Goal: Task Accomplishment & Management: Manage account settings

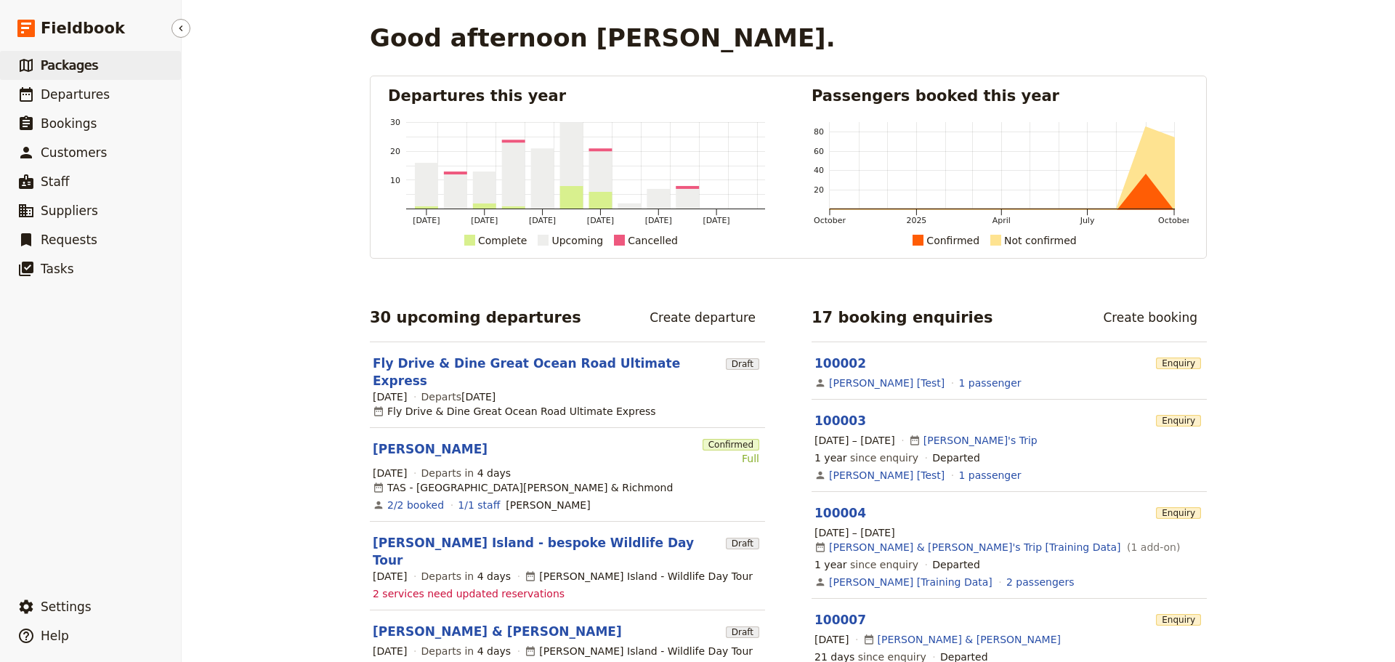
click at [78, 70] on span "Packages" at bounding box center [69, 65] width 57 height 15
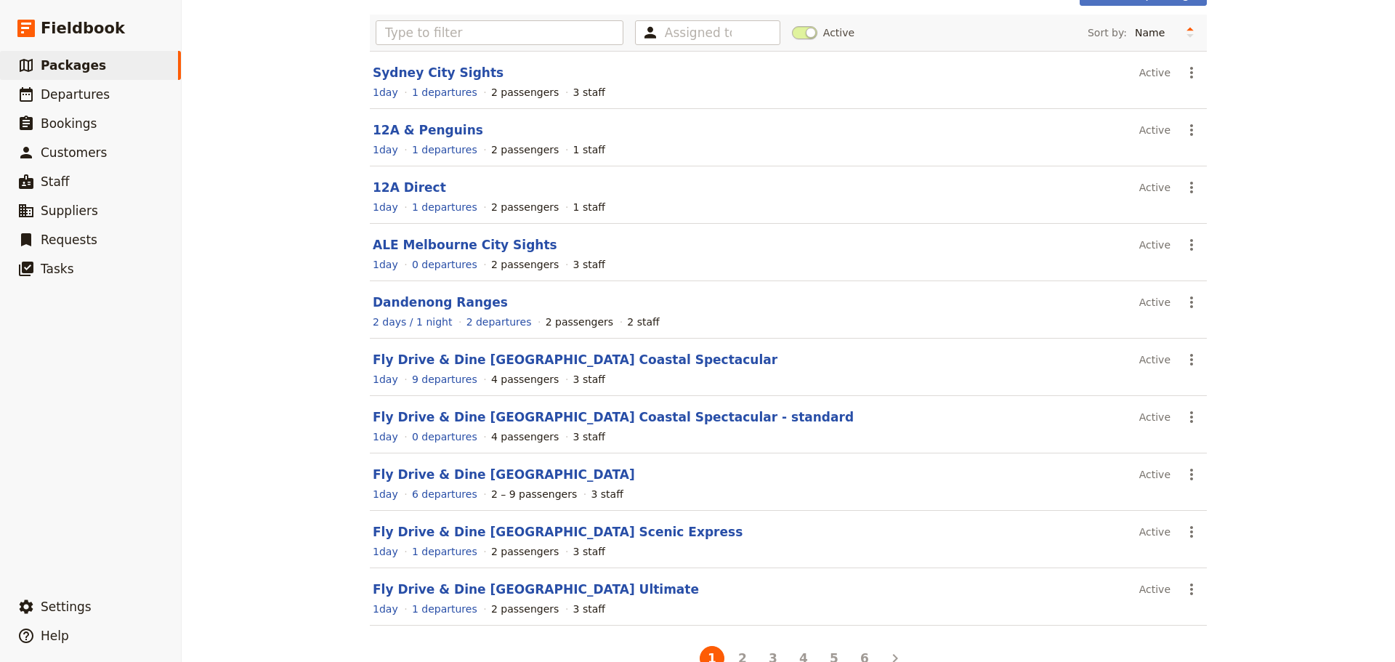
scroll to position [129, 0]
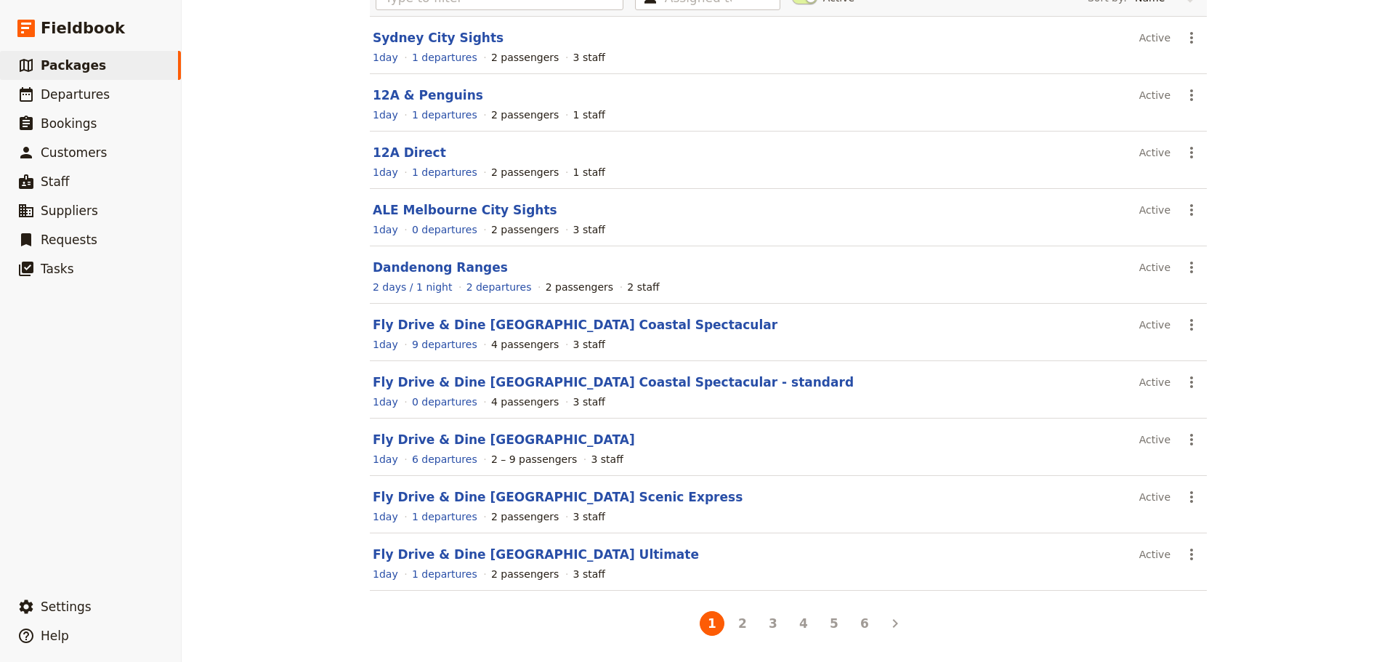
click at [830, 631] on button "5" at bounding box center [834, 623] width 25 height 25
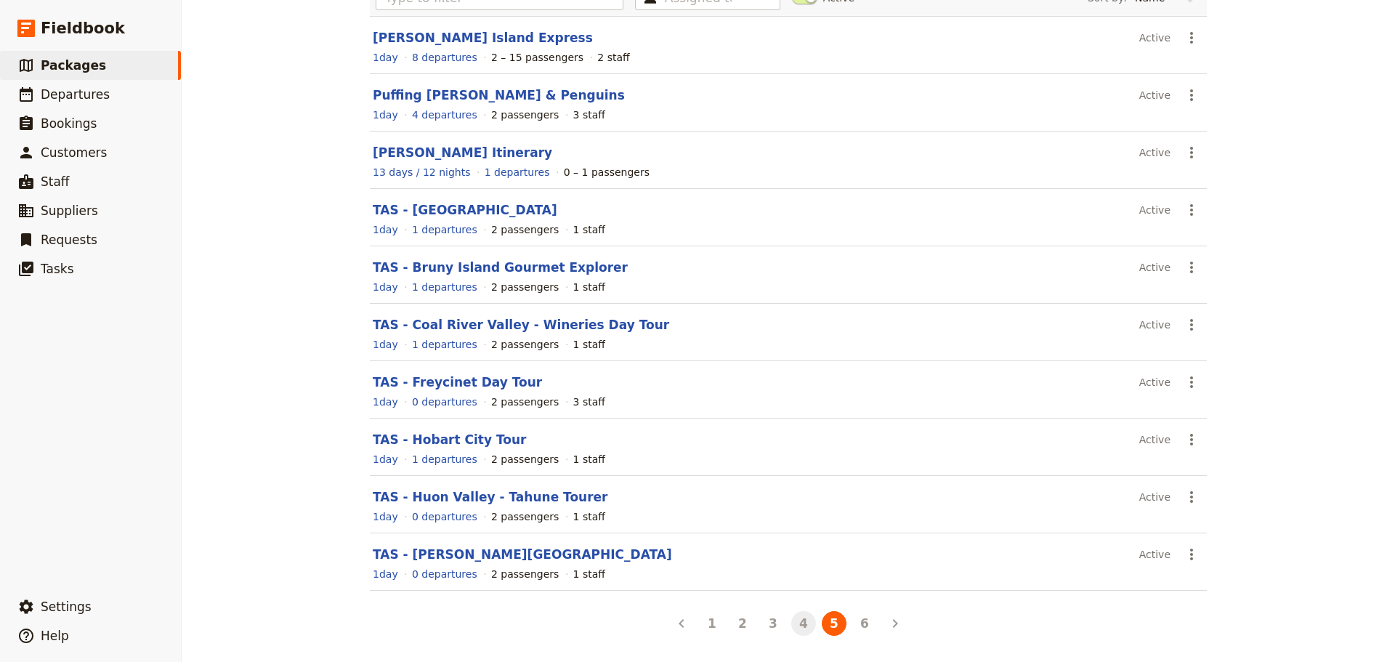
click at [800, 628] on button "4" at bounding box center [803, 623] width 25 height 25
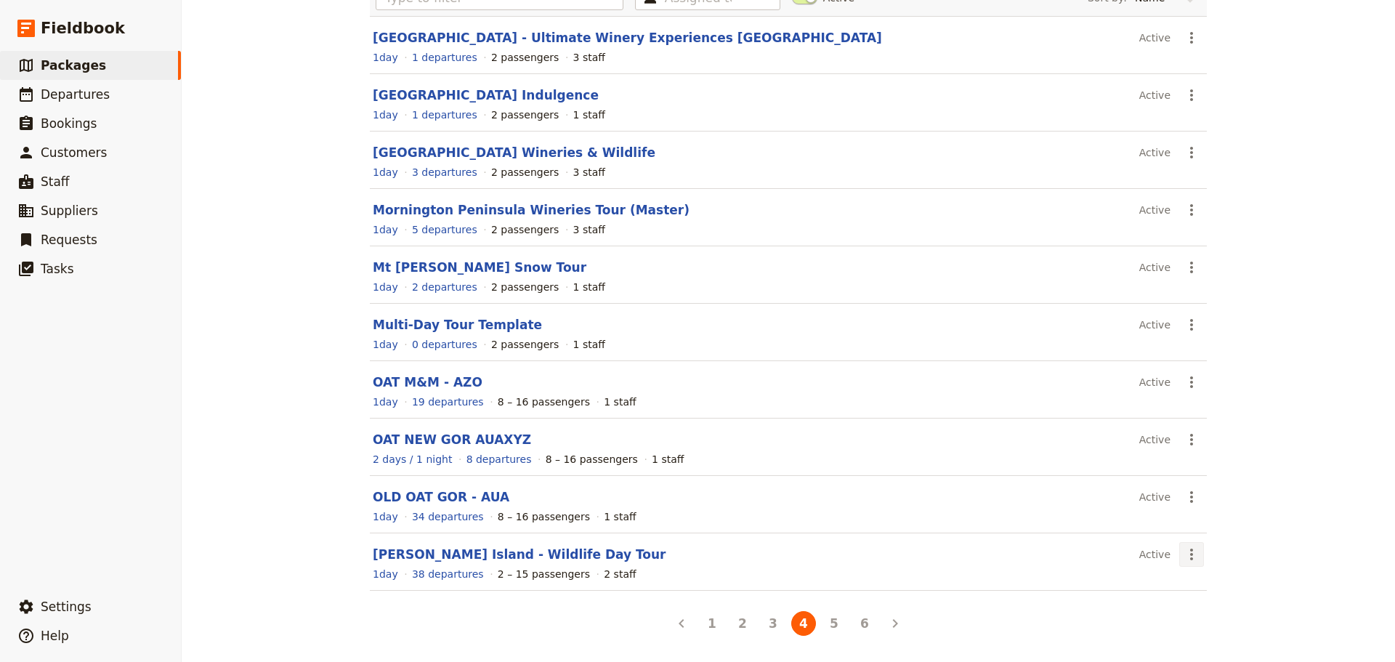
click at [1185, 556] on icon "Actions" at bounding box center [1191, 554] width 17 height 17
click at [1196, 487] on span "Schedule a departure" at bounding box center [1238, 481] width 110 height 15
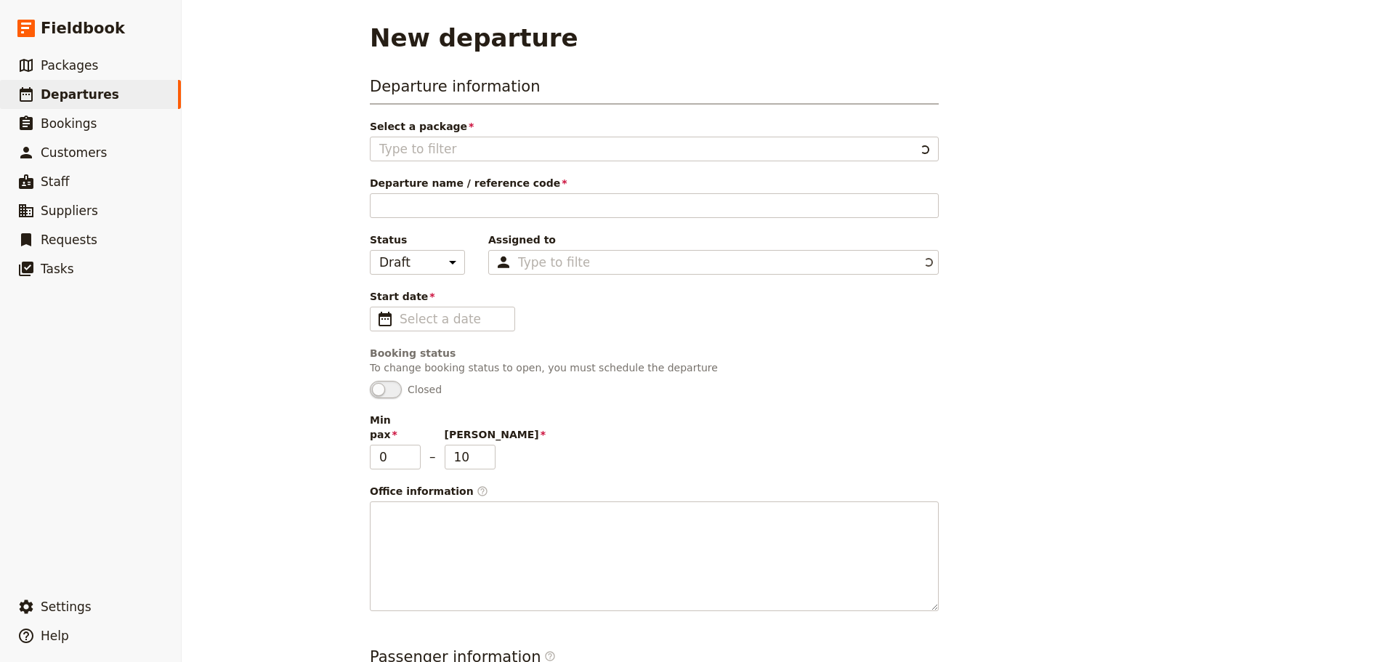
type input "[PERSON_NAME] Island - Wildlife Day Tour"
type input "[PERSON_NAME] Island Wildlife"
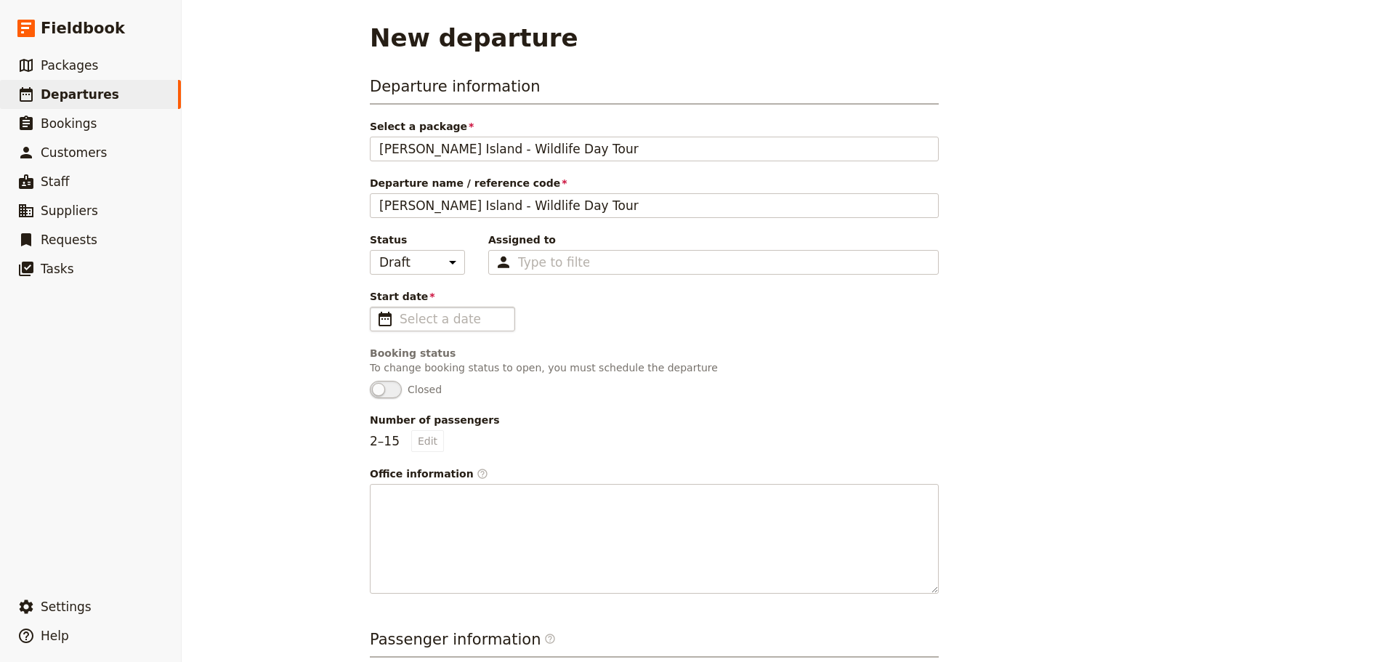
click at [379, 322] on span "​" at bounding box center [384, 318] width 17 height 17
click at [400, 322] on input "Start date ​" at bounding box center [453, 318] width 106 height 17
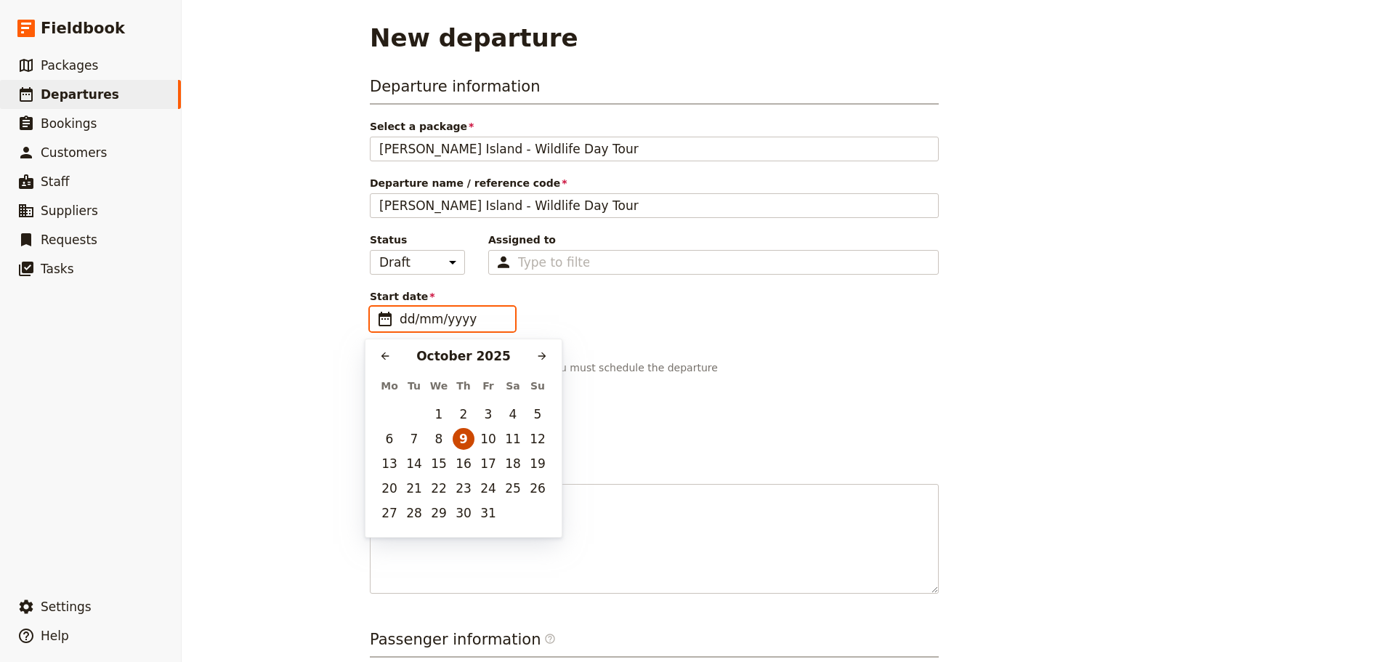
click at [465, 439] on button "9" at bounding box center [464, 439] width 22 height 22
type input "[DATE]"
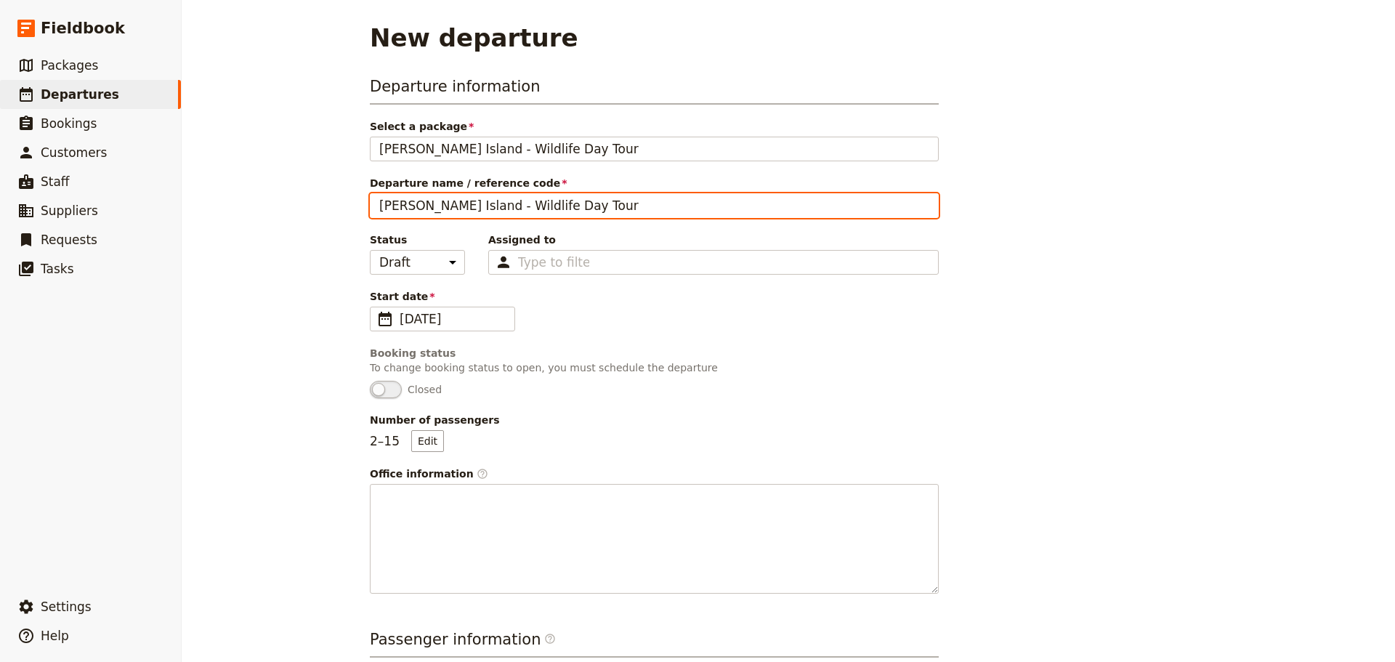
drag, startPoint x: 567, startPoint y: 209, endPoint x: 269, endPoint y: 205, distance: 297.9
click at [269, 205] on div "New departure Departure information Select a package [PERSON_NAME][GEOGRAPHIC_D…" at bounding box center [788, 331] width 1213 height 662
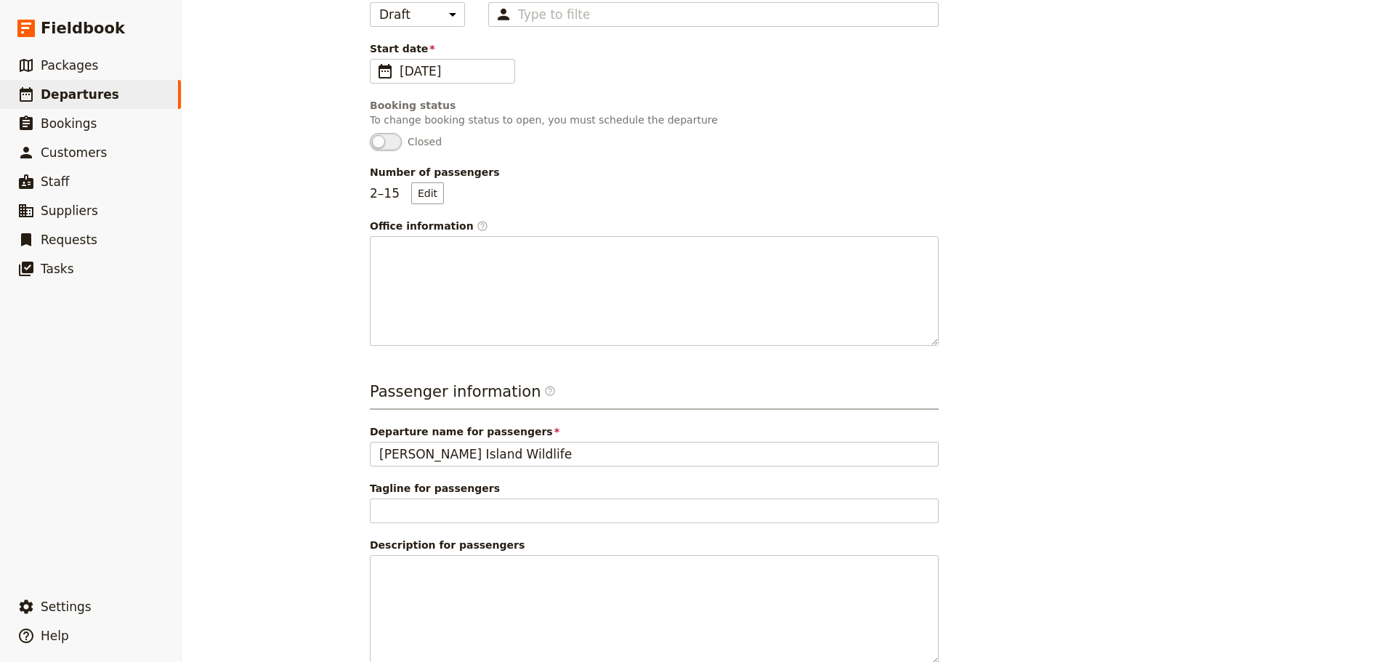
scroll to position [338, 0]
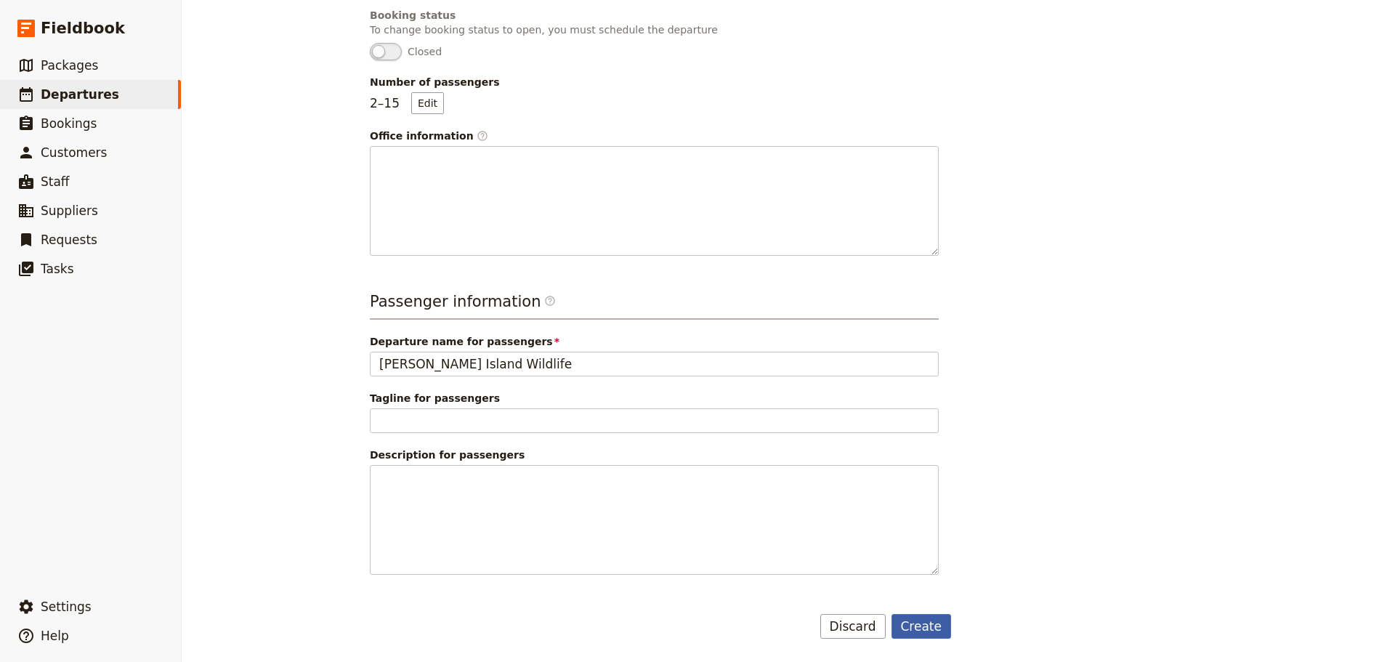
type input "[PERSON_NAME]"
click at [916, 620] on button "Create" at bounding box center [921, 626] width 60 height 25
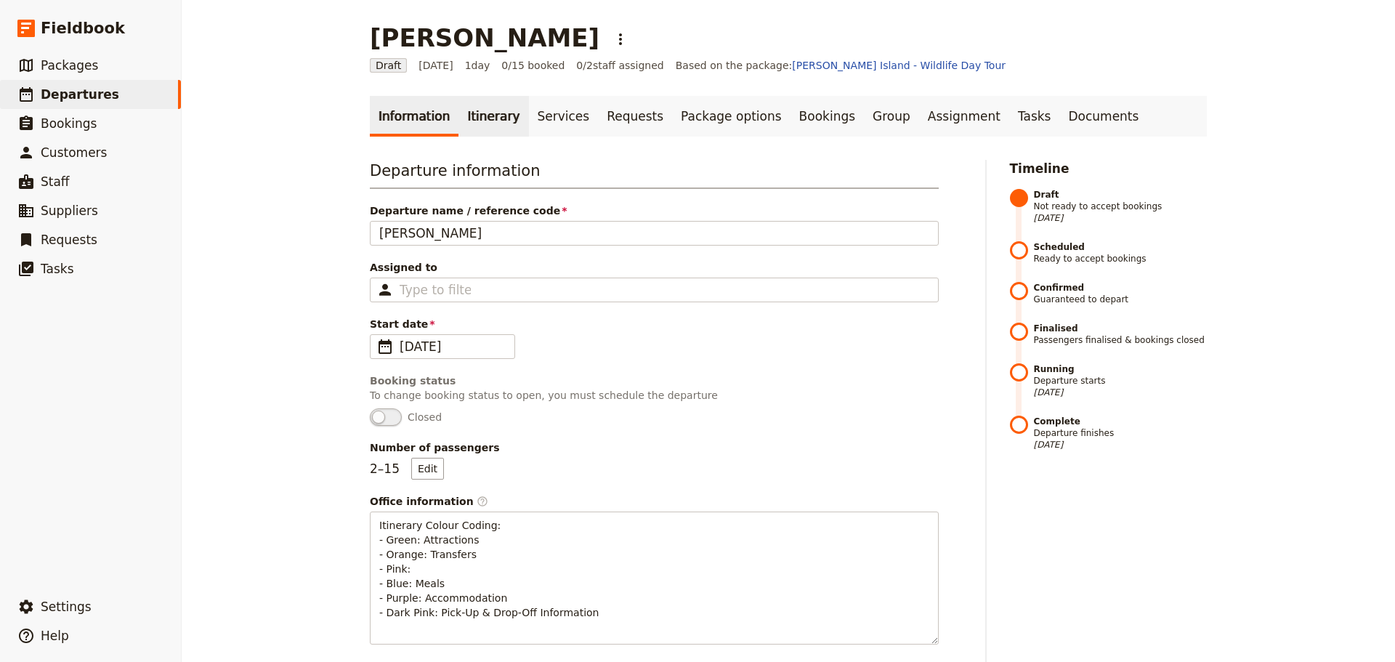
click at [465, 110] on link "Itinerary" at bounding box center [493, 116] width 70 height 41
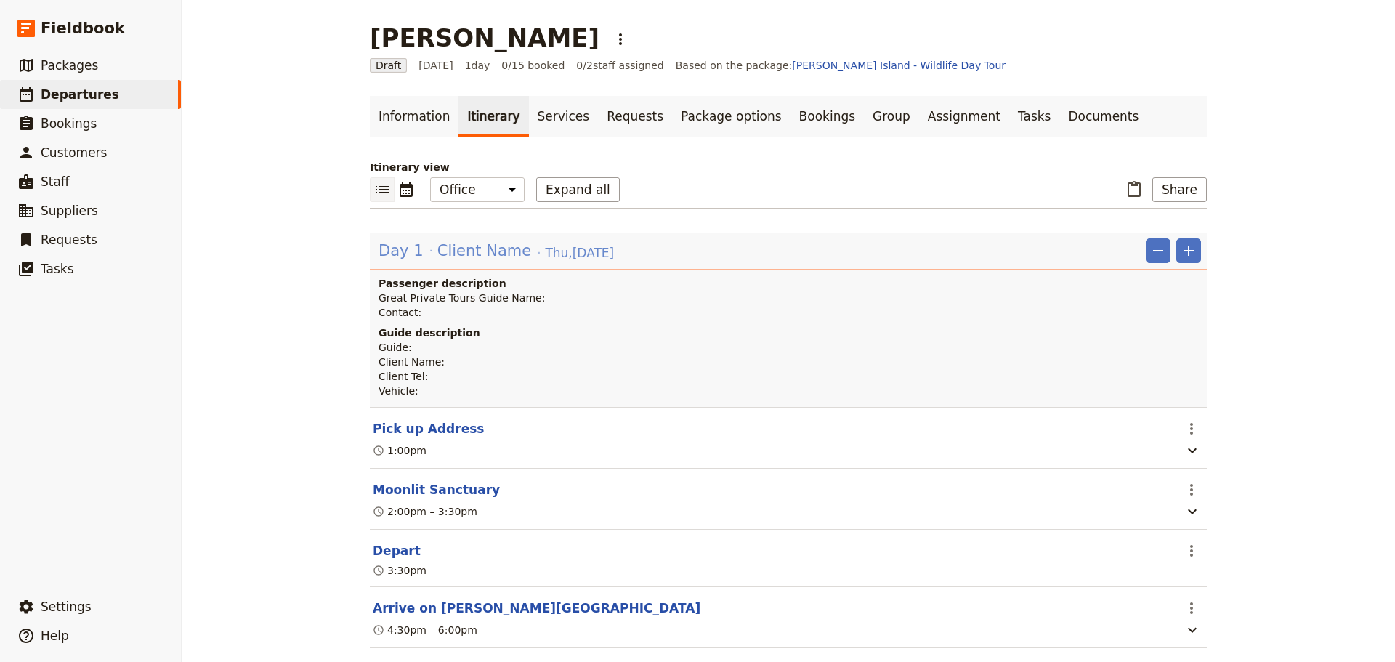
click at [381, 251] on span "Day 1" at bounding box center [401, 251] width 45 height 22
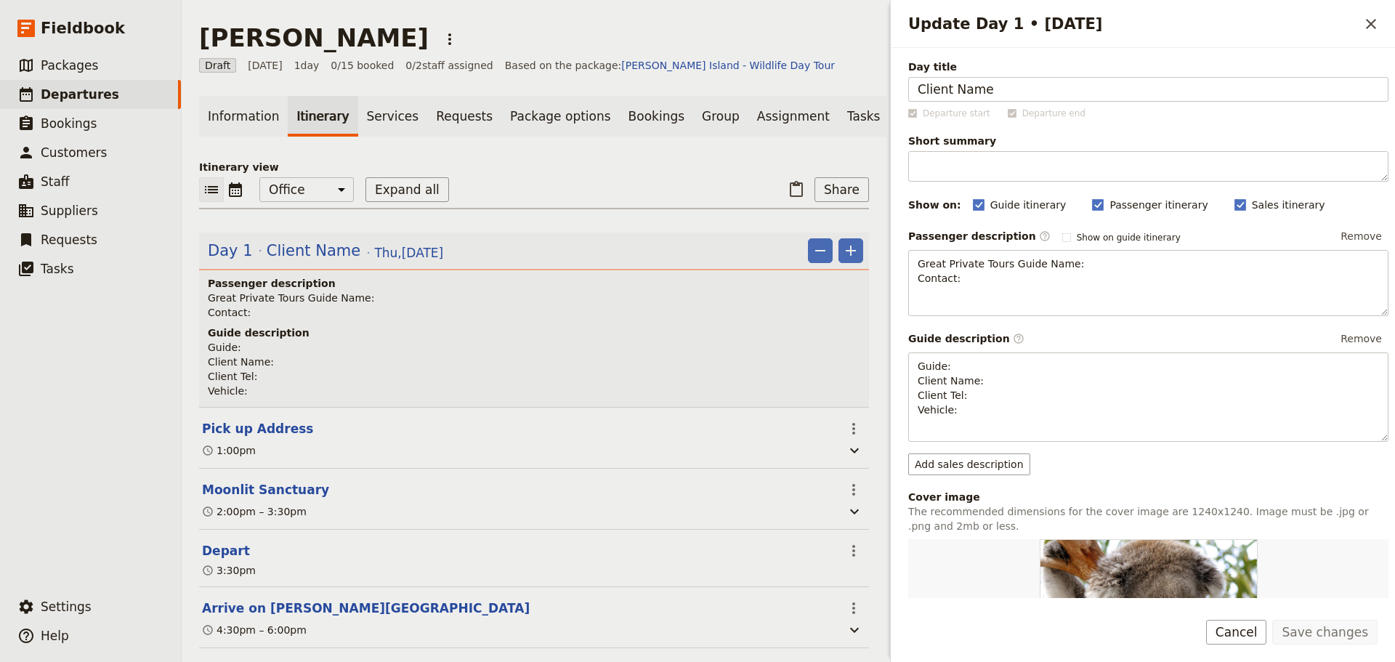
drag, startPoint x: 1013, startPoint y: 95, endPoint x: 713, endPoint y: 72, distance: 301.0
click at [718, 90] on div "[PERSON_NAME] ​ Draft [DATE] 1 day 0/15 booked 0 / 2 staff assigned Based on th…" at bounding box center [788, 331] width 1213 height 662
type input "[PERSON_NAME]"
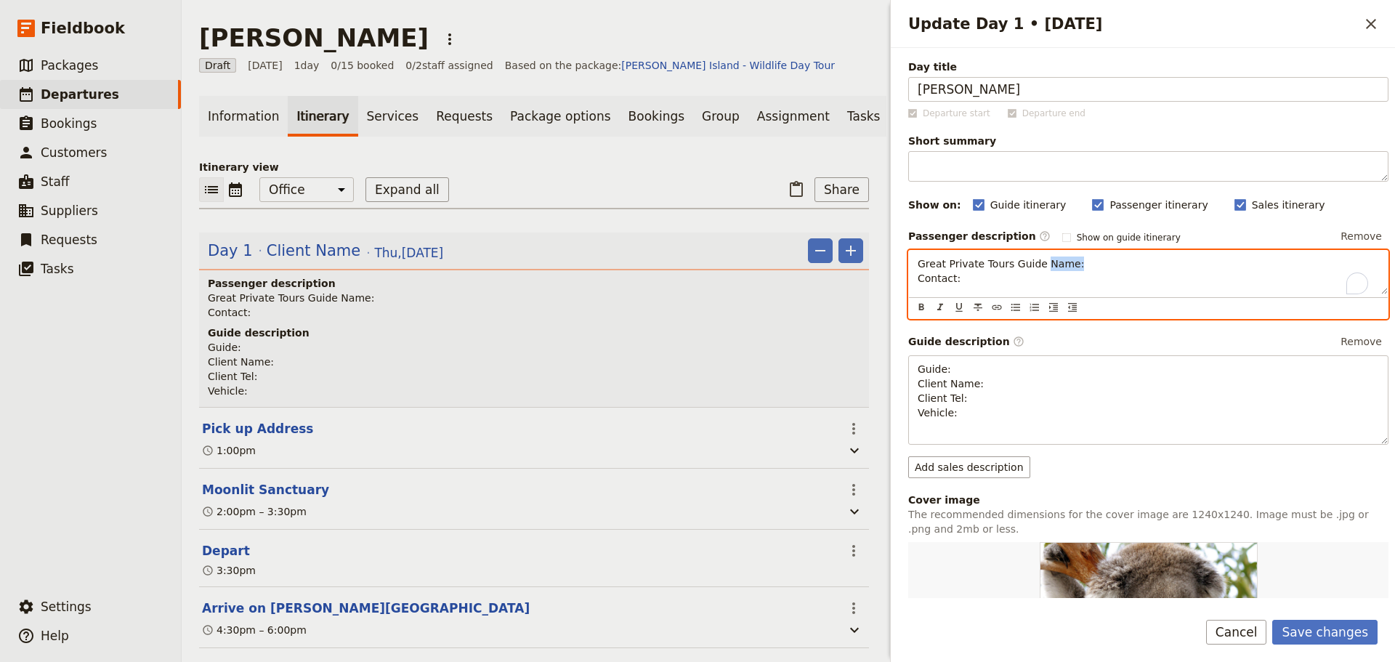
drag, startPoint x: 1067, startPoint y: 262, endPoint x: 1037, endPoint y: 272, distance: 31.5
click at [1035, 270] on p "Great Private Tours Guide Name: Contact:" at bounding box center [1148, 270] width 461 height 29
drag, startPoint x: 962, startPoint y: 280, endPoint x: 899, endPoint y: 282, distance: 62.5
click at [899, 282] on div "Day title [PERSON_NAME] Departure start Departure end Short summary 150 / 150 c…" at bounding box center [1143, 323] width 504 height 550
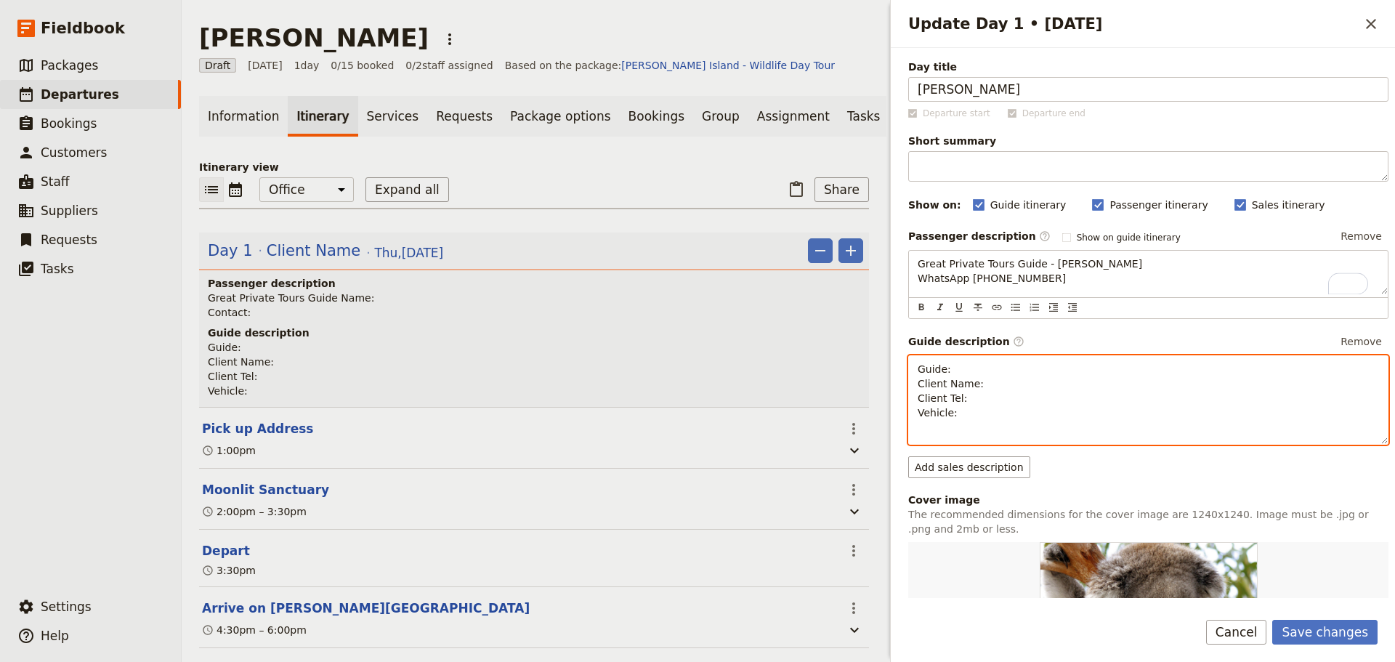
click at [964, 368] on p "Guide: Client Name: Client Tel: Vehicle:" at bounding box center [1148, 391] width 461 height 58
click at [1008, 391] on p "Guide: [PERSON_NAME] Client Name: Client Tel: Vehicle:" at bounding box center [1148, 391] width 461 height 58
click at [1016, 371] on p "Guide: [PERSON_NAME] Client Name: Client Tel: Vehicle:" at bounding box center [1148, 391] width 461 height 58
click at [1008, 382] on p "Guide: [PERSON_NAME] Client Name: Client Tel: Vehicle:" at bounding box center [1148, 391] width 461 height 58
click at [1016, 395] on p "Guide: [PERSON_NAME] Client Name: [PERSON_NAME] Client Tel: Vehicle:" at bounding box center [1148, 391] width 461 height 58
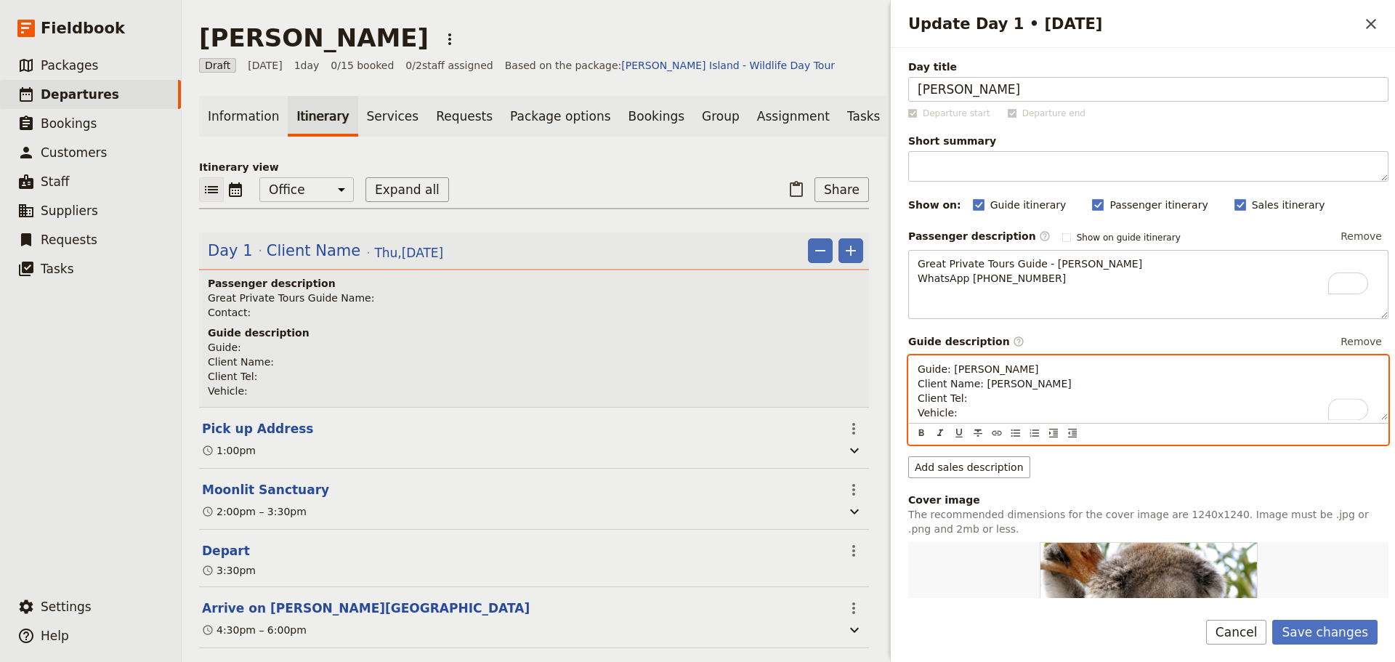
click at [1018, 408] on p "Guide: [PERSON_NAME] Client Name: [PERSON_NAME] Client Tel: Vehicle:" at bounding box center [1148, 391] width 461 height 58
drag, startPoint x: 993, startPoint y: 402, endPoint x: 909, endPoint y: 395, distance: 84.5
click at [909, 395] on div "Guide: [PERSON_NAME] Client Name: [PERSON_NAME] Client Tel: Vehicle: Viano" at bounding box center [1148, 388] width 479 height 64
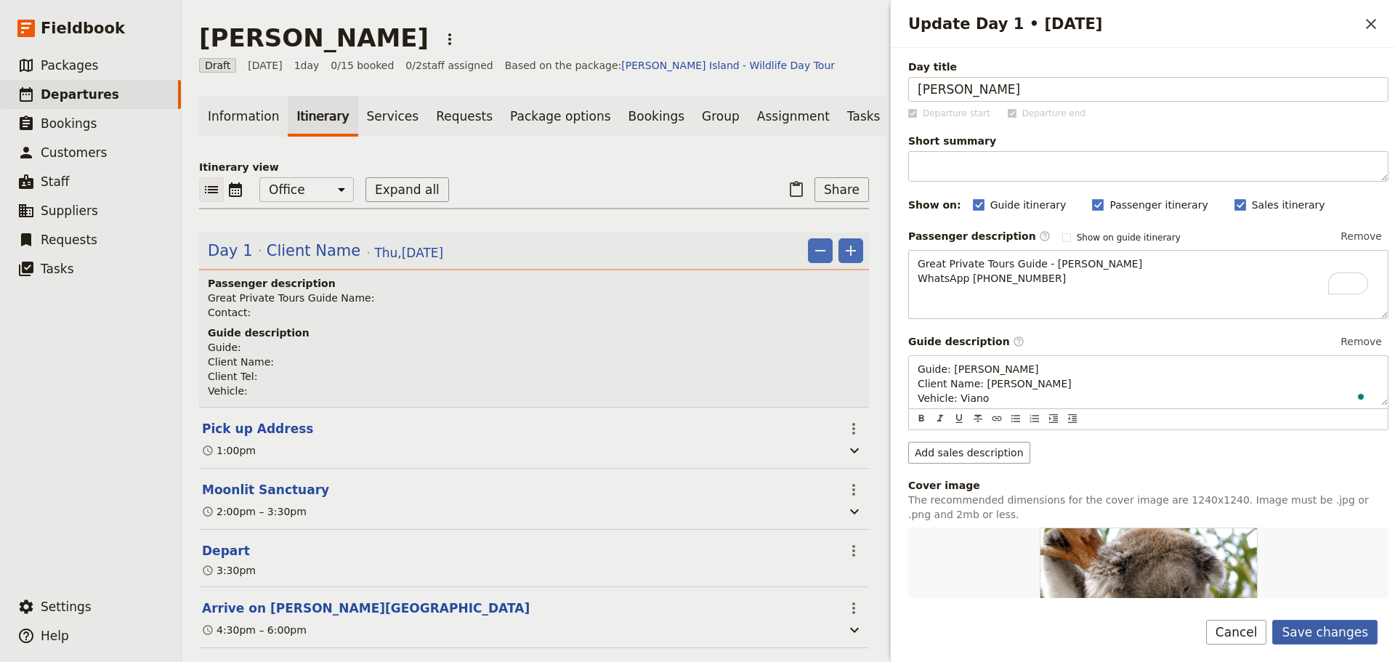
click at [1332, 620] on button "Save changes" at bounding box center [1324, 632] width 105 height 25
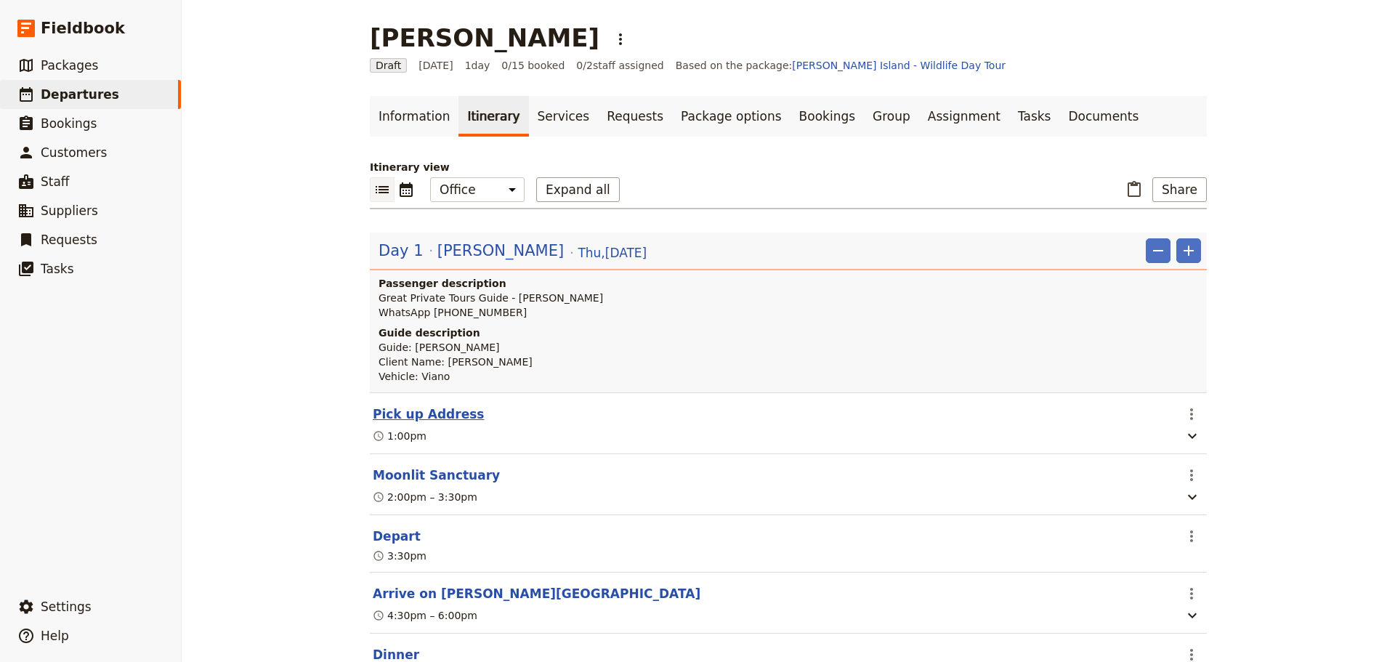
click at [421, 411] on button "Pick up Address" at bounding box center [428, 413] width 111 height 17
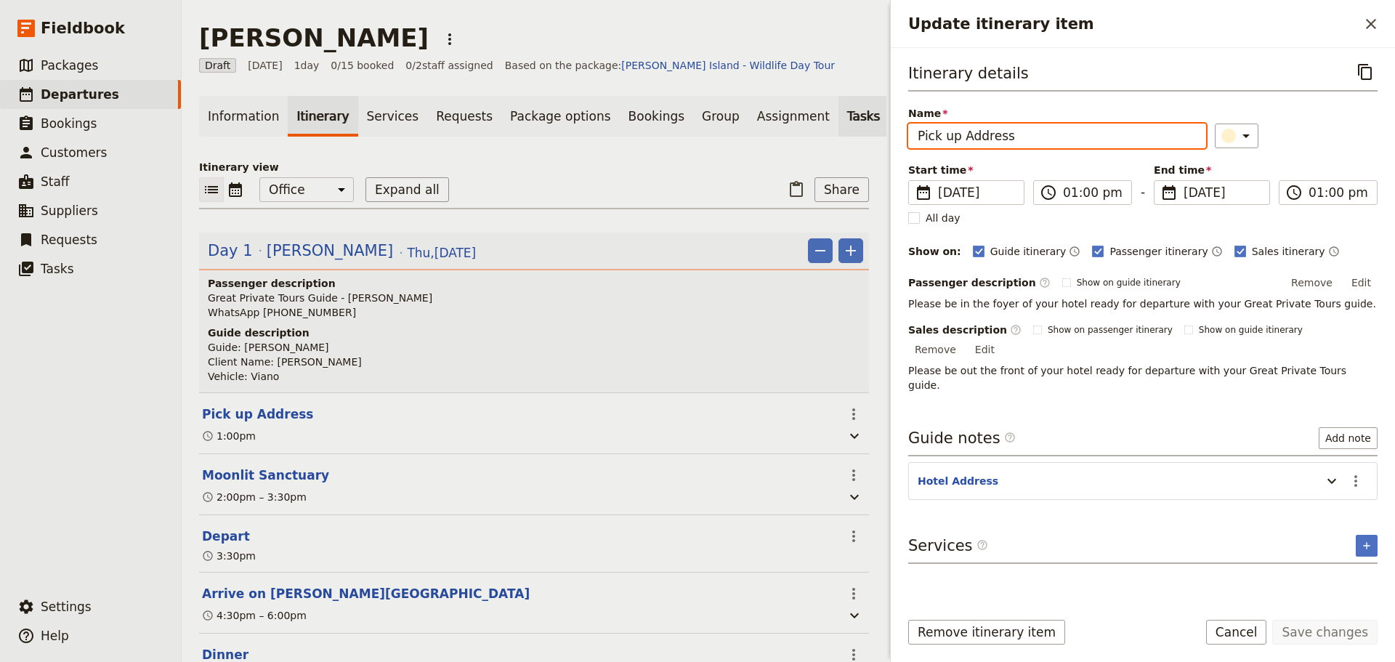
drag, startPoint x: 1014, startPoint y: 137, endPoint x: 806, endPoint y: 131, distance: 207.9
click at [809, 131] on div "[PERSON_NAME] ​ Draft [DATE] 1 day 0/15 booked 0 / 2 staff assigned Based on th…" at bounding box center [788, 331] width 1213 height 662
type input "[GEOGRAPHIC_DATA]"
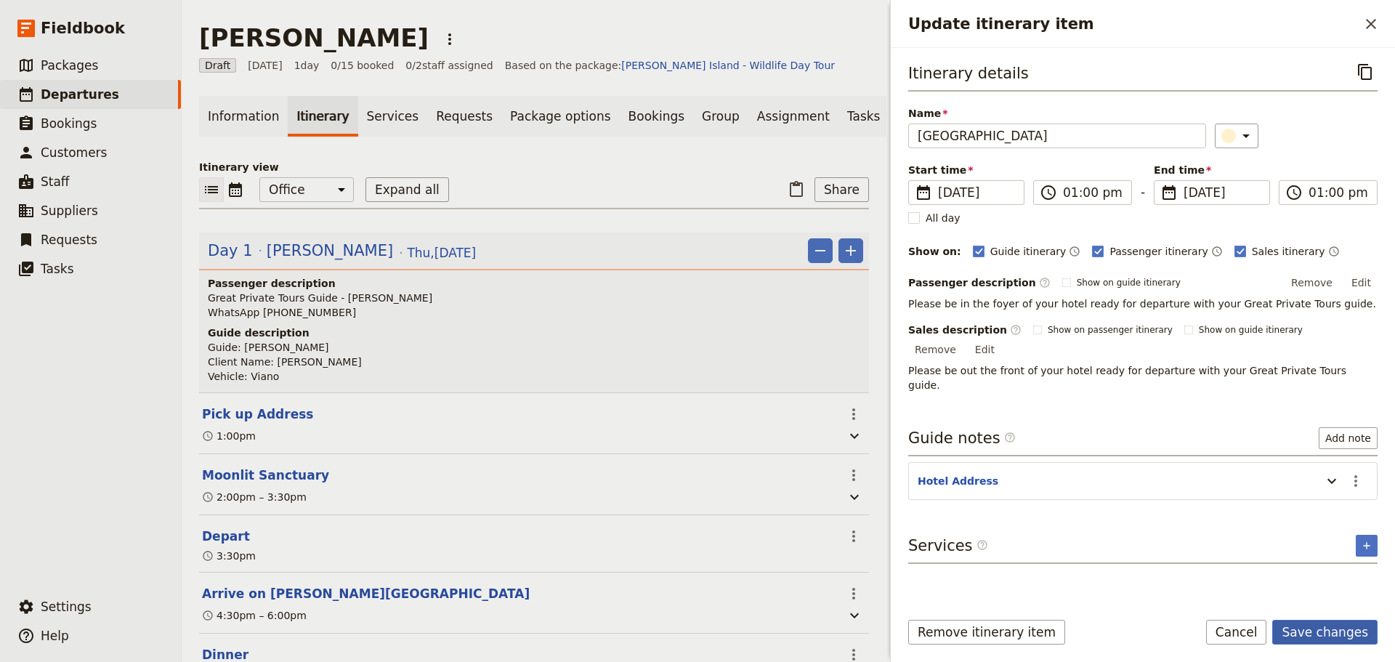
click at [1348, 628] on button "Save changes" at bounding box center [1324, 632] width 105 height 25
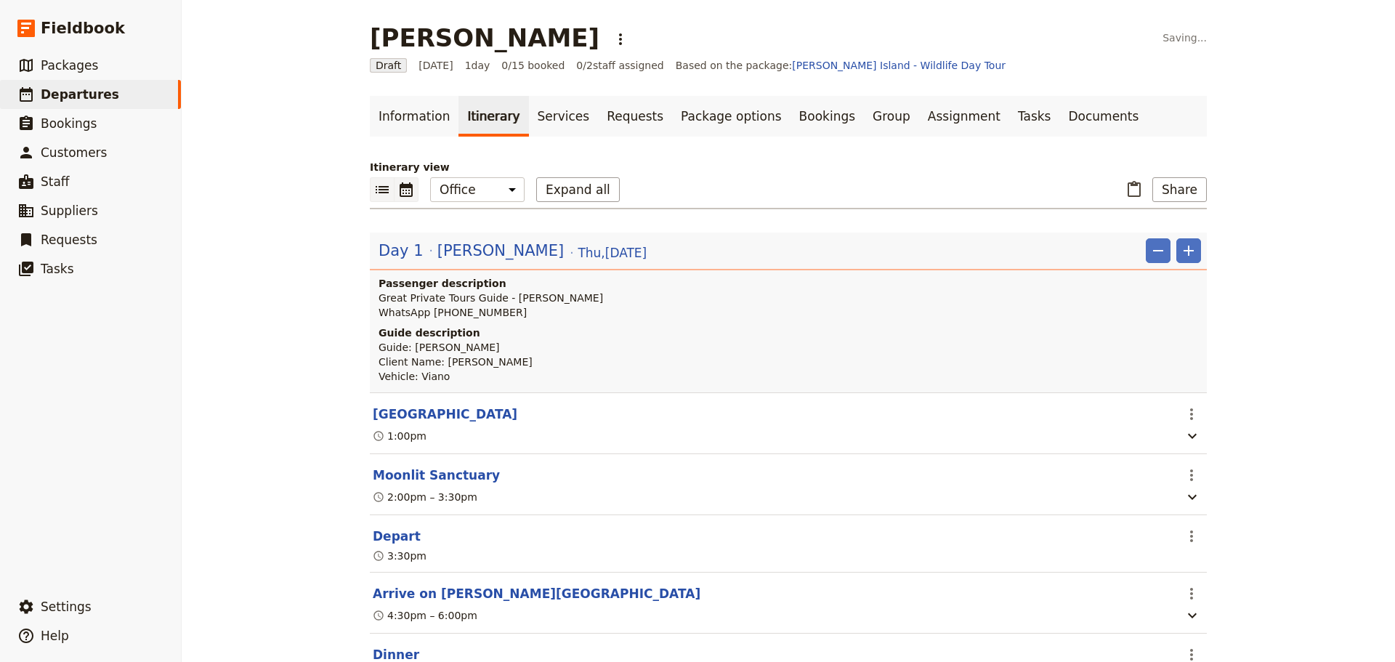
click at [398, 192] on icon "Calendar view" at bounding box center [405, 189] width 17 height 17
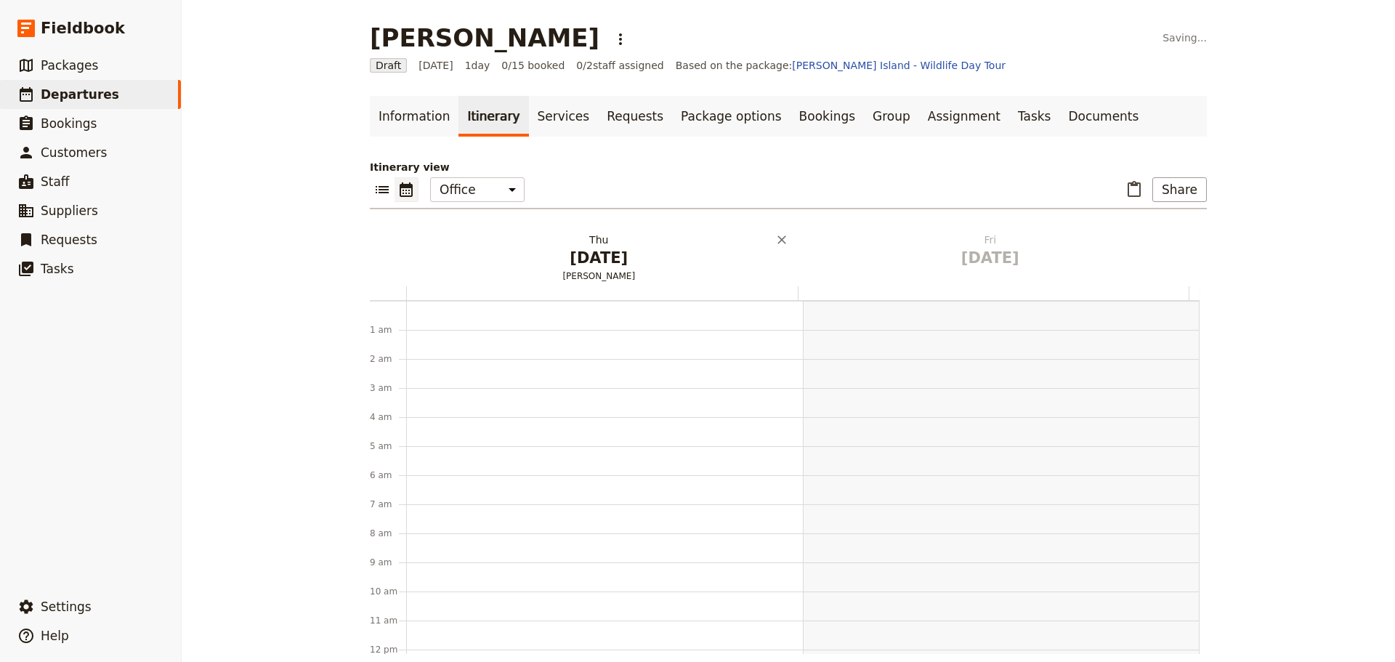
scroll to position [189, 0]
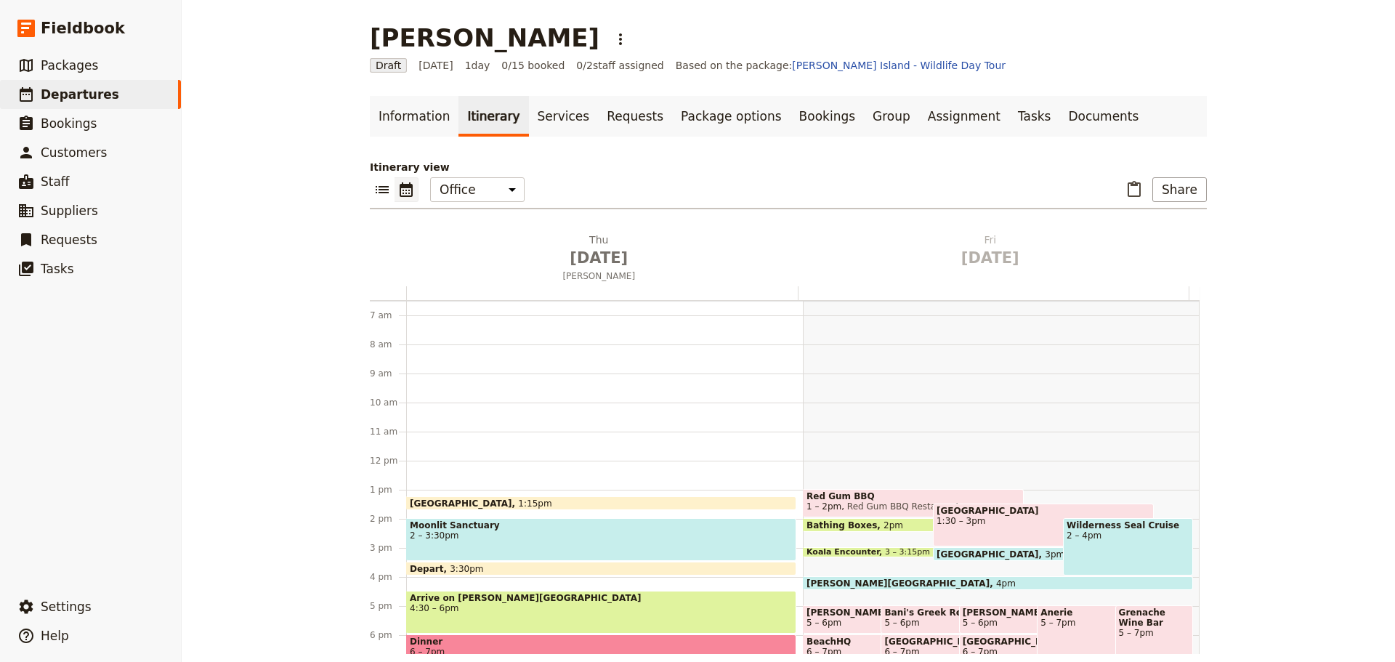
click at [504, 530] on span "Moonlit Sanctuary" at bounding box center [601, 525] width 383 height 10
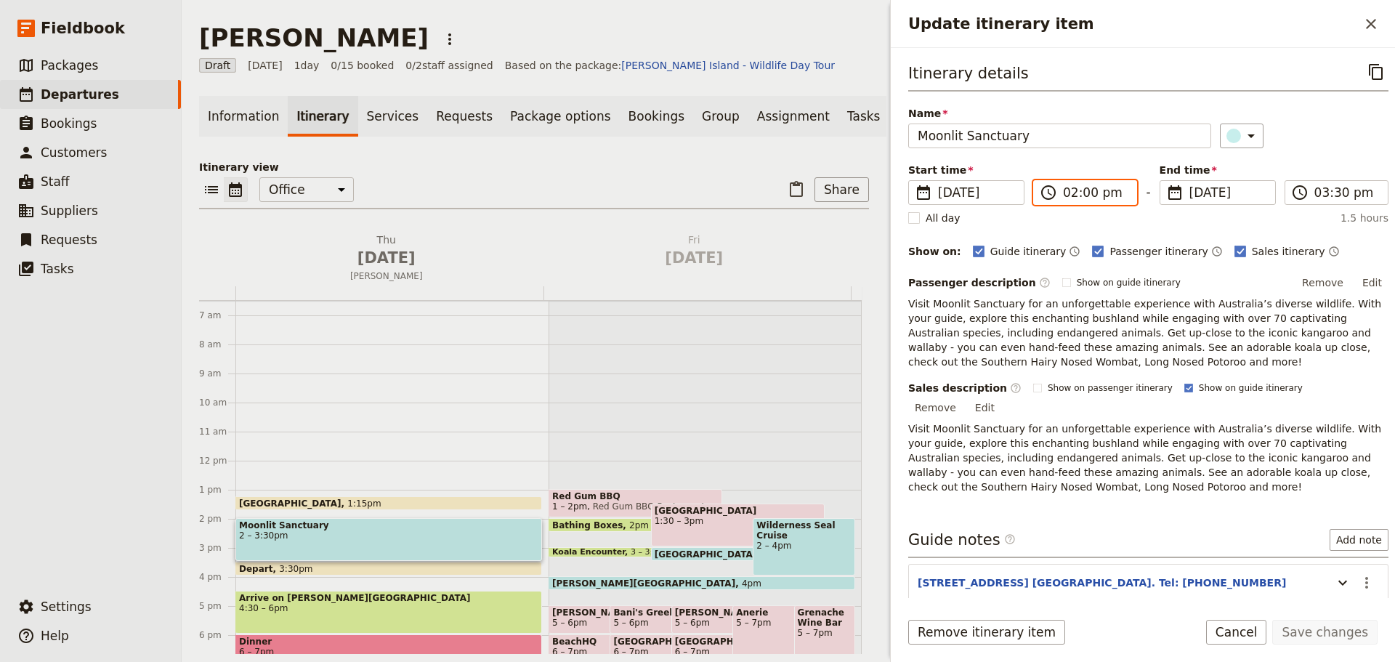
click at [1073, 193] on input "02:00 pm" at bounding box center [1095, 192] width 65 height 17
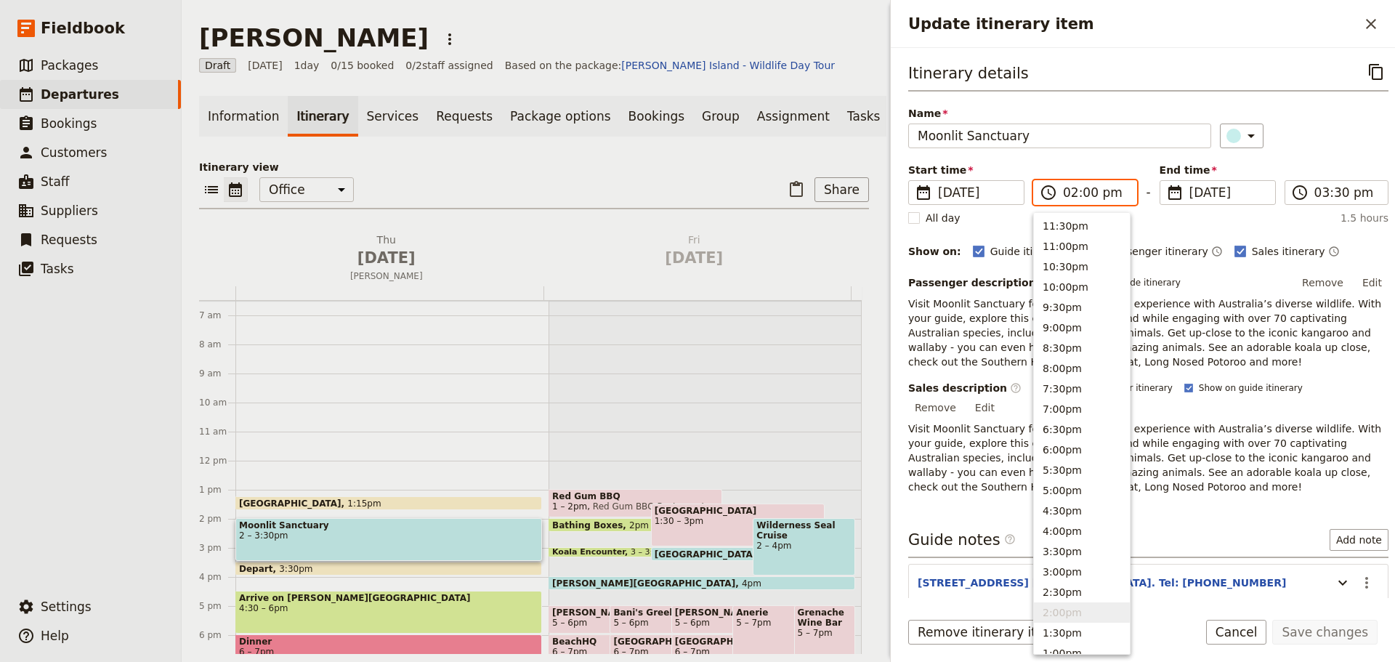
click at [1086, 190] on input "02:00 pm" at bounding box center [1095, 192] width 65 height 17
type input "02:15 pm"
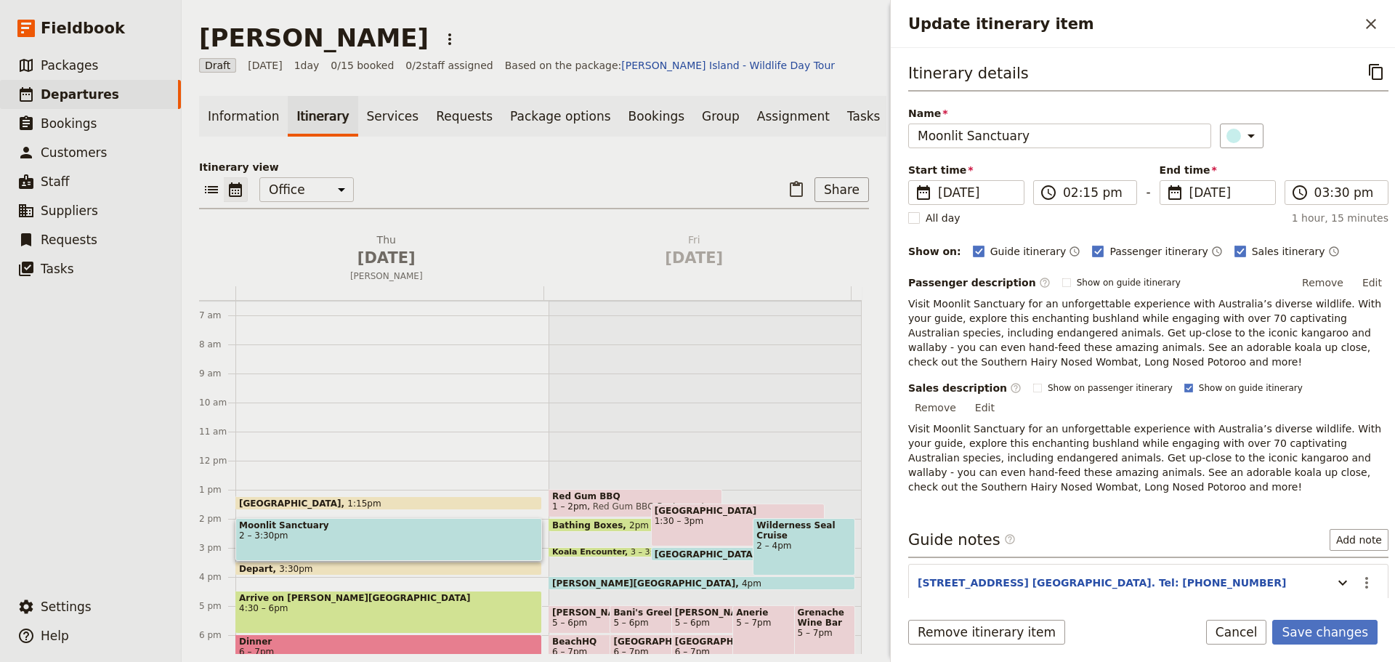
click at [1315, 128] on div "​" at bounding box center [1304, 136] width 169 height 25
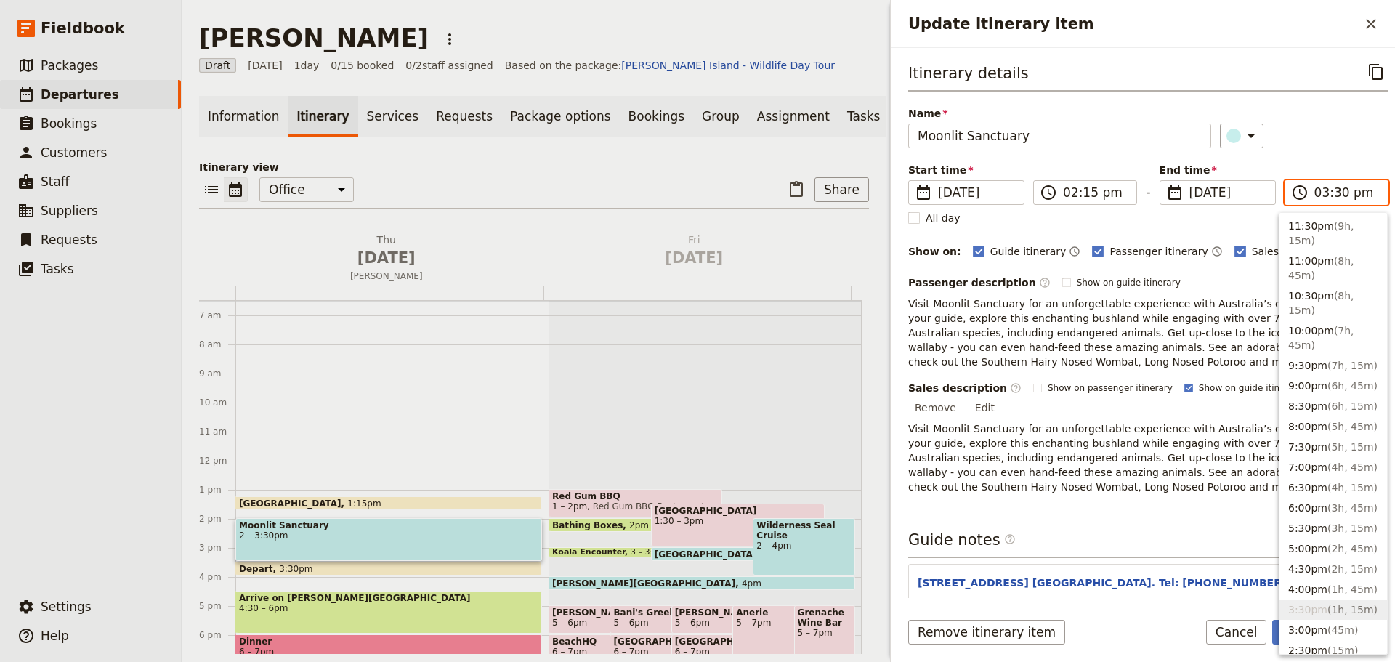
click at [1319, 200] on input "03:30 pm" at bounding box center [1346, 192] width 65 height 17
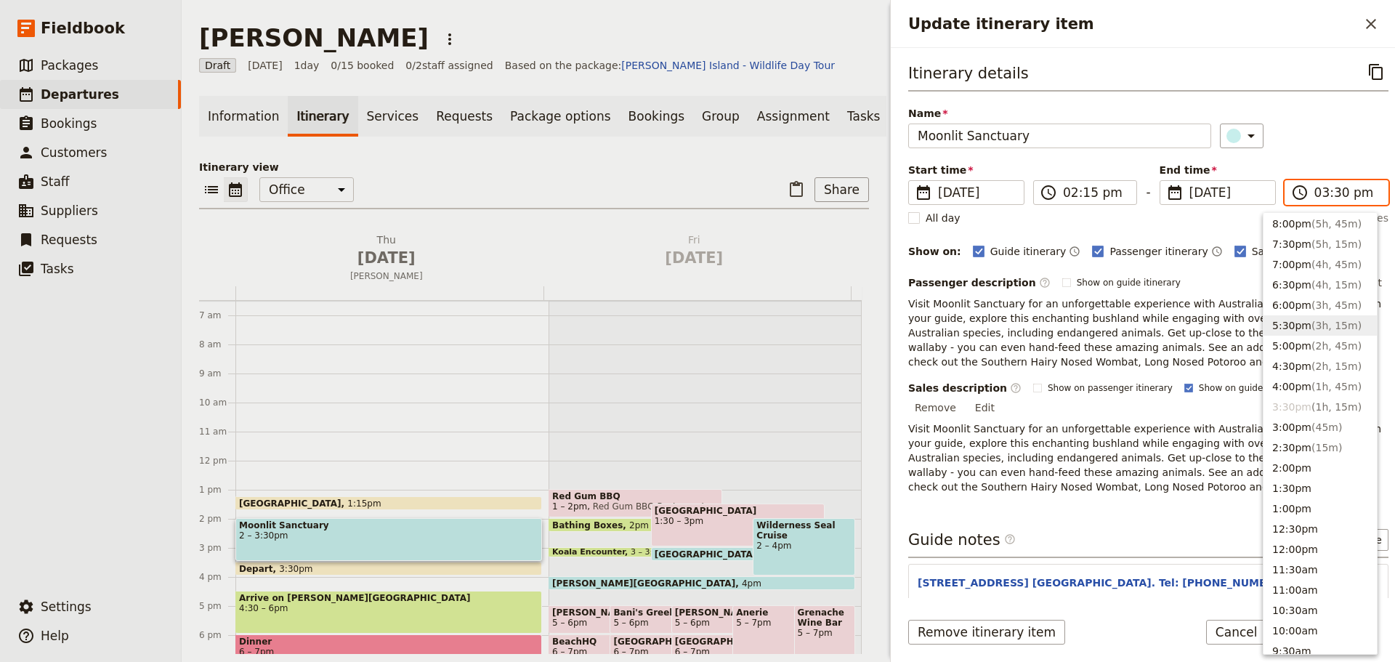
scroll to position [145, 0]
click at [1297, 387] on button "4:00pm ( 1h, 45m )" at bounding box center [1319, 386] width 113 height 20
type input "04:00 pm"
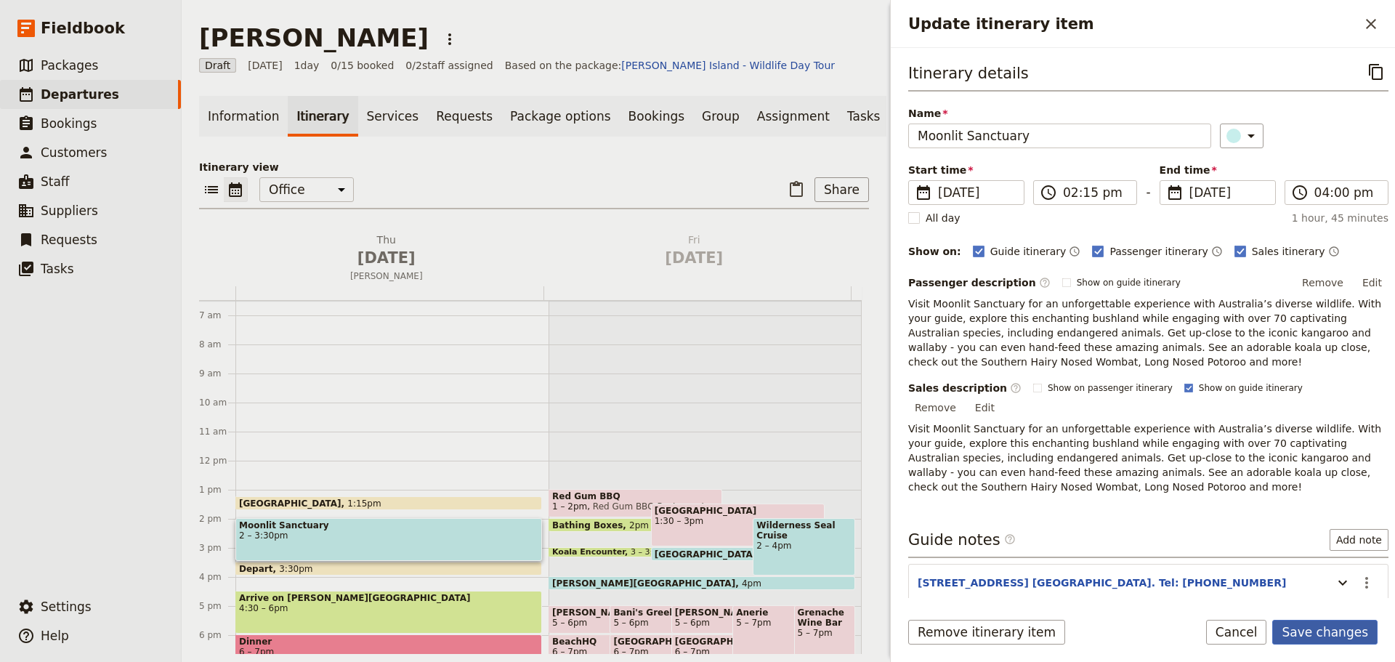
click at [1319, 631] on button "Save changes" at bounding box center [1324, 632] width 105 height 25
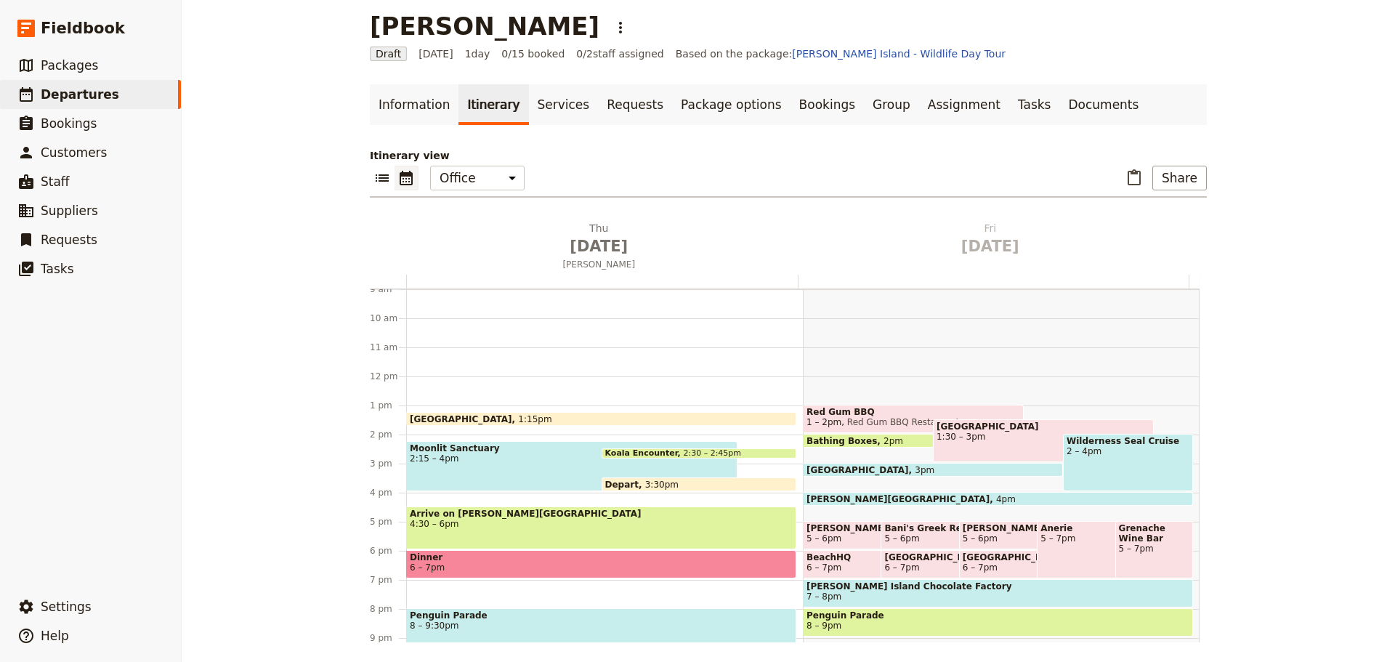
scroll to position [15, 0]
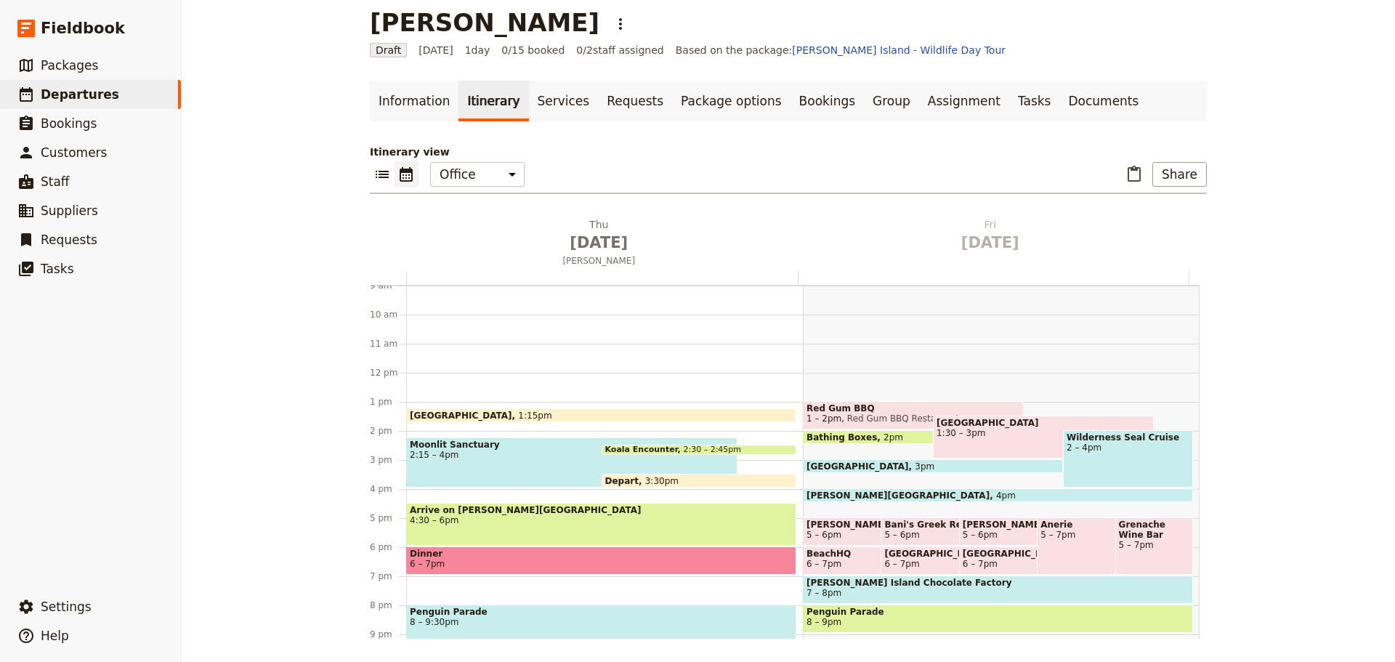
click at [445, 620] on span "8 – 9:30pm" at bounding box center [601, 622] width 383 height 10
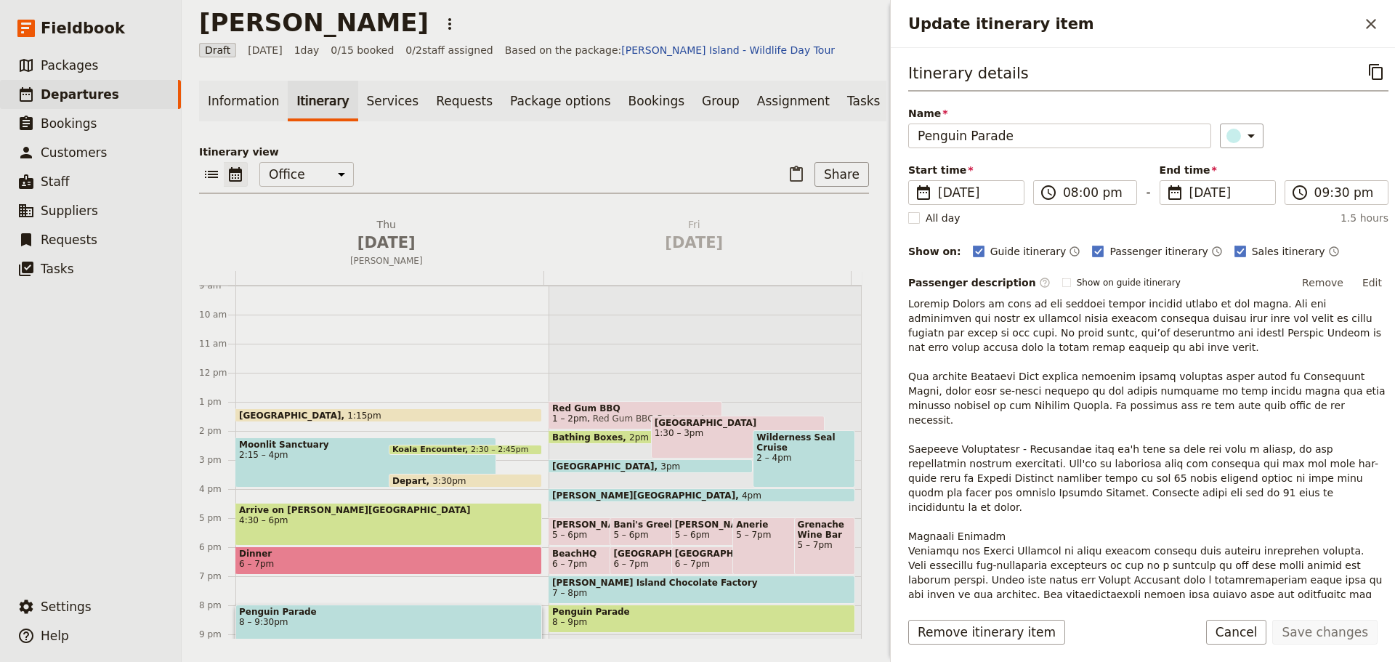
click at [1361, 278] on button "Edit" at bounding box center [1372, 283] width 33 height 22
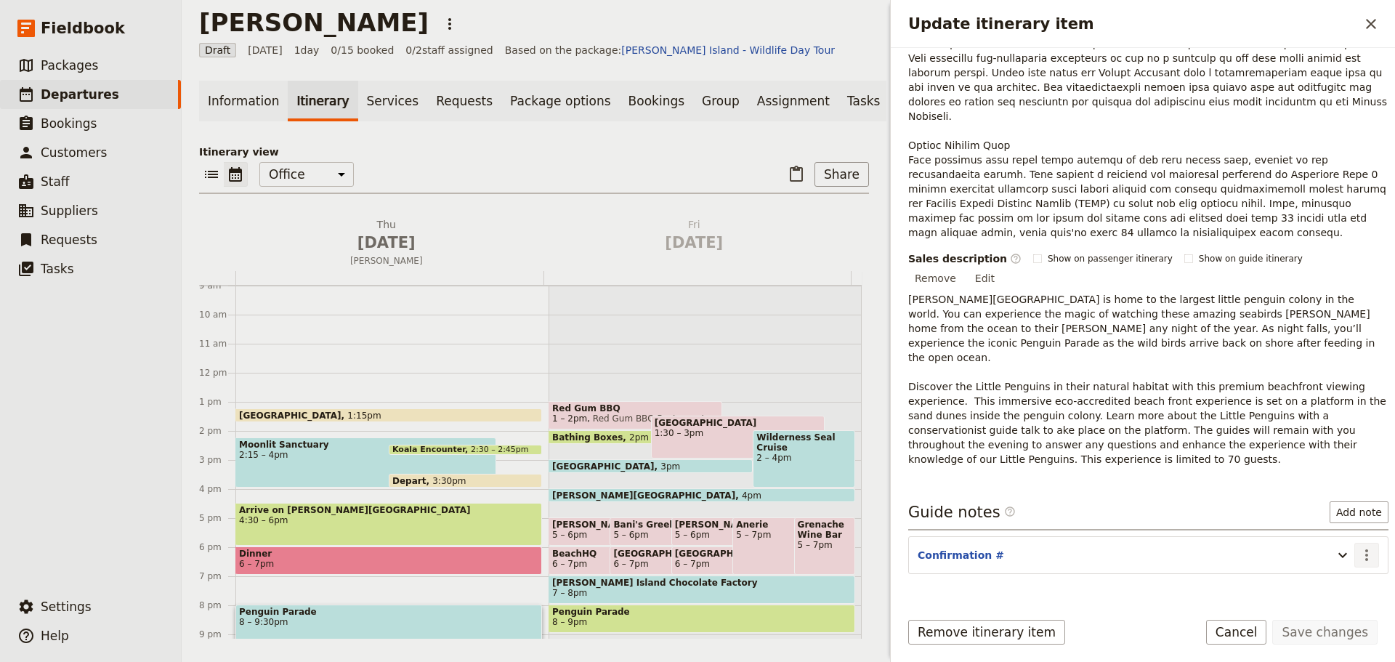
click at [1358, 546] on icon "Actions" at bounding box center [1366, 554] width 17 height 17
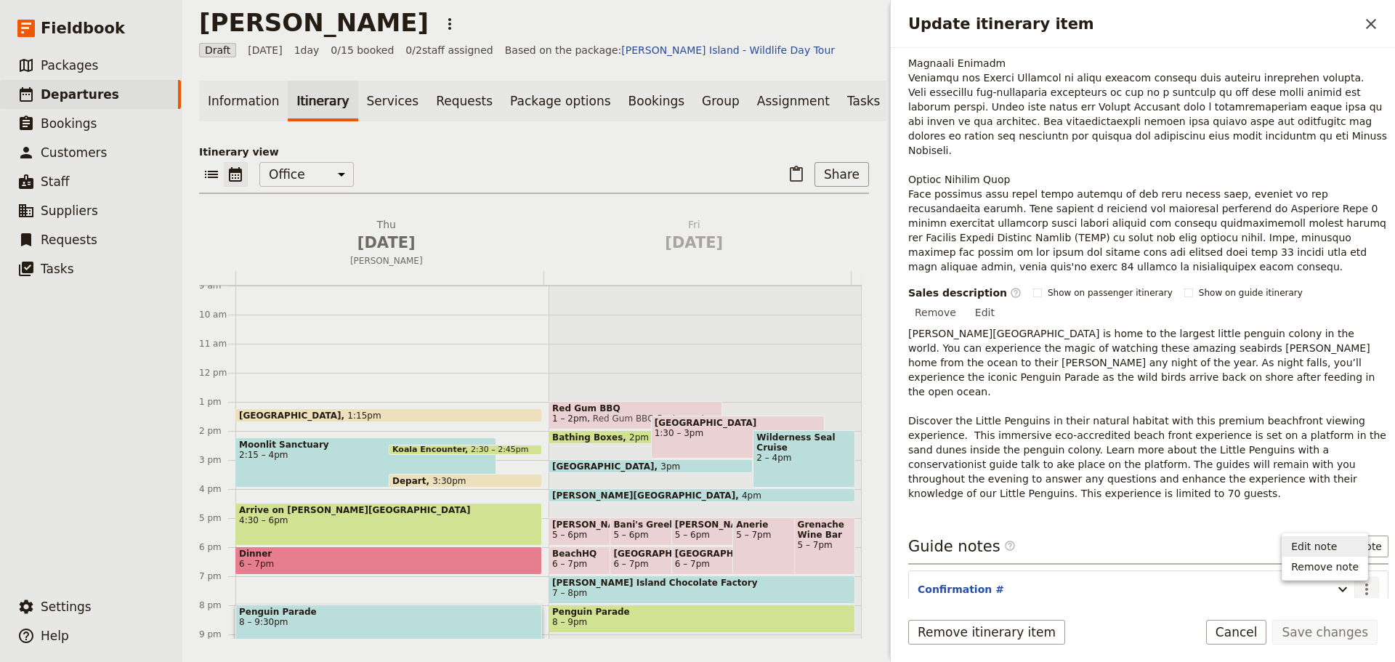
click at [1352, 538] on button "Edit note" at bounding box center [1324, 546] width 85 height 20
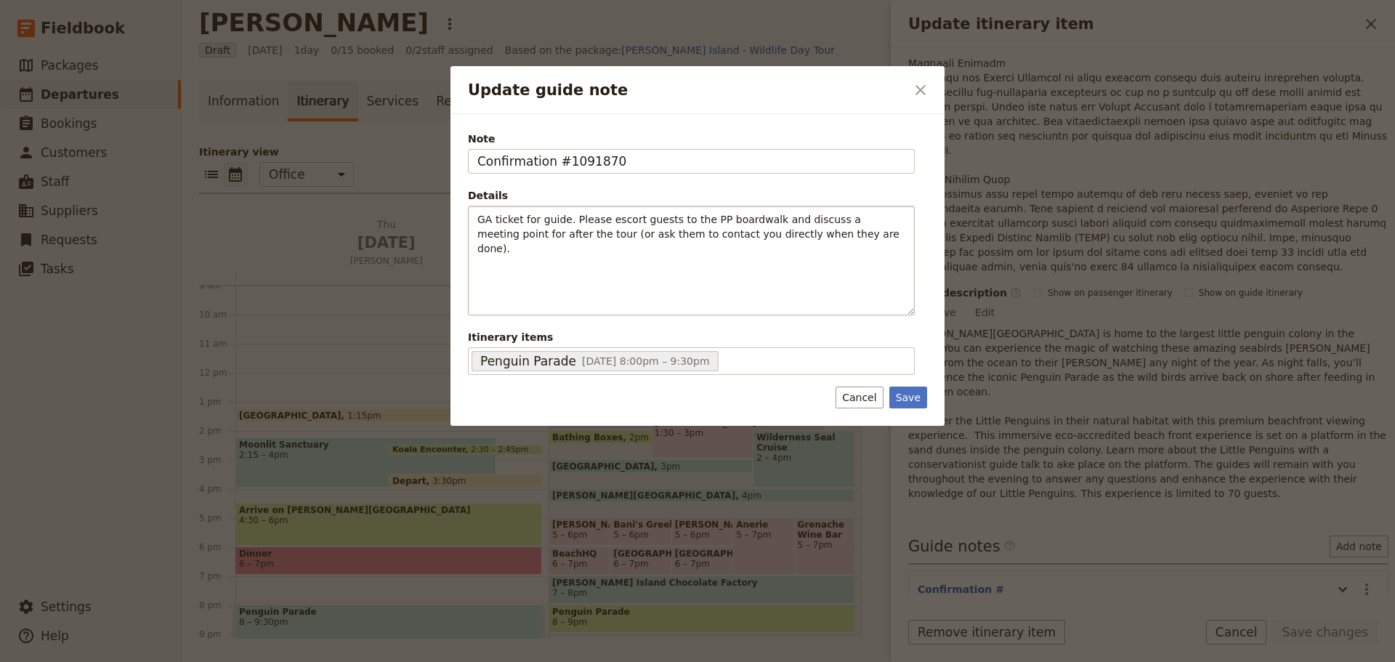
type input "Confirmation #1091870"
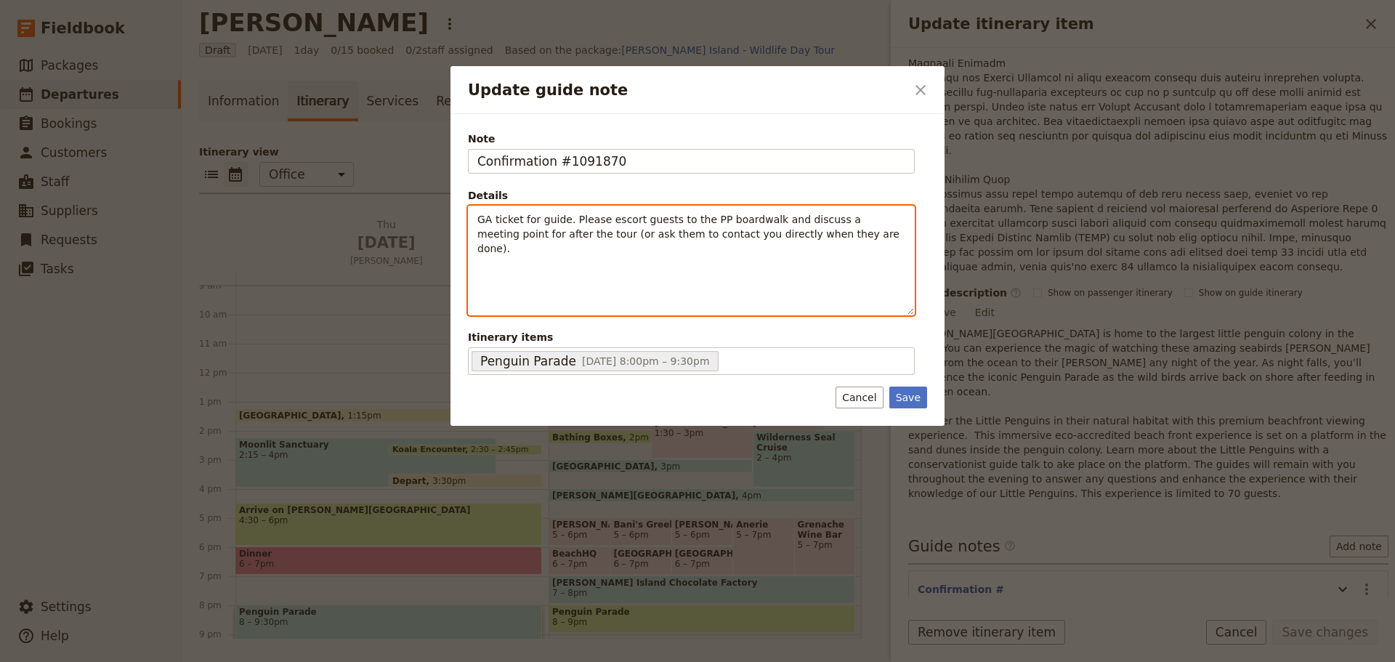
click at [543, 234] on span "GA ticket for guide. Please escort guests to the PP boardwalk and discuss a mee…" at bounding box center [689, 234] width 425 height 41
click at [611, 304] on icon "Bulleted list" at bounding box center [610, 304] width 12 height 12
click at [542, 217] on span "GA ticket for guide. Please escort guests to the PP boardwalk and discuss a mee…" at bounding box center [703, 234] width 405 height 41
click at [618, 219] on span "GA tickets only for guide. Please escort guests to the PP boardwalk and discuss…" at bounding box center [705, 234] width 408 height 41
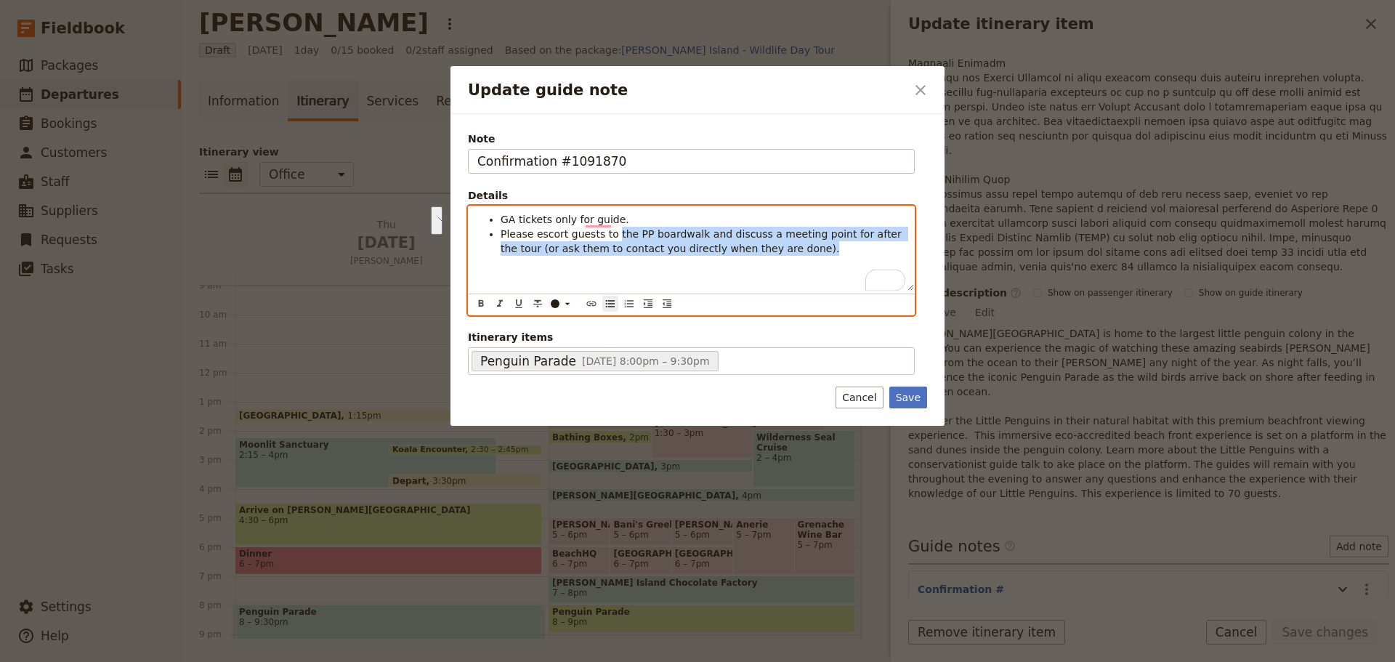
drag, startPoint x: 770, startPoint y: 248, endPoint x: 605, endPoint y: 237, distance: 165.3
click at [605, 237] on li "Please escort guests to the PP boardwalk and discuss a meeting point for after …" at bounding box center [703, 241] width 405 height 29
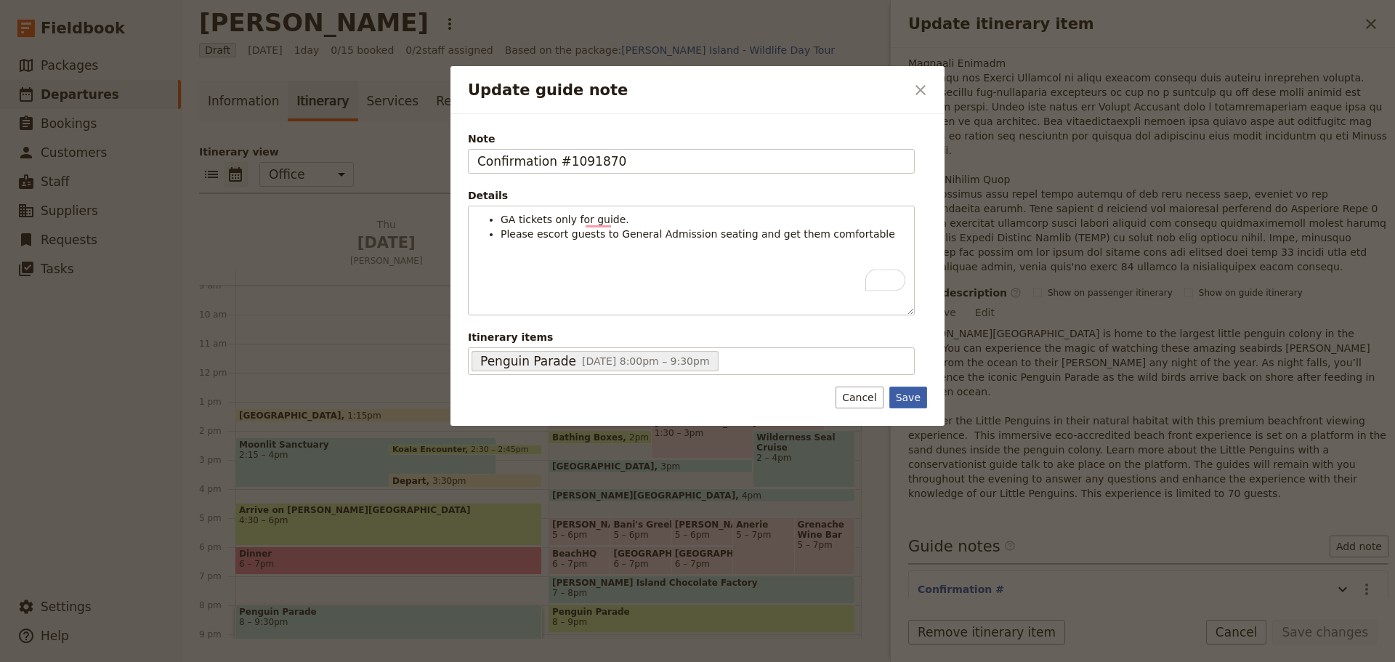
click at [904, 392] on button "Save" at bounding box center [908, 398] width 38 height 22
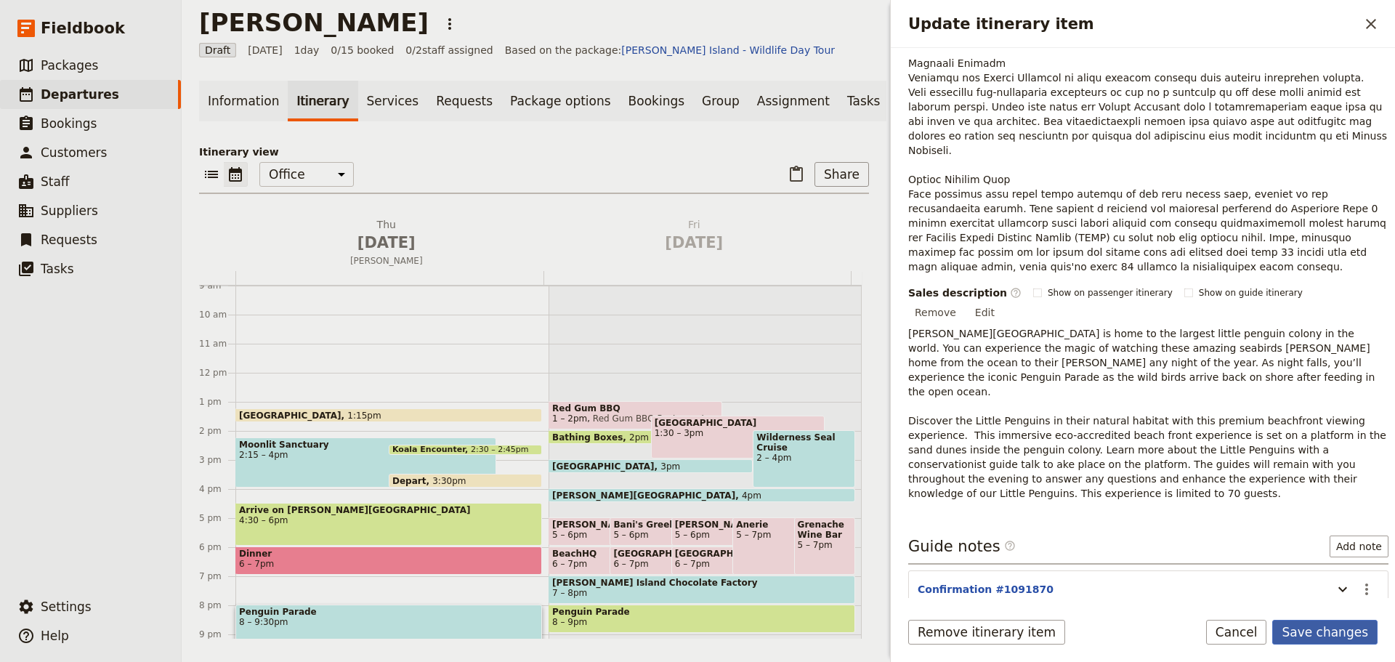
click at [1327, 627] on button "Save changes" at bounding box center [1324, 632] width 105 height 25
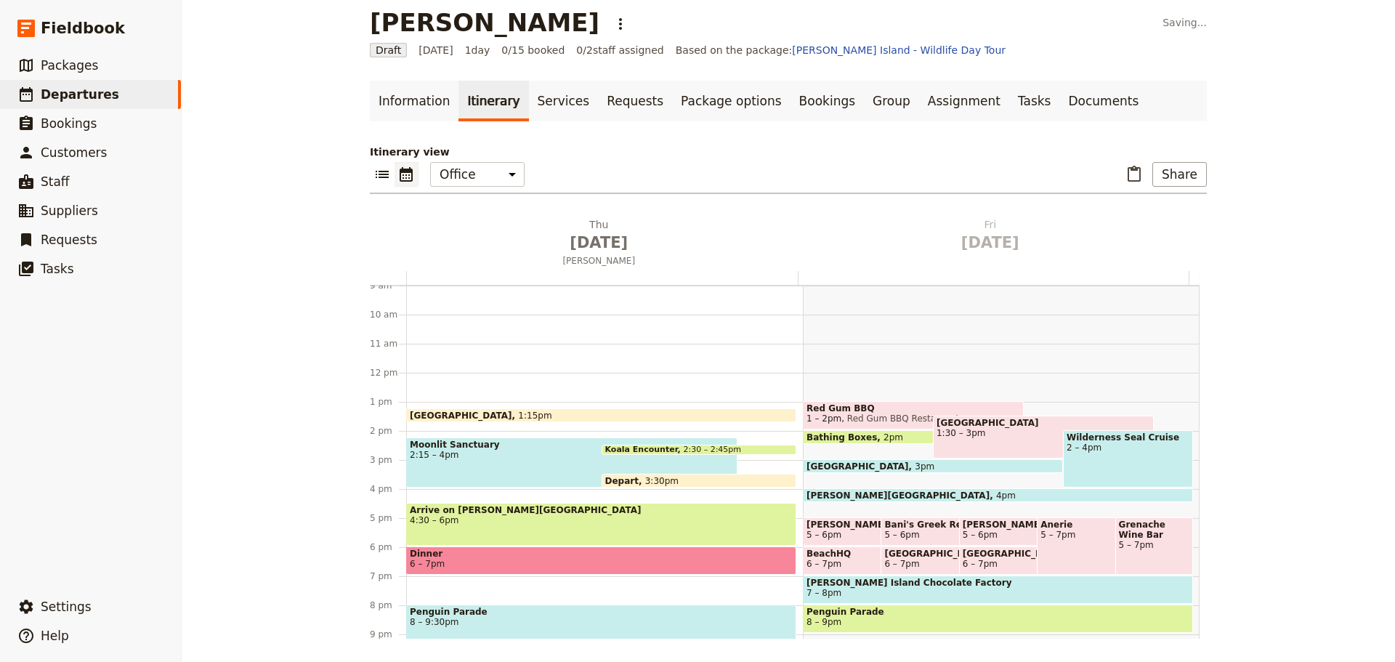
scroll to position [270, 0]
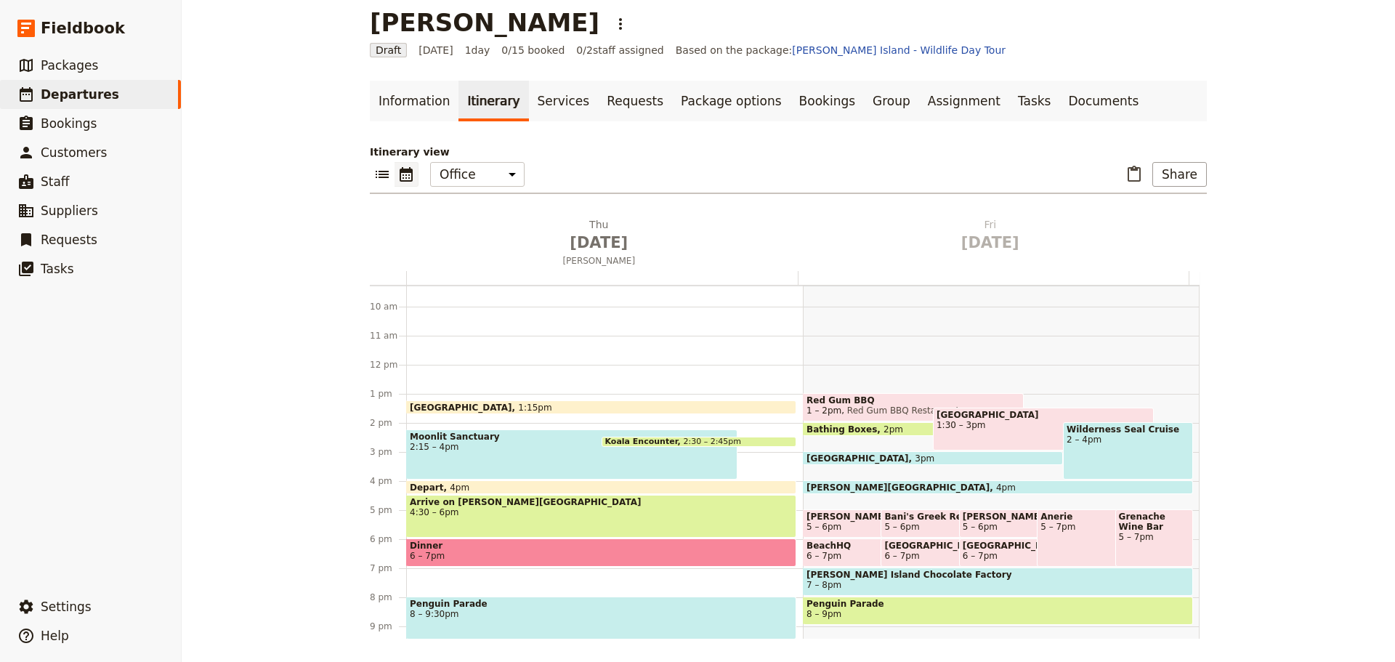
click at [541, 506] on span "Arrive on [PERSON_NAME][GEOGRAPHIC_DATA]" at bounding box center [601, 502] width 383 height 10
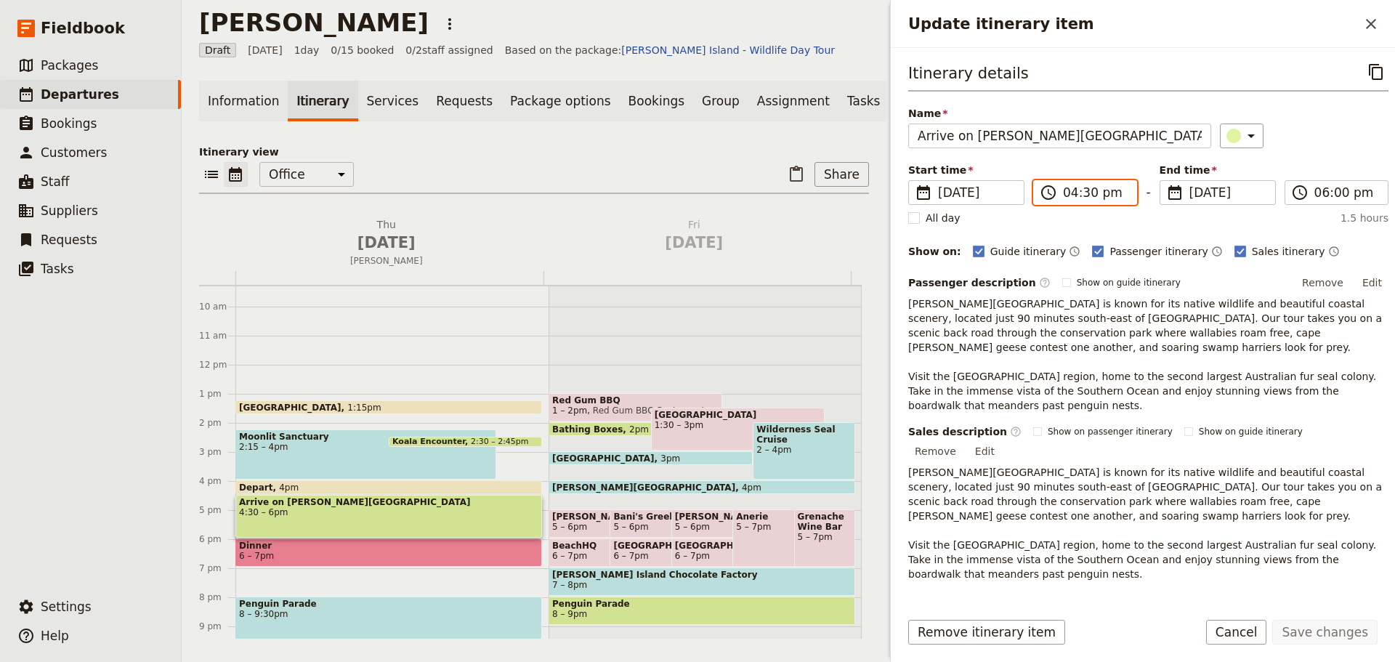
click at [1076, 189] on input "04:30 pm" at bounding box center [1095, 192] width 65 height 17
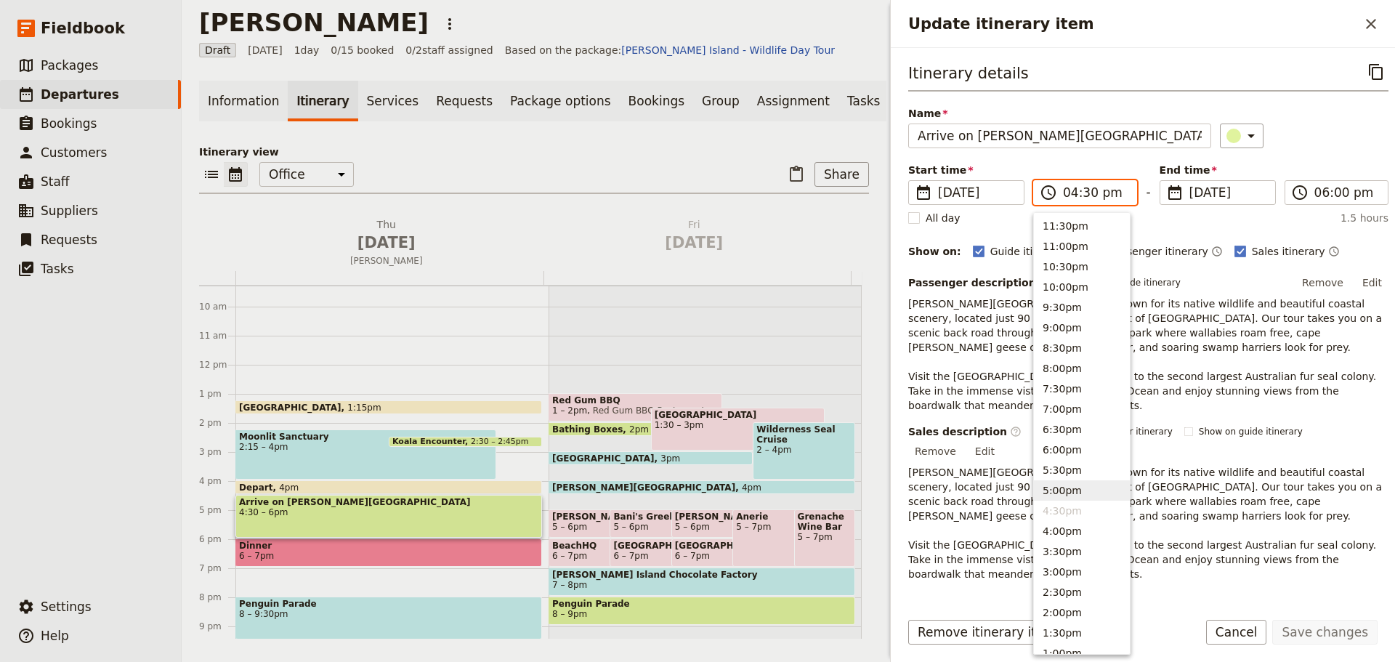
click at [1049, 487] on button "5:00pm" at bounding box center [1082, 490] width 96 height 20
type input "05:00 pm"
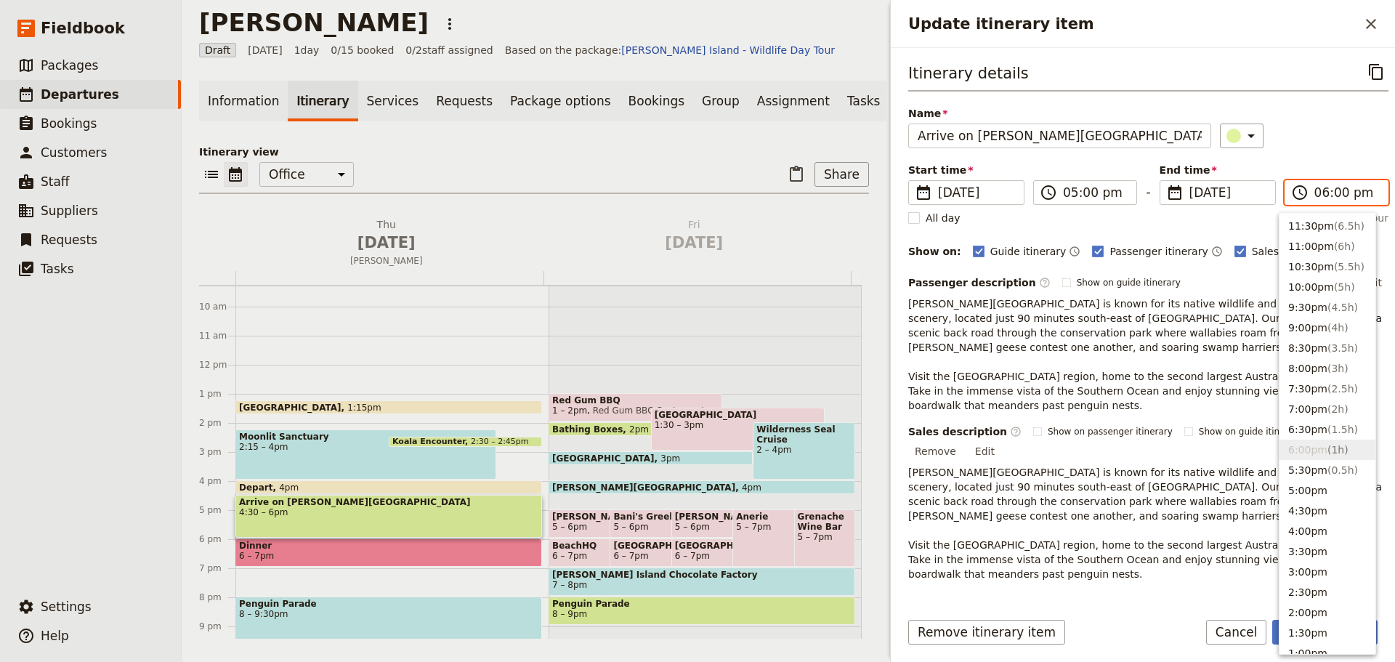
click at [1326, 197] on input "06:00 pm" at bounding box center [1346, 192] width 65 height 17
click at [1312, 485] on button "5:00pm" at bounding box center [1327, 490] width 96 height 20
type input "05:00 pm"
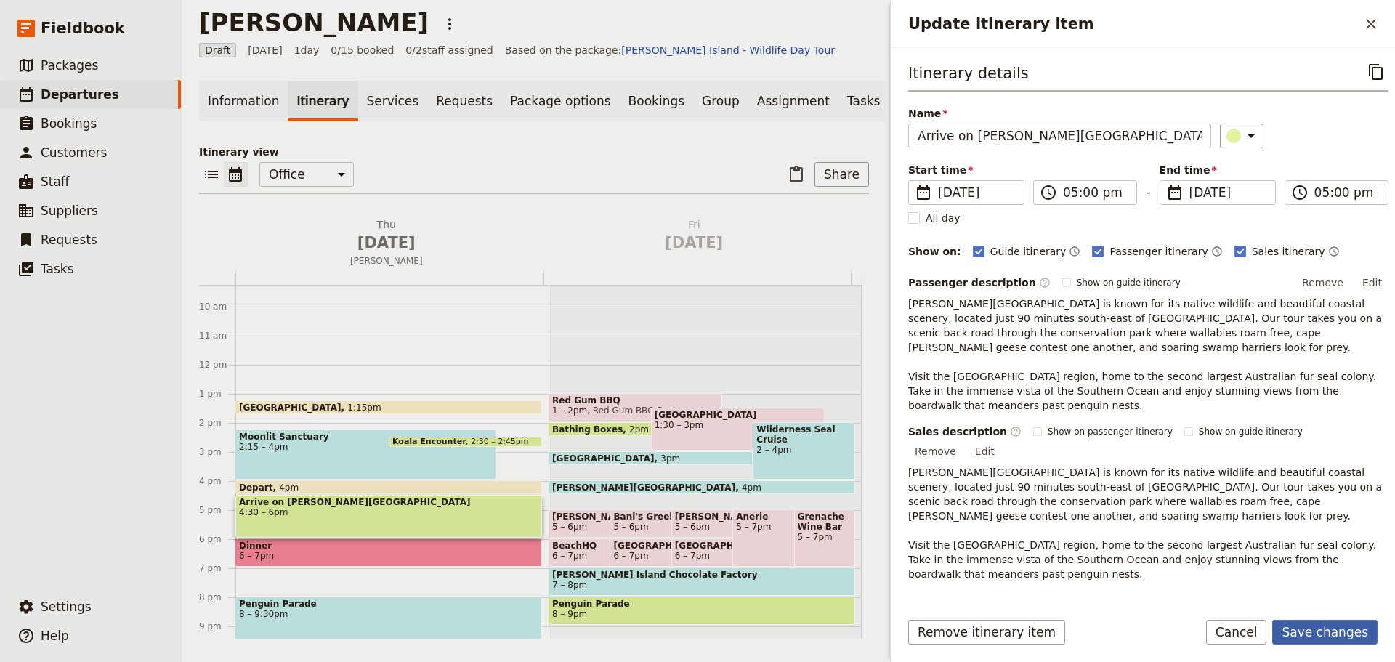
click at [1305, 631] on button "Save changes" at bounding box center [1324, 632] width 105 height 25
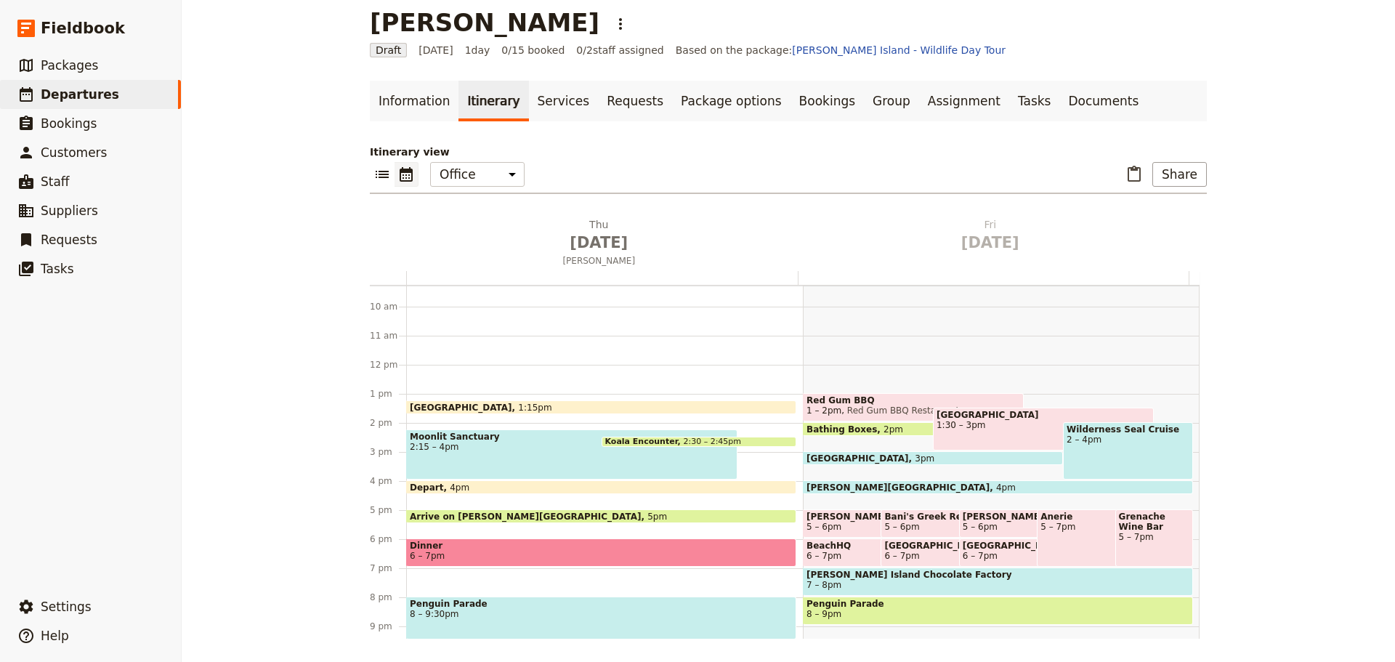
click at [493, 547] on span "Dinner" at bounding box center [601, 546] width 383 height 10
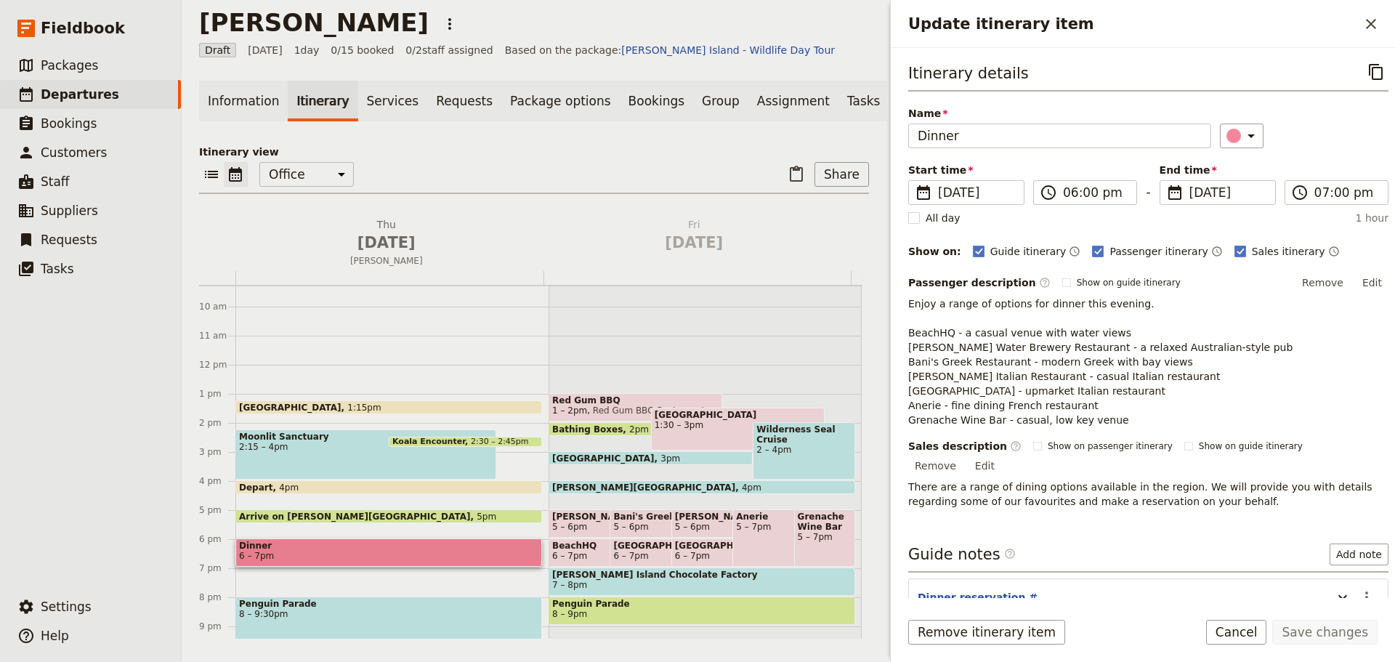
drag, startPoint x: 1367, startPoint y: 33, endPoint x: 1260, endPoint y: 60, distance: 110.8
click at [1368, 32] on button "​" at bounding box center [1371, 24] width 25 height 25
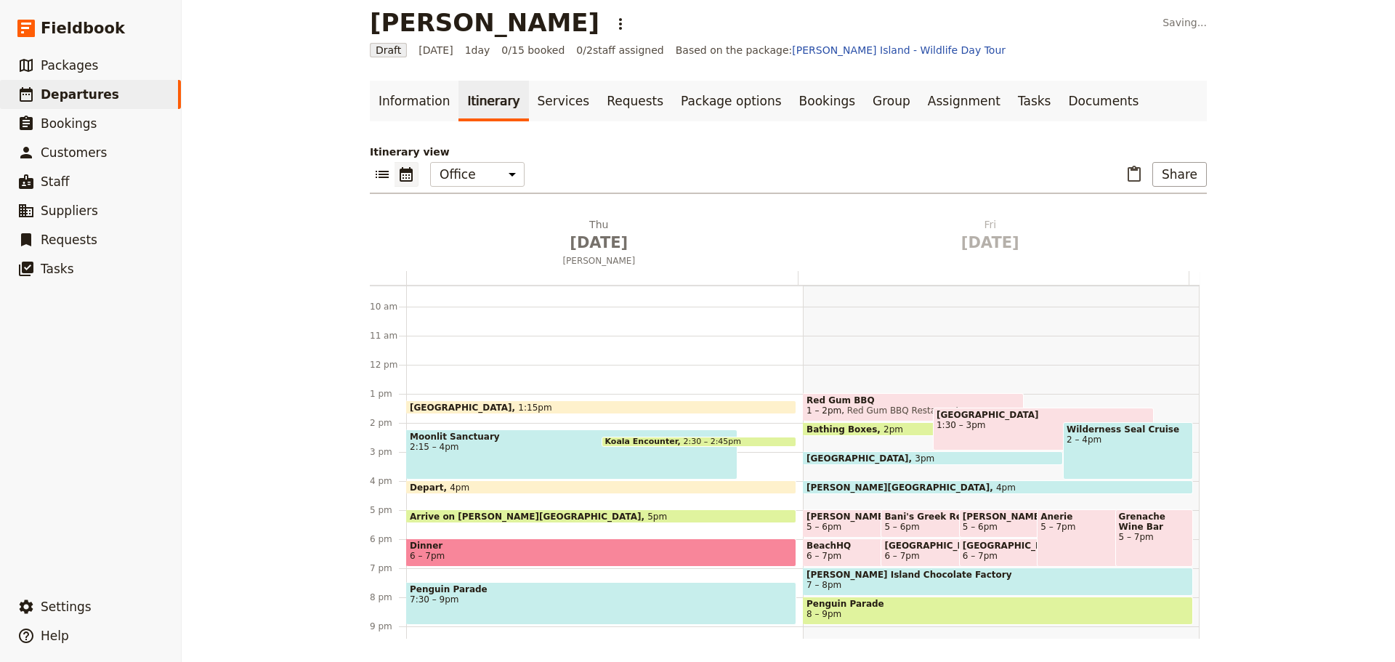
click at [503, 600] on span "7:30 – 9pm" at bounding box center [601, 599] width 383 height 10
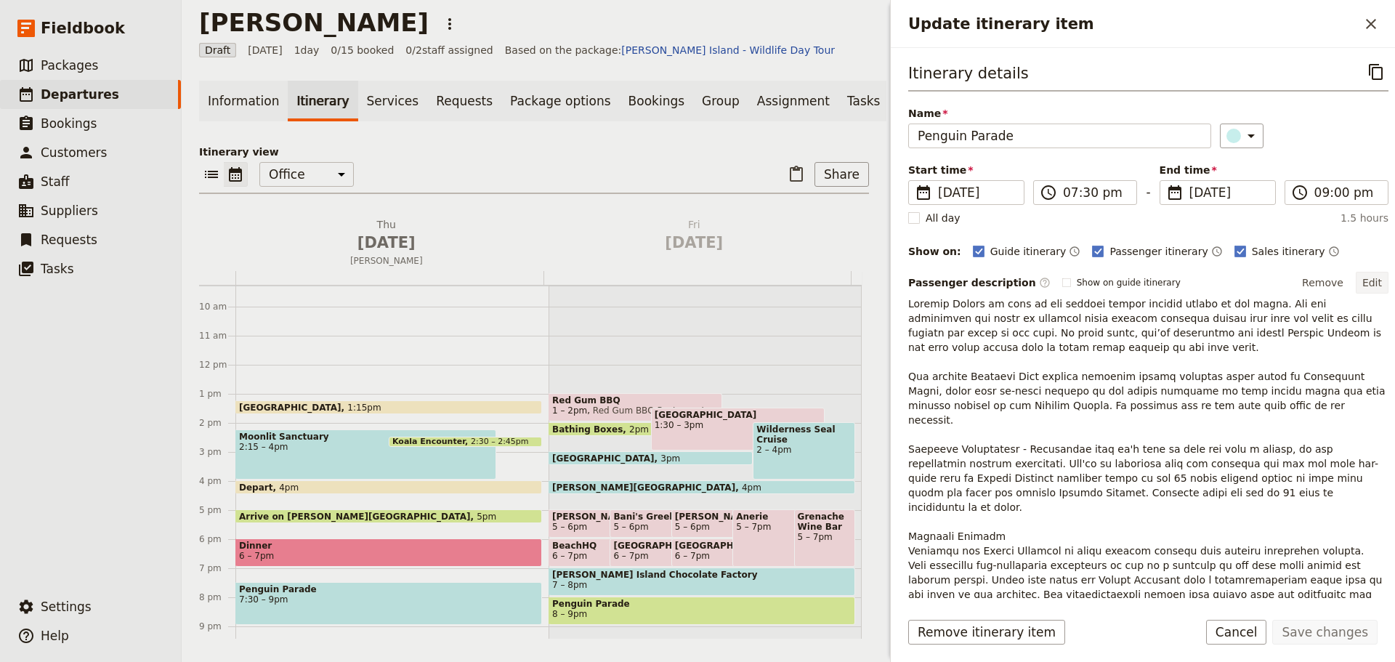
click at [1358, 291] on button "Edit" at bounding box center [1372, 283] width 33 height 22
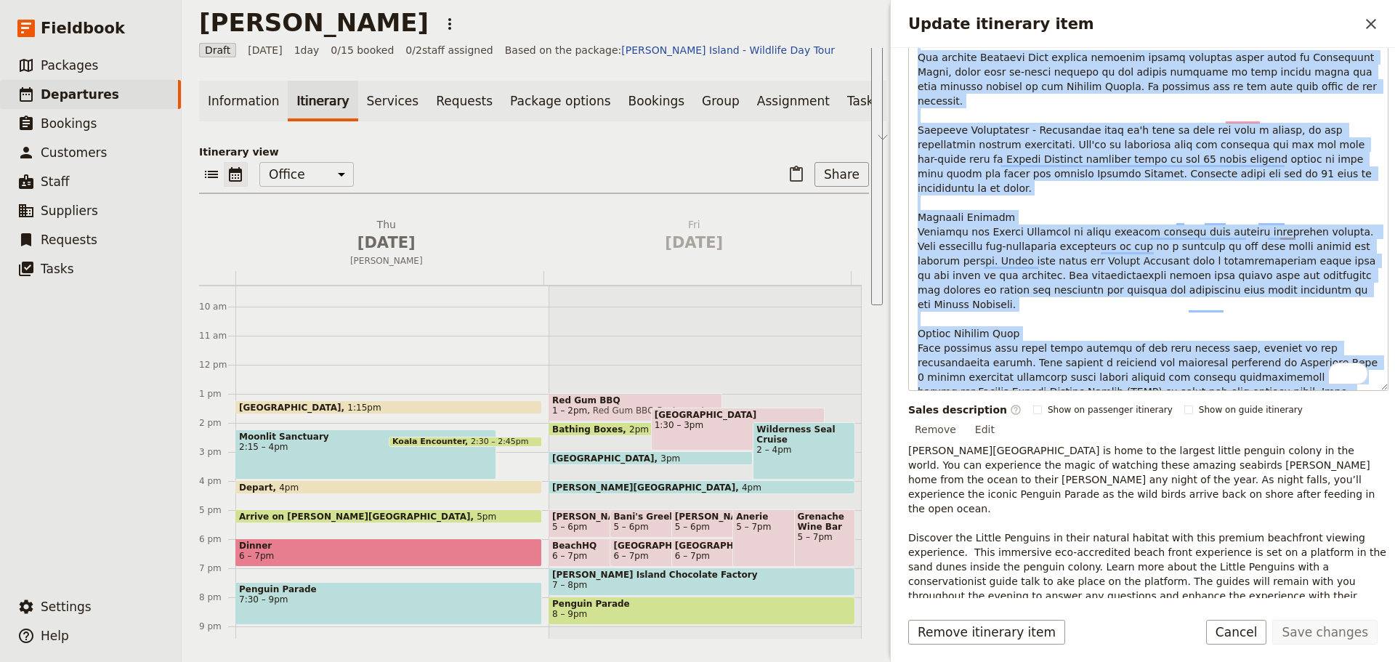
scroll to position [518, 0]
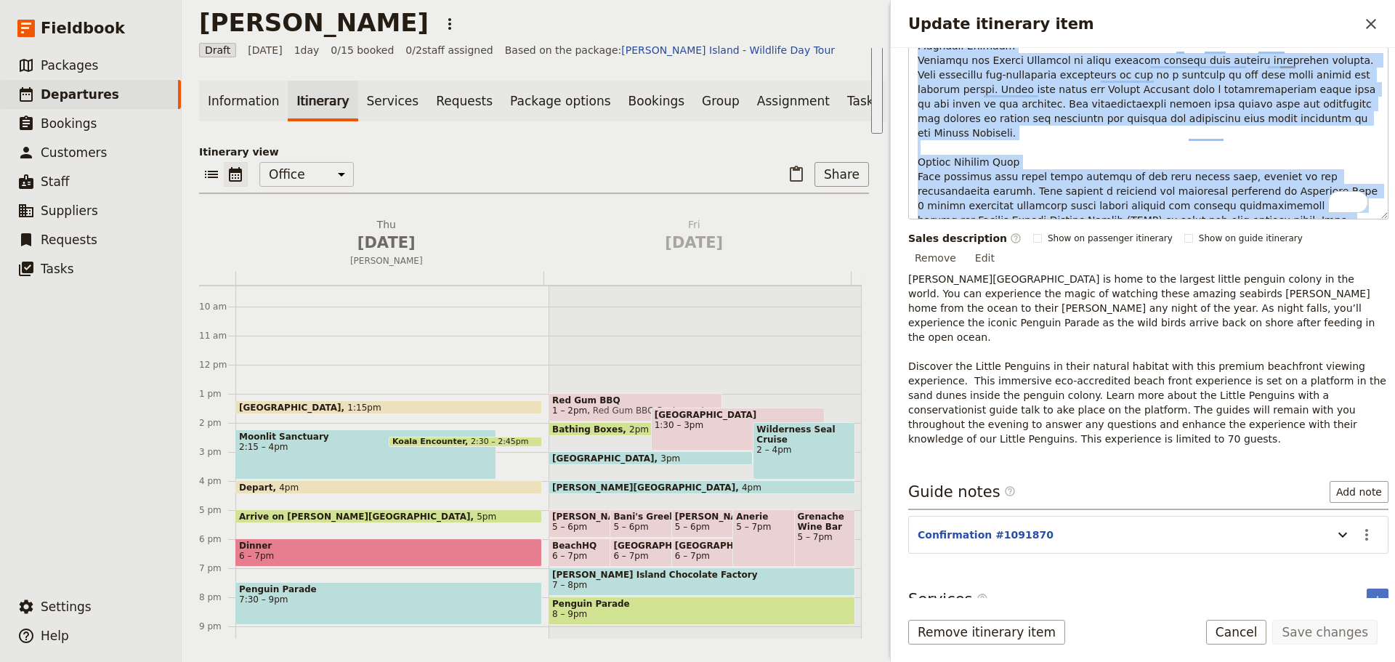
drag, startPoint x: 944, startPoint y: 387, endPoint x: 1183, endPoint y: 223, distance: 290.0
click at [1183, 223] on div "Passenger description ​ Show on guide itinerary Edit ​ ​ ​ ​ ​ Sales descriptio…" at bounding box center [1148, 100] width 480 height 692
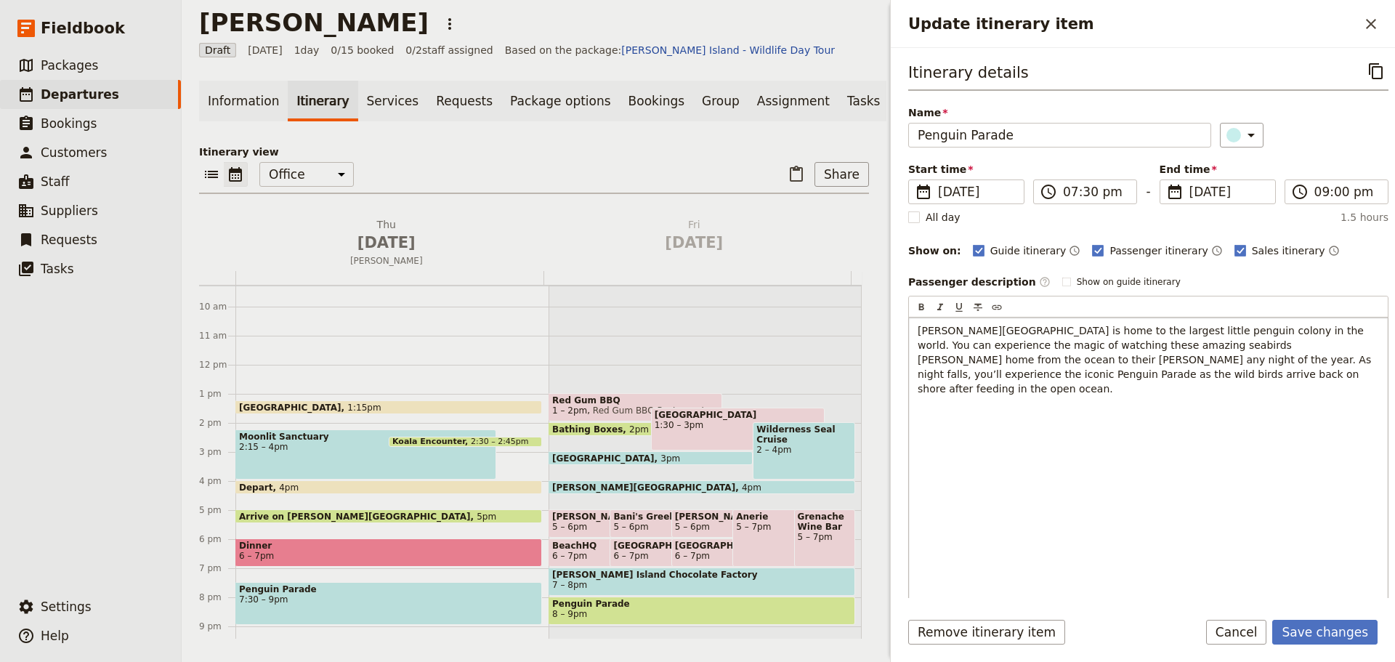
scroll to position [0, 0]
click at [1332, 617] on form "Itinerary details ​ Name Penguin Parade ​ Start time ​ [DATE] [DATE] [DATE] 19:…" at bounding box center [1143, 355] width 504 height 614
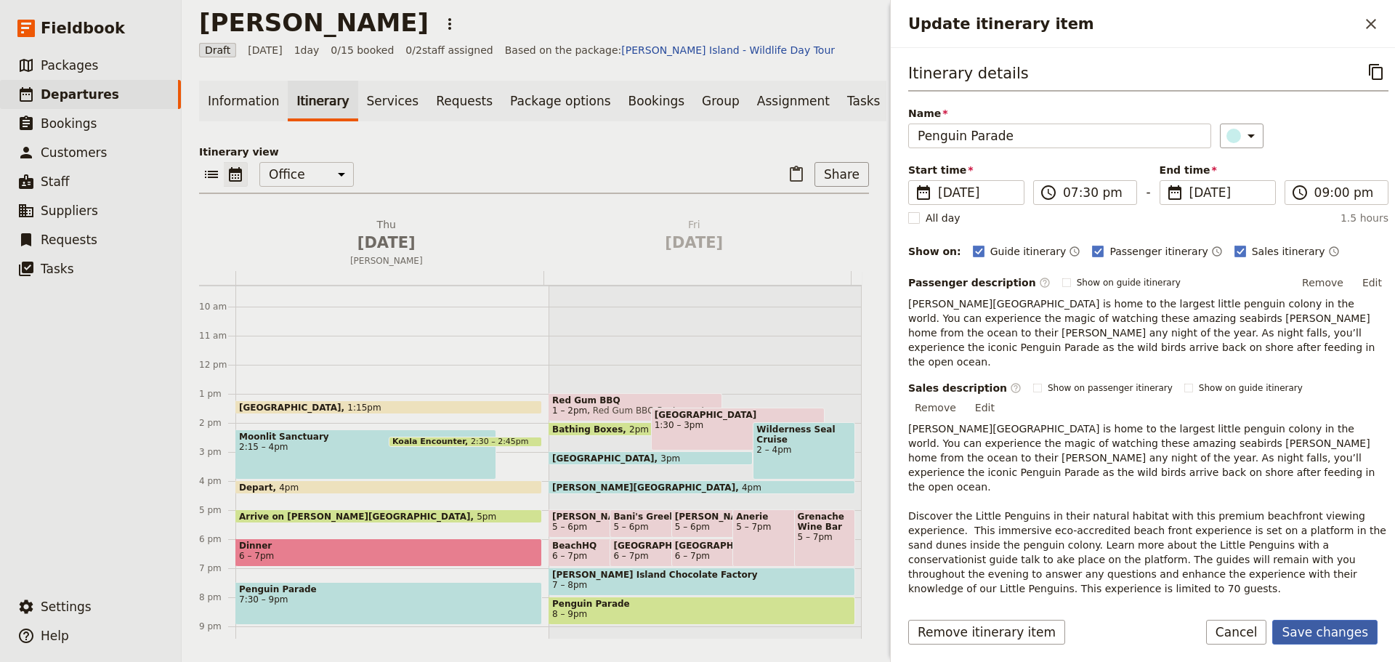
click at [1330, 626] on button "Save changes" at bounding box center [1324, 632] width 105 height 25
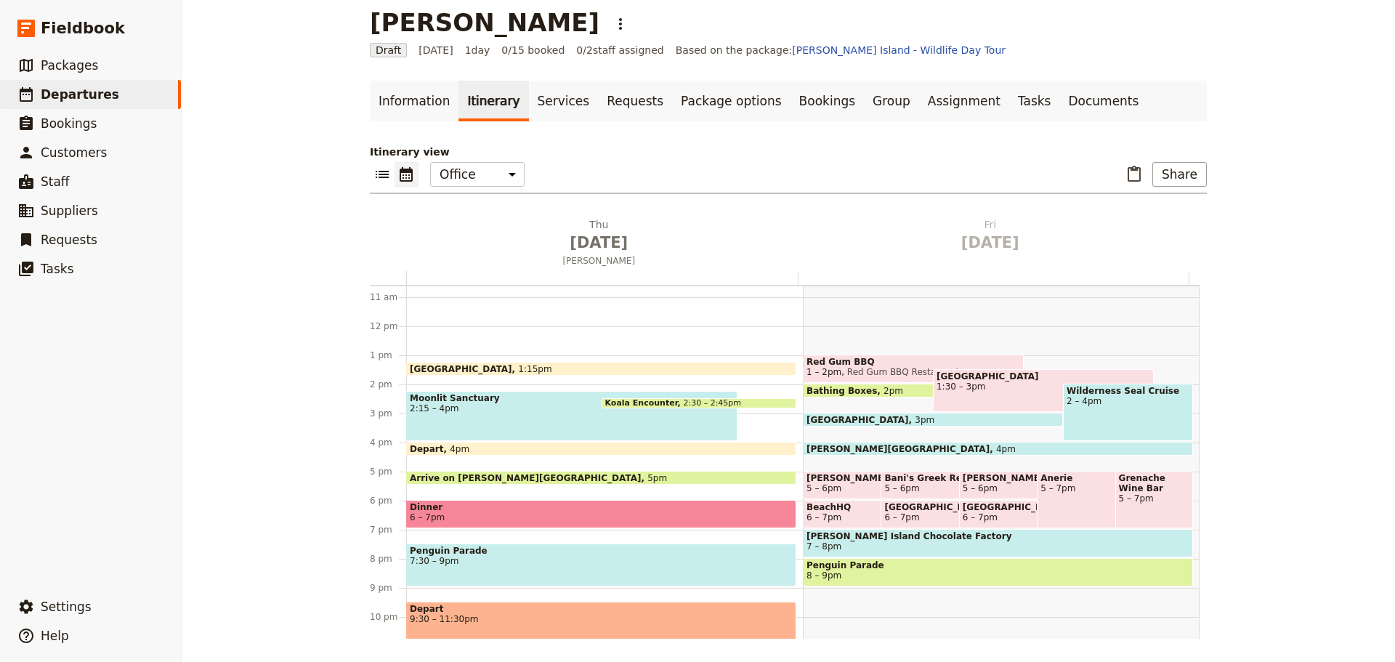
scroll to position [344, 0]
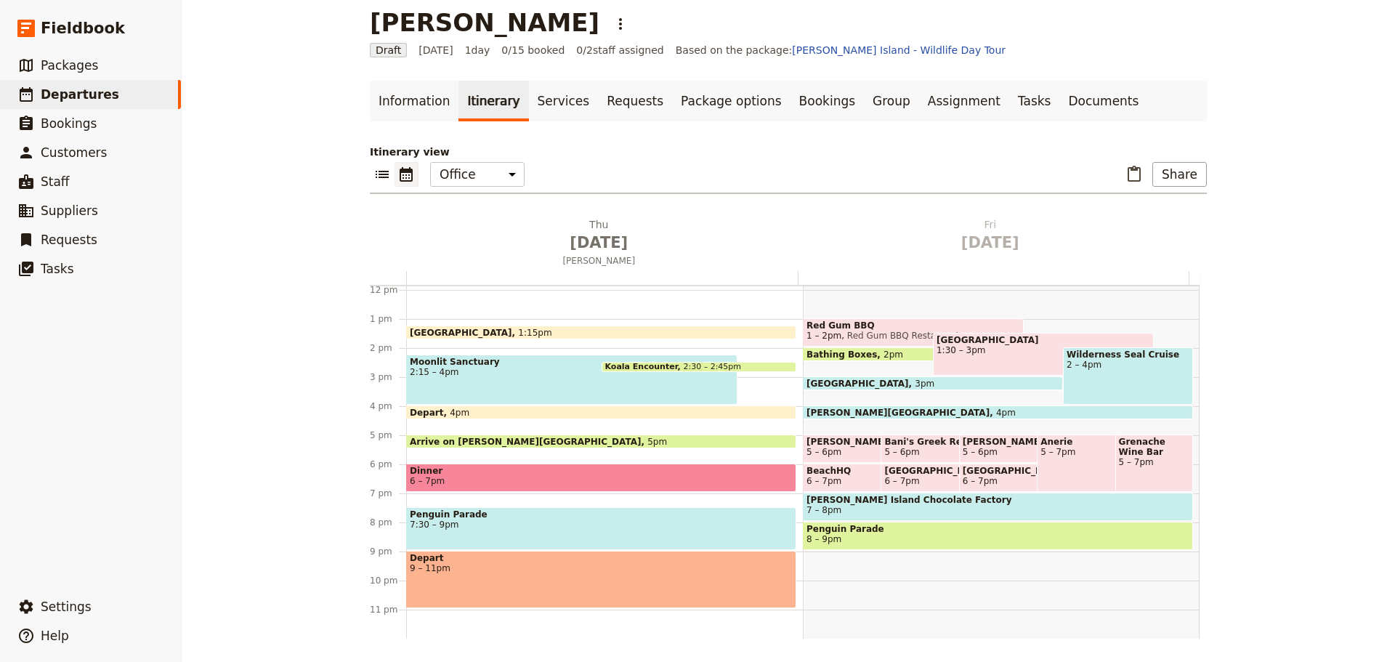
click at [471, 563] on span "9 – 11pm" at bounding box center [601, 568] width 383 height 10
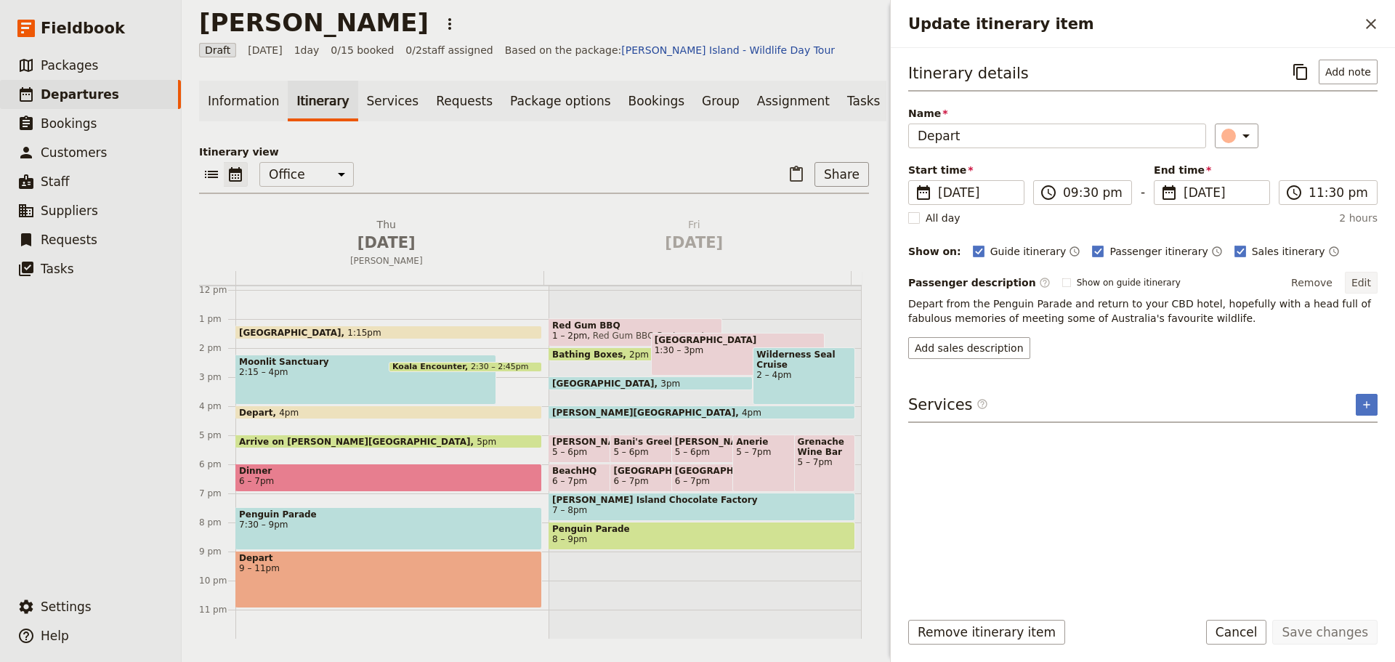
click at [1355, 280] on button "Edit" at bounding box center [1361, 283] width 33 height 22
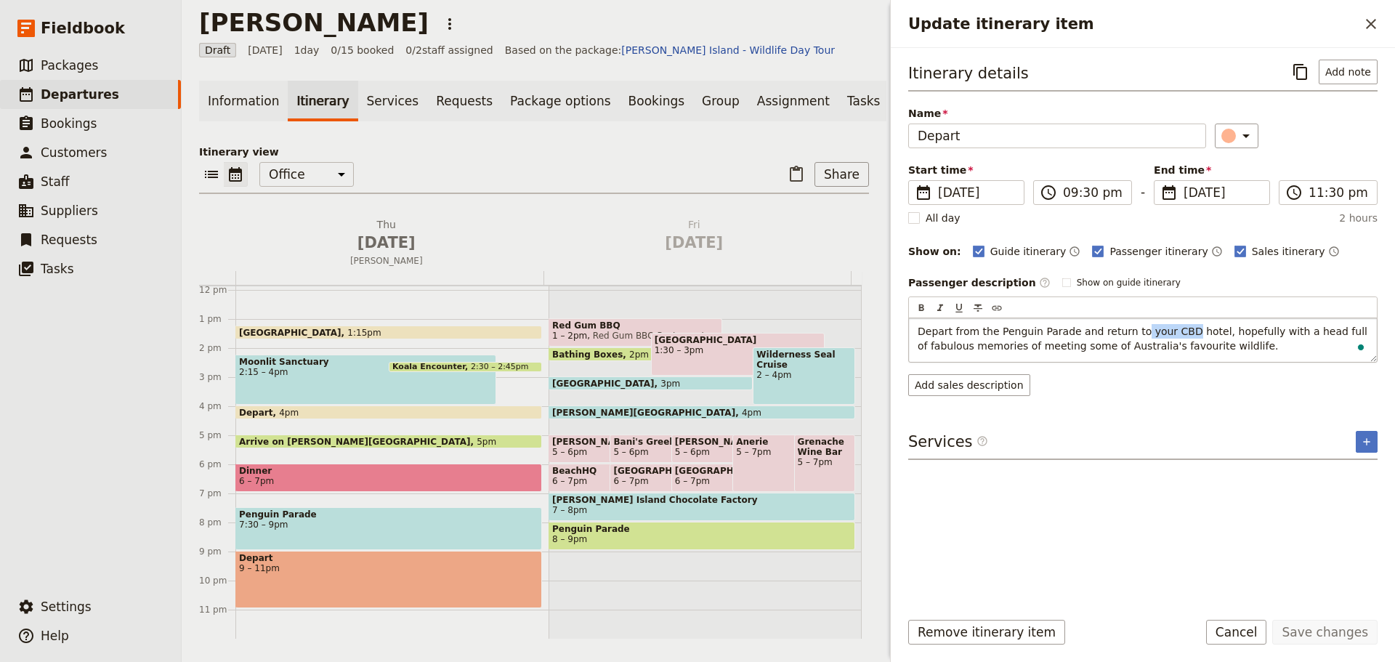
drag, startPoint x: 1125, startPoint y: 333, endPoint x: 1167, endPoint y: 331, distance: 41.5
click at [1167, 331] on span "Depart from the Penguin Parade and return to your CBD hotel, hopefully with a h…" at bounding box center [1144, 338] width 453 height 26
click at [1321, 619] on form "Itinerary details ​ Add note Name Depart ​ Start time ​ [DATE] [DATE] [DATE] 21…" at bounding box center [1143, 355] width 504 height 614
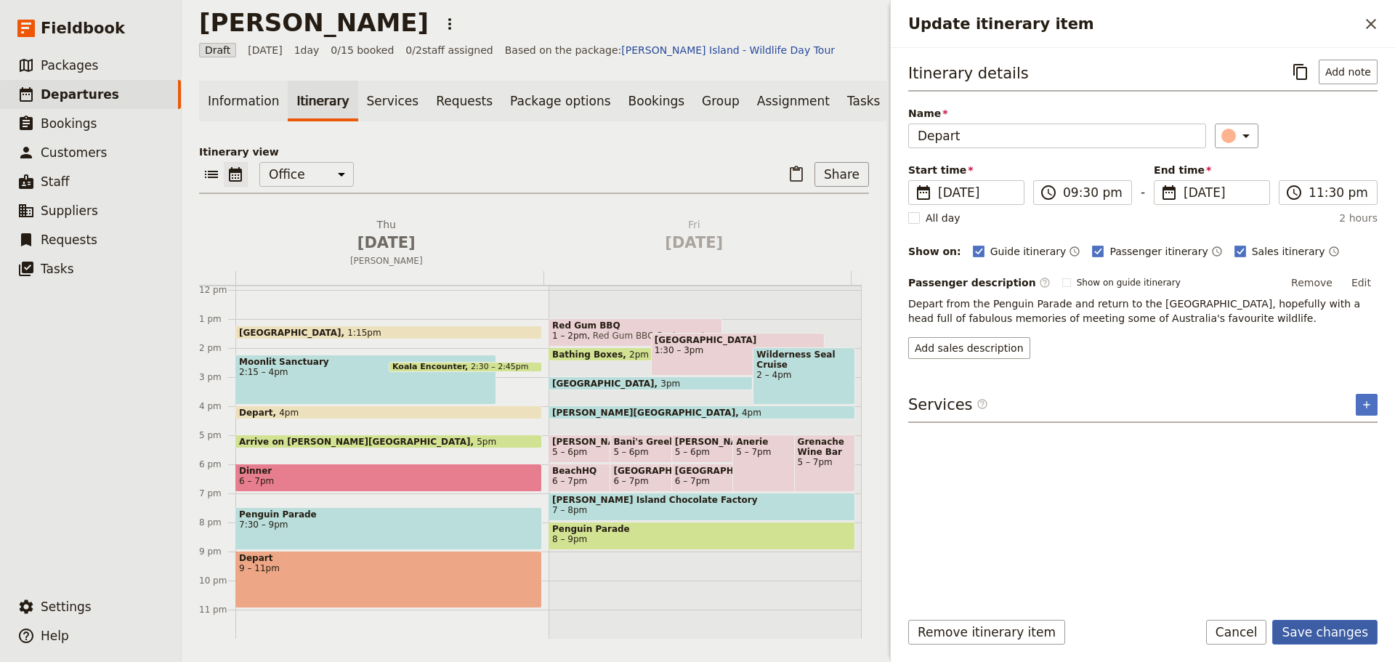
click at [1336, 628] on button "Save changes" at bounding box center [1324, 632] width 105 height 25
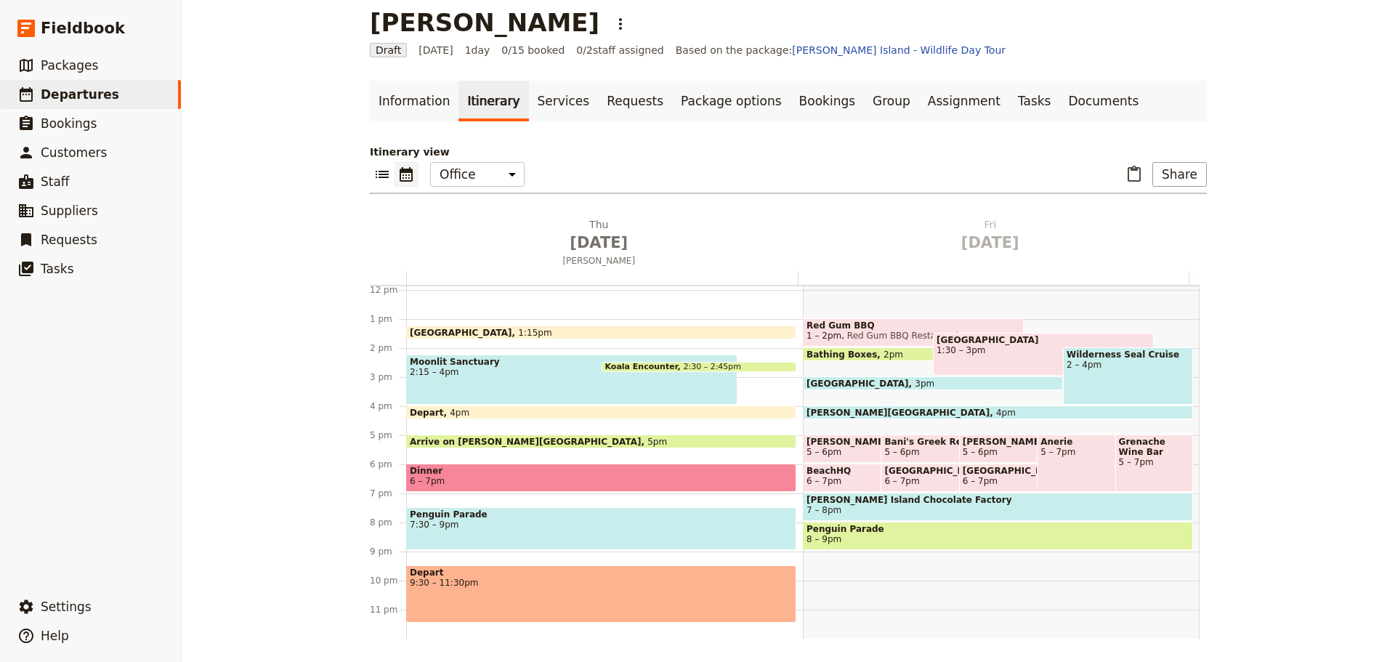
click at [548, 476] on span "6 – 7pm" at bounding box center [601, 481] width 383 height 10
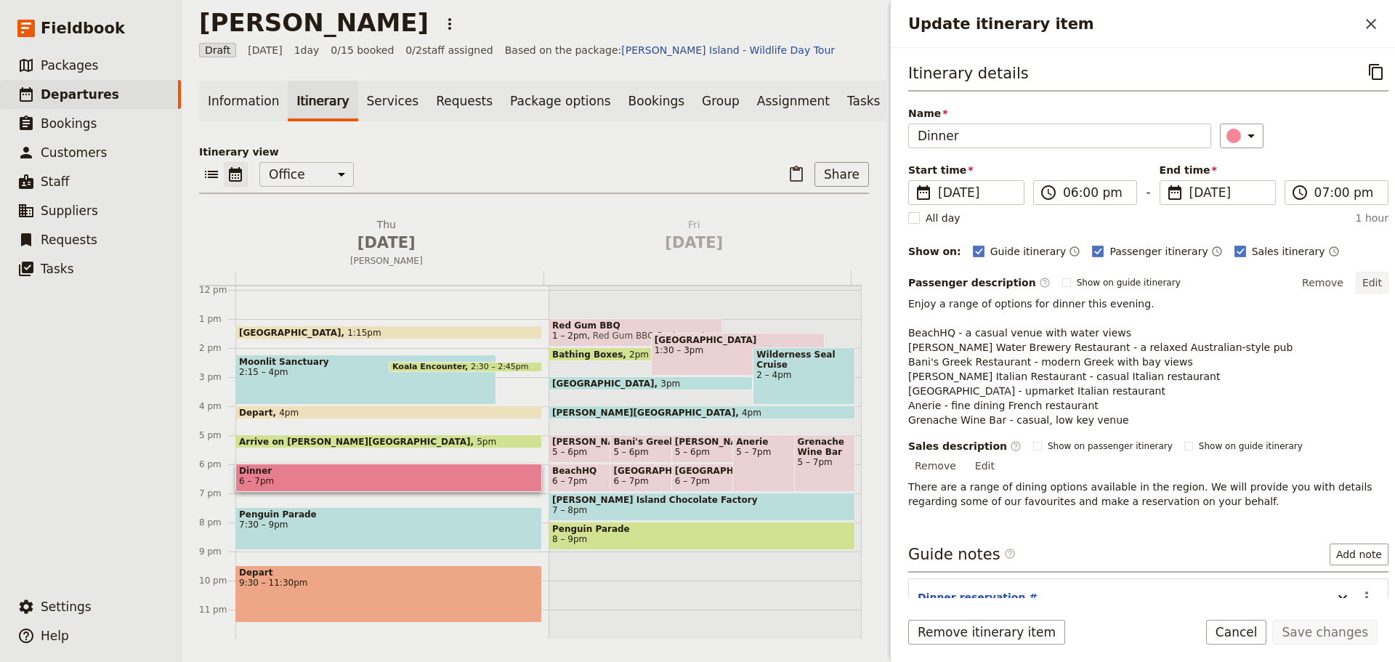
click at [1361, 287] on button "Edit" at bounding box center [1372, 283] width 33 height 22
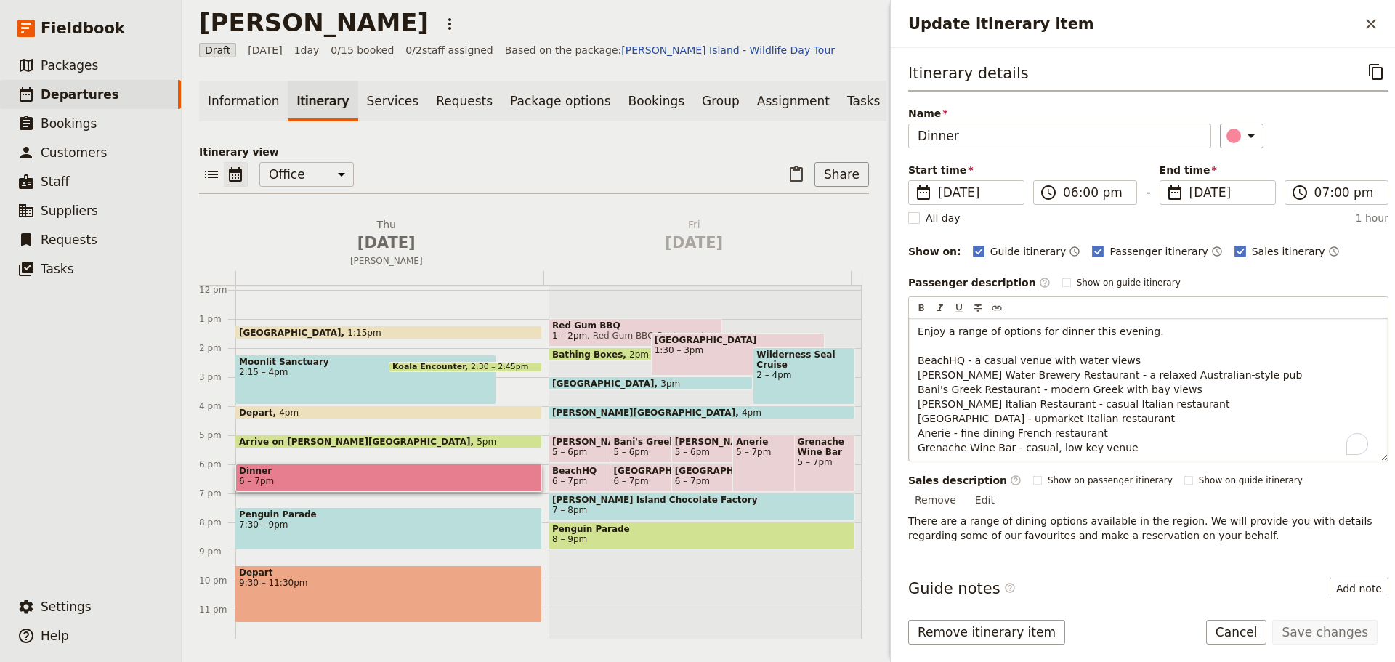
click at [1179, 329] on p "Enjoy a range of options for dinner this evening. BeachHQ - a casual venue with…" at bounding box center [1148, 389] width 461 height 131
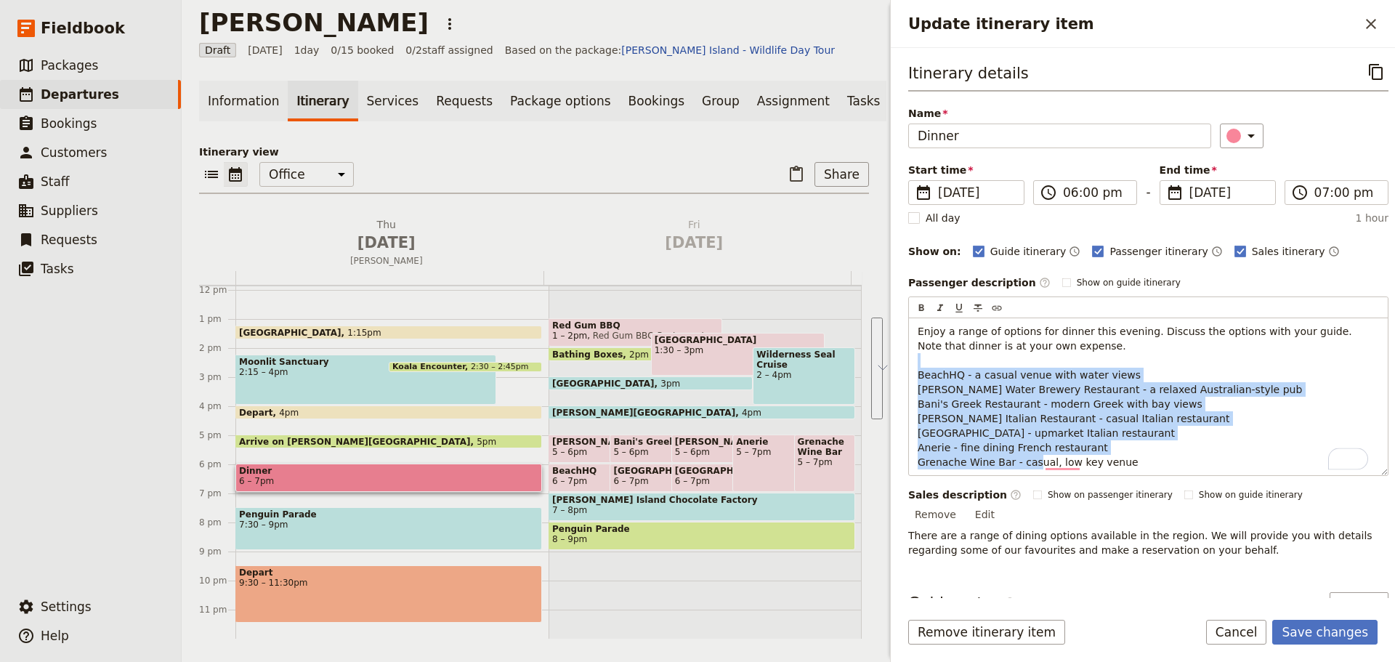
drag, startPoint x: 984, startPoint y: 393, endPoint x: 1197, endPoint y: 527, distance: 251.8
click at [1199, 533] on div "Passenger description ​ Show on guide itinerary Edit ​ ​ ​ ​ ​ Enjoy a range of…" at bounding box center [1148, 415] width 480 height 286
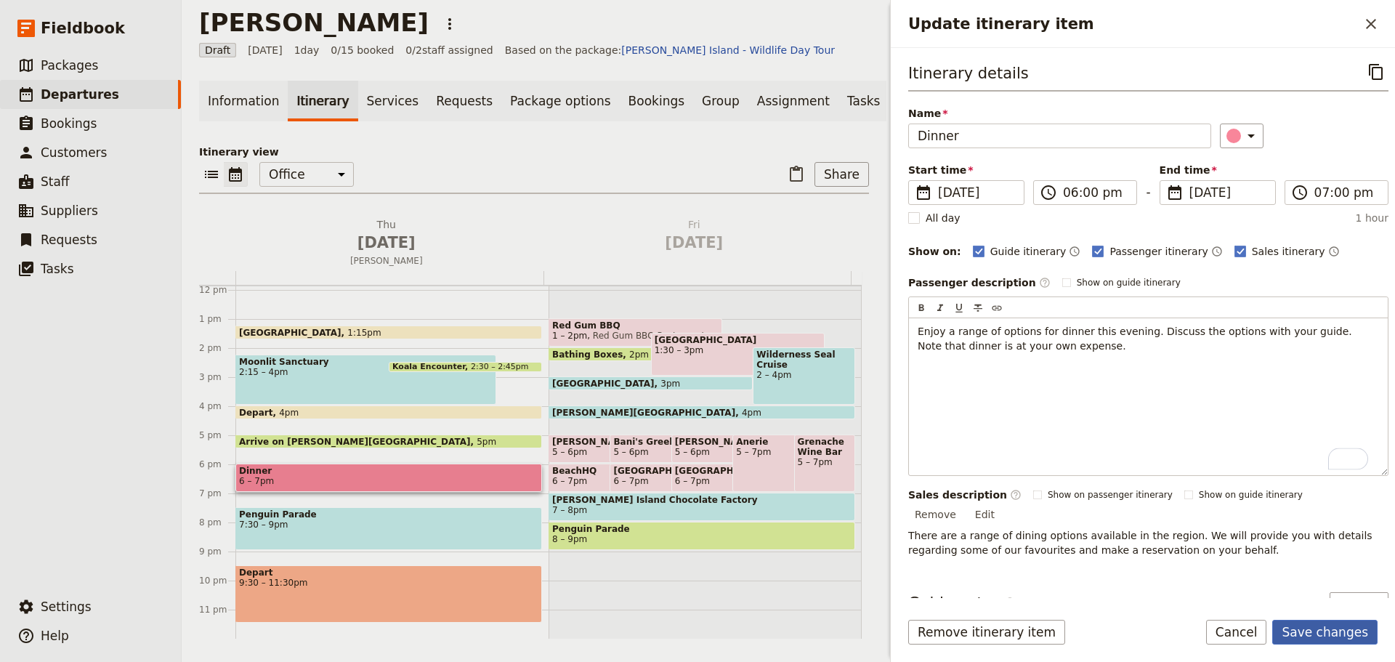
click at [1355, 617] on form "Itinerary details ​ Name Dinner ​ Start time ​ [DATE] [DATE] [DATE] 18:00 ​ 06:…" at bounding box center [1143, 355] width 504 height 614
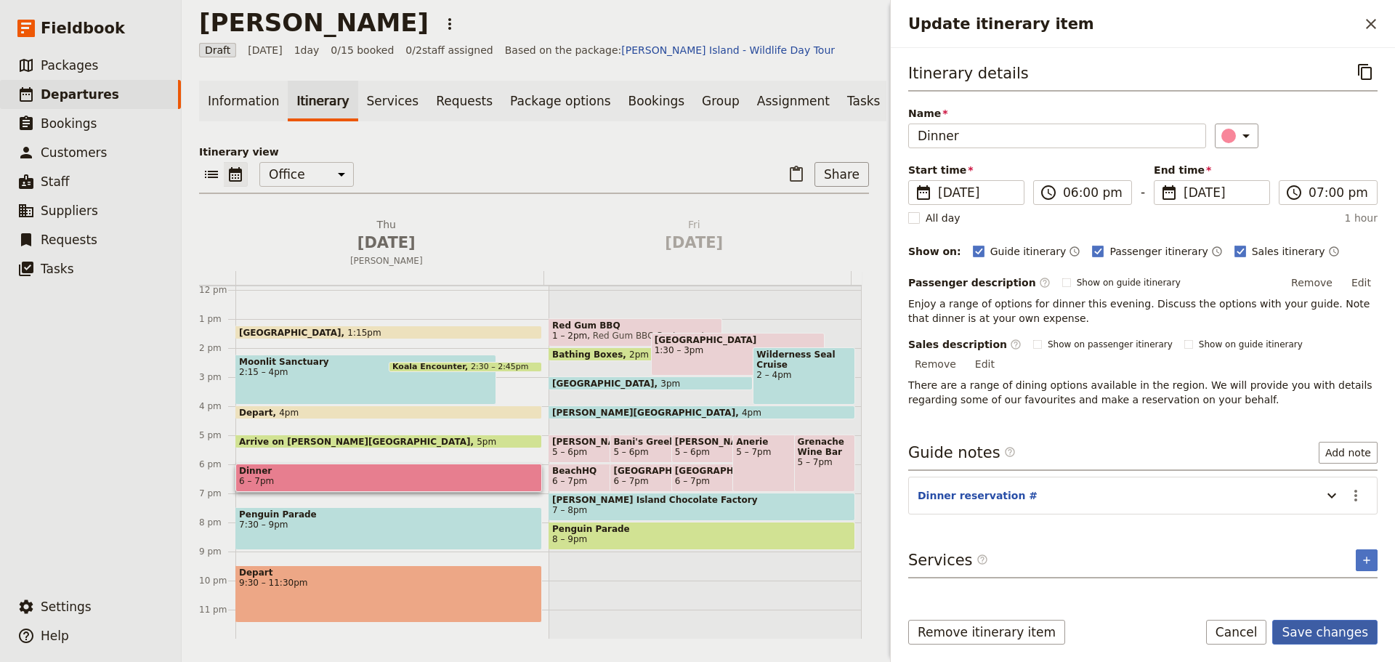
click at [1335, 632] on button "Save changes" at bounding box center [1324, 632] width 105 height 25
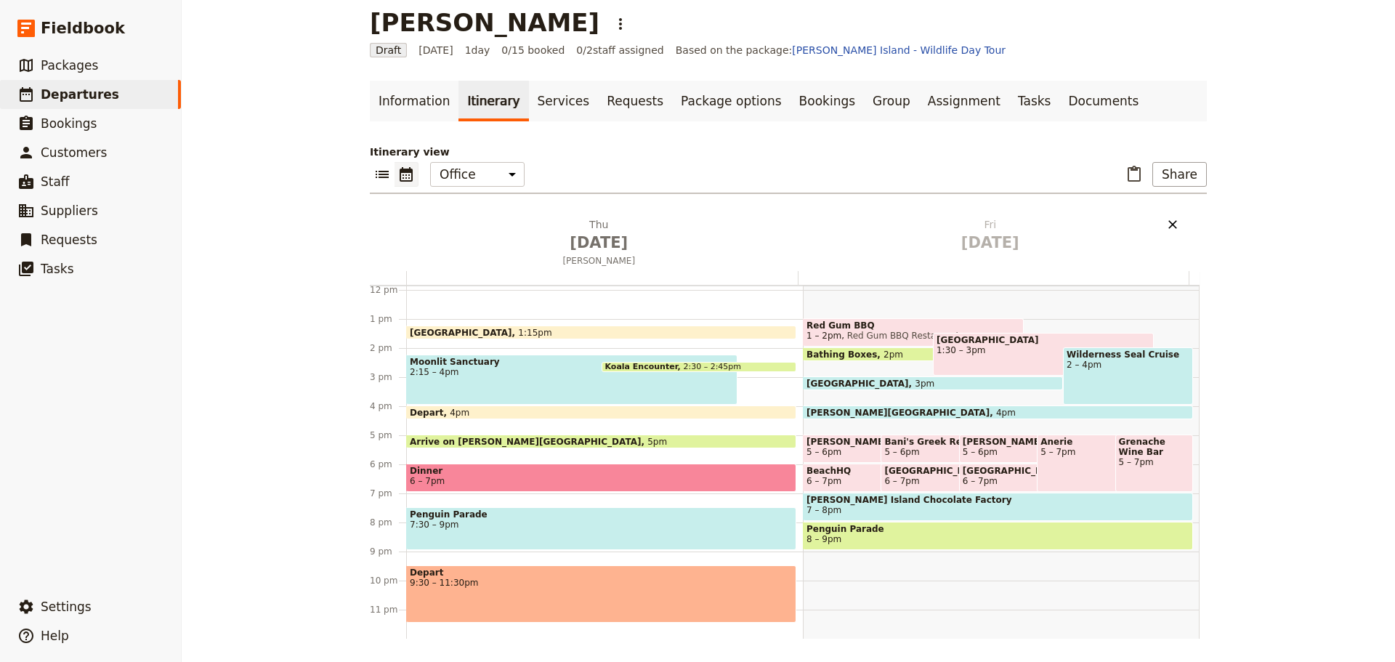
click at [1171, 218] on icon "Delete Fri Oct 10" at bounding box center [1172, 224] width 15 height 15
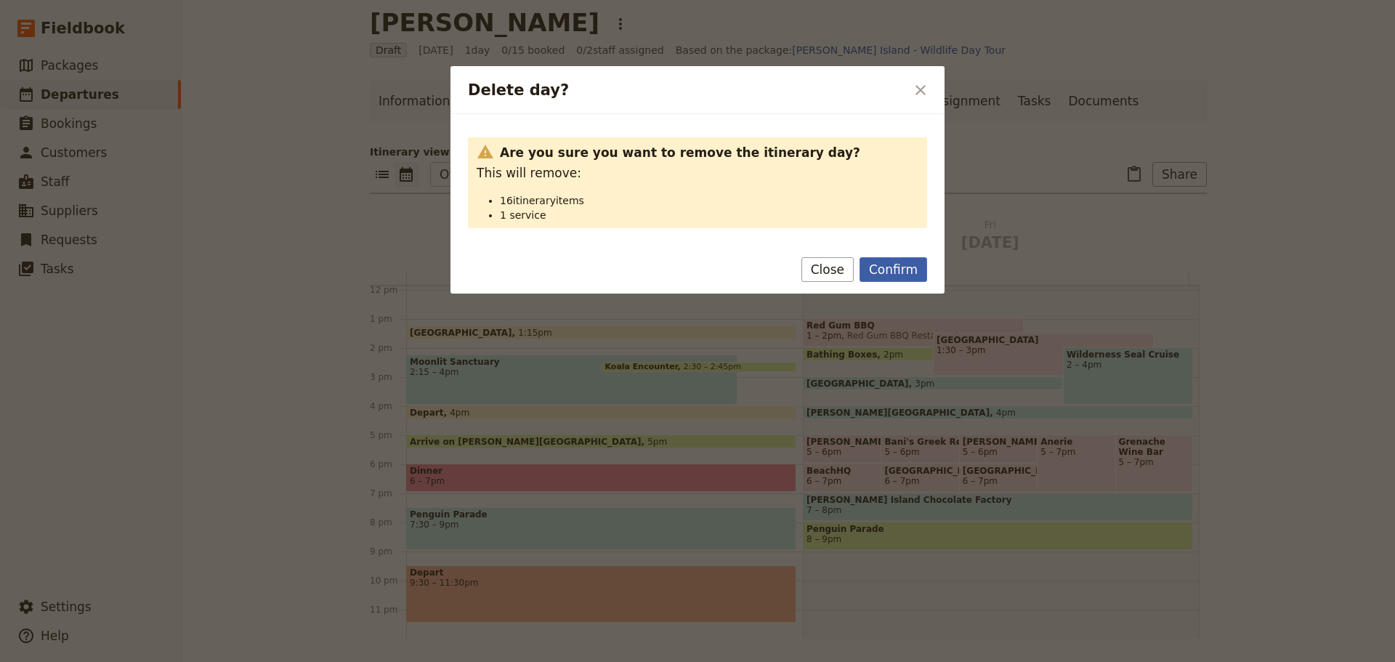
click at [888, 266] on button "Confirm" at bounding box center [893, 269] width 68 height 25
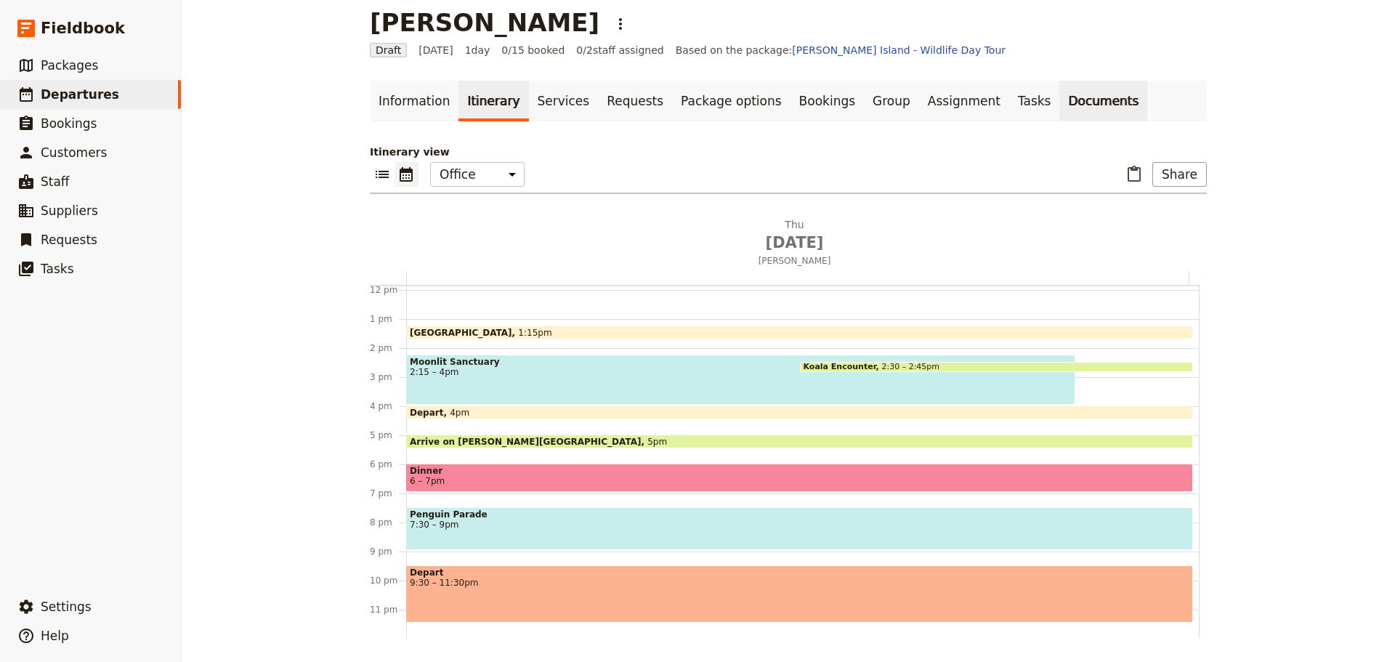
click at [1059, 101] on link "Documents" at bounding box center [1103, 101] width 88 height 41
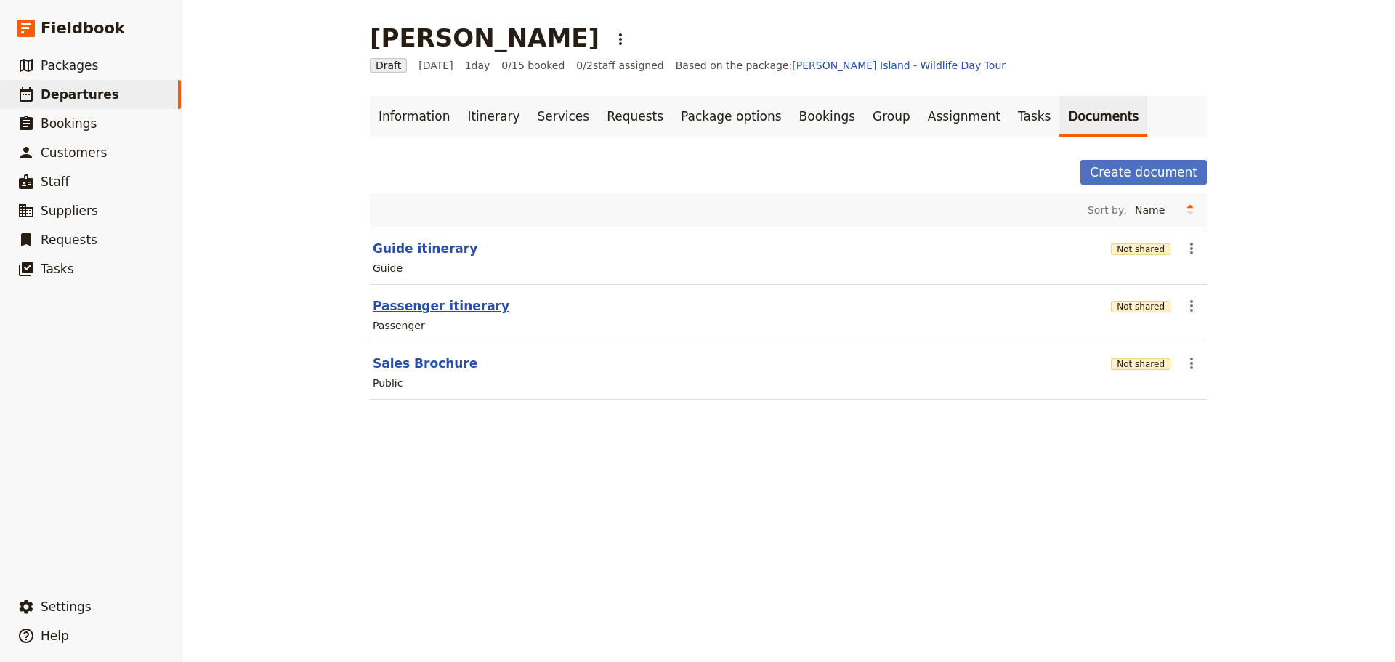
click at [444, 307] on button "Passenger itinerary" at bounding box center [441, 305] width 137 height 17
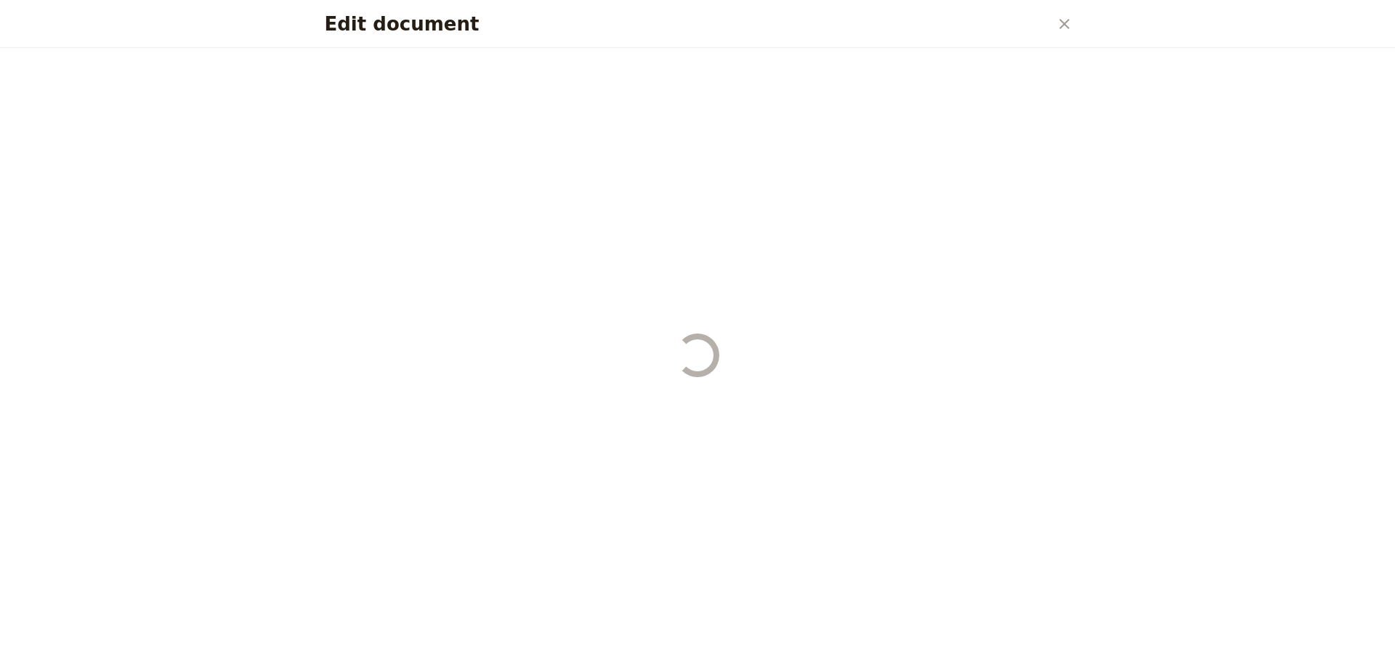
select select "PASSENGER"
select select "DEFAULT"
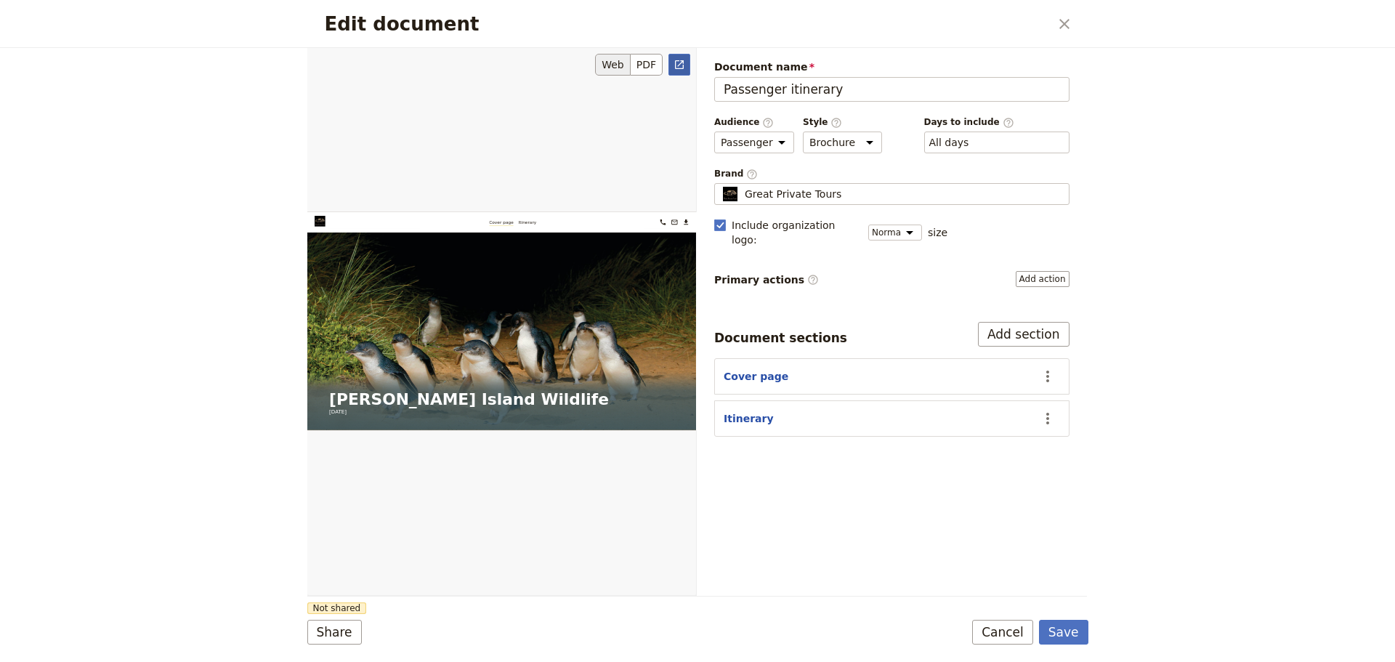
click at [682, 62] on icon "Open full preview" at bounding box center [679, 65] width 12 height 12
click at [1011, 635] on button "Cancel" at bounding box center [1002, 632] width 61 height 25
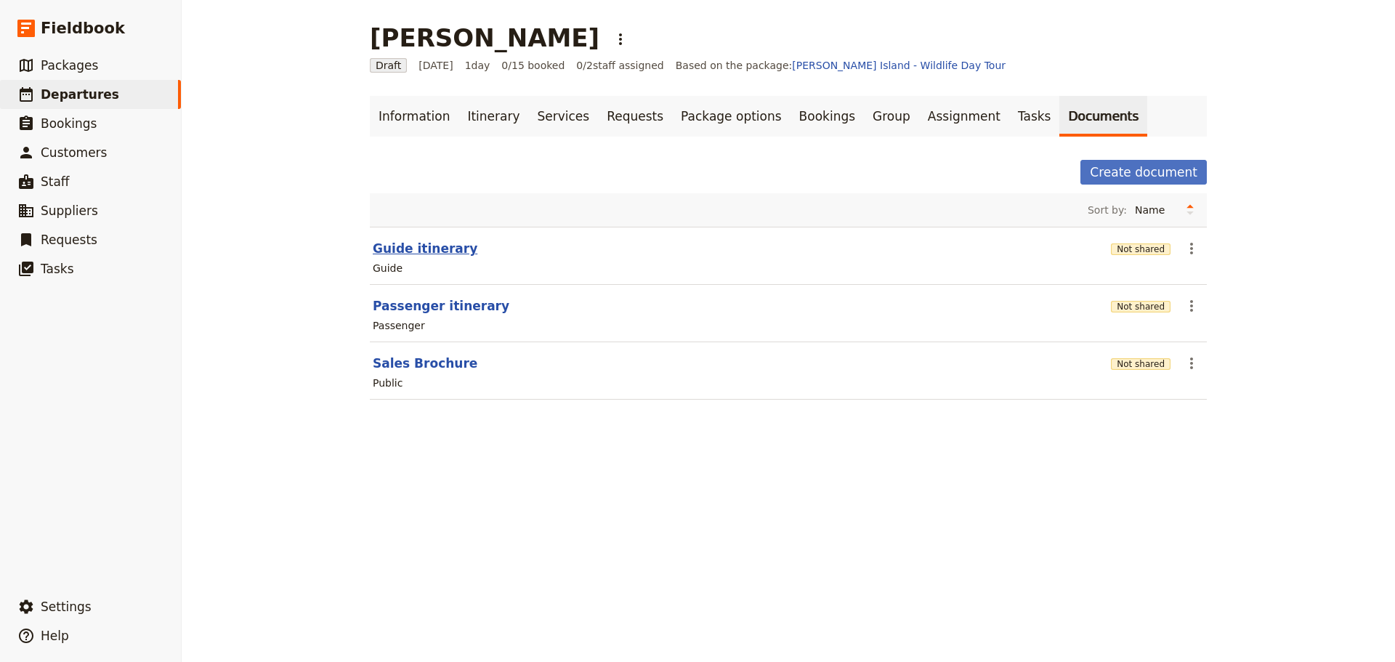
click at [407, 245] on button "Guide itinerary" at bounding box center [425, 248] width 105 height 17
select select "STAFF"
select select "RUN_SHEET"
select select "DEFAULT"
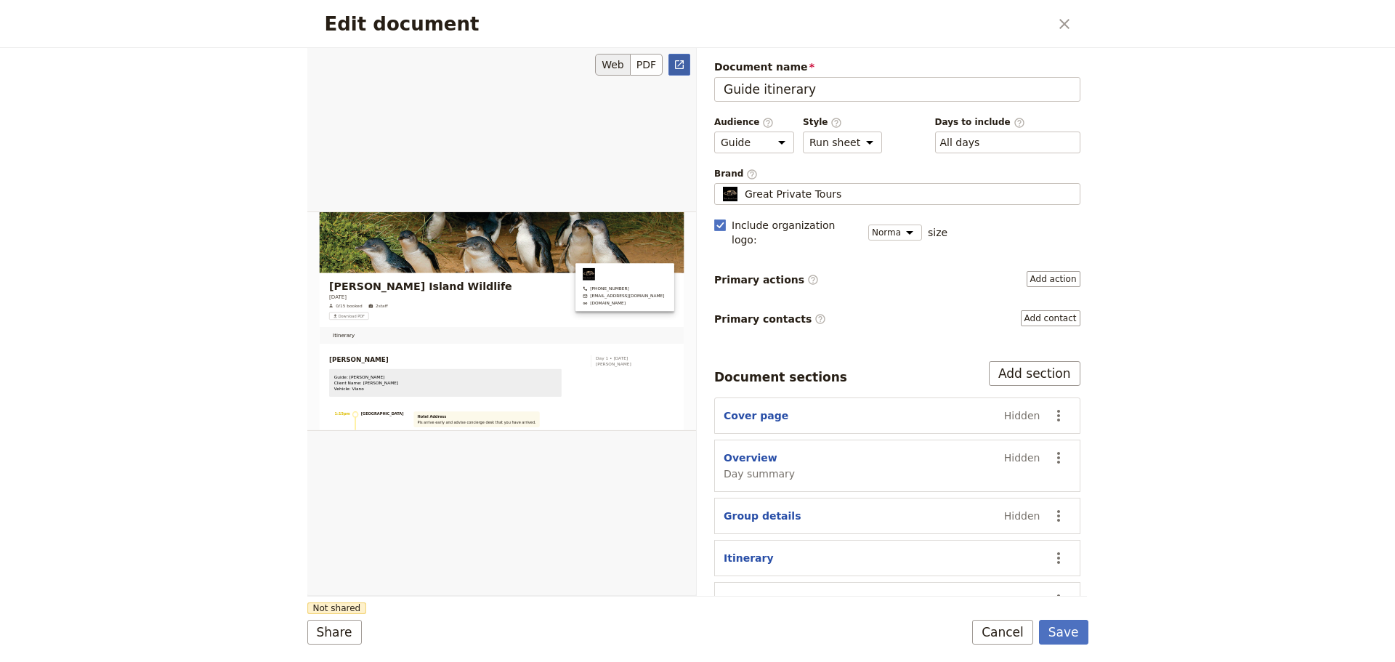
click at [679, 62] on icon "Open full preview" at bounding box center [679, 65] width 12 height 12
click at [1072, 634] on button "Save" at bounding box center [1063, 632] width 49 height 25
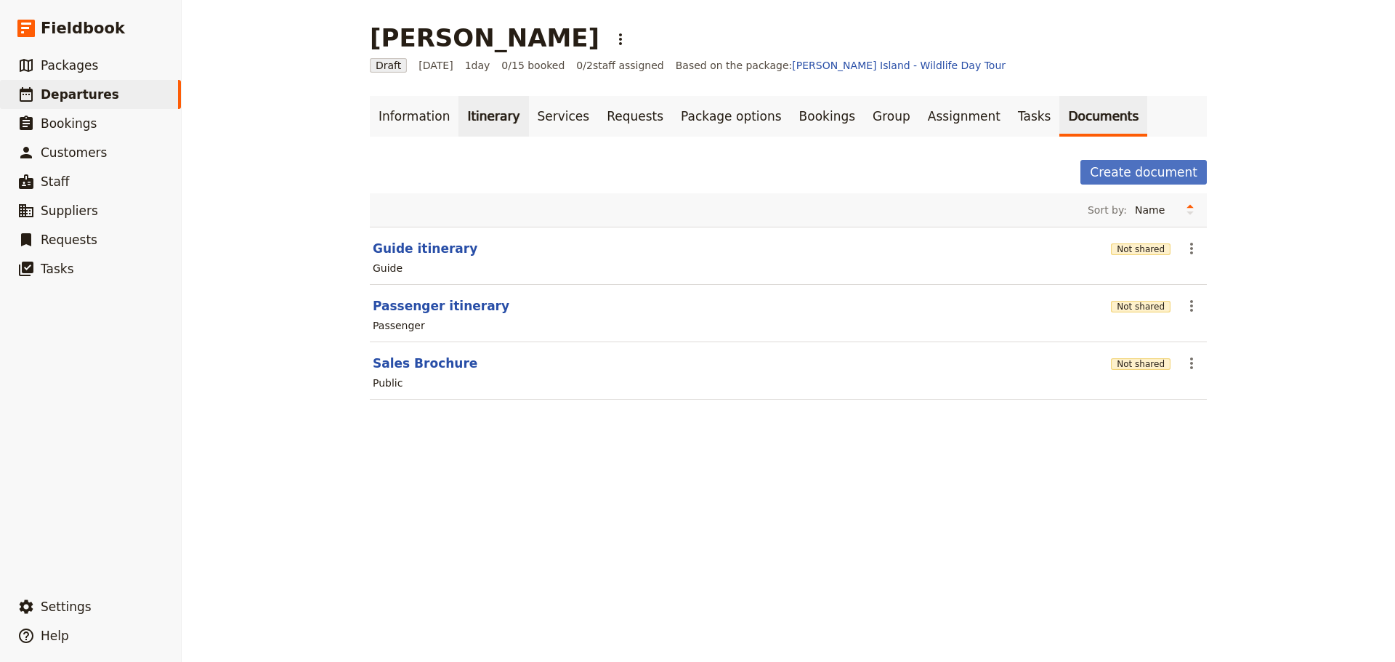
click at [493, 106] on link "Itinerary" at bounding box center [493, 116] width 70 height 41
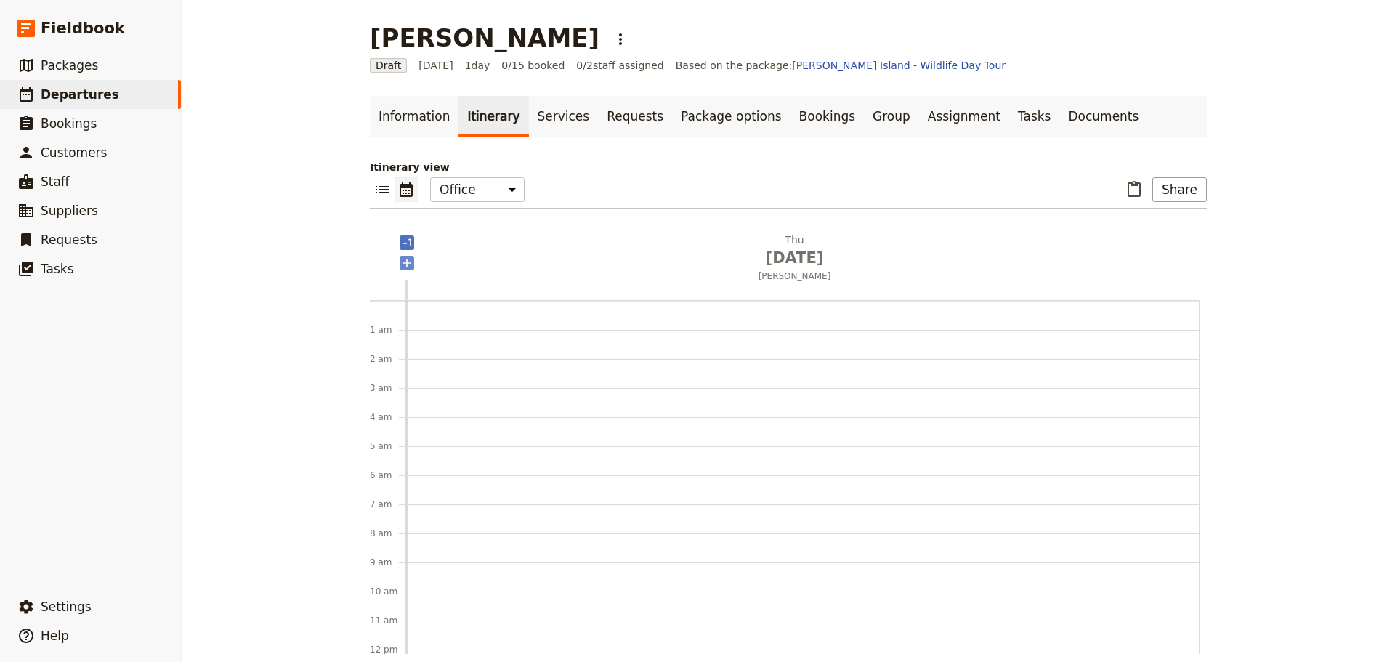
scroll to position [189, 0]
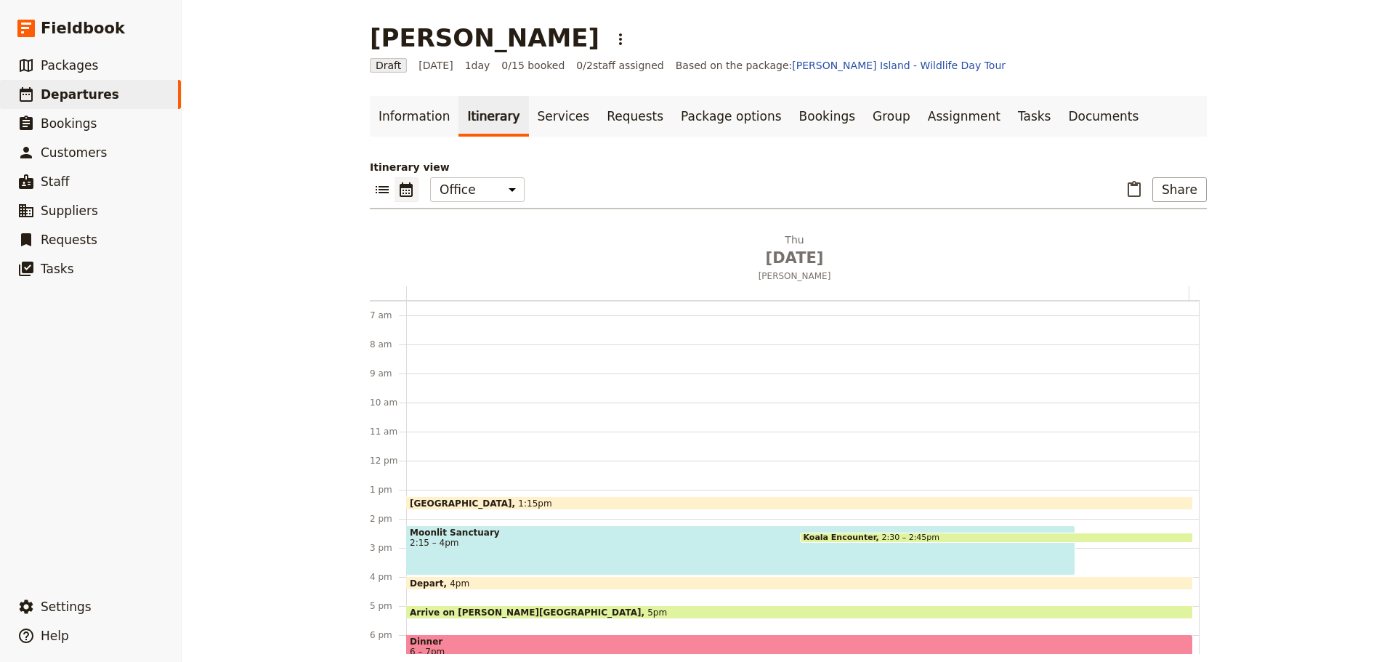
click at [424, 535] on span "Moonlit Sanctuary" at bounding box center [741, 532] width 662 height 10
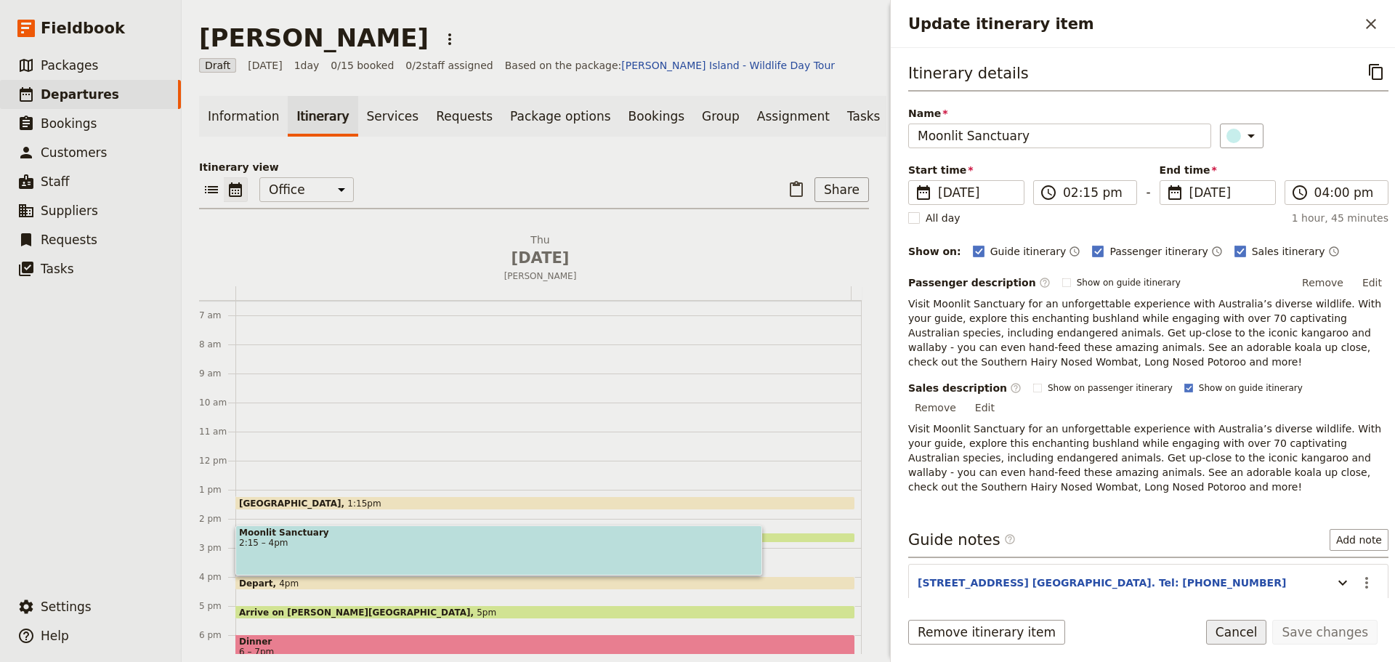
click at [1261, 636] on button "Cancel" at bounding box center [1236, 632] width 61 height 25
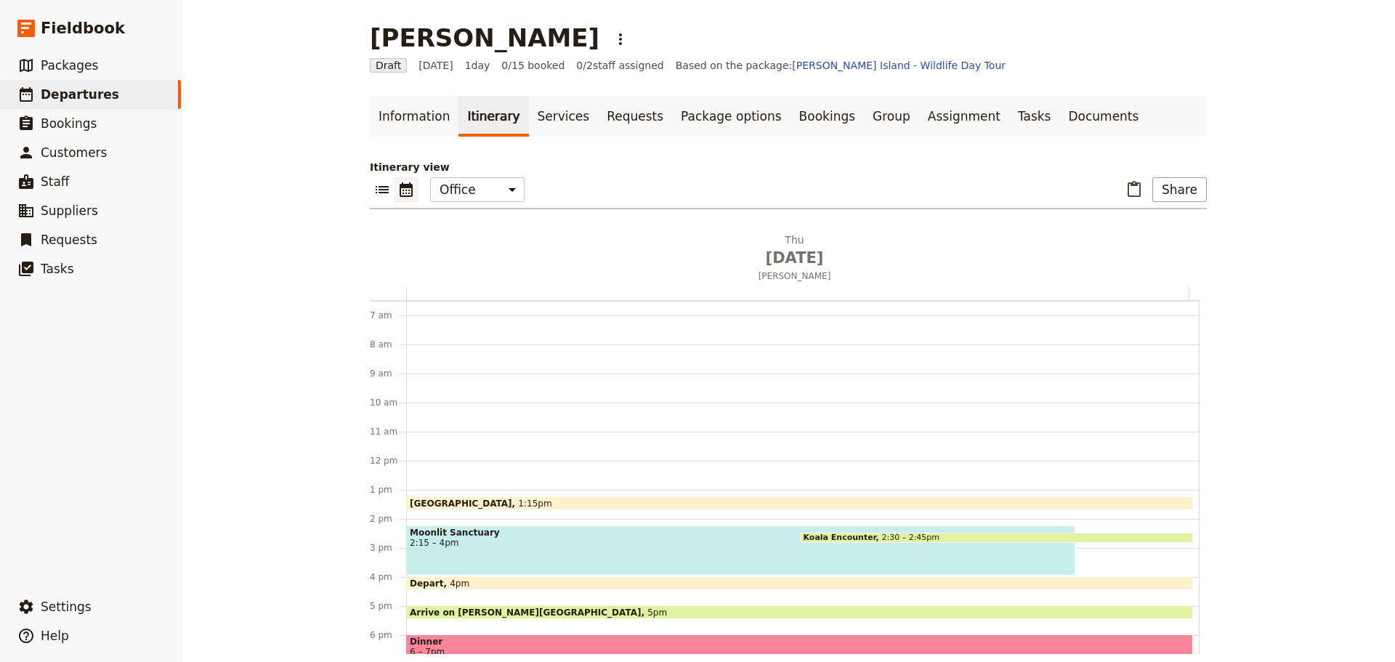
click at [647, 504] on span at bounding box center [799, 506] width 785 height 6
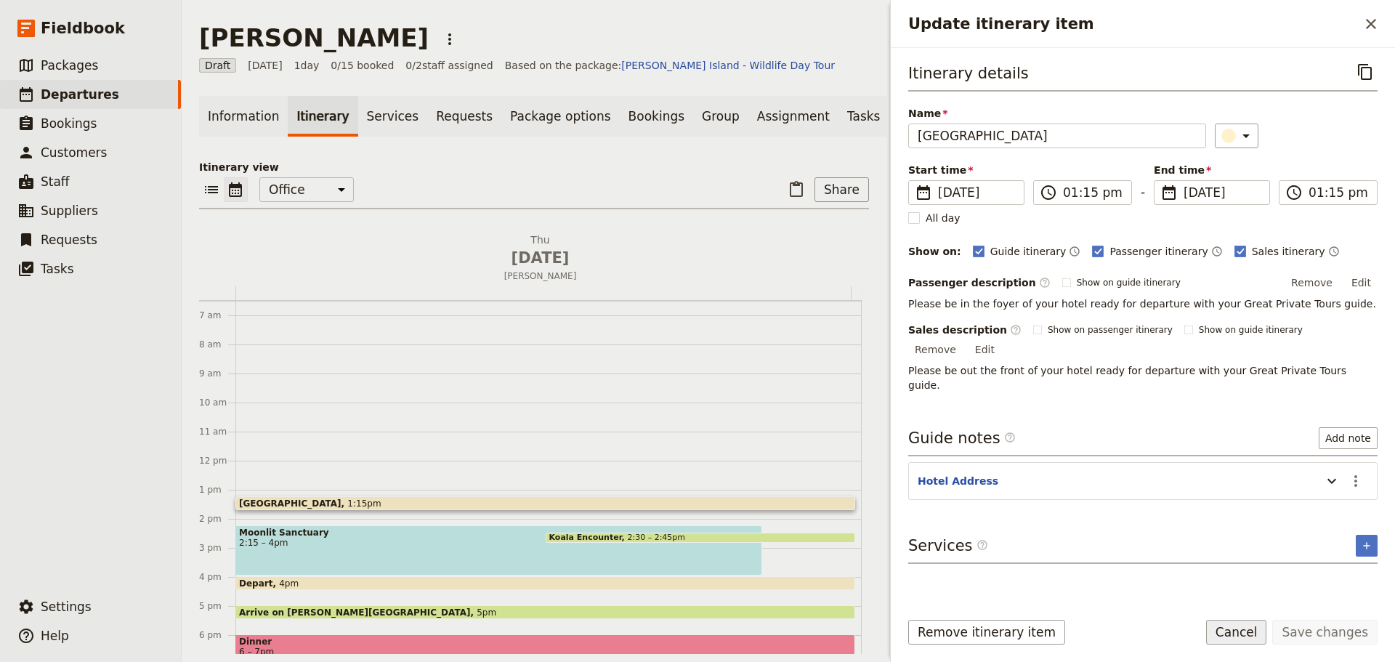
click at [1233, 627] on button "Cancel" at bounding box center [1236, 632] width 61 height 25
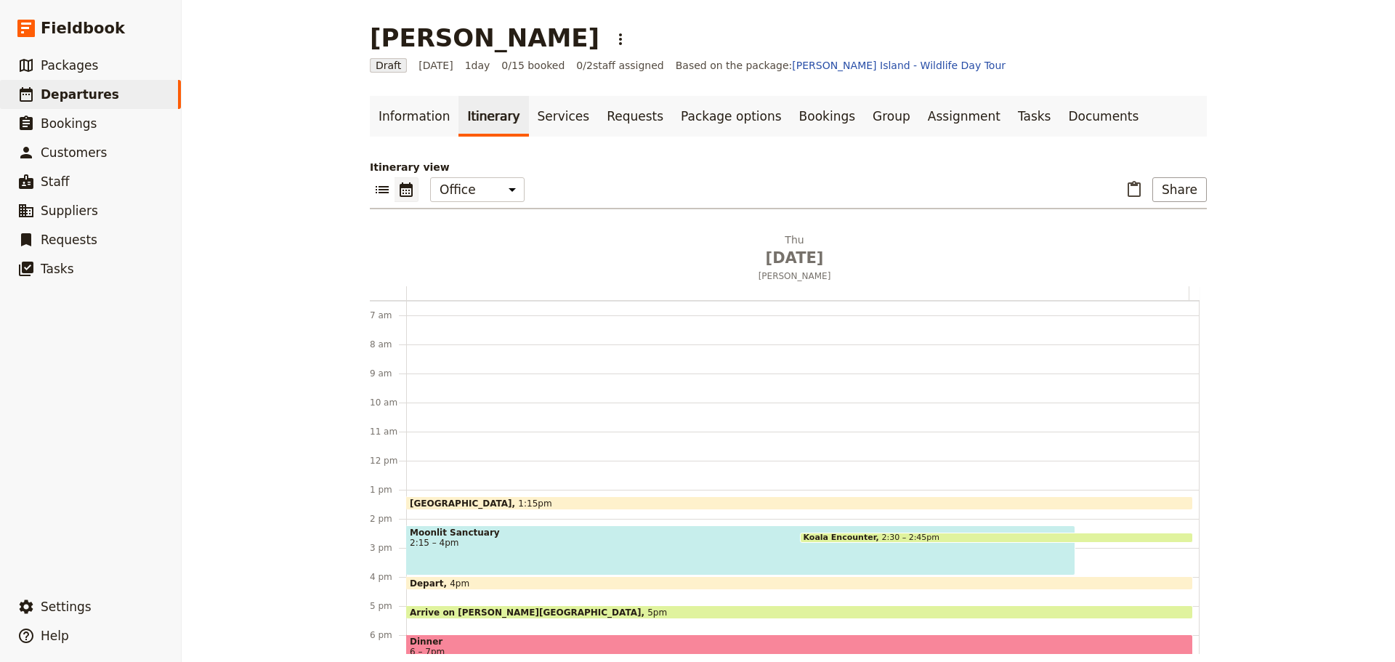
click at [462, 551] on div "Moonlit Sanctuary 2:15 – 4pm" at bounding box center [740, 550] width 669 height 50
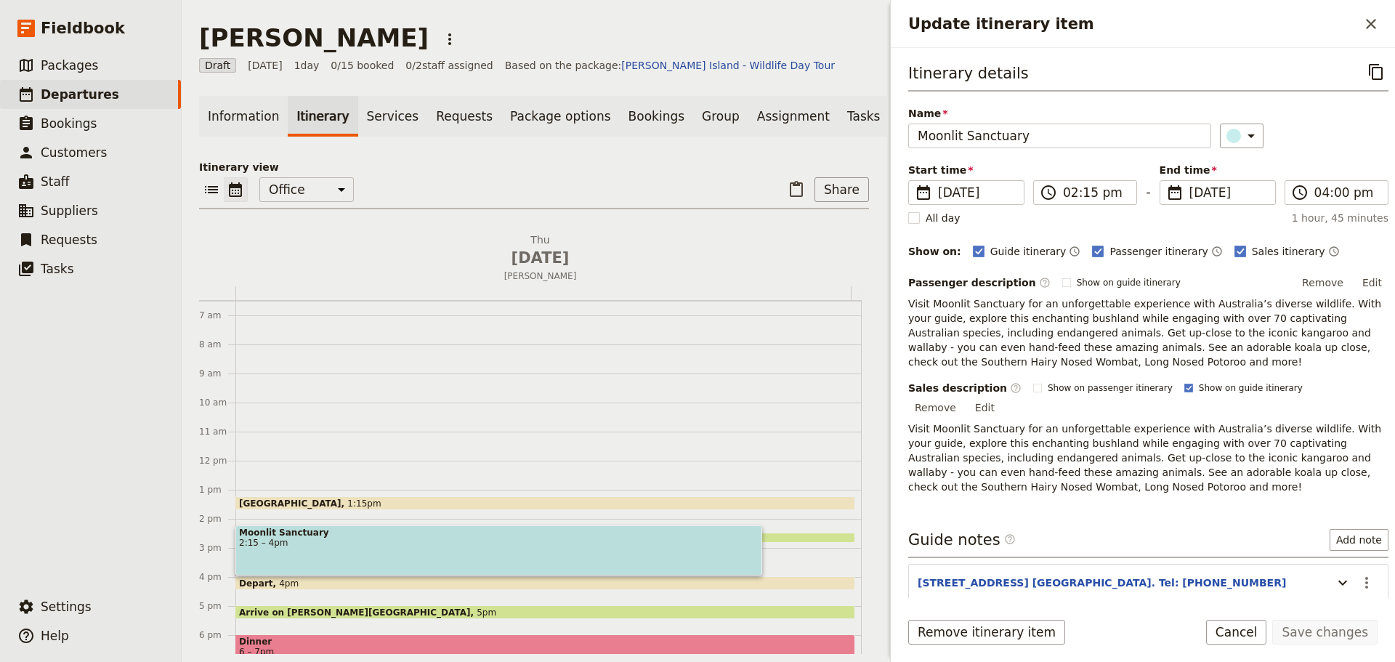
click at [788, 542] on div "Koala Encounter 2:30 – 2:45pm" at bounding box center [701, 538] width 310 height 10
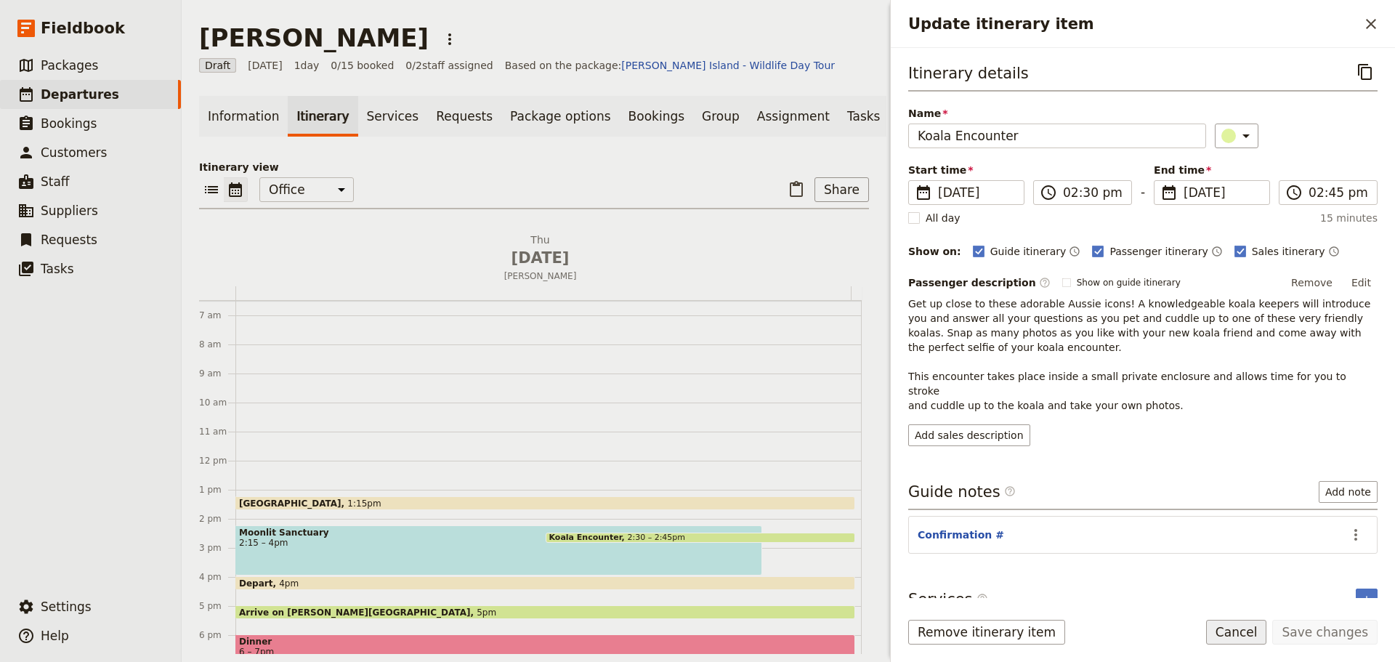
click at [1257, 634] on button "Cancel" at bounding box center [1236, 632] width 61 height 25
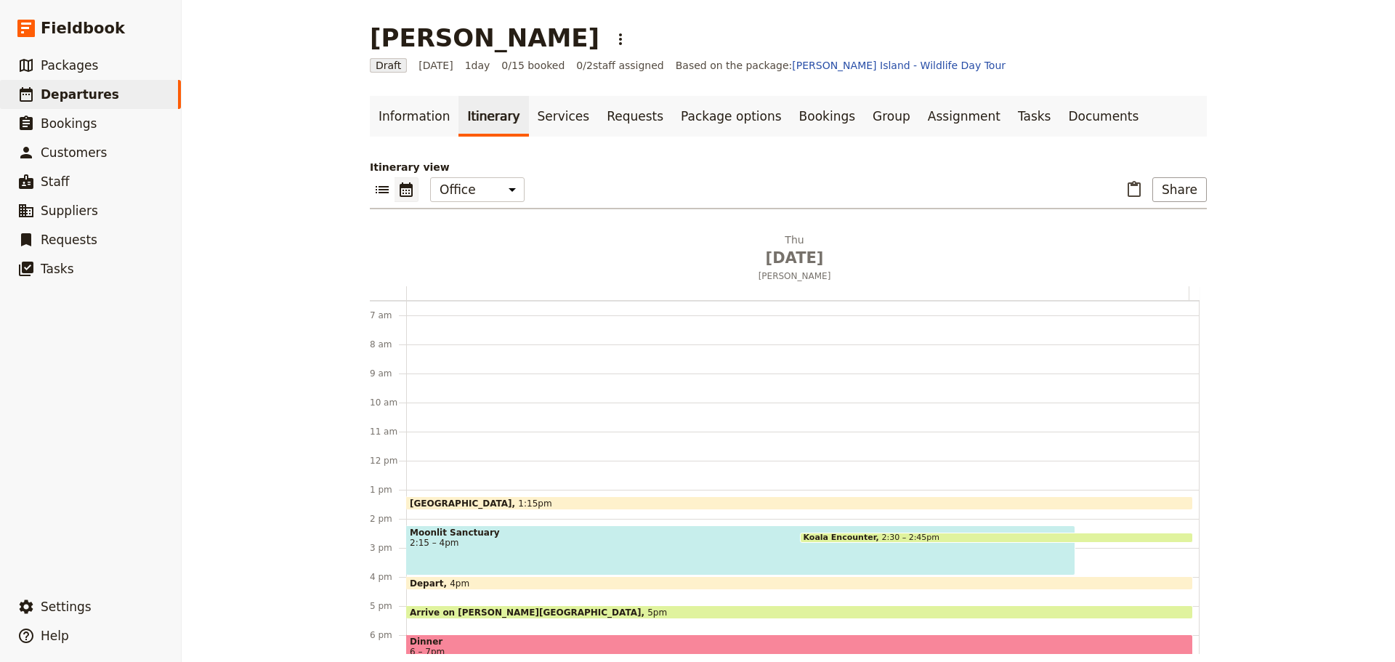
click at [604, 523] on div "[GEOGRAPHIC_DATA] 1:15pm [GEOGRAPHIC_DATA] 2:15 – 4pm Koala Encounter 2:30 – 2:…" at bounding box center [802, 460] width 793 height 697
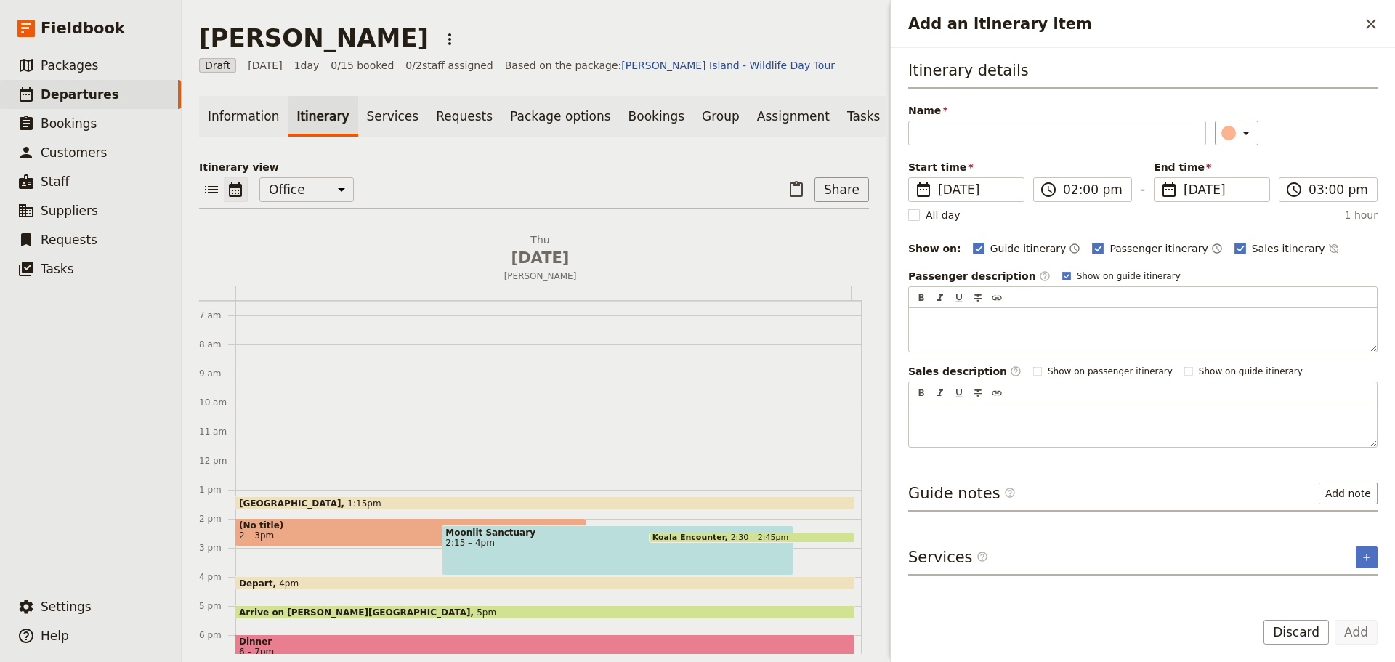
click at [1372, 19] on icon "Close drawer" at bounding box center [1370, 23] width 17 height 17
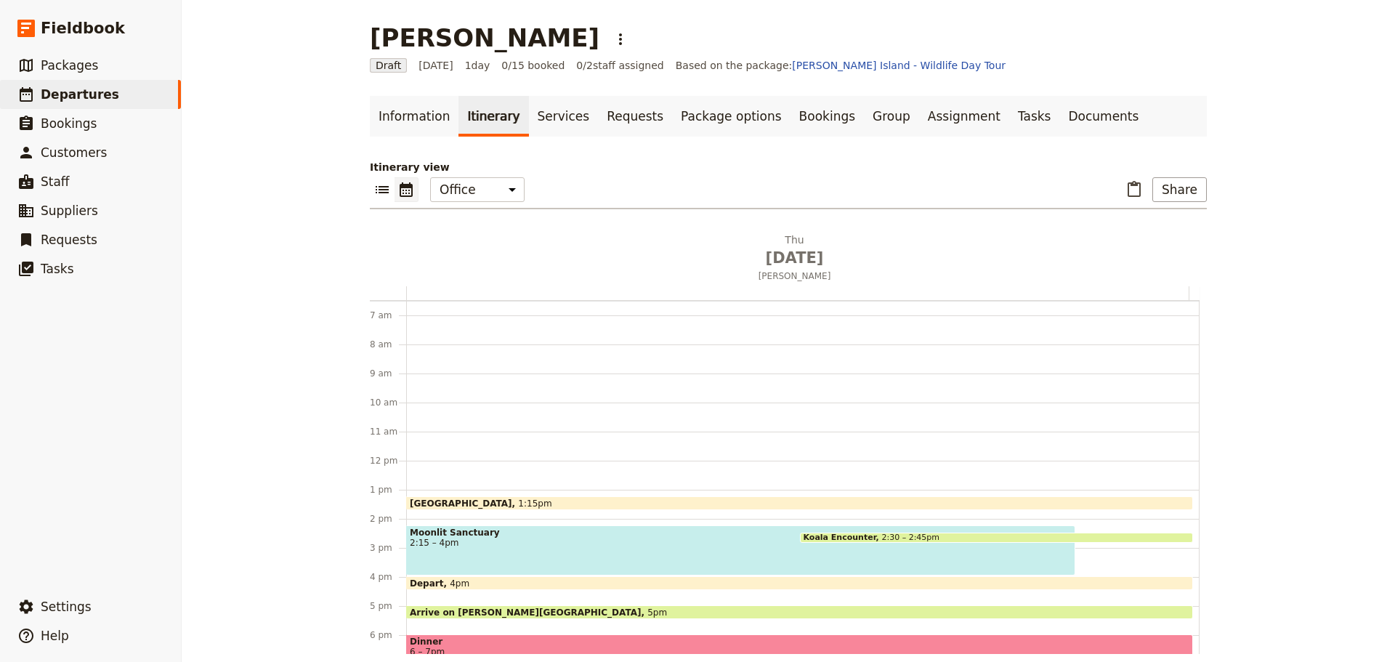
click at [599, 549] on div "Moonlit Sanctuary 2:15 – 4pm" at bounding box center [740, 550] width 669 height 50
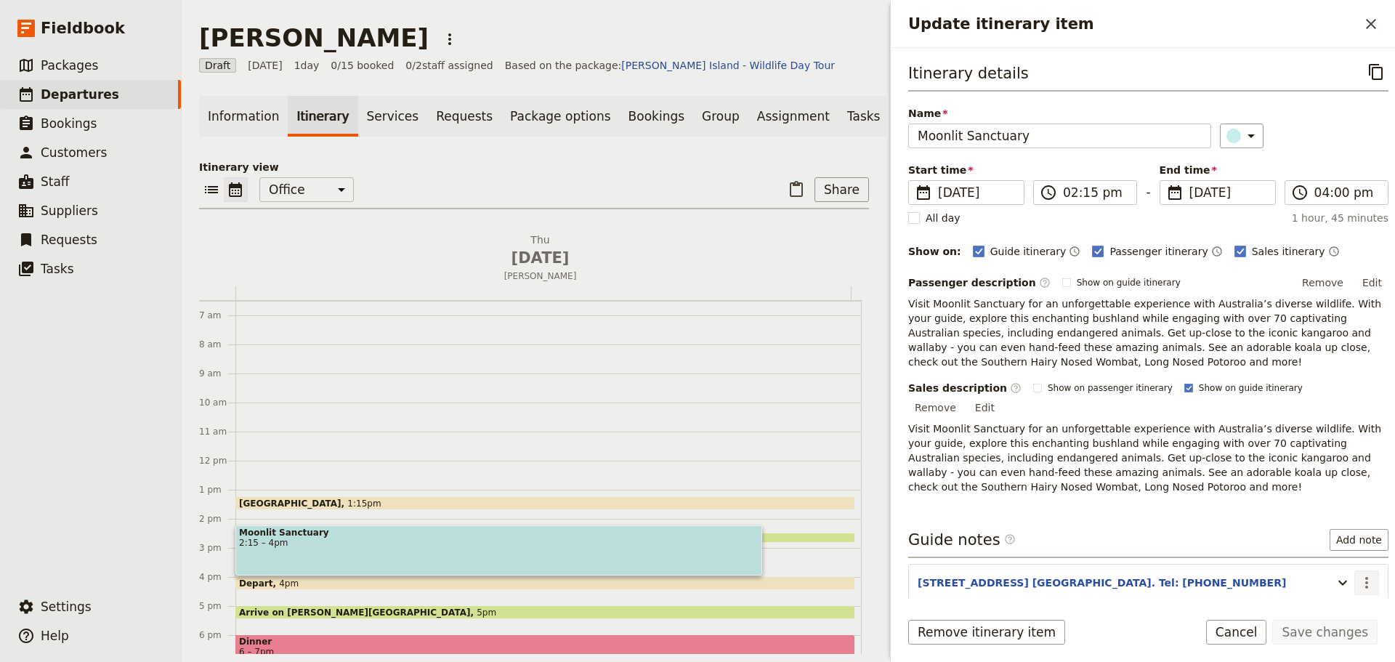
click at [1367, 570] on button "​" at bounding box center [1366, 582] width 25 height 25
click at [1358, 574] on icon "Actions" at bounding box center [1366, 582] width 17 height 17
click at [1331, 602] on span "Edit note" at bounding box center [1314, 598] width 46 height 15
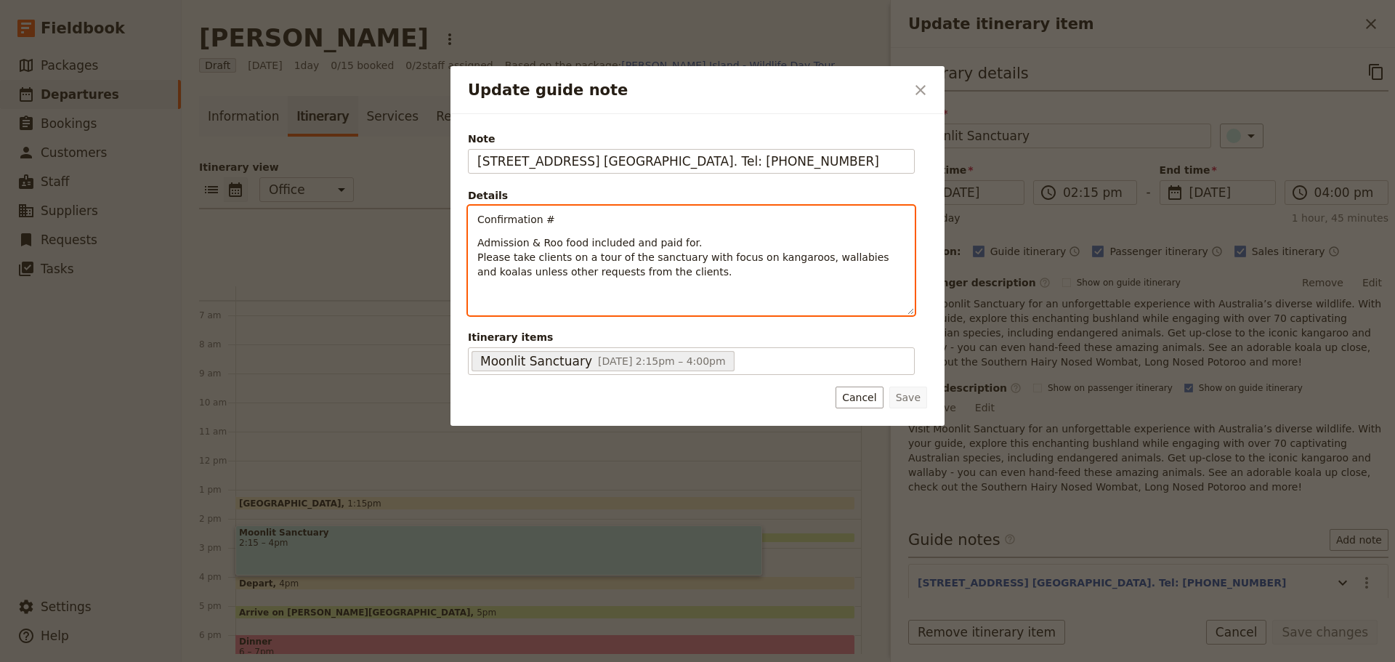
click at [570, 220] on p "Confirmation #" at bounding box center [691, 219] width 428 height 15
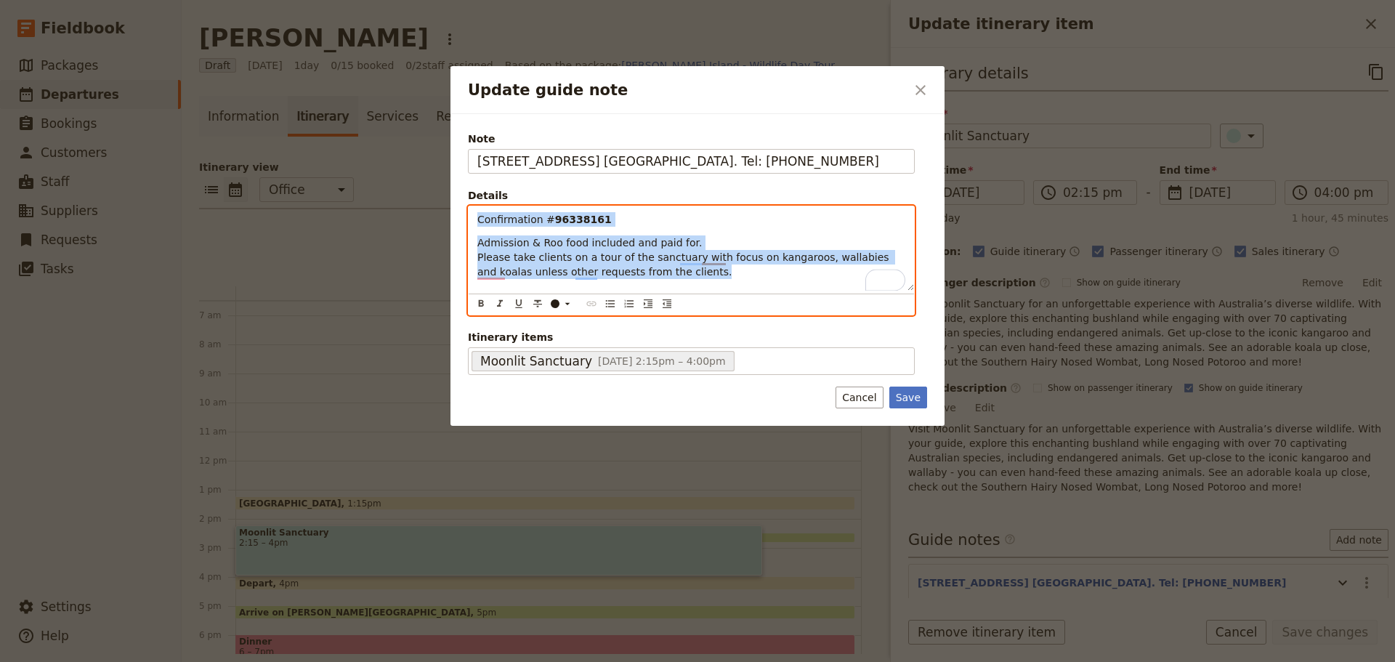
drag, startPoint x: 670, startPoint y: 271, endPoint x: 448, endPoint y: 222, distance: 227.7
click at [440, 661] on div "Update guide note ​ Note [STREET_ADDRESS] [GEOGRAPHIC_DATA]. Tel: [PHONE_NUMBER…" at bounding box center [697, 662] width 1395 height 0
click at [603, 305] on button "​" at bounding box center [610, 304] width 16 height 16
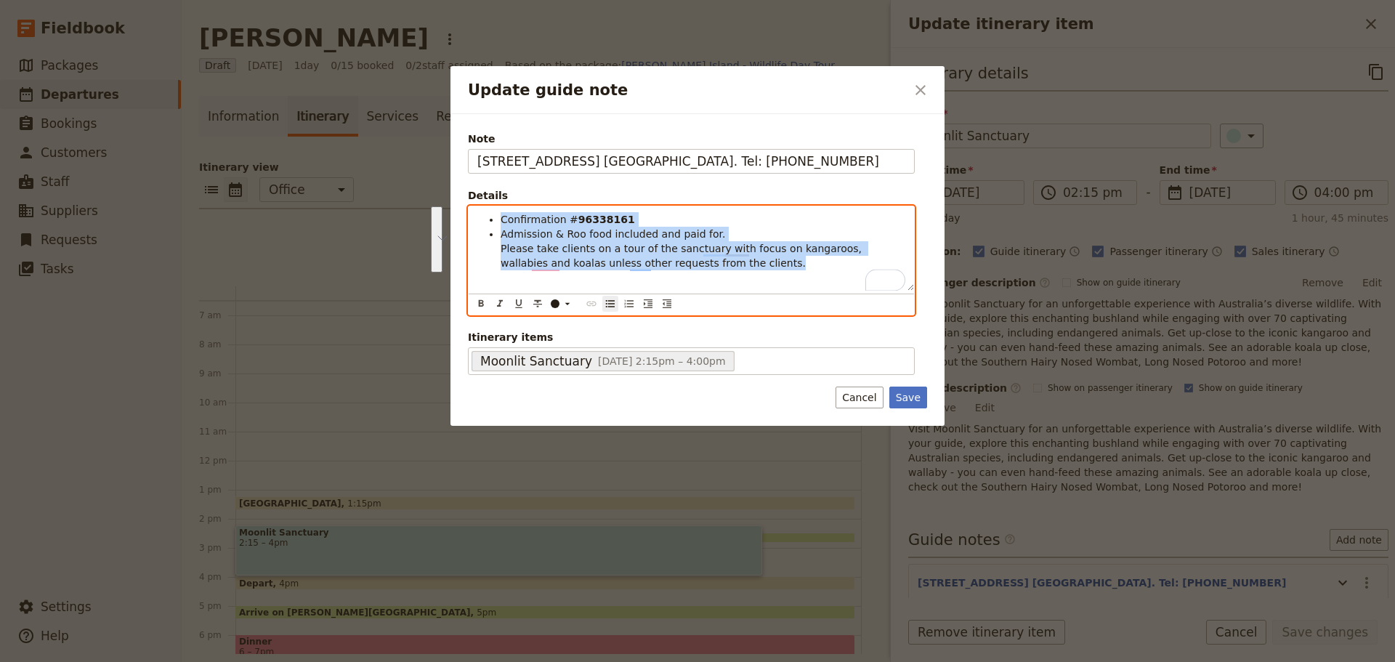
click at [562, 268] on span "Admission & Roo food included and paid for. Please take clients on a tour of th…" at bounding box center [683, 248] width 365 height 41
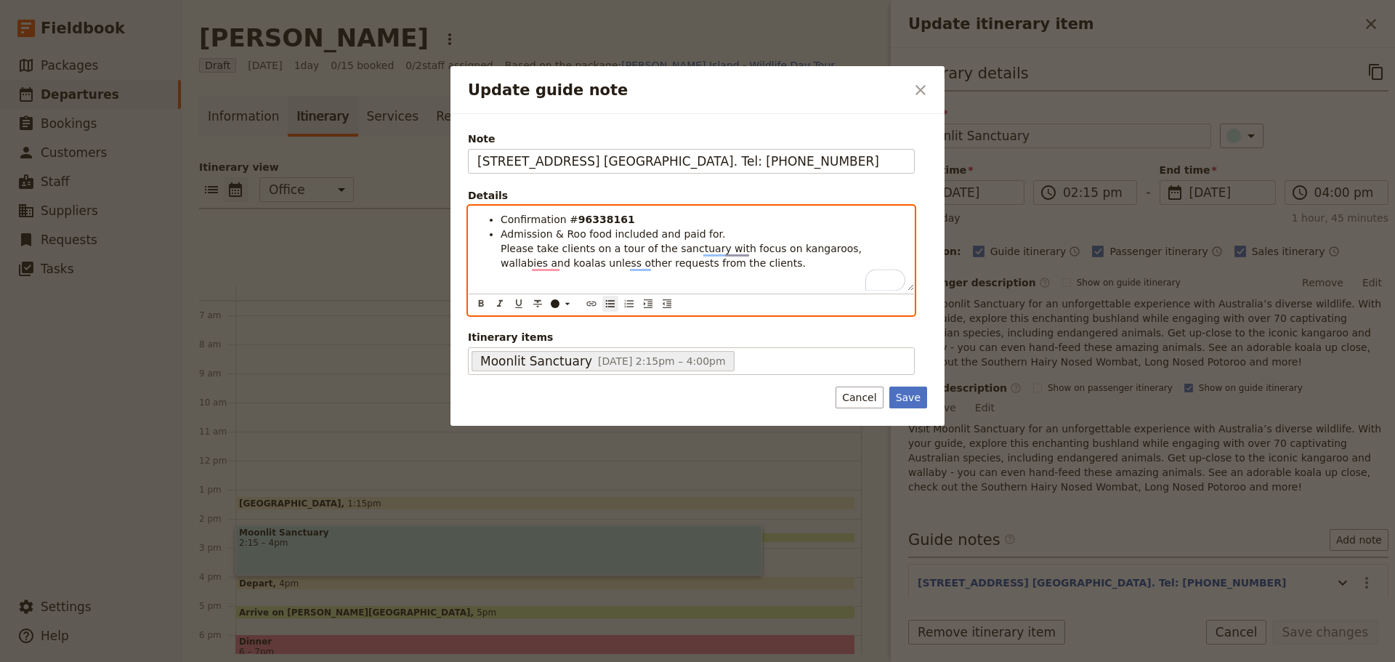
click at [499, 253] on ul "Confirmation # 96338161 Admission & Roo food included and paid for. Please take…" at bounding box center [691, 241] width 428 height 58
drag, startPoint x: 602, startPoint y: 236, endPoint x: 551, endPoint y: 238, distance: 51.6
click at [551, 238] on span "Admission & Roo food included and paid for. Please take clients on a tour of th…" at bounding box center [683, 248] width 365 height 41
click at [665, 236] on li "Admission included and paid for. Please take clients on a tour of the sanctuary…" at bounding box center [703, 249] width 405 height 44
click at [550, 238] on span "Admission included and paid for" at bounding box center [582, 234] width 163 height 12
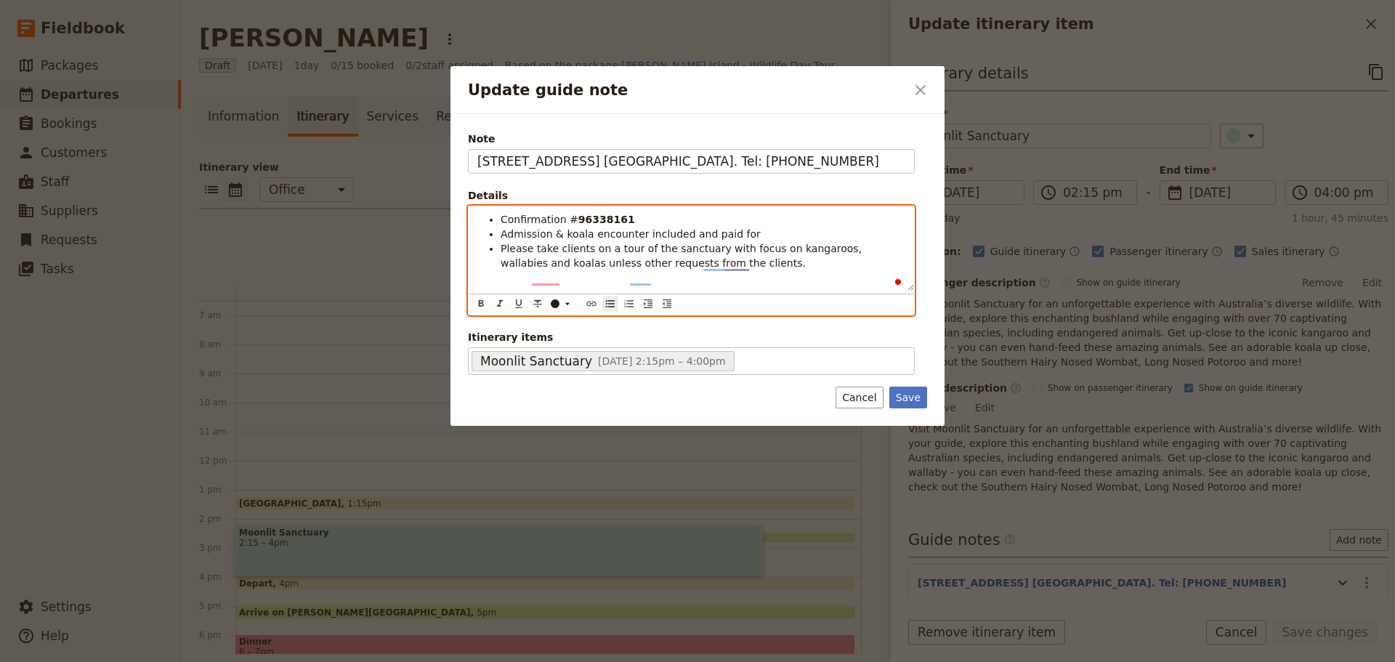
click at [498, 258] on ul "Confirmation # 96338161 Admission & koala encounter included and paid for Pleas…" at bounding box center [691, 241] width 428 height 58
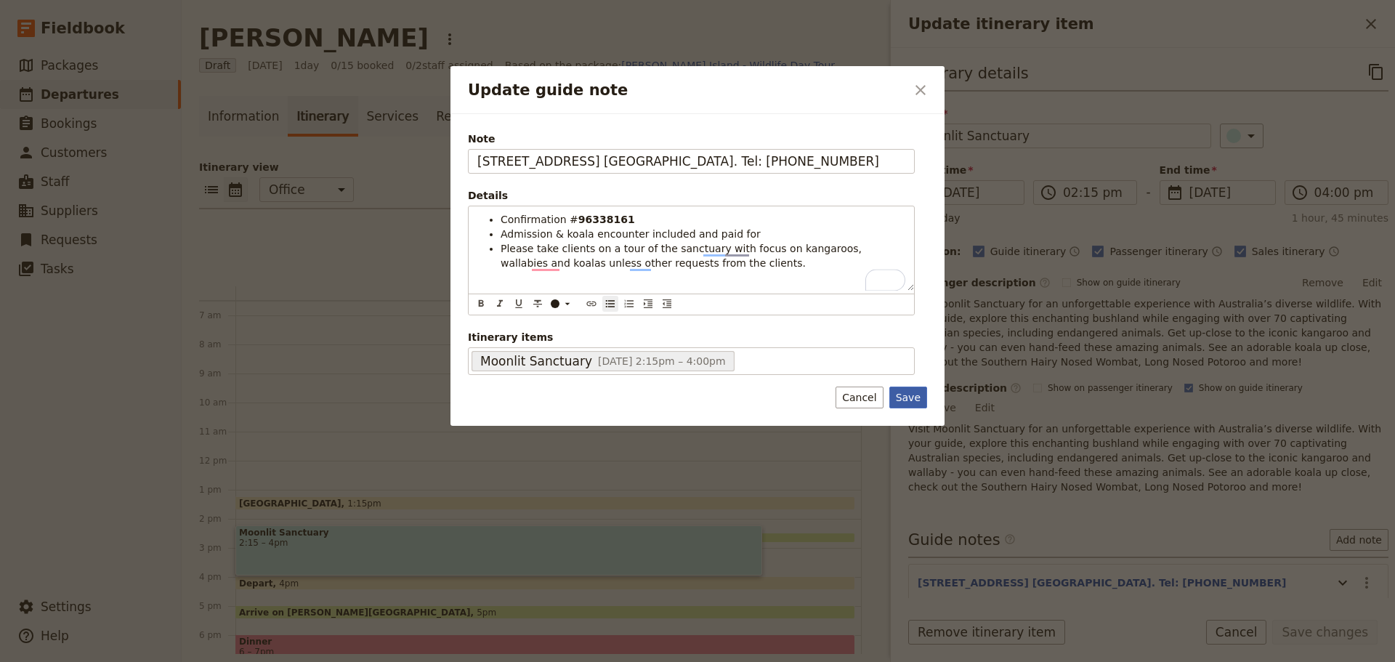
click at [907, 398] on button "Save" at bounding box center [908, 398] width 38 height 22
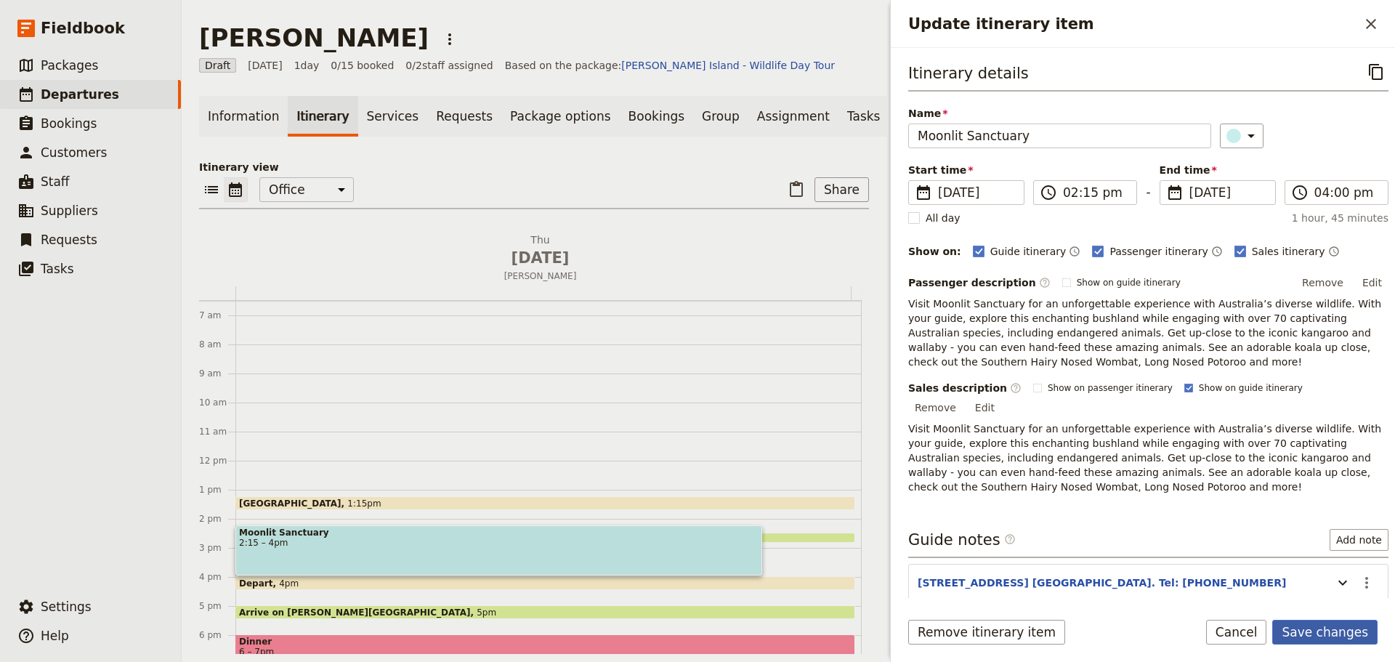
click at [1340, 634] on button "Save changes" at bounding box center [1324, 632] width 105 height 25
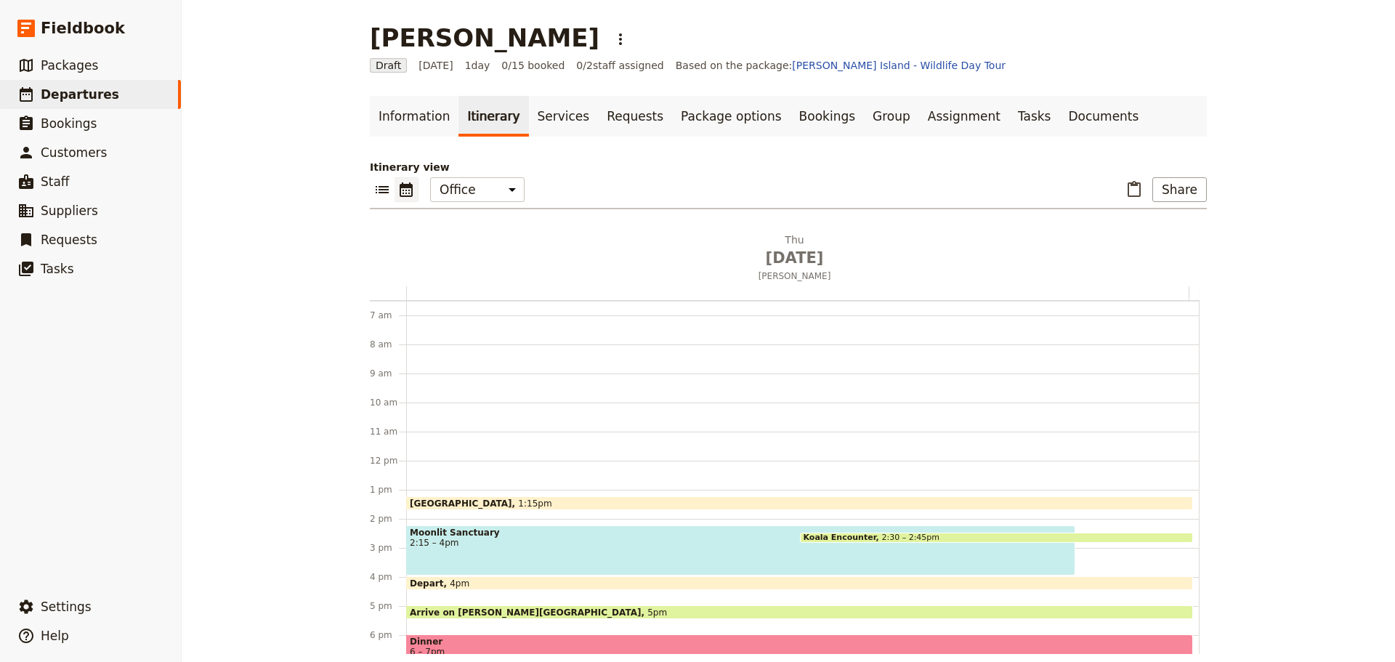
click at [881, 535] on span "2:30 – 2:45pm" at bounding box center [910, 537] width 58 height 9
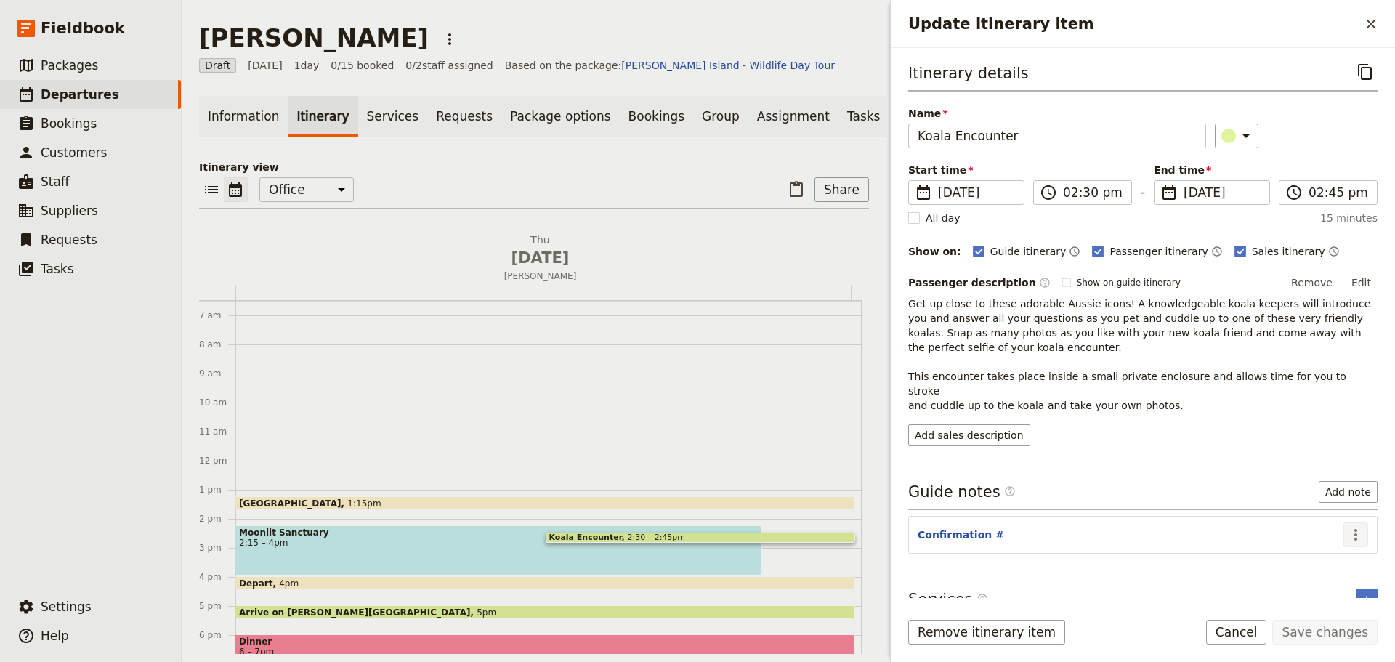
click at [1347, 526] on icon "Actions" at bounding box center [1355, 534] width 17 height 17
click at [1326, 554] on span "Edit note" at bounding box center [1303, 551] width 46 height 15
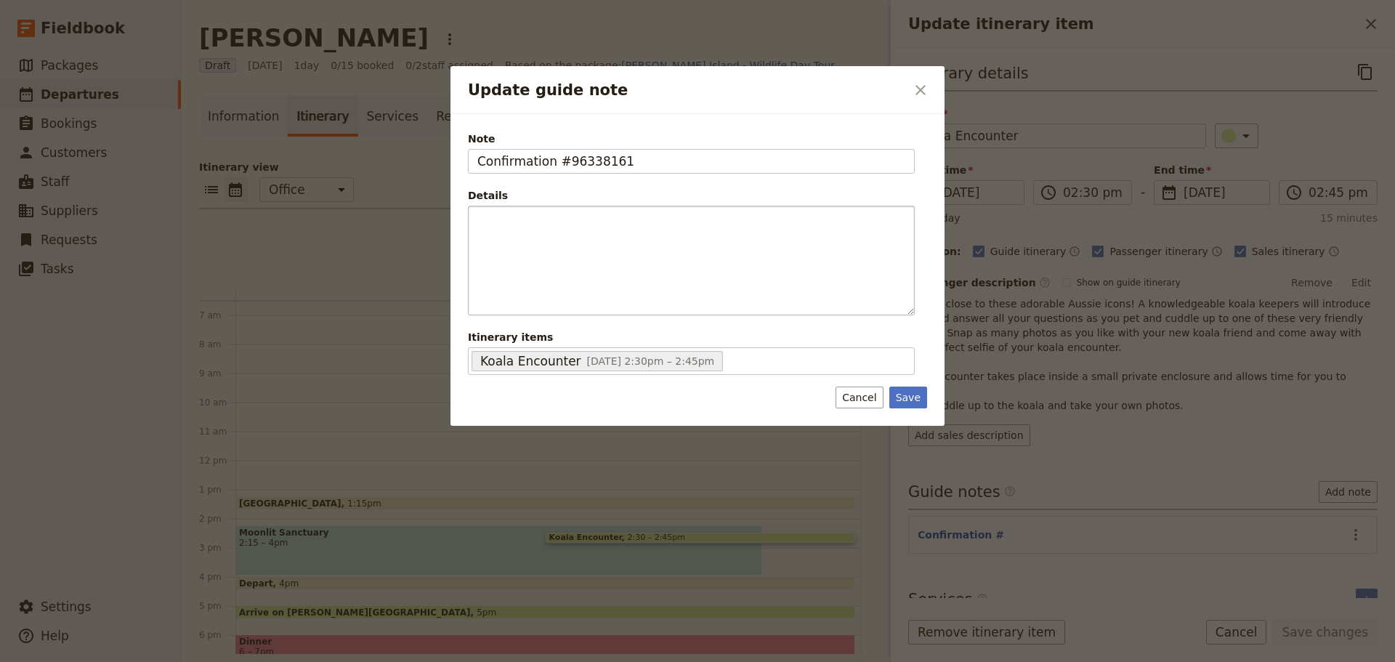
type input "Confirmation #96338161"
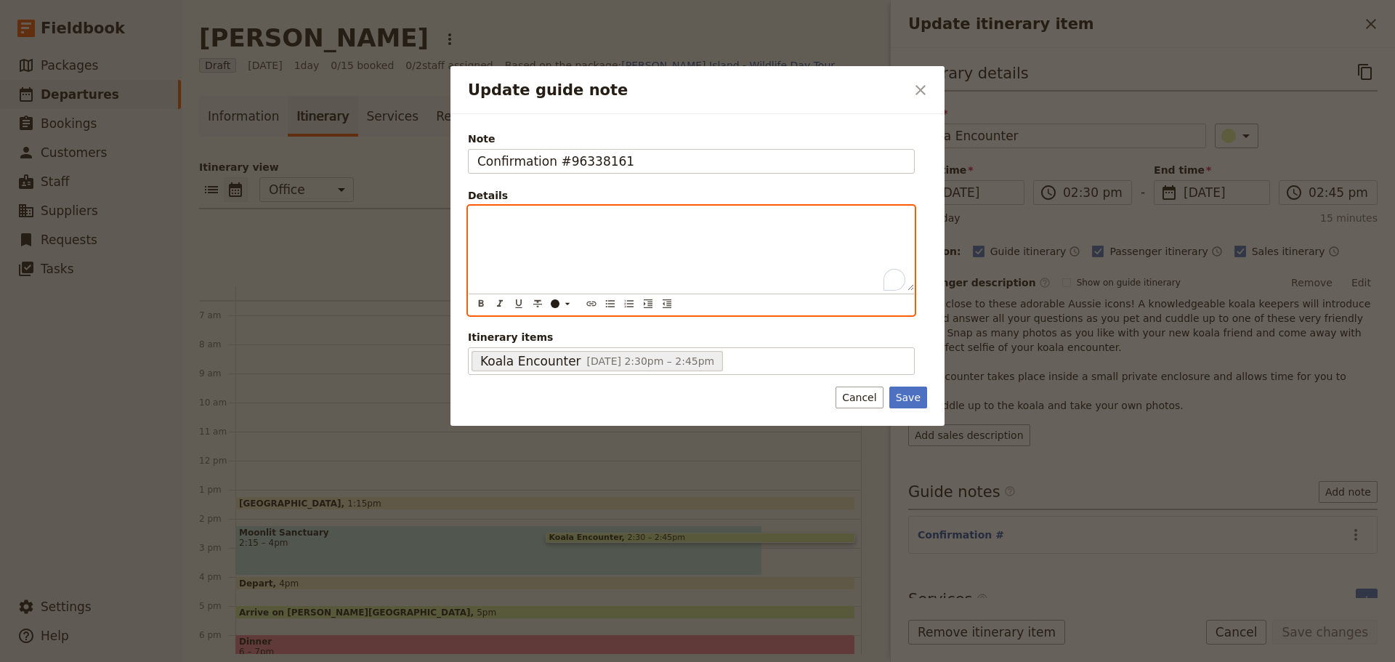
click at [583, 234] on div "To enrich screen reader interactions, please activate Accessibility in Grammarl…" at bounding box center [691, 248] width 445 height 84
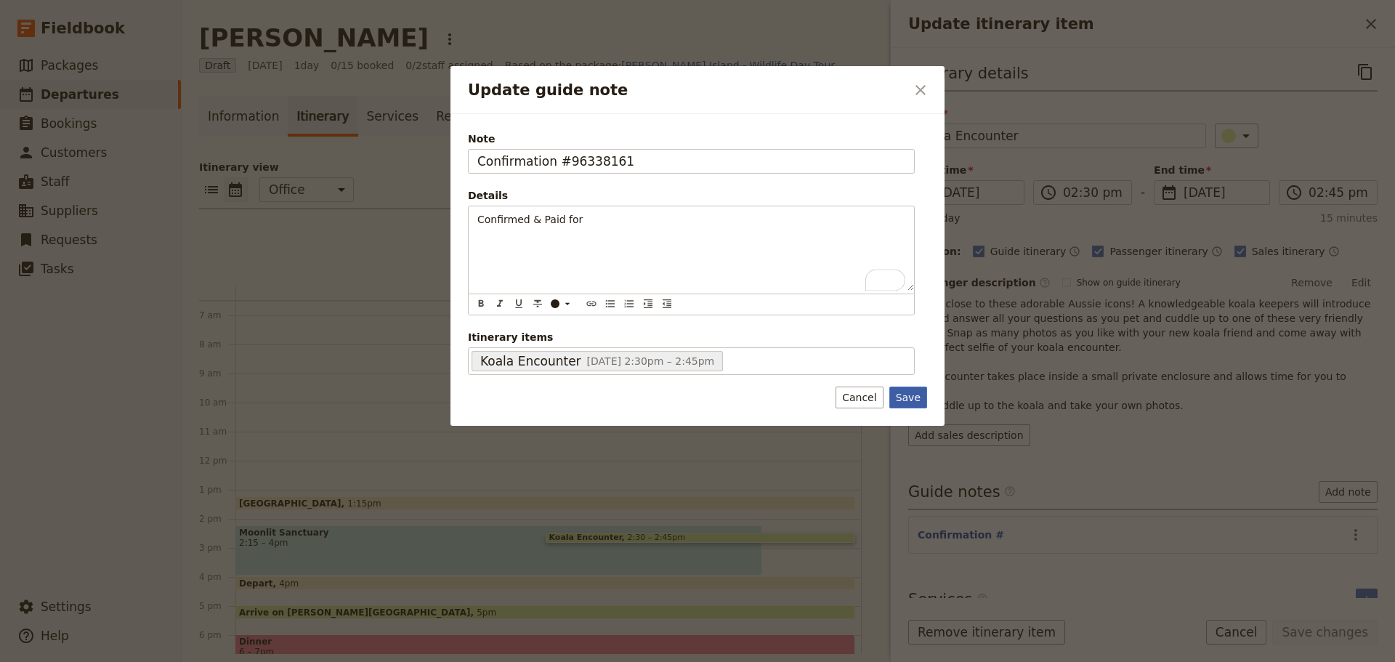
click at [911, 387] on button "Save" at bounding box center [908, 398] width 38 height 22
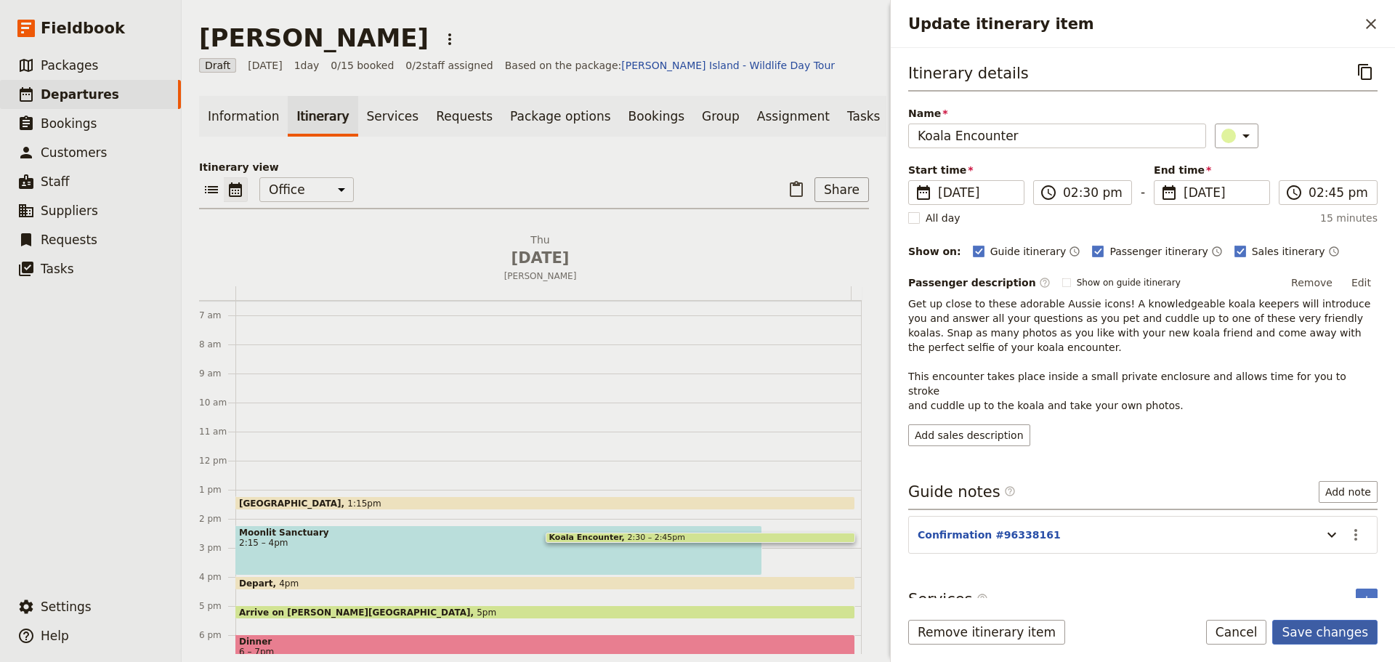
drag, startPoint x: 1304, startPoint y: 631, endPoint x: 1303, endPoint y: 623, distance: 8.8
click at [1304, 631] on button "Save changes" at bounding box center [1324, 632] width 105 height 25
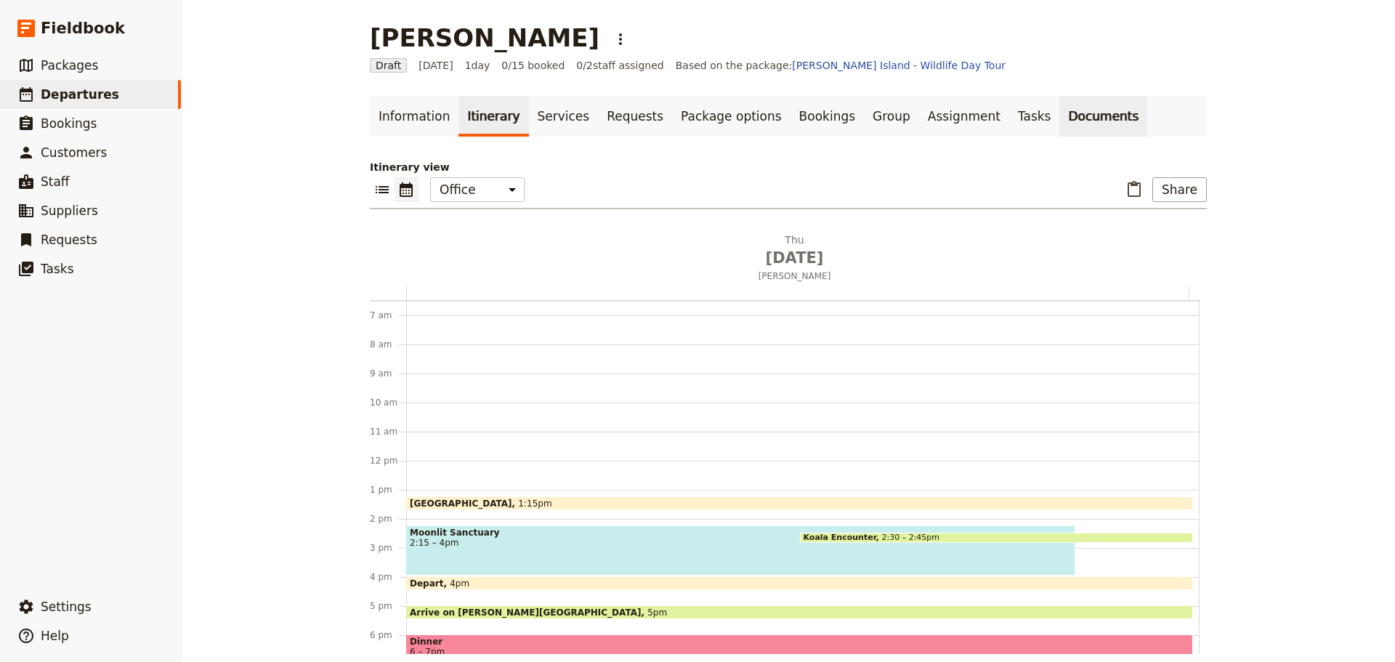
click at [1059, 115] on link "Documents" at bounding box center [1103, 116] width 88 height 41
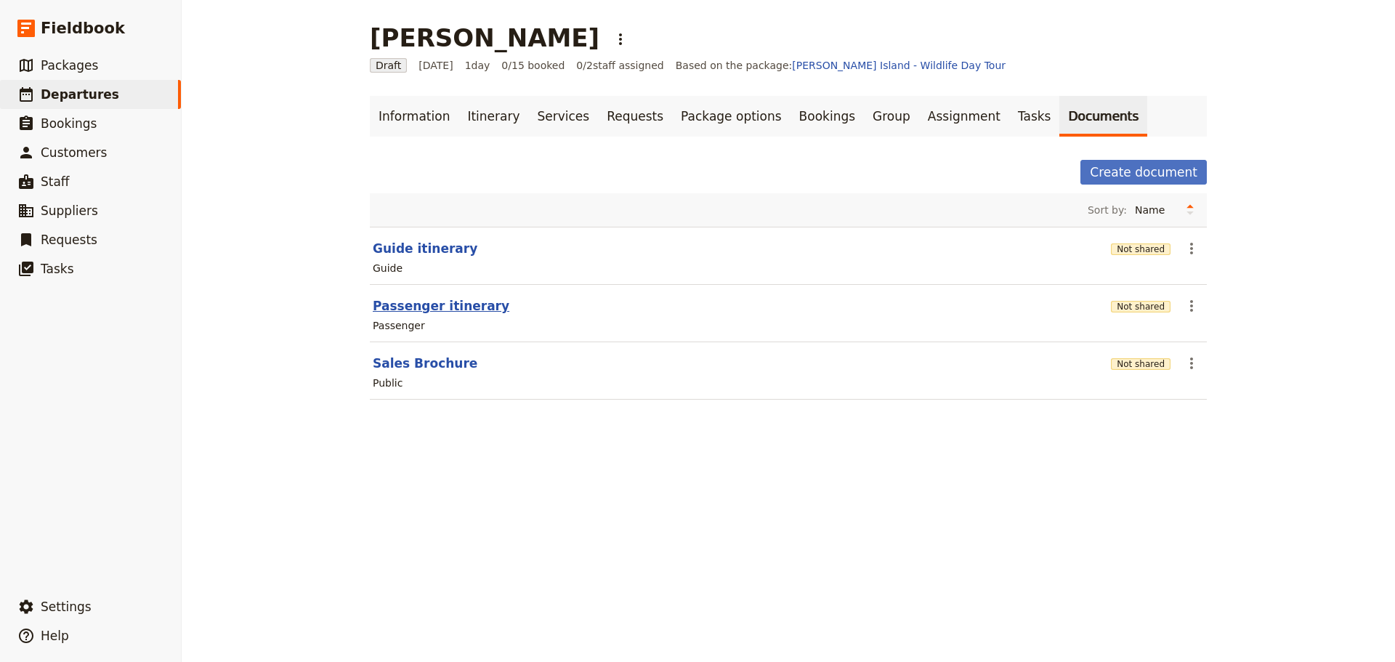
click at [437, 303] on button "Passenger itinerary" at bounding box center [441, 305] width 137 height 17
select select "PASSENGER"
select select "DEFAULT"
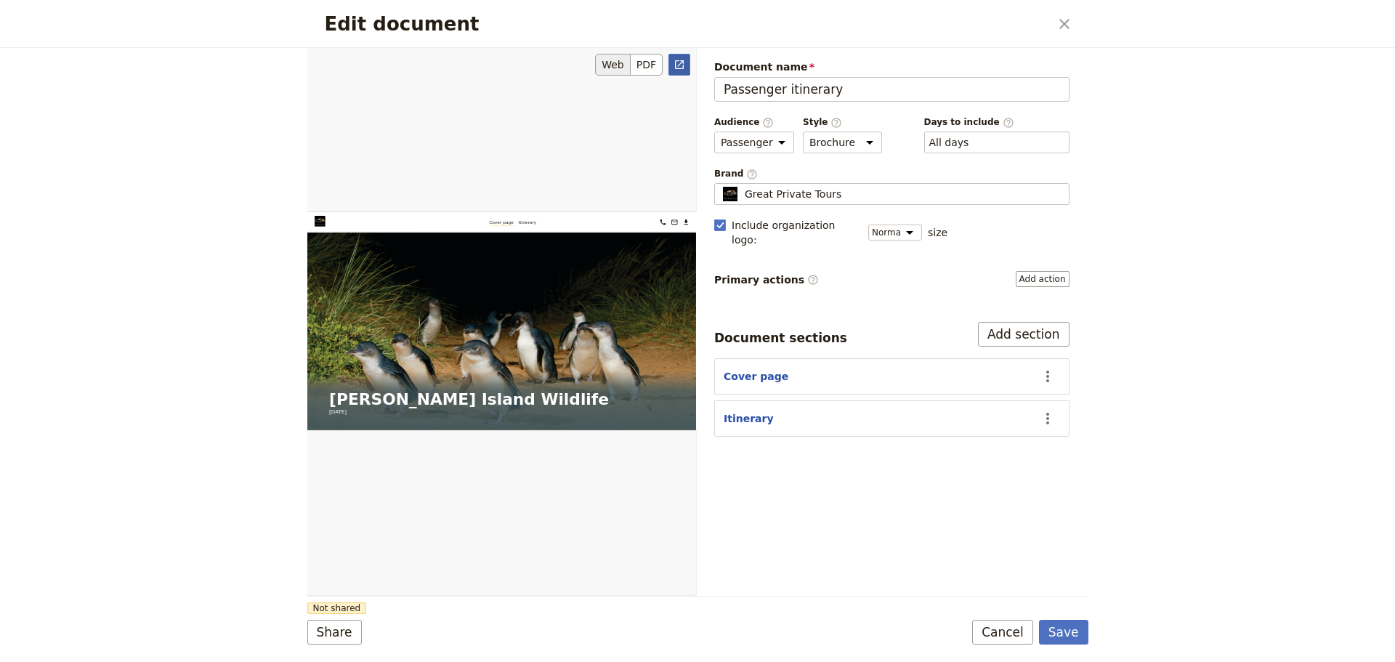
click at [675, 68] on icon "Open full preview" at bounding box center [679, 65] width 12 height 12
click at [1008, 634] on button "Cancel" at bounding box center [1002, 632] width 61 height 25
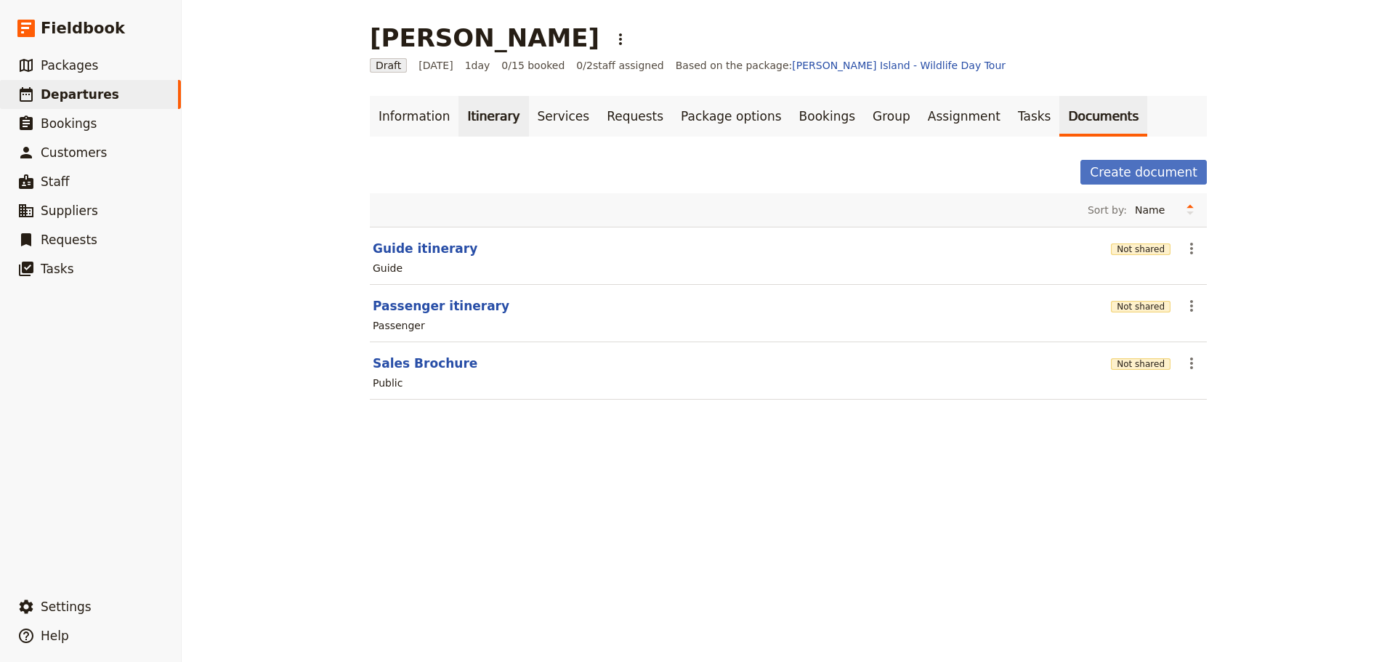
click at [458, 112] on link "Itinerary" at bounding box center [493, 116] width 70 height 41
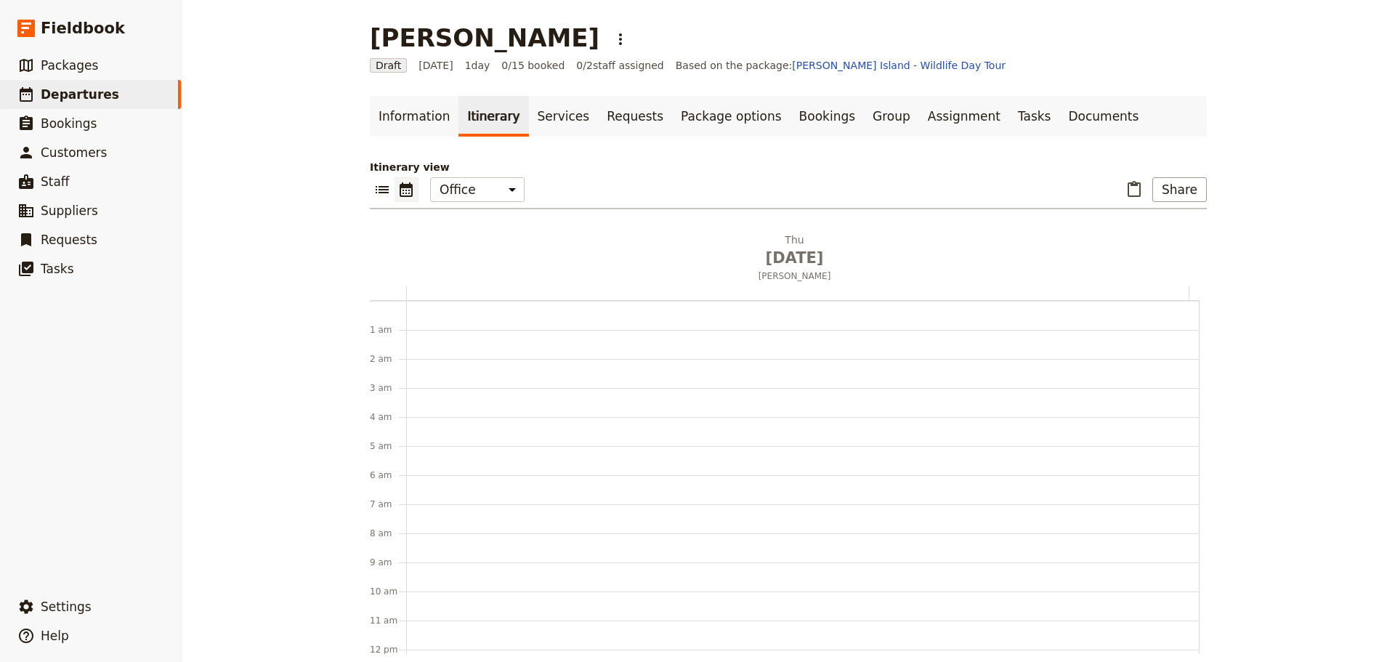
scroll to position [189, 0]
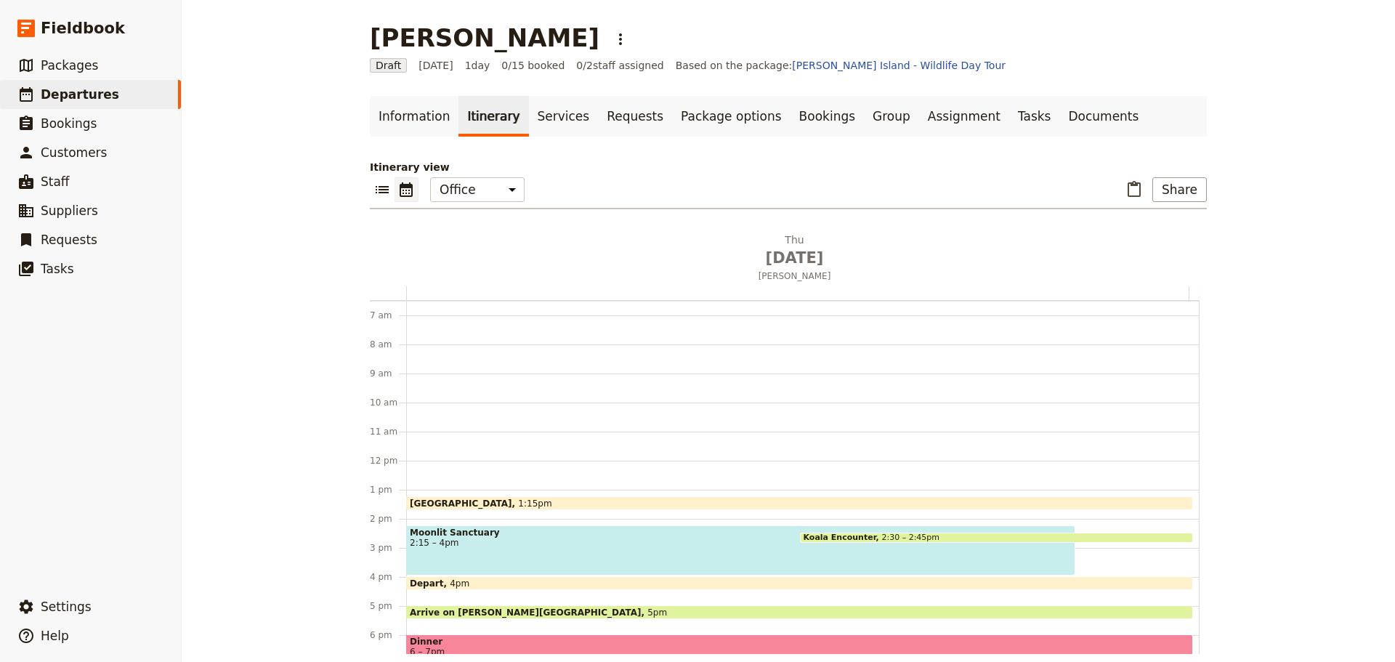
click at [854, 534] on span "Koala Encounter" at bounding box center [843, 537] width 78 height 9
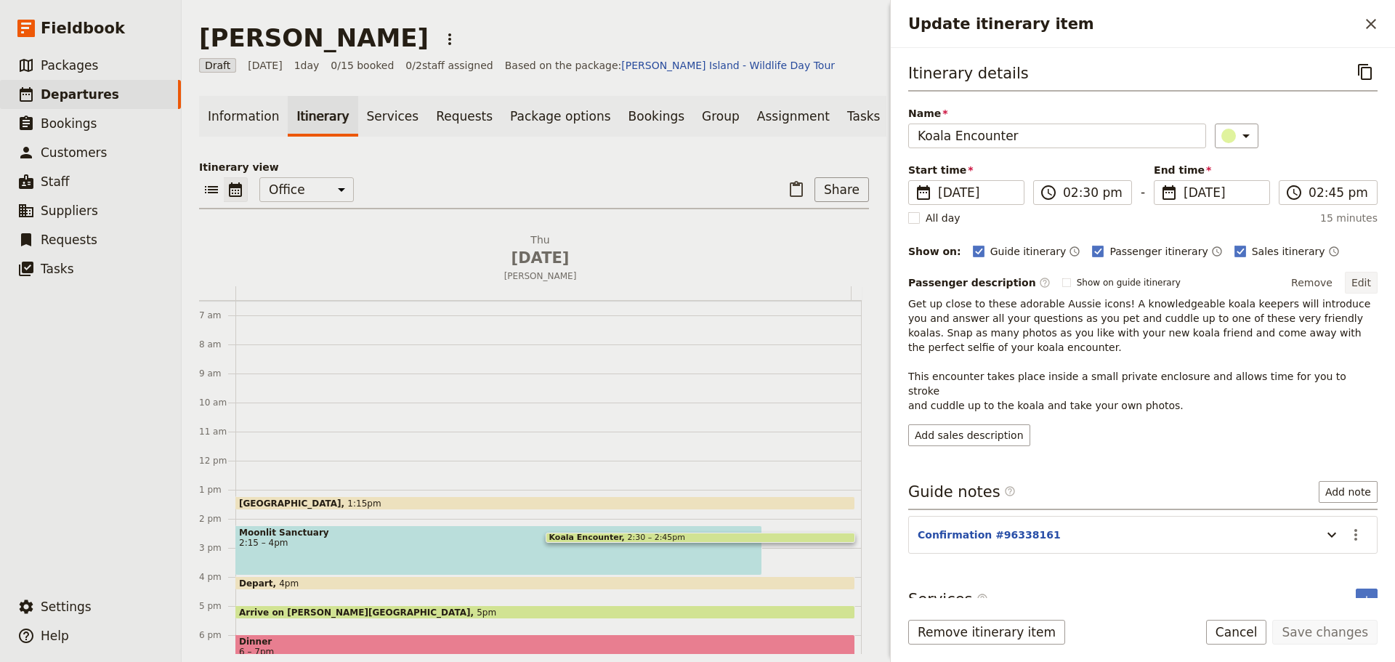
click at [1357, 277] on button "Edit" at bounding box center [1361, 283] width 33 height 22
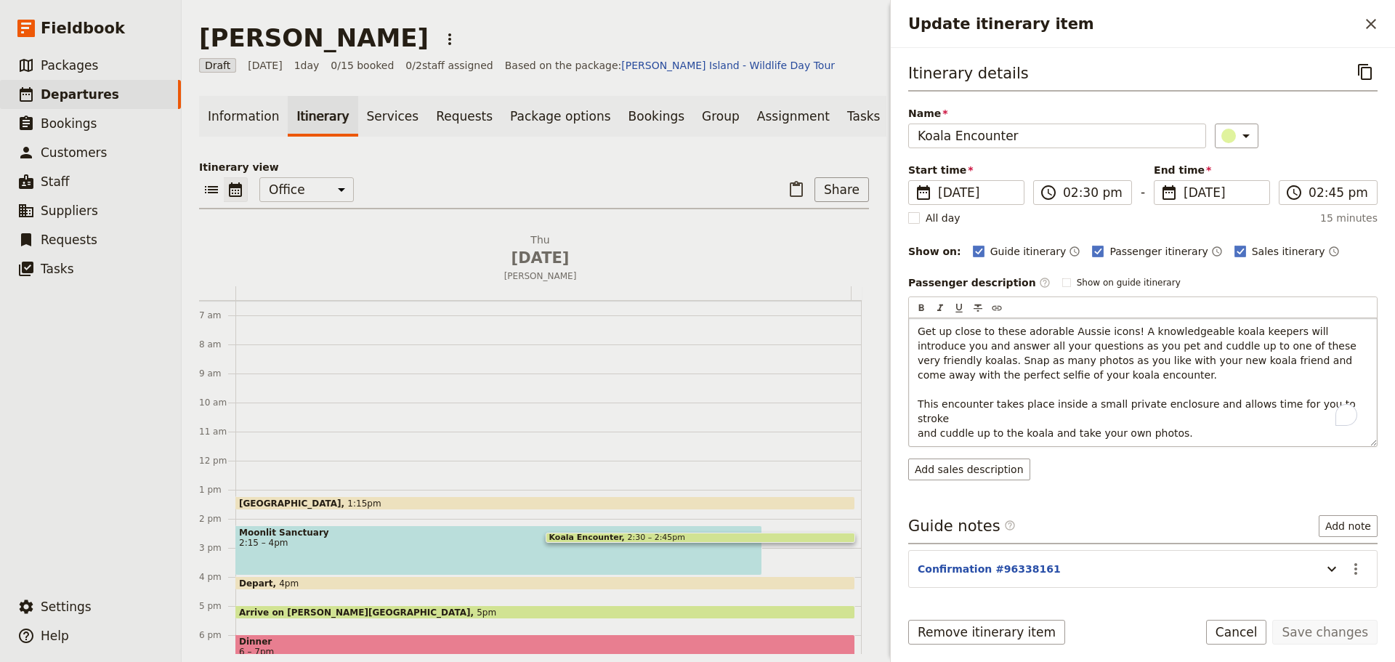
click at [1332, 401] on p "Get up close to these adorable Aussie icons! A knowledgeable koala keepers will…" at bounding box center [1143, 382] width 450 height 116
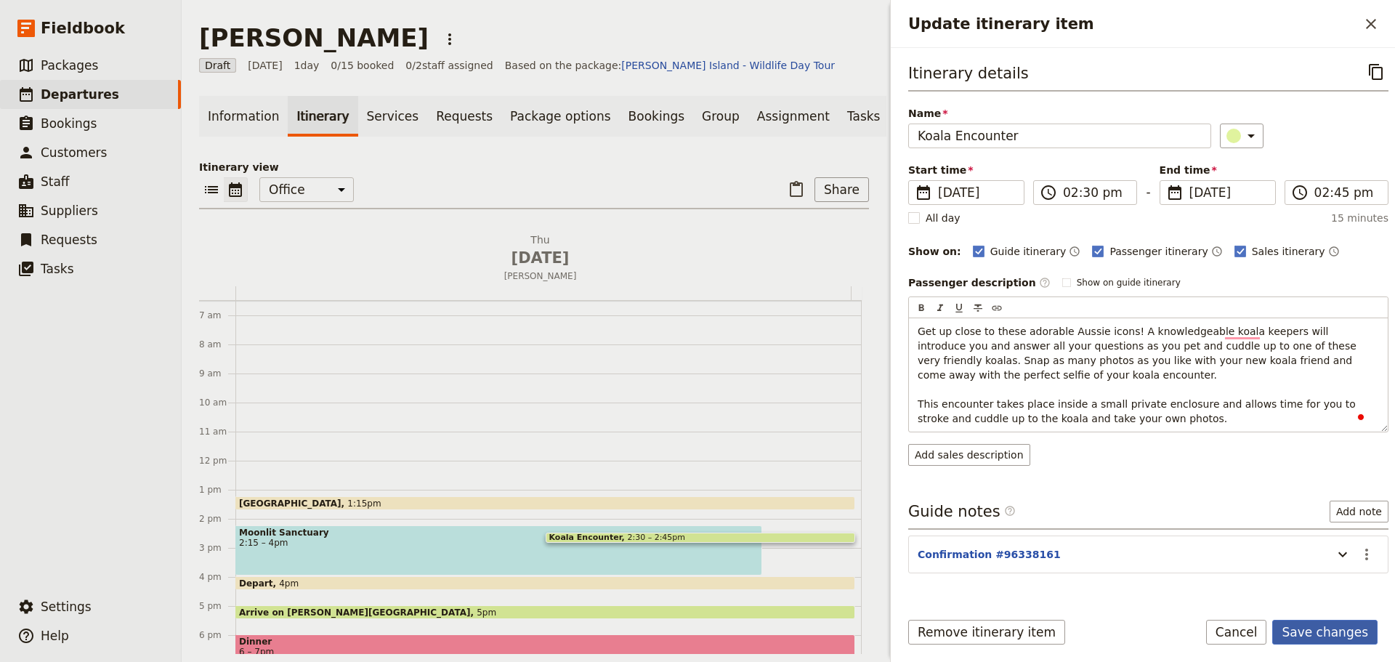
click at [1303, 616] on form "Itinerary details ​ Name Koala Encounter ​ Start time ​ 9 Oct 2025 09/10/2025 2…" at bounding box center [1143, 355] width 504 height 614
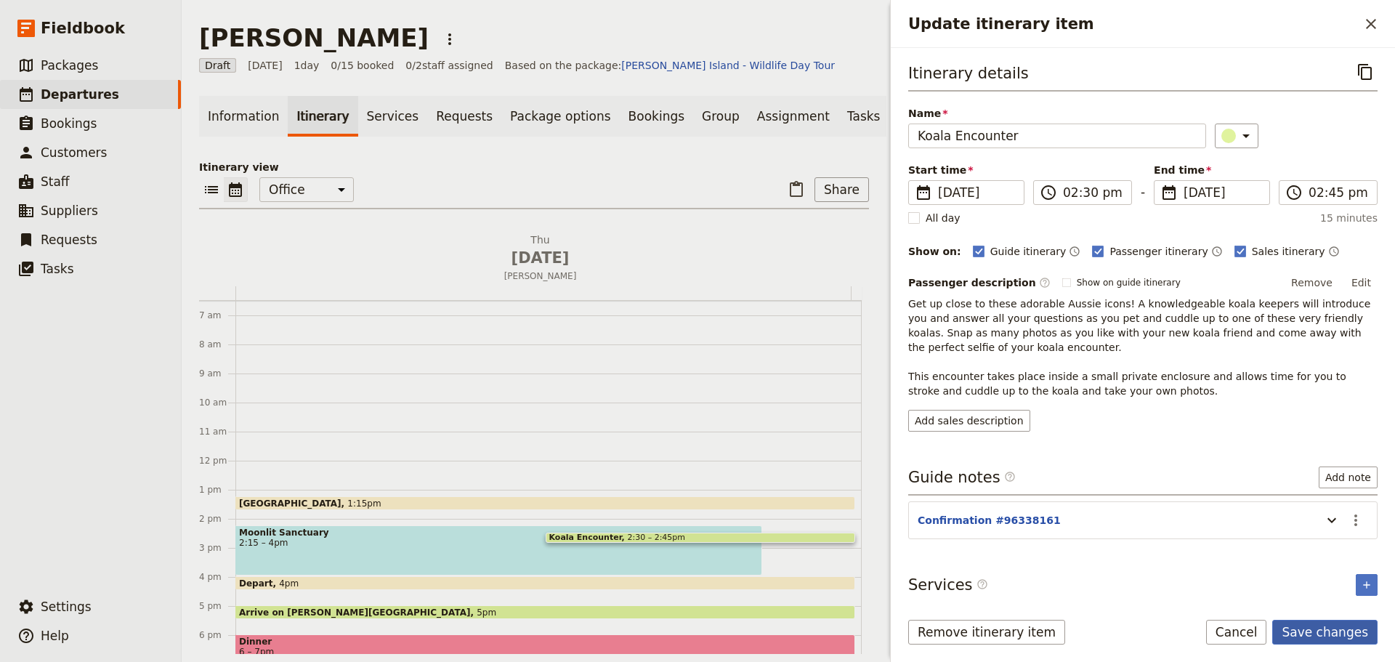
drag, startPoint x: 1317, startPoint y: 619, endPoint x: 1321, endPoint y: 634, distance: 15.7
click at [1317, 621] on form "Itinerary details ​ Name Koala Encounter ​ Start time ​ 9 Oct 2025 09/10/2025 2…" at bounding box center [1143, 355] width 504 height 614
click at [1319, 634] on button "Save changes" at bounding box center [1324, 632] width 105 height 25
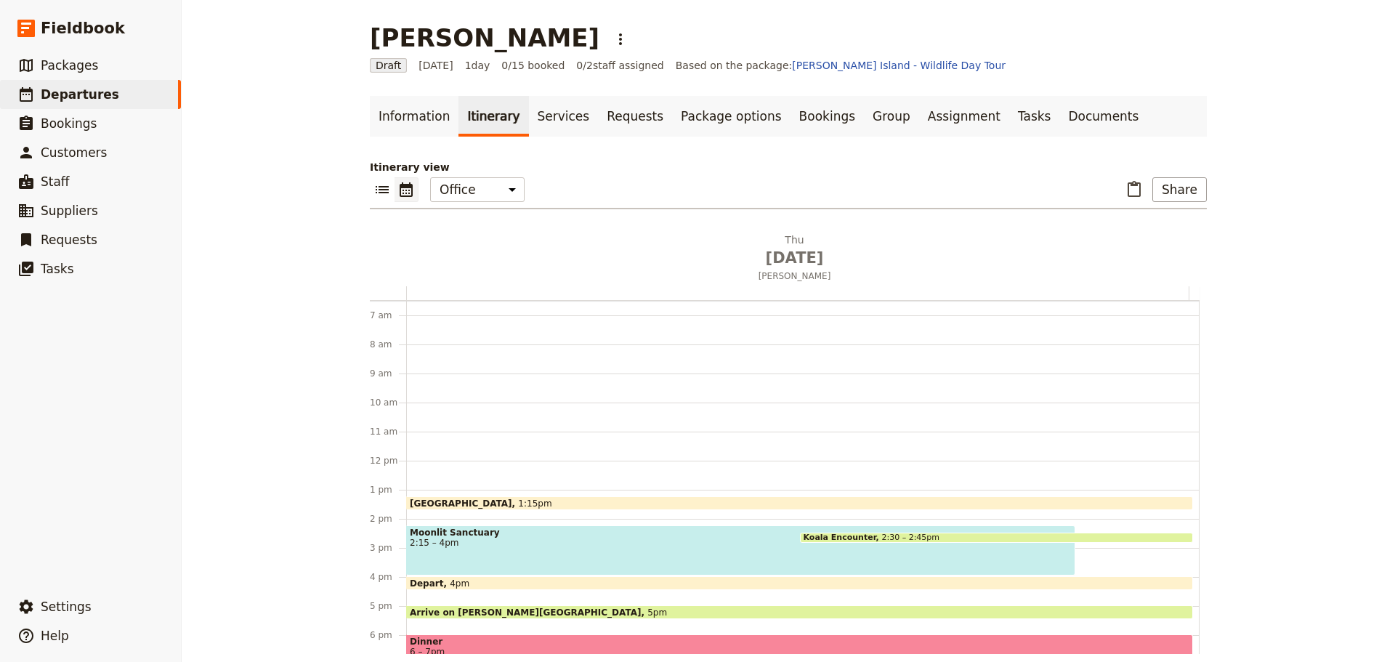
click at [450, 581] on span "4pm" at bounding box center [460, 582] width 20 height 9
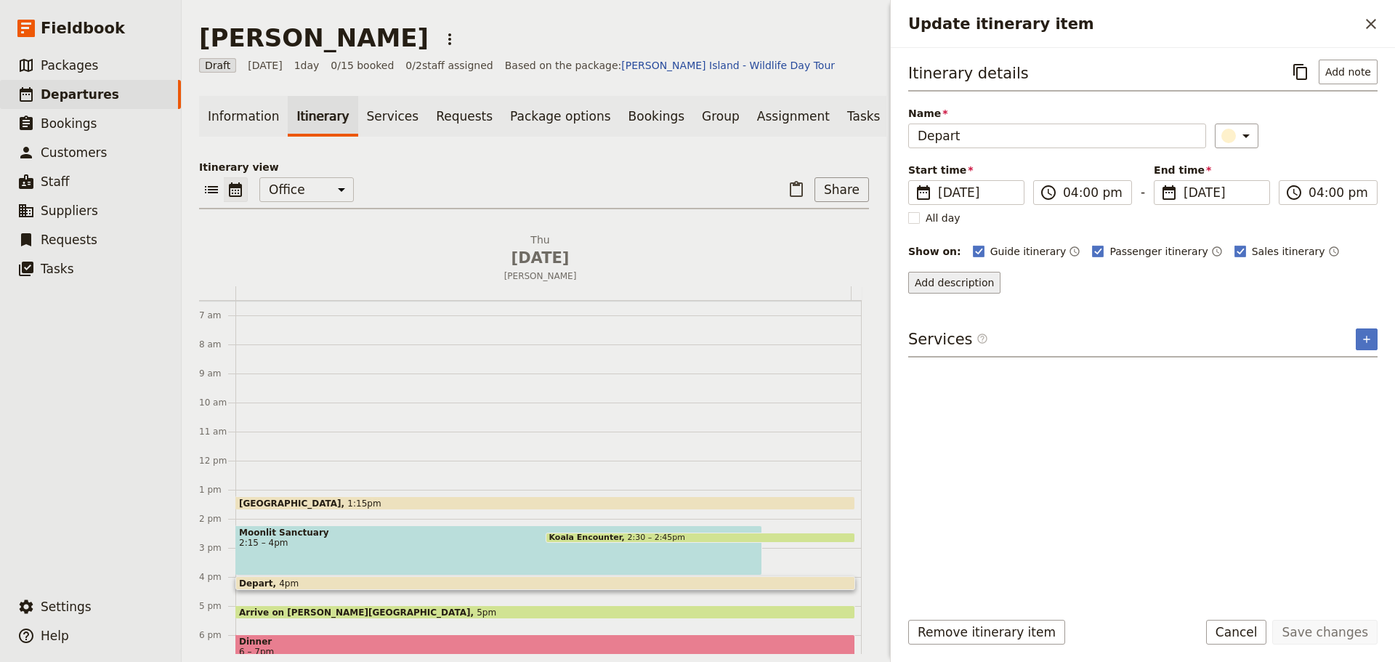
click at [964, 283] on button "Add description" at bounding box center [954, 283] width 92 height 22
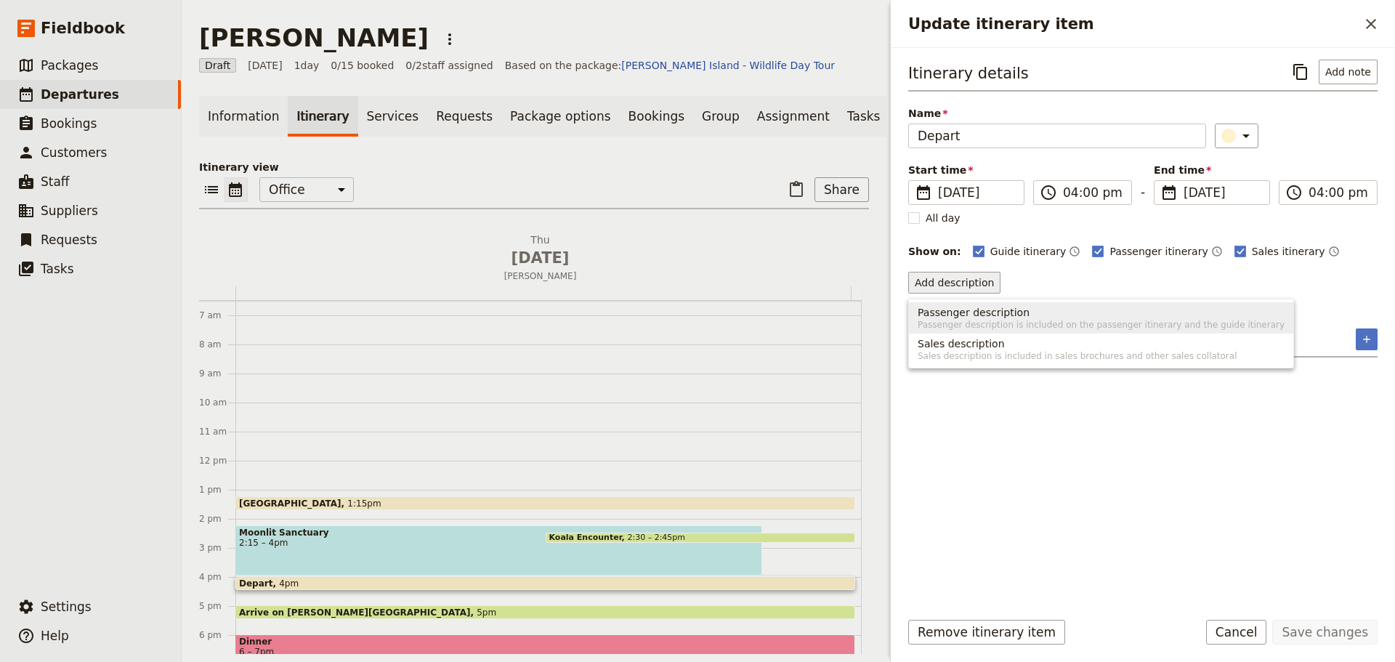
click at [956, 303] on button "Passenger description Passenger description is included on the passenger itiner…" at bounding box center [1101, 317] width 384 height 31
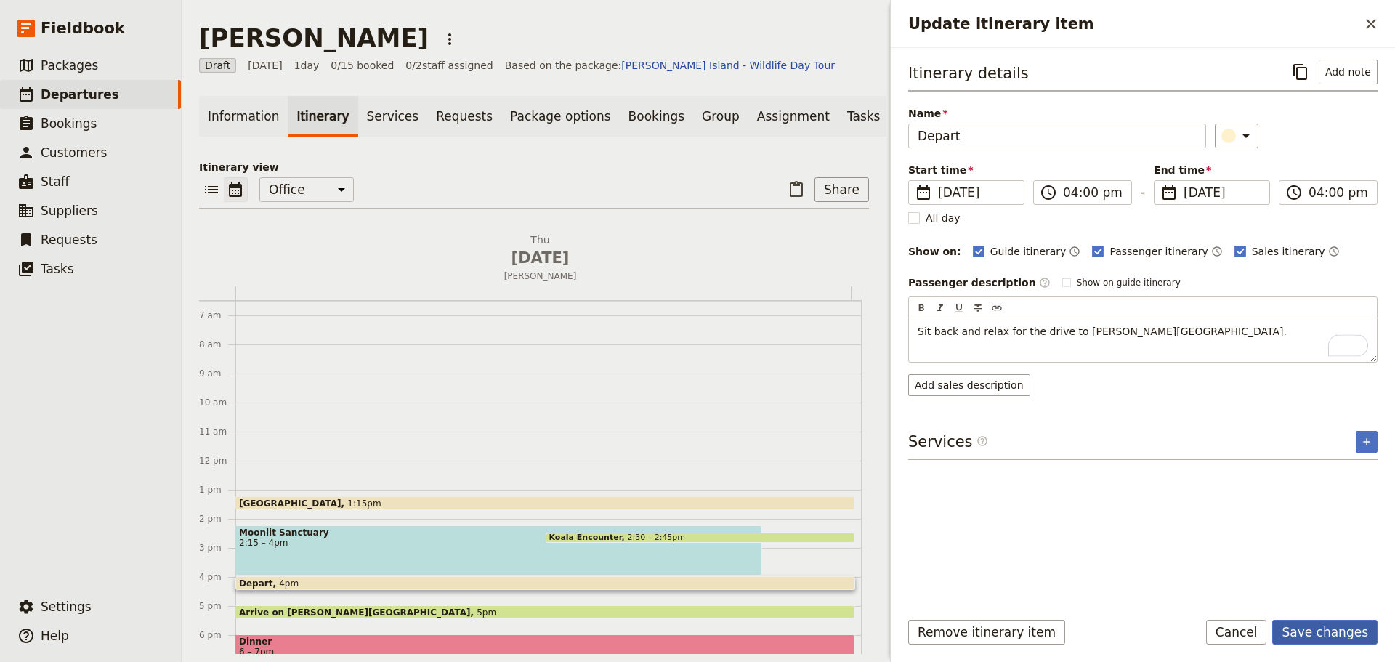
click at [1313, 627] on button "Save changes" at bounding box center [1324, 632] width 105 height 25
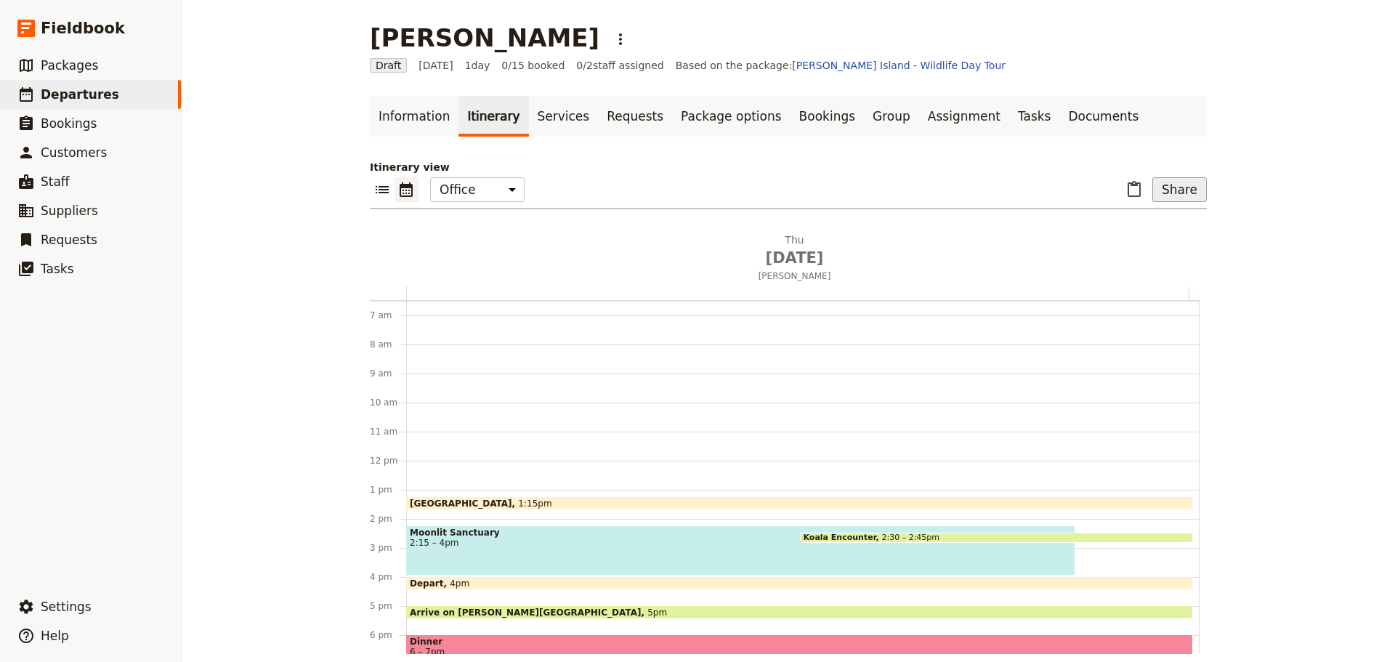
click at [1173, 187] on button "Share" at bounding box center [1179, 189] width 54 height 25
click at [1156, 238] on span "Passenger itinerary" at bounding box center [1142, 242] width 98 height 15
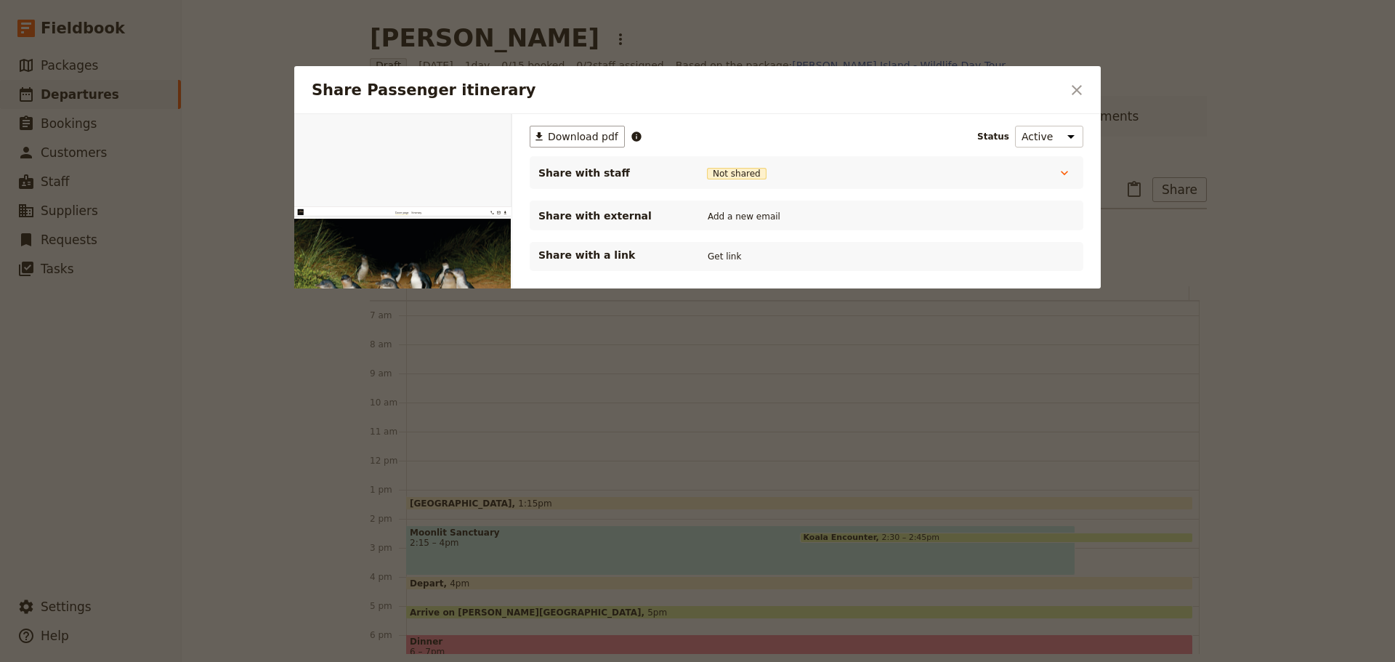
scroll to position [0, 0]
click at [736, 220] on button "Add a new email" at bounding box center [744, 217] width 80 height 16
click at [766, 212] on button "Add a new email" at bounding box center [744, 217] width 80 height 16
type input "ediaz@goodrichriquelem.com"
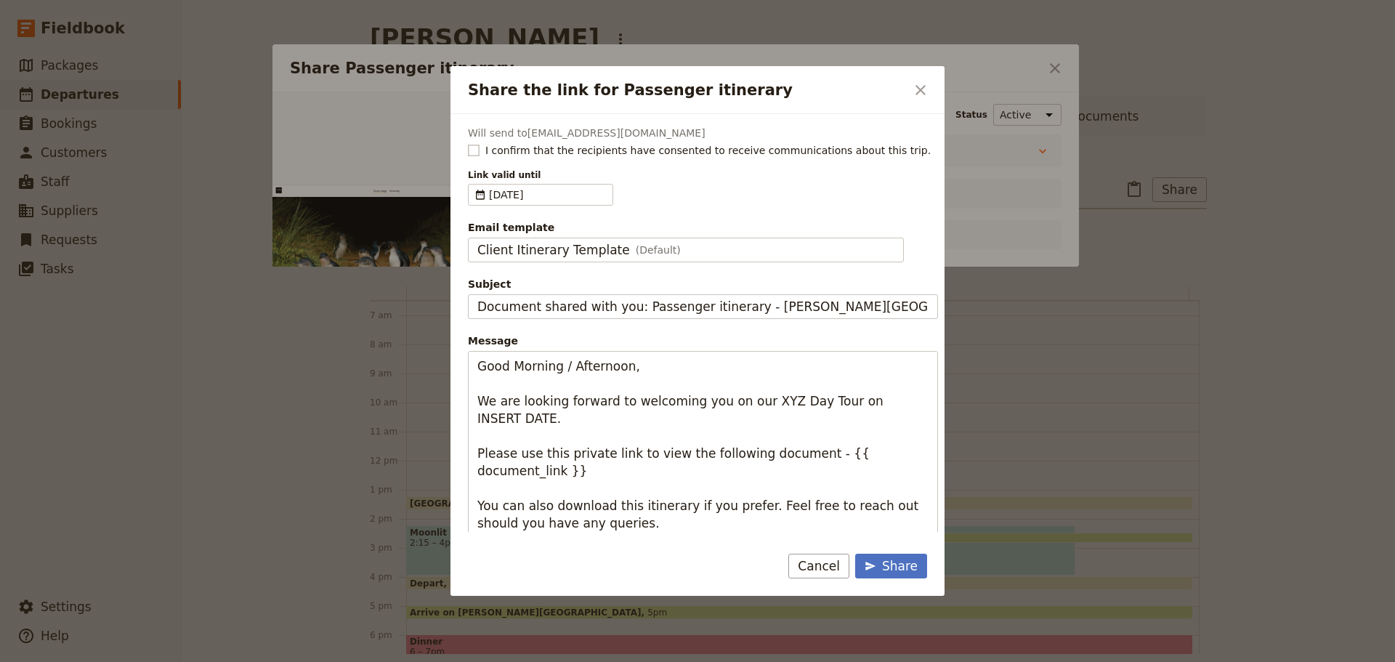
click at [477, 145] on rect "Share the link for Passenger itinerary" at bounding box center [473, 150] width 11 height 11
click at [468, 143] on input "I confirm that the recipients have consented to receive communications about th…" at bounding box center [467, 142] width 1 height 1
checkbox input "true"
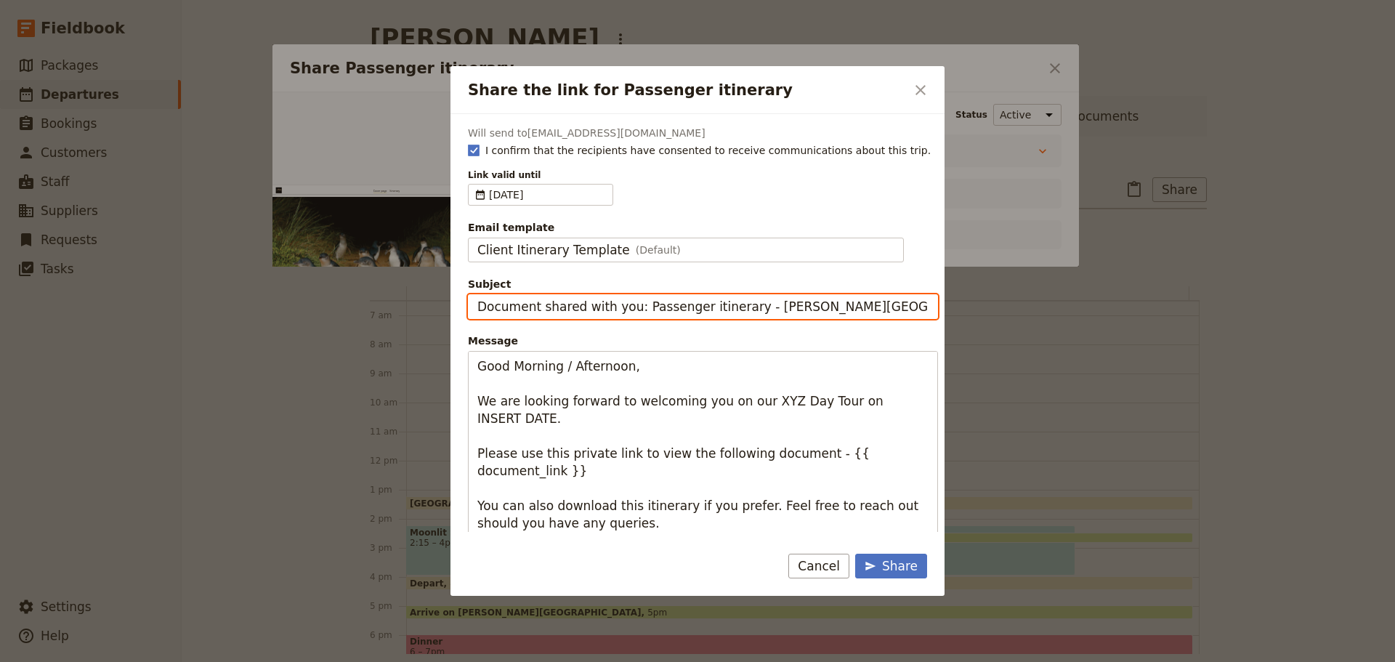
drag, startPoint x: 745, startPoint y: 305, endPoint x: 418, endPoint y: 301, distance: 327.0
click at [418, 661] on div "Share the link for Passenger itinerary ​ Will send to ediaz@goodrichriquelem.co…" at bounding box center [697, 662] width 1395 height 0
click at [681, 304] on input "[PERSON_NAME] Island Wildlife" at bounding box center [703, 306] width 470 height 25
type input "Phillip Island Wildlife - Thursday 9 October"
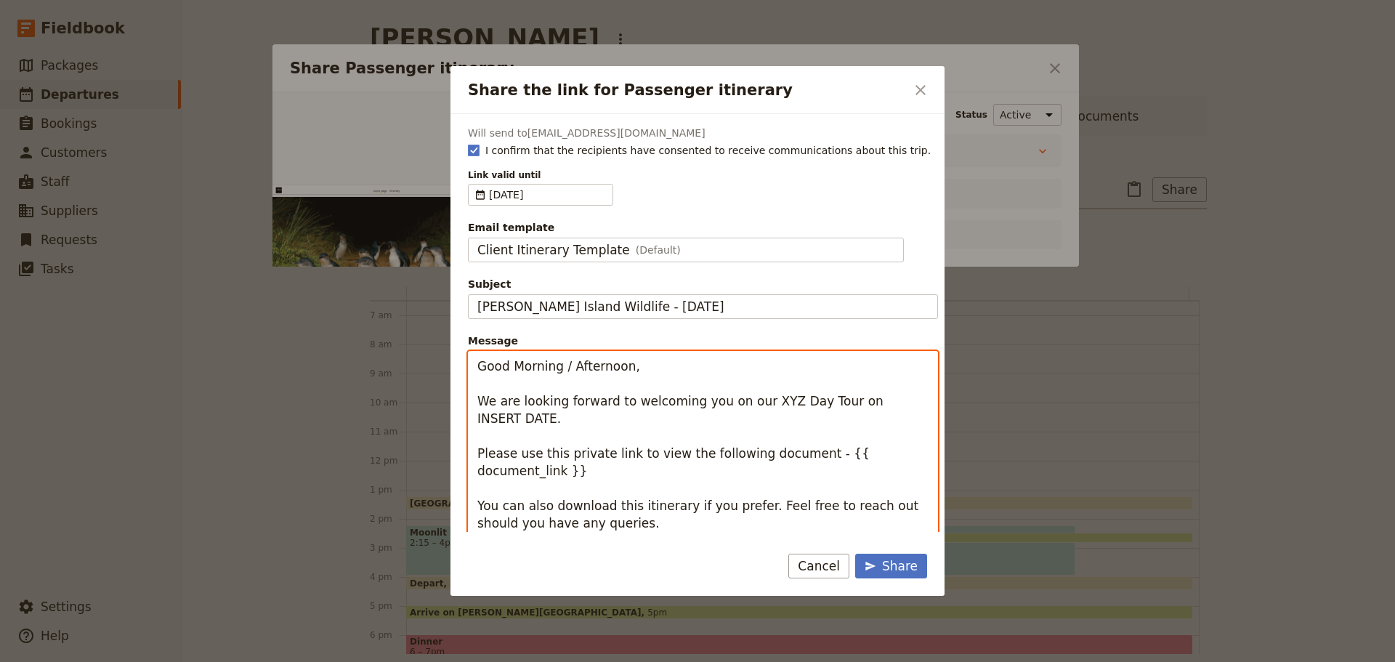
drag, startPoint x: 545, startPoint y: 368, endPoint x: 512, endPoint y: 365, distance: 32.8
click at [509, 363] on textarea "Good Morning / Afternoon, We are looking forward to welcoming you on our XYZ Da…" at bounding box center [703, 471] width 470 height 240
click at [588, 370] on textarea "Good Afternoon, We are looking forward to welcoming you on our XYZ Day Tour on …" at bounding box center [703, 471] width 470 height 240
click at [761, 397] on textarea "Good Afternoon Mr Diaz We are looking forward to welcoming you on our XYZ Day T…" at bounding box center [703, 471] width 470 height 240
click at [761, 398] on textarea "Good Afternoon Mr Diaz We are looking forward to welcoming you on our XYZ Day T…" at bounding box center [703, 471] width 470 height 240
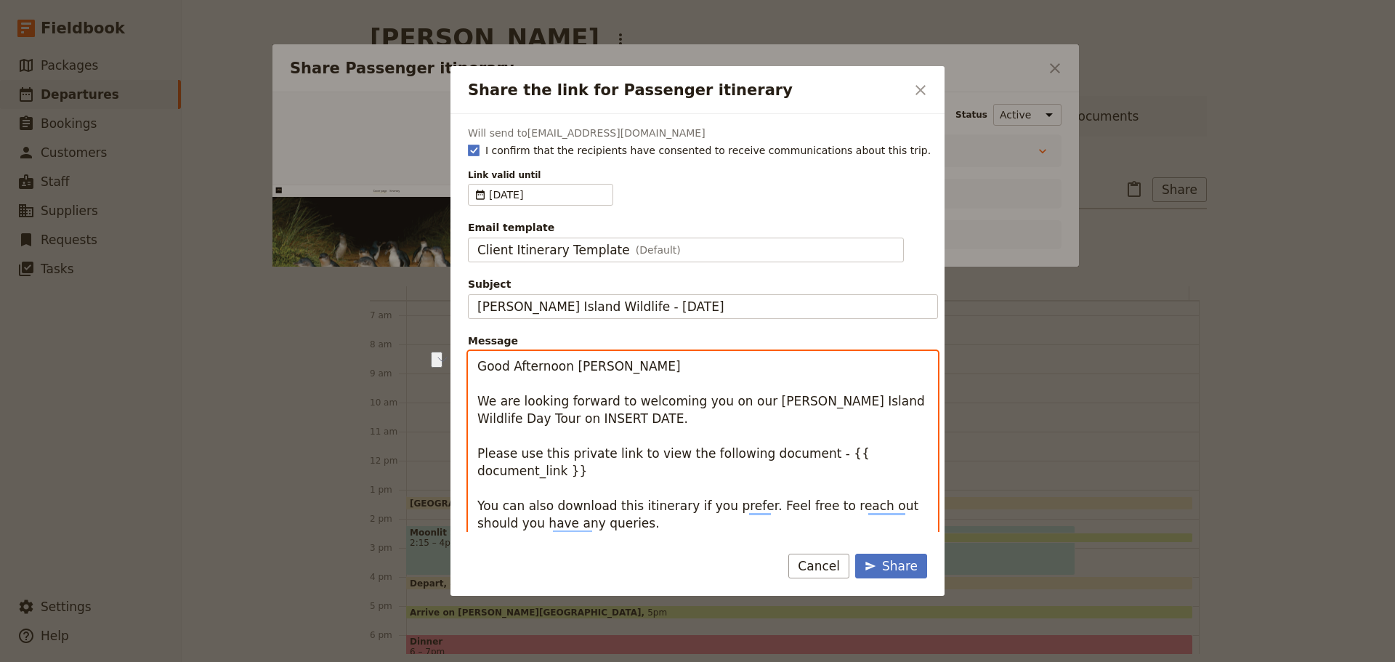
drag, startPoint x: 614, startPoint y: 429, endPoint x: 506, endPoint y: 421, distance: 108.5
click at [504, 421] on textarea "Good Afternoon Mr Diaz We are looking forward to welcoming you on our Phillip I…" at bounding box center [703, 479] width 470 height 257
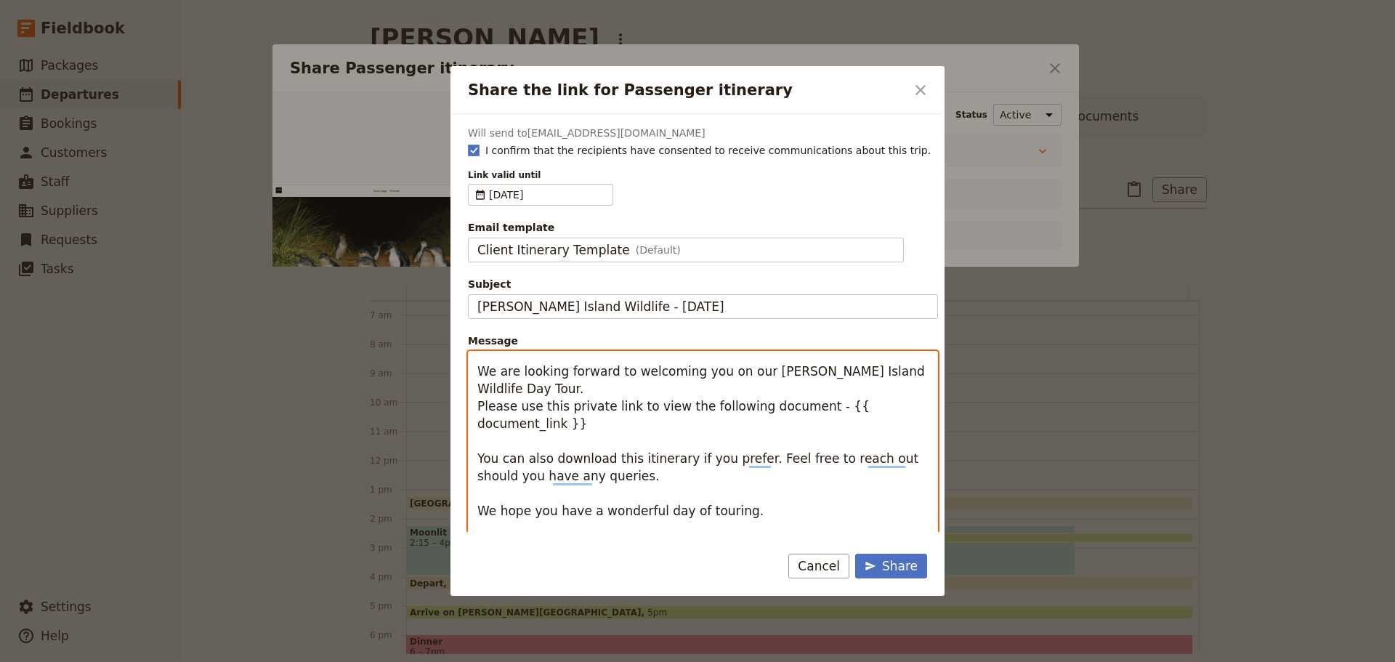
scroll to position [35, 0]
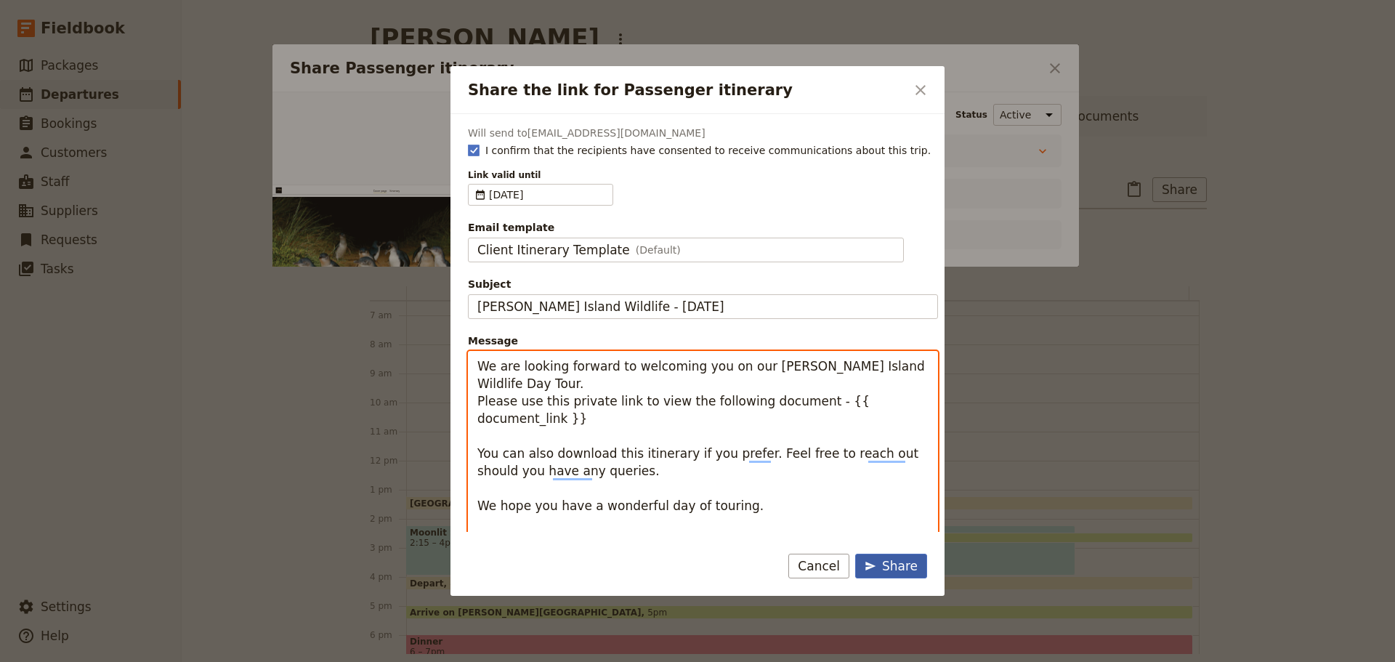
type textarea "Good Afternoon Mr Diaz We are looking forward to welcoming you on our Phillip I…"
click at [901, 566] on div "Share" at bounding box center [891, 565] width 53 height 17
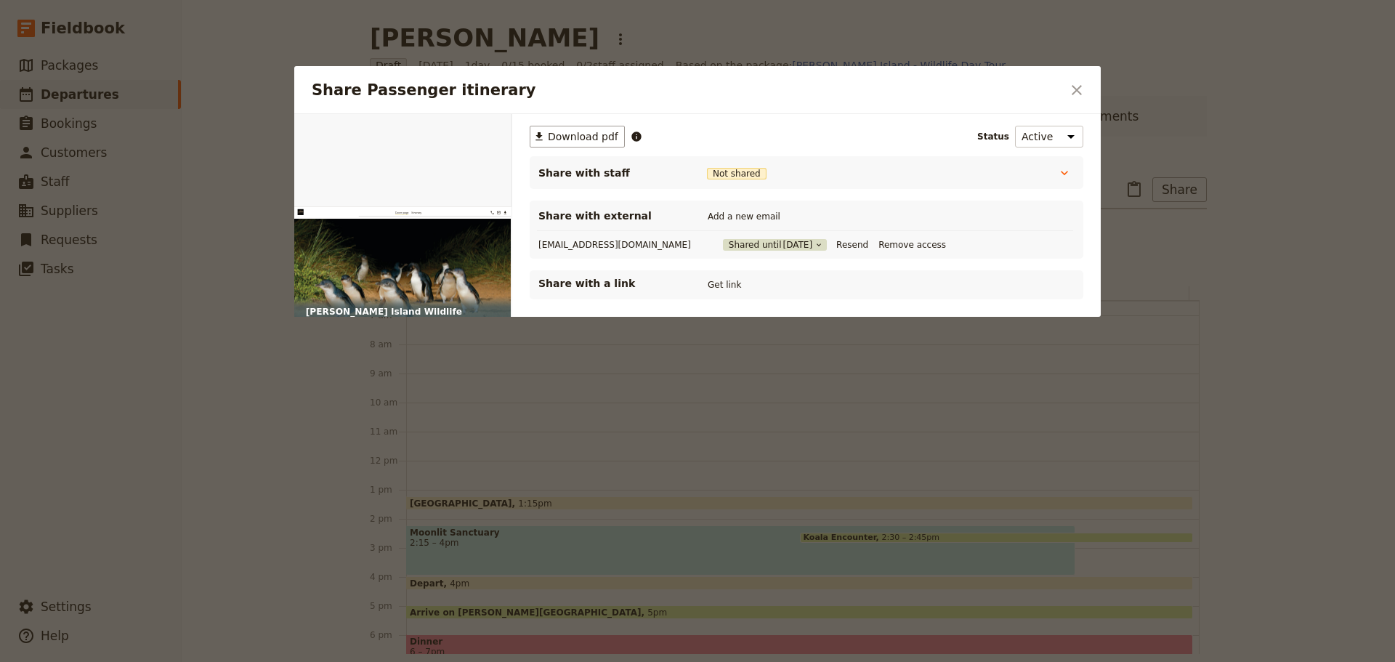
click at [782, 247] on span "9 Nov 2025" at bounding box center [797, 245] width 30 height 12
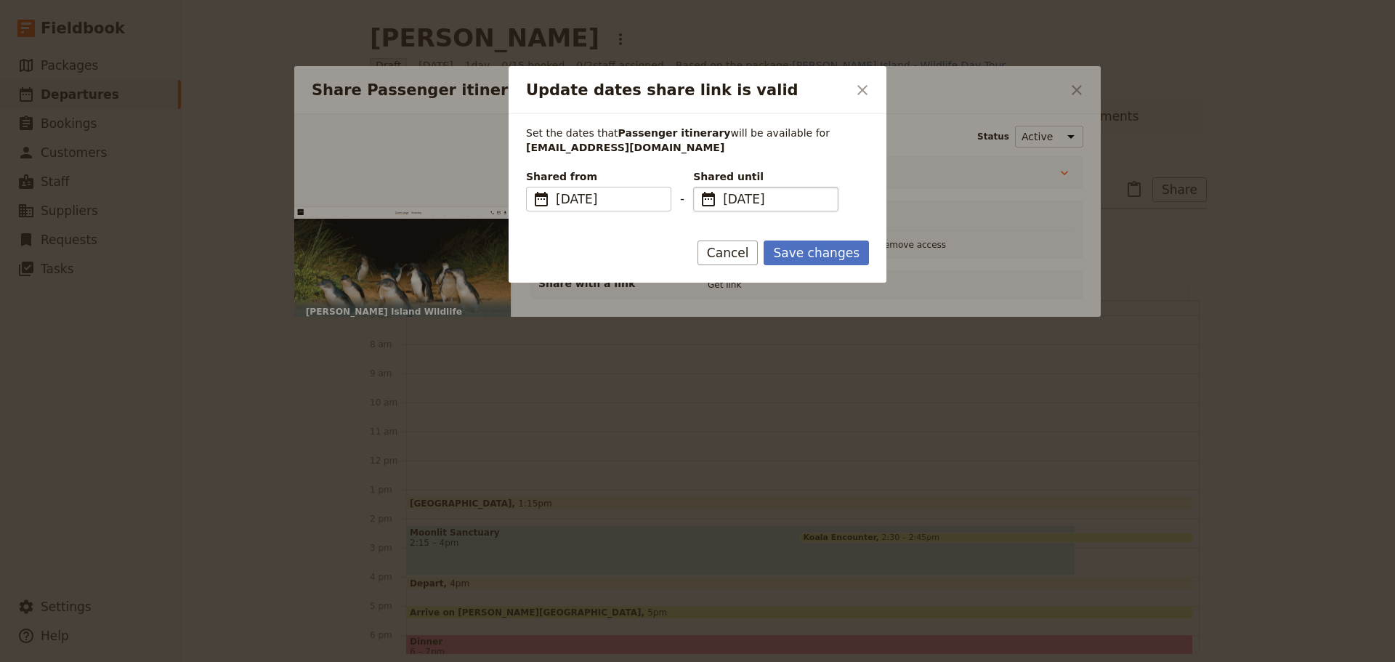
click at [748, 199] on span "9 Nov 2025" at bounding box center [776, 198] width 106 height 17
click at [700, 187] on input "09/11/2025" at bounding box center [699, 187] width 1 height 1
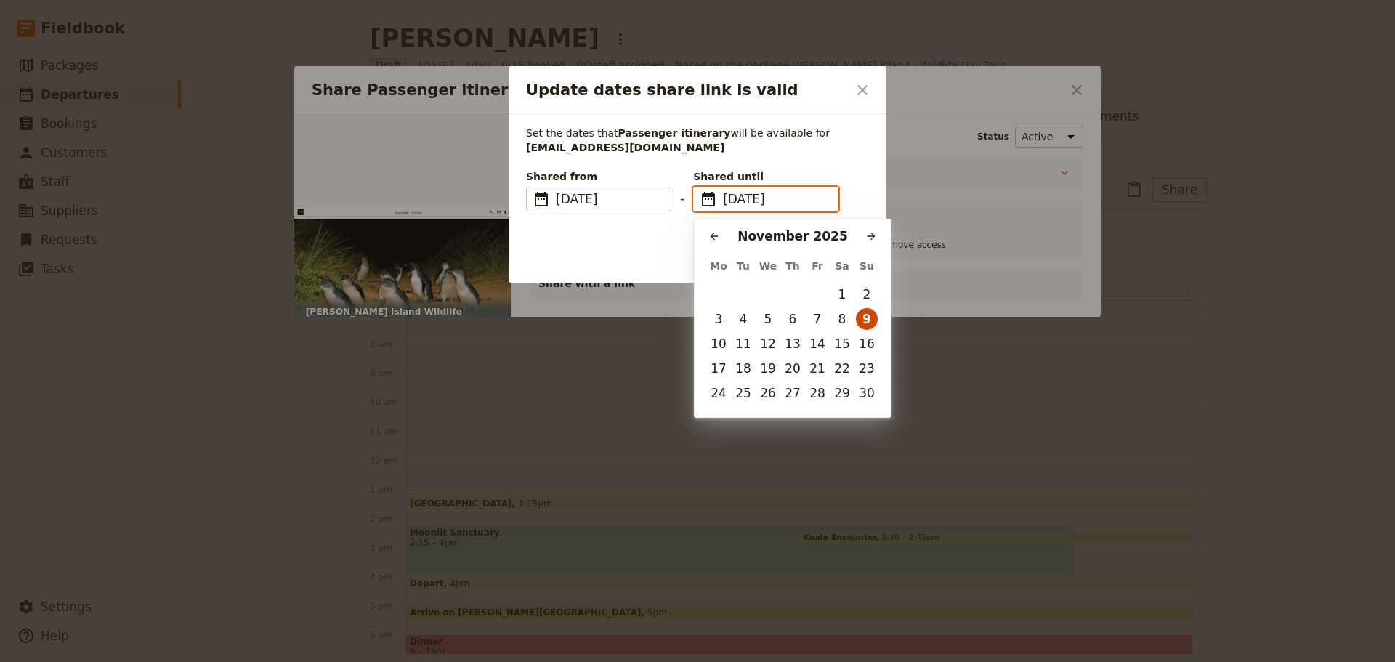
click at [867, 320] on button "9" at bounding box center [867, 319] width 22 height 22
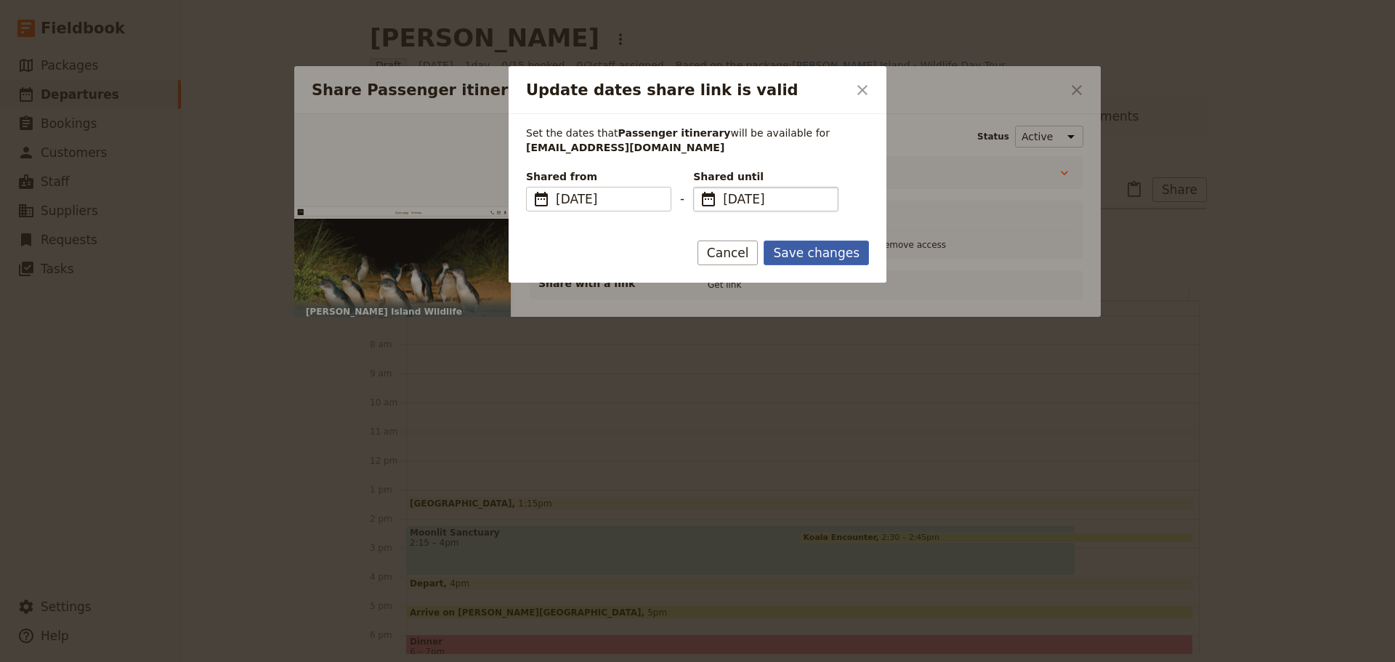
click at [825, 244] on button "Save changes" at bounding box center [816, 252] width 105 height 25
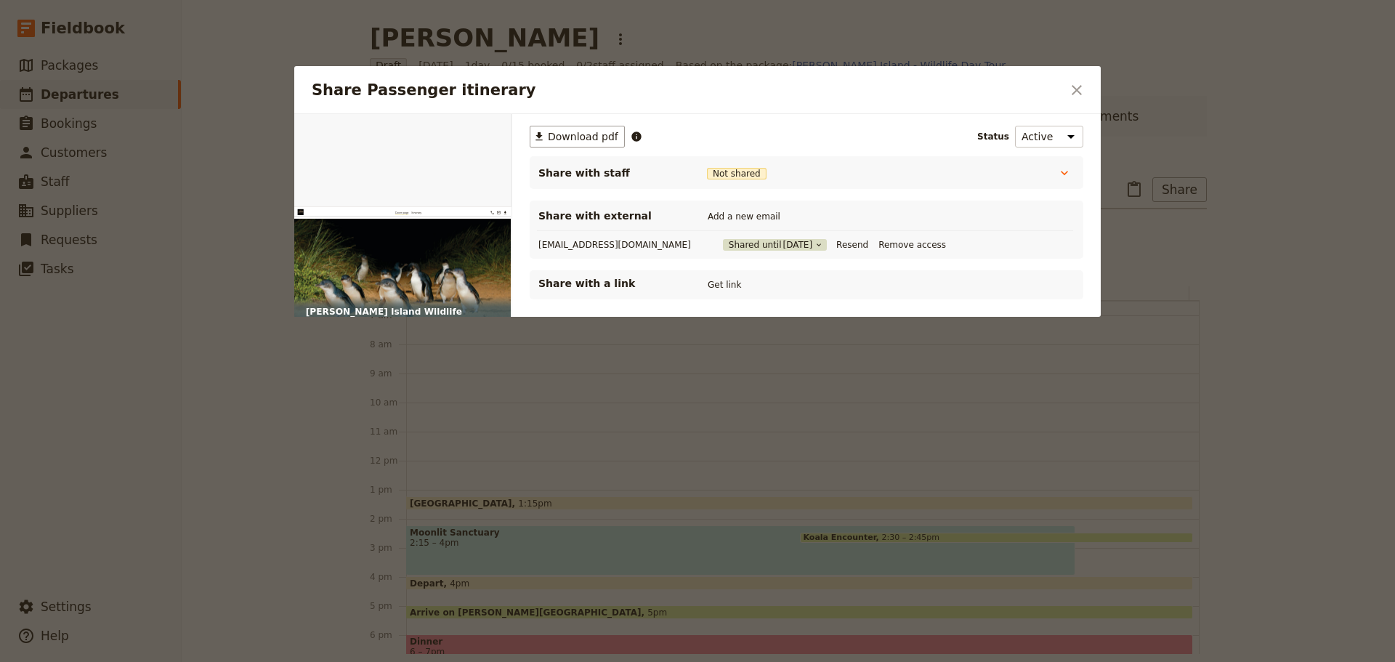
click at [730, 245] on button "Shared until 9 Nov 2025" at bounding box center [775, 245] width 104 height 12
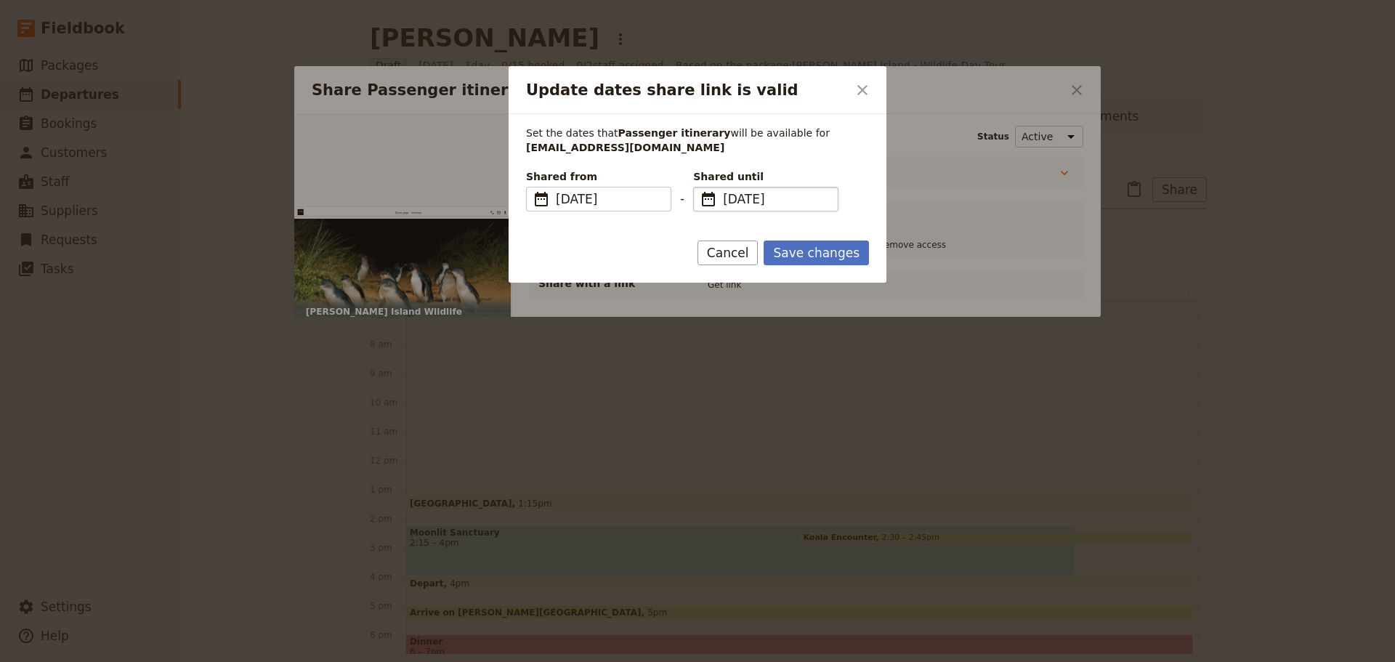
click at [722, 203] on fieldset "​ 9 Nov 2025 09/11/2025" at bounding box center [765, 199] width 145 height 25
click at [700, 187] on input "09/11/2025" at bounding box center [699, 187] width 1 height 1
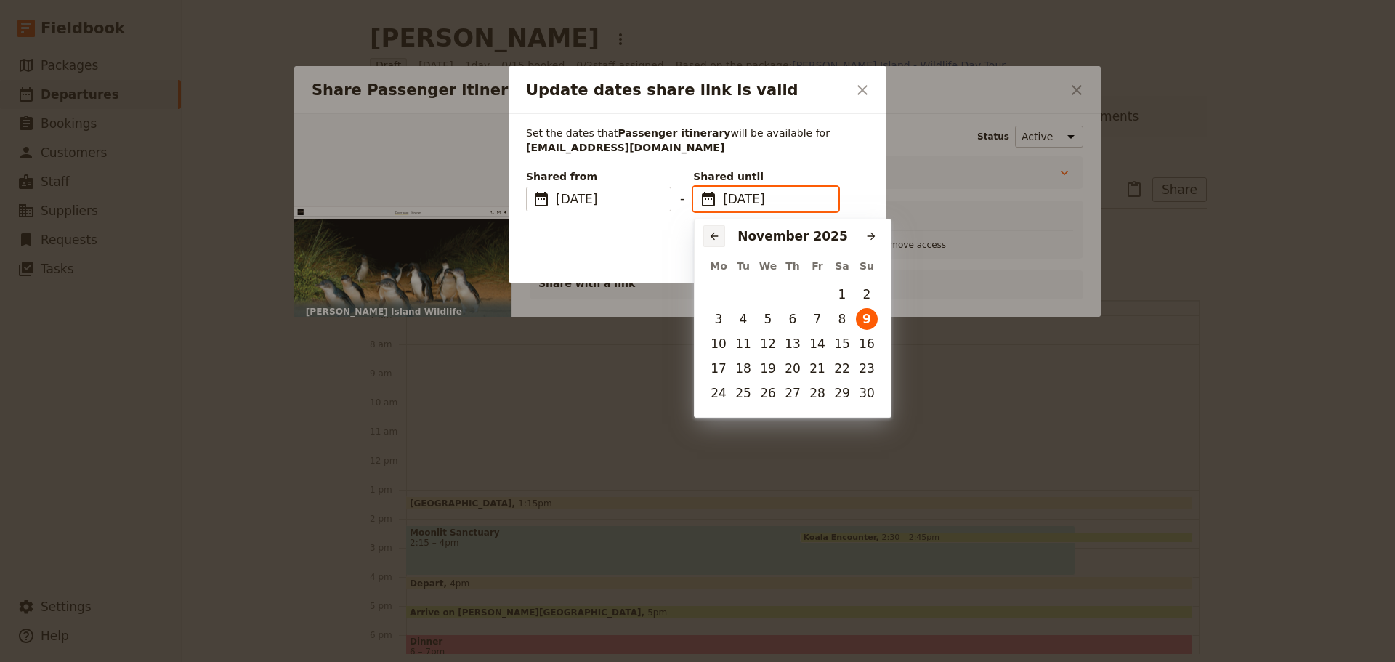
click at [713, 229] on button "​" at bounding box center [714, 236] width 22 height 22
click at [838, 319] on button "11" at bounding box center [842, 319] width 22 height 22
type input "11/10/2025"
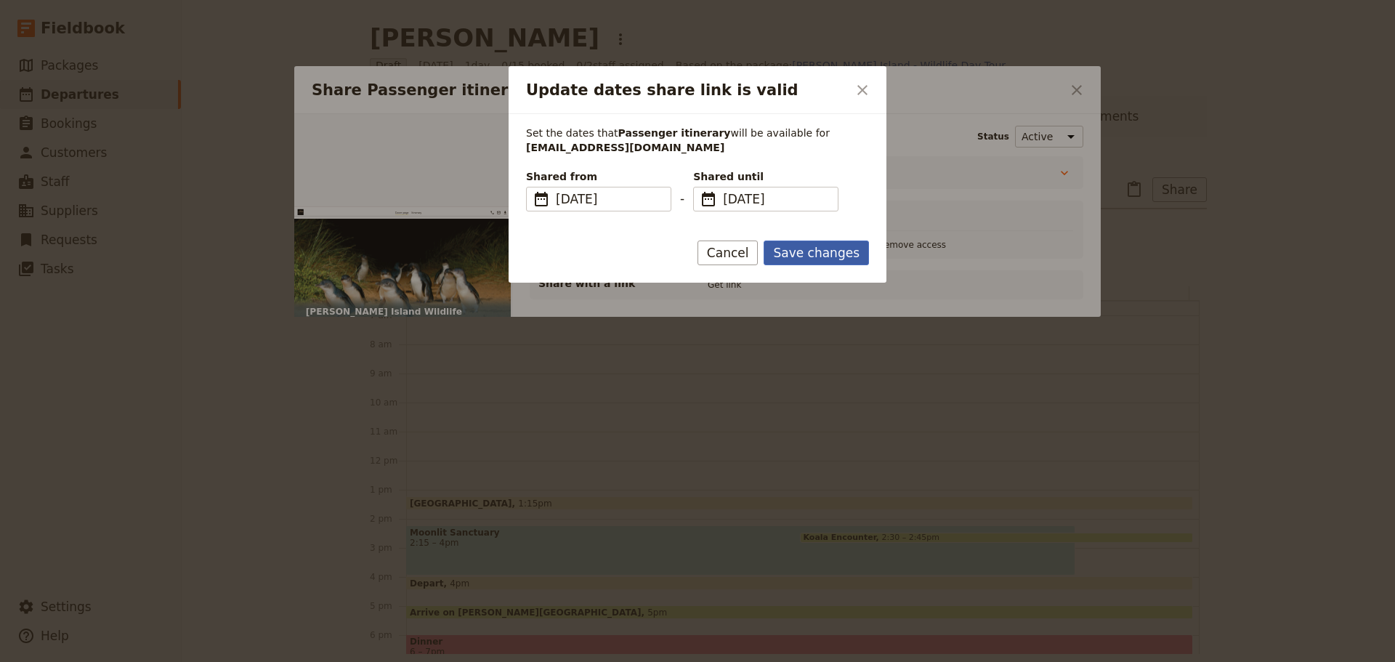
click at [819, 248] on button "Save changes" at bounding box center [816, 252] width 105 height 25
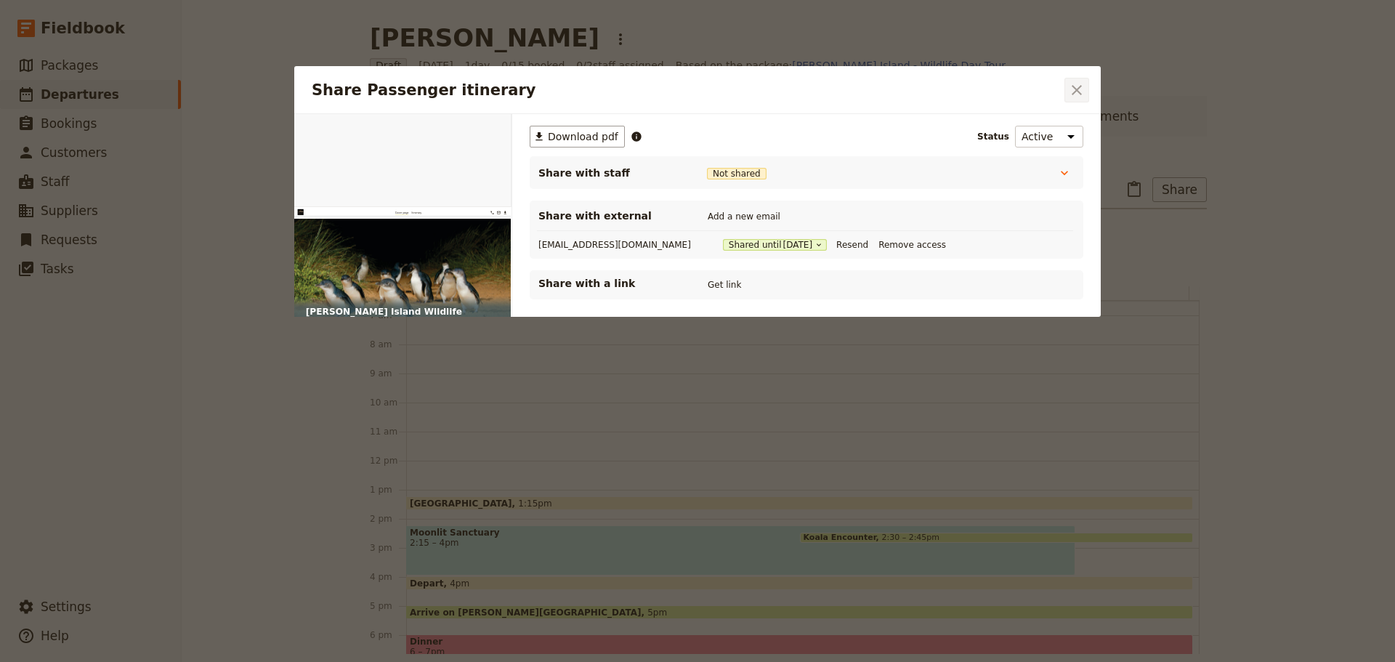
click at [1073, 86] on icon "Close dialog" at bounding box center [1077, 90] width 10 height 10
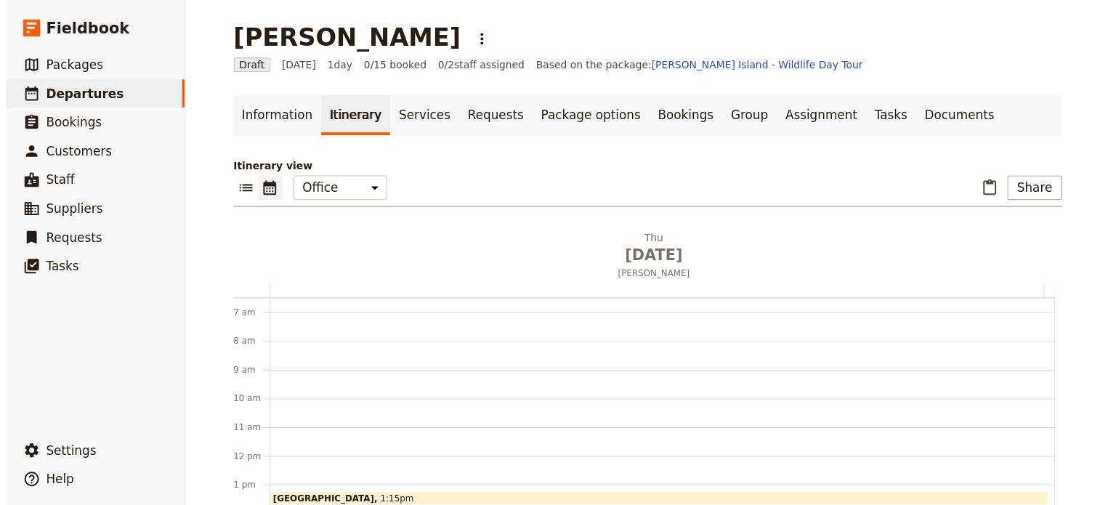
scroll to position [189, 0]
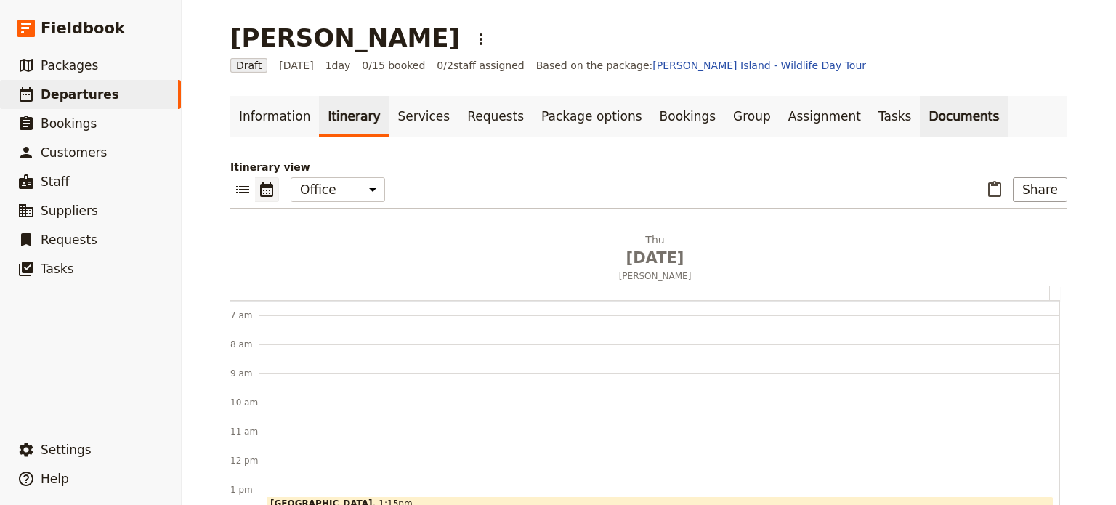
click at [920, 121] on link "Documents" at bounding box center [964, 116] width 88 height 41
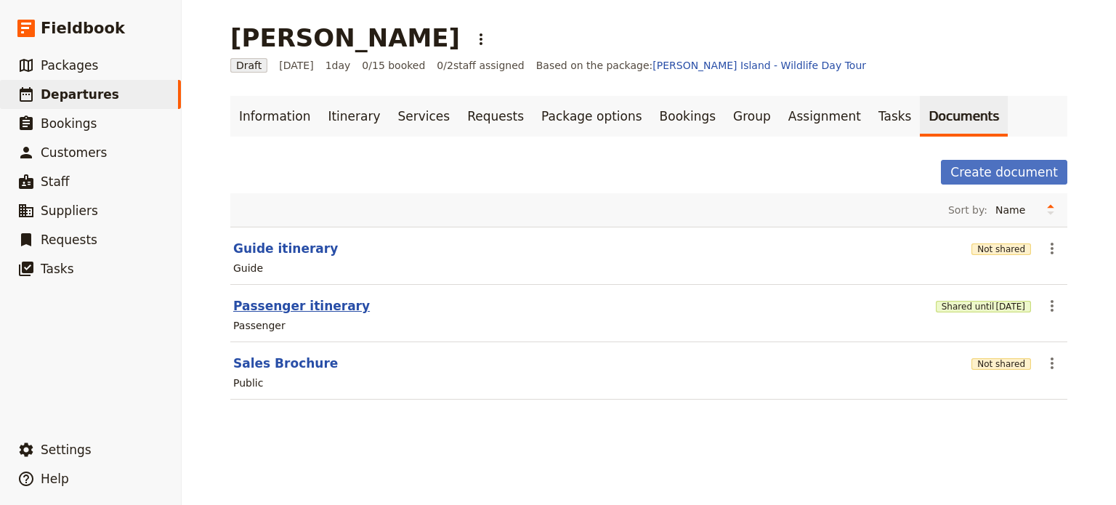
click at [272, 304] on button "Passenger itinerary" at bounding box center [301, 305] width 137 height 17
select select "PASSENGER"
select select "DEFAULT"
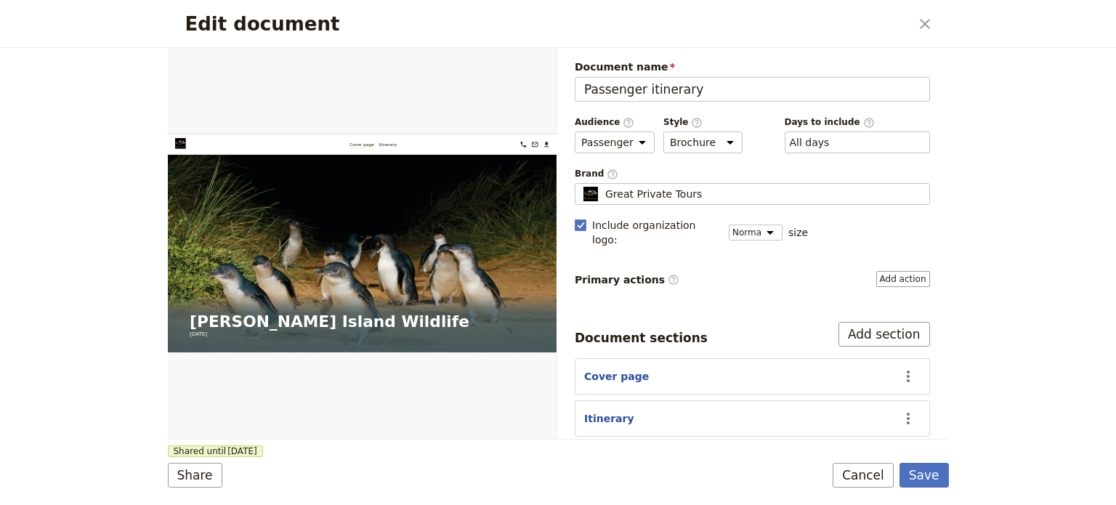
click at [867, 469] on button "Cancel" at bounding box center [863, 475] width 61 height 25
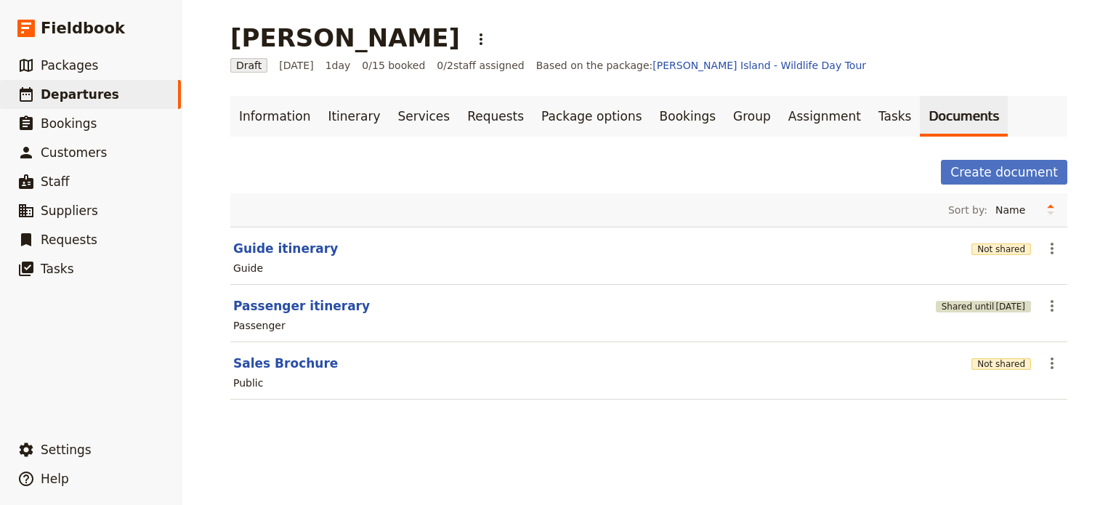
click at [958, 307] on button "Shared until 11 Oct 2025" at bounding box center [983, 307] width 95 height 12
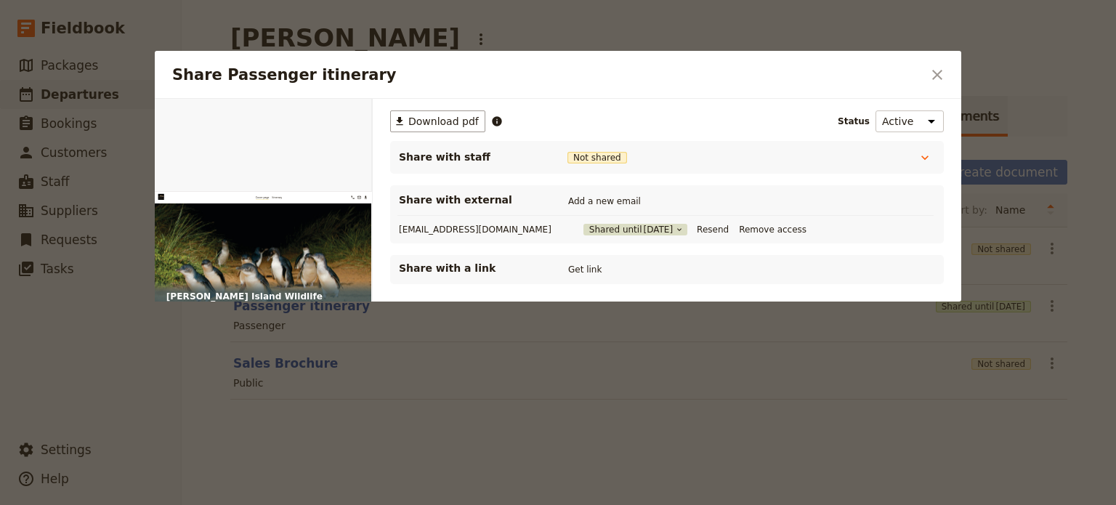
click at [596, 227] on button "Shared until 11 Oct 2025" at bounding box center [635, 230] width 104 height 12
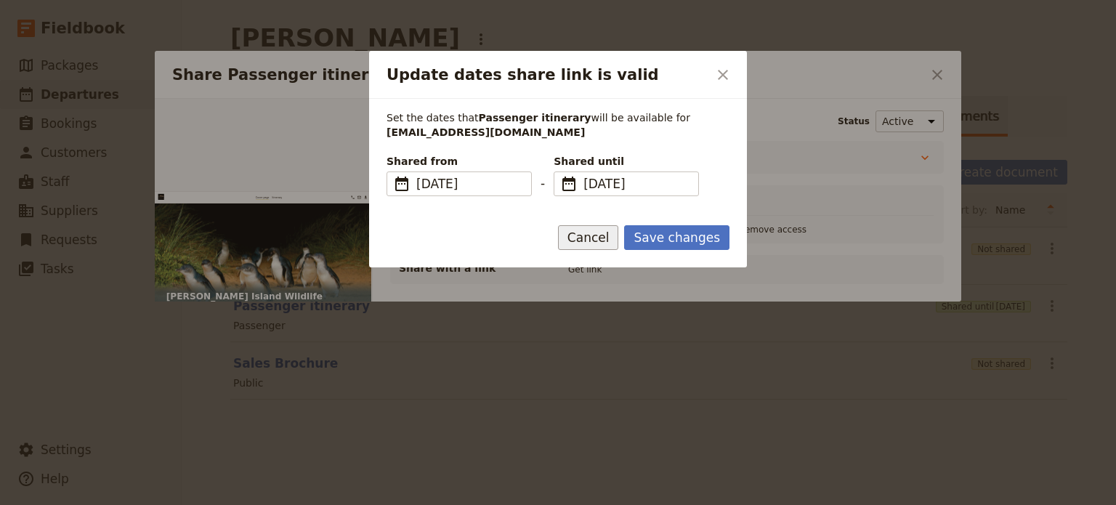
click at [607, 232] on button "Cancel" at bounding box center [588, 237] width 61 height 25
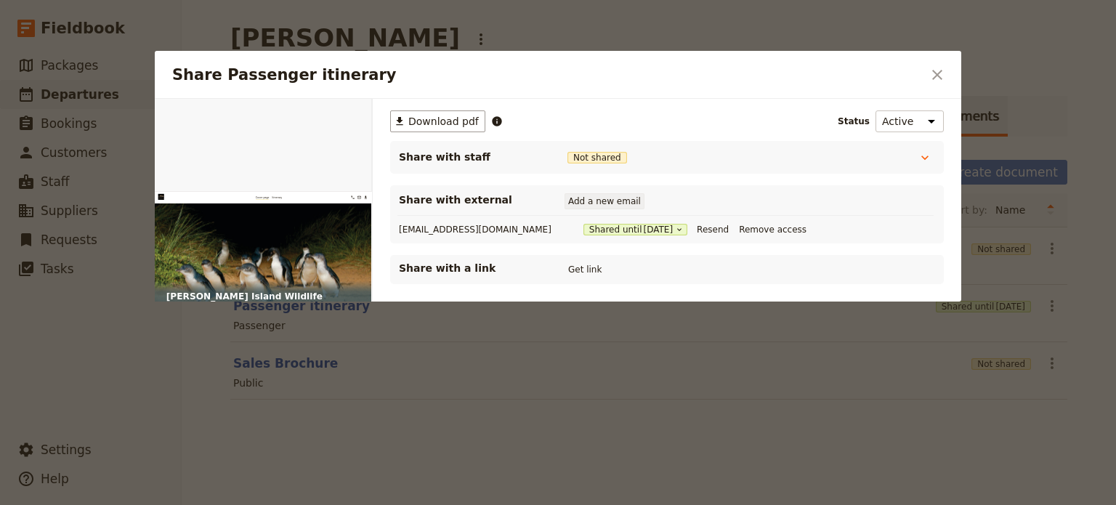
click at [605, 200] on button "Add a new email" at bounding box center [605, 201] width 80 height 16
type input "d"
type input "ediaz@goodrichriquelme.com"
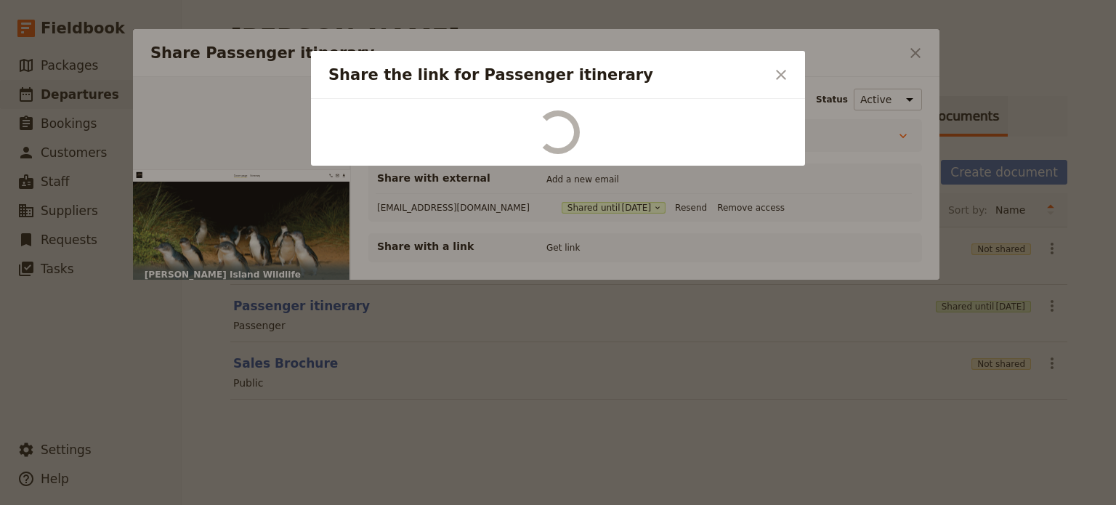
click at [684, 505] on div "Share Passenger itinerary ​ Web PDF ​ ​ Download pdf Status Active Inactive Sha…" at bounding box center [558, 505] width 1116 height 0
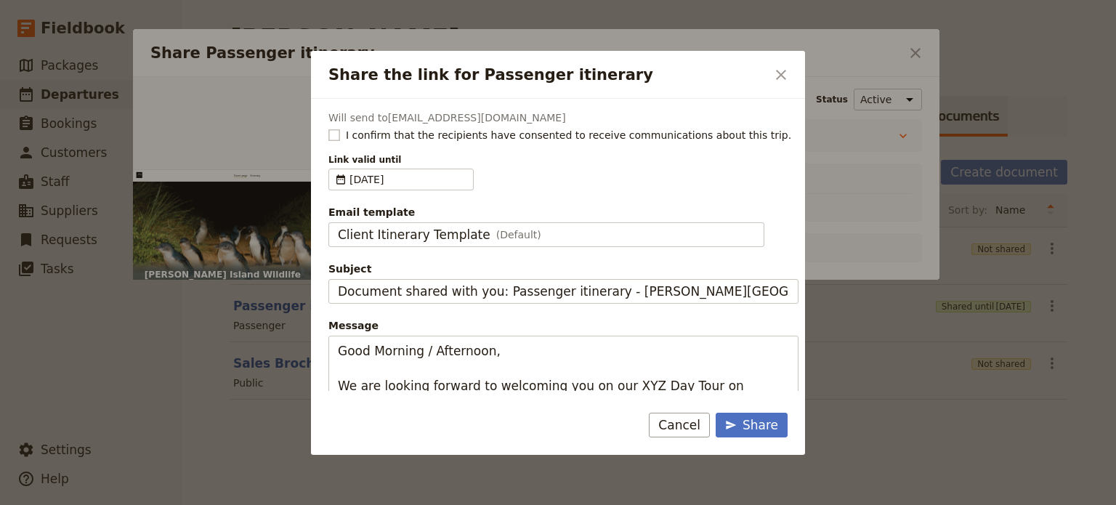
click at [331, 131] on rect "Share the link for Passenger itinerary" at bounding box center [333, 134] width 11 height 11
click at [328, 128] on input "I confirm that the recipients have consented to receive communications about th…" at bounding box center [328, 127] width 1 height 1
checkbox input "true"
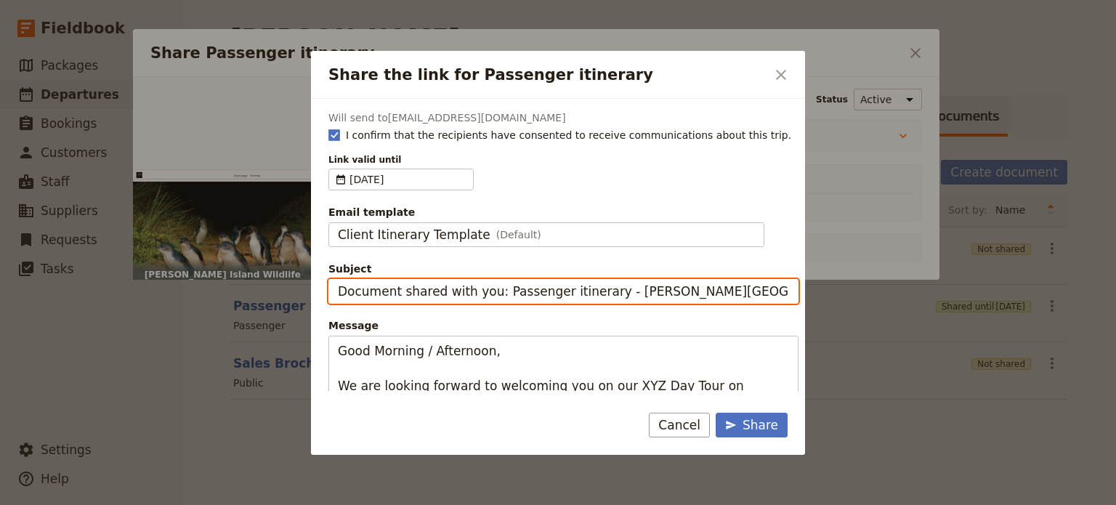
drag, startPoint x: 606, startPoint y: 287, endPoint x: 264, endPoint y: 284, distance: 342.2
click at [264, 505] on div "Share the link for Passenger itinerary ​ Will send to ediaz@goodrichriquelme.co…" at bounding box center [558, 505] width 1116 height 0
click at [535, 284] on input "[PERSON_NAME] Island Wildlife" at bounding box center [563, 291] width 470 height 25
type input "Phillip Island Wildlife - Thu 09 October"
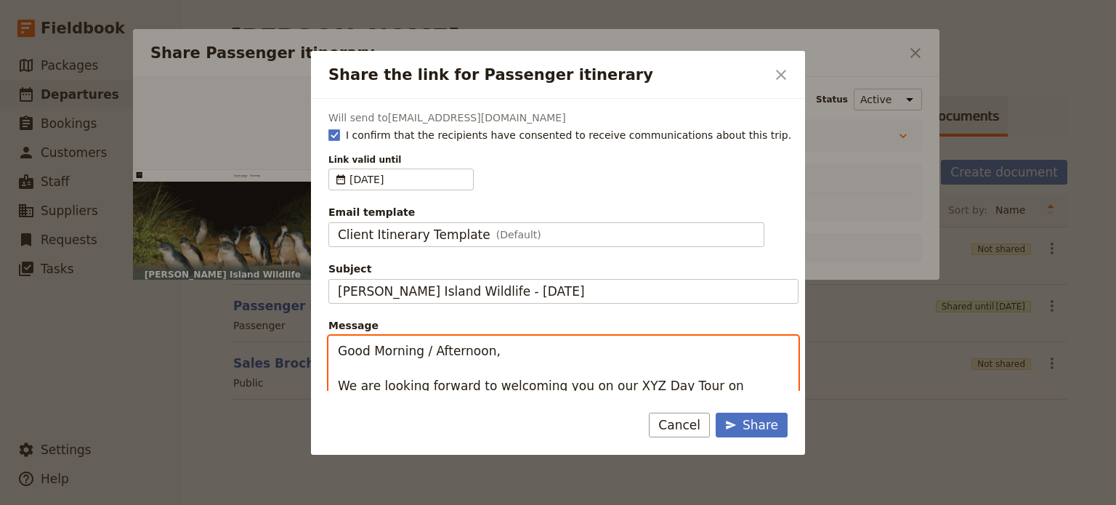
drag, startPoint x: 429, startPoint y: 352, endPoint x: 375, endPoint y: 351, distance: 54.5
click at [375, 351] on textarea "Good Morning / Afternoon, We are looking forward to welcoming you on our XYZ Da…" at bounding box center [563, 473] width 470 height 275
click at [422, 352] on textarea "Good Afternoon, We are looking forward to welcoming you on our XYZ Day Tour on …" at bounding box center [563, 473] width 470 height 275
click at [424, 352] on textarea "Good Afternoon, We are looking forward to welcoming you on our XYZ Day Tour on …" at bounding box center [563, 473] width 470 height 275
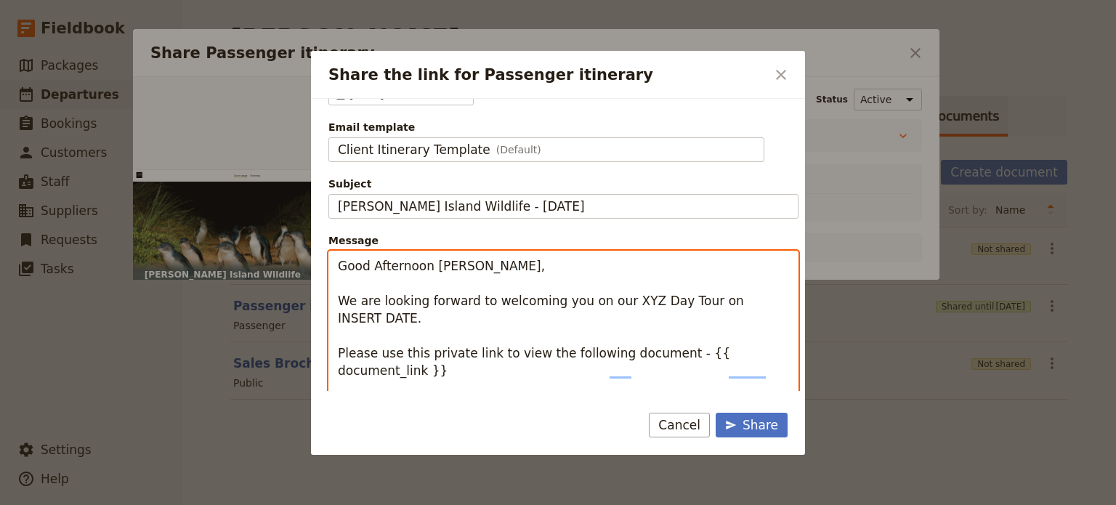
scroll to position [145, 0]
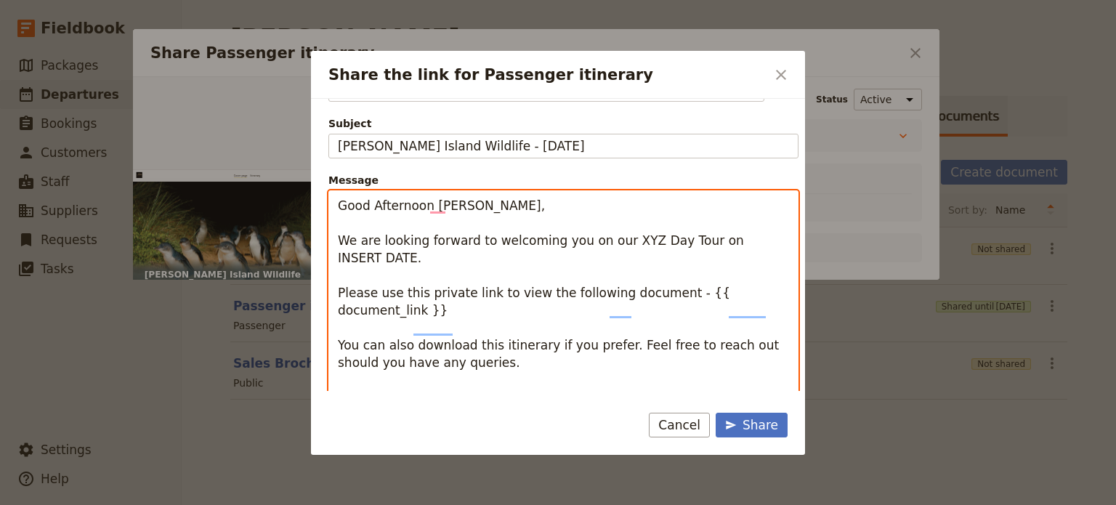
click at [610, 238] on textarea "Good Afternoon Mr Diaz, We are looking forward to welcoming you on our XYZ Day …" at bounding box center [563, 327] width 470 height 275
click at [776, 240] on textarea "Good Afternoon Mr Diaz, We are looking forward to welcoming you on our Phillip …" at bounding box center [563, 327] width 470 height 275
drag, startPoint x: 775, startPoint y: 256, endPoint x: 773, endPoint y: 240, distance: 15.4
click at [773, 240] on textarea "Good Afternoon Mr Diaz, We are looking forward to welcoming you on our Phillip …" at bounding box center [563, 327] width 470 height 275
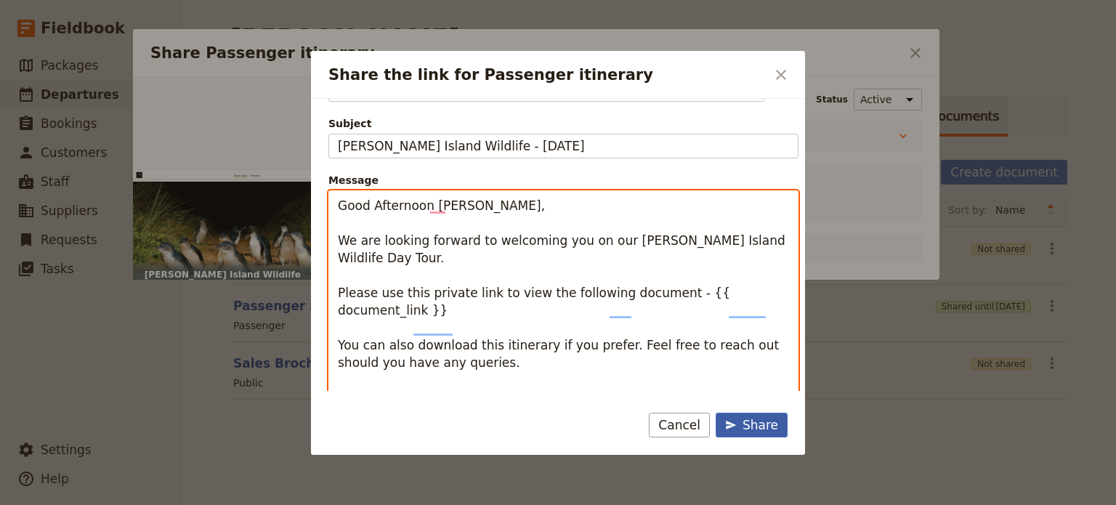
type textarea "Good Afternoon Mr Diaz, We are looking forward to welcoming you on our Phillip …"
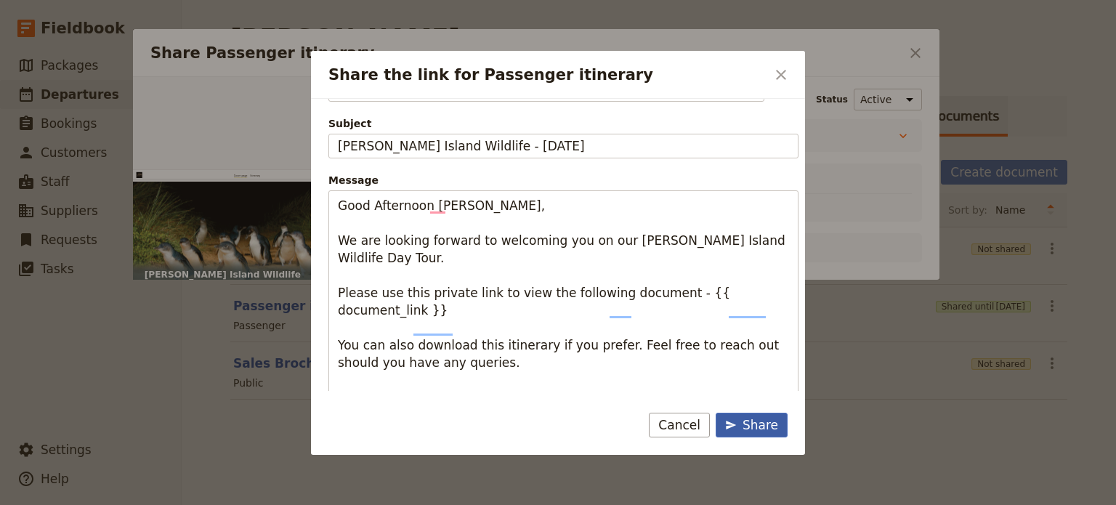
click at [736, 425] on icon "Share the link for Passenger itinerary" at bounding box center [731, 425] width 10 height 9
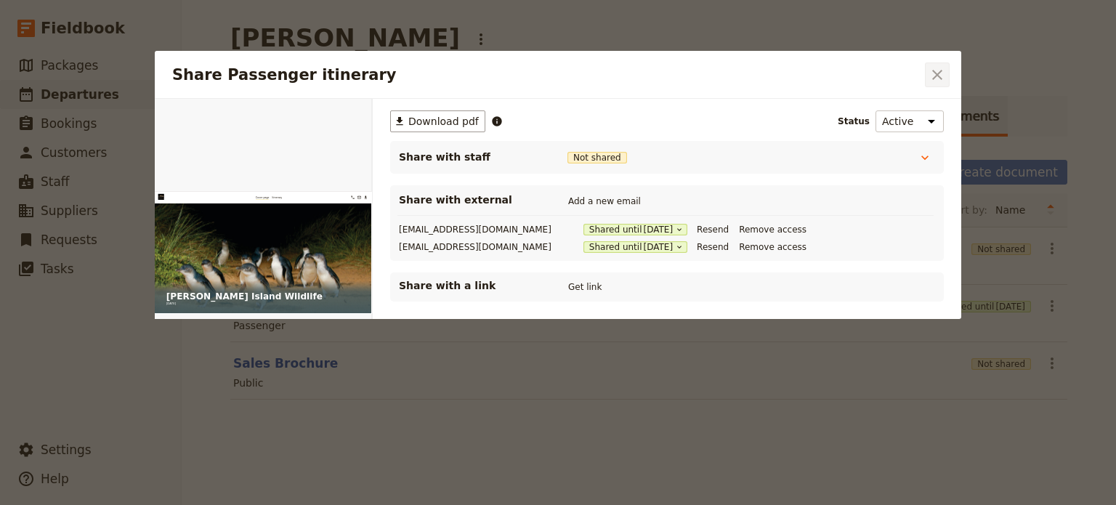
click at [936, 79] on icon "Close dialog" at bounding box center [936, 74] width 17 height 17
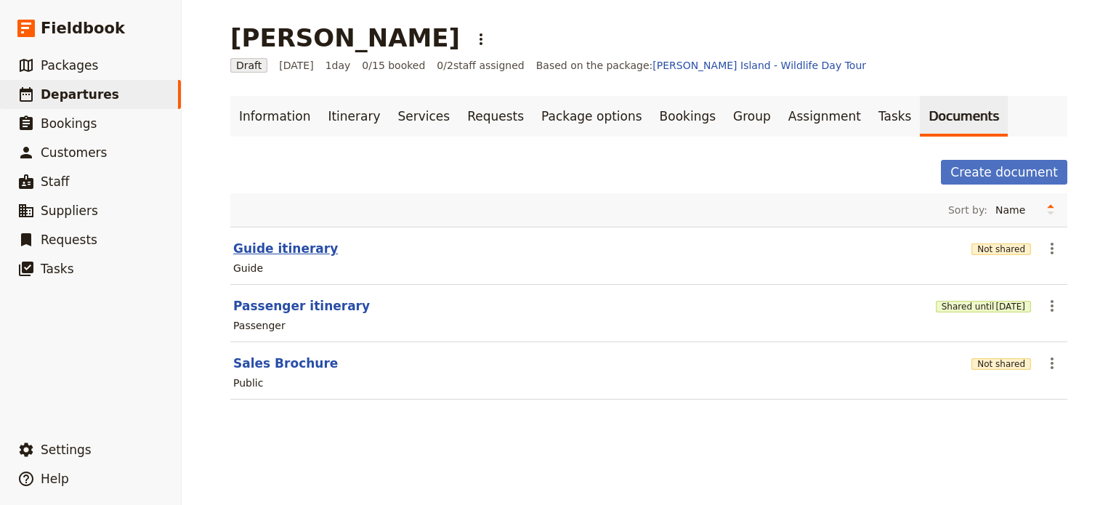
click at [267, 253] on button "Guide itinerary" at bounding box center [285, 248] width 105 height 17
select select "STAFF"
select select "RUN_SHEET"
select select "DEFAULT"
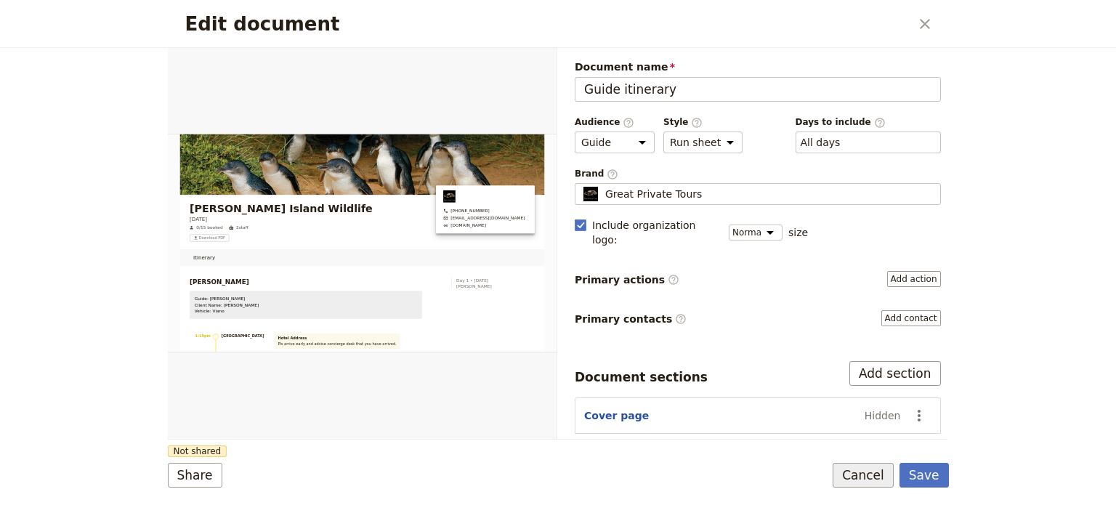
click at [866, 467] on button "Cancel" at bounding box center [863, 475] width 61 height 25
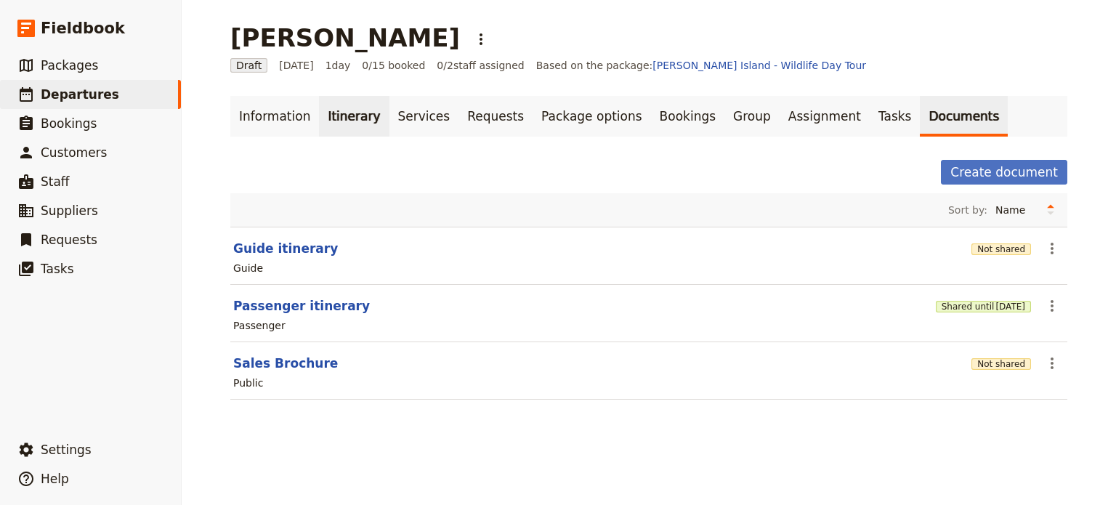
click at [325, 126] on link "Itinerary" at bounding box center [354, 116] width 70 height 41
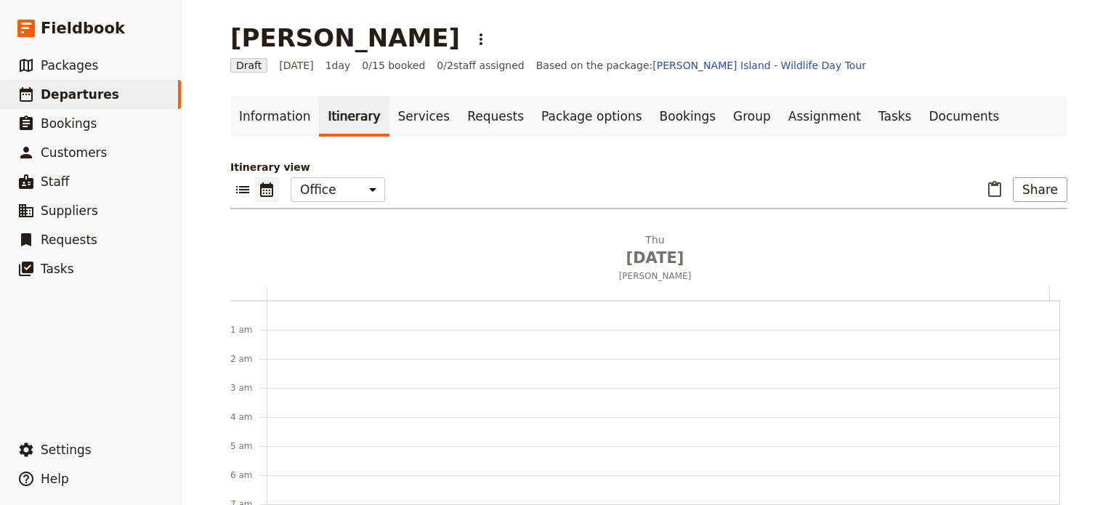
scroll to position [189, 0]
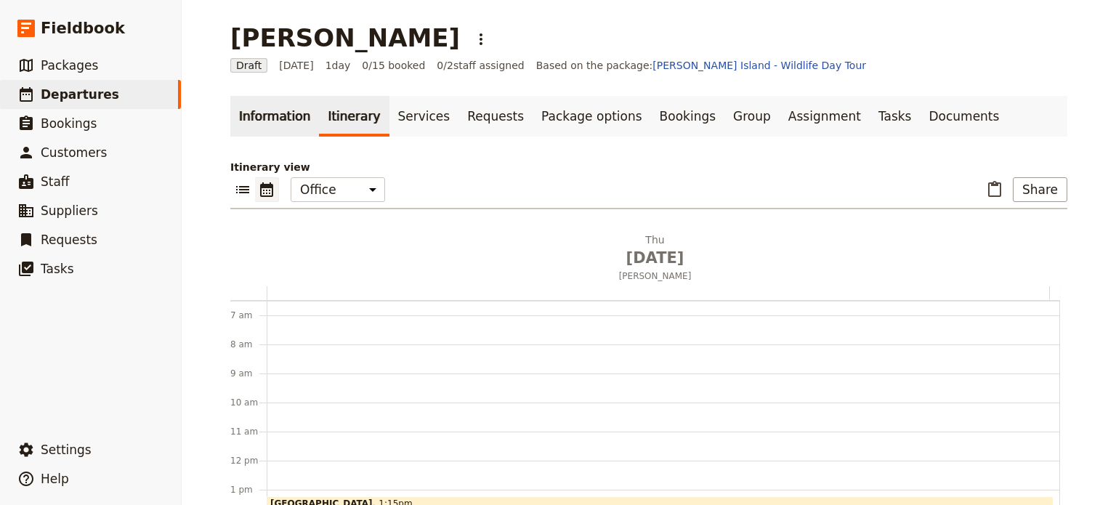
click at [270, 122] on link "Information" at bounding box center [274, 116] width 89 height 41
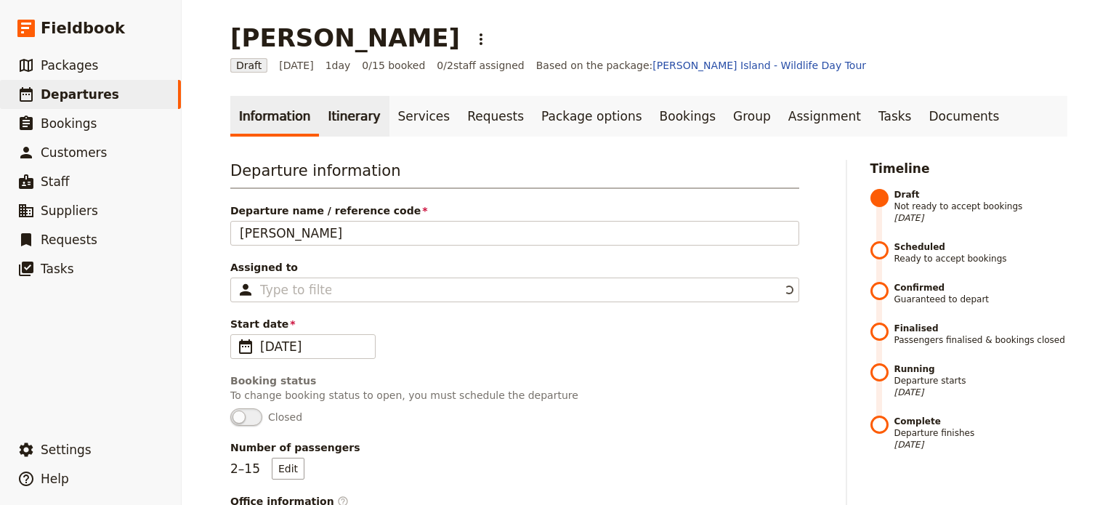
click at [325, 116] on link "Itinerary" at bounding box center [354, 116] width 70 height 41
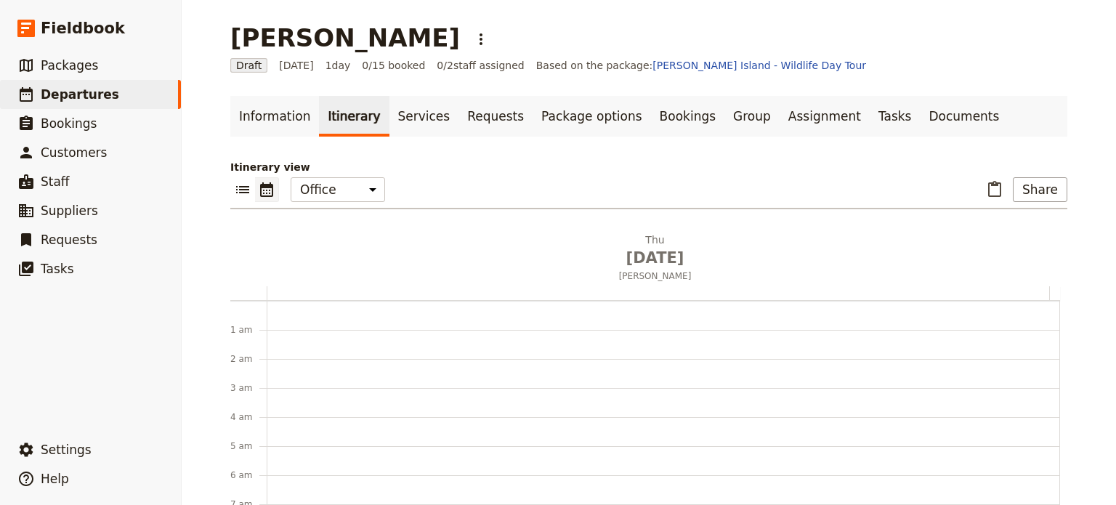
scroll to position [189, 0]
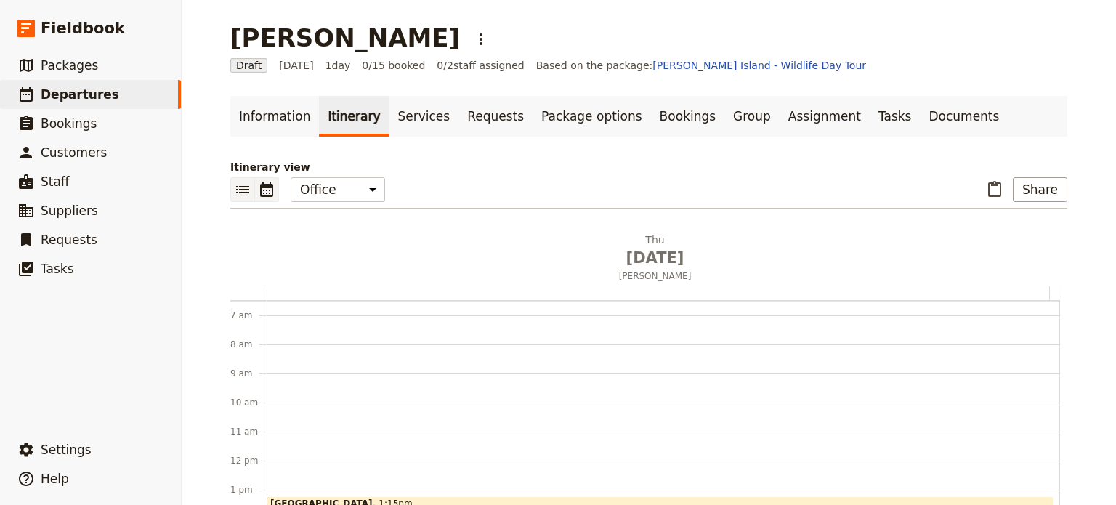
click at [240, 193] on icon "List view" at bounding box center [242, 189] width 17 height 17
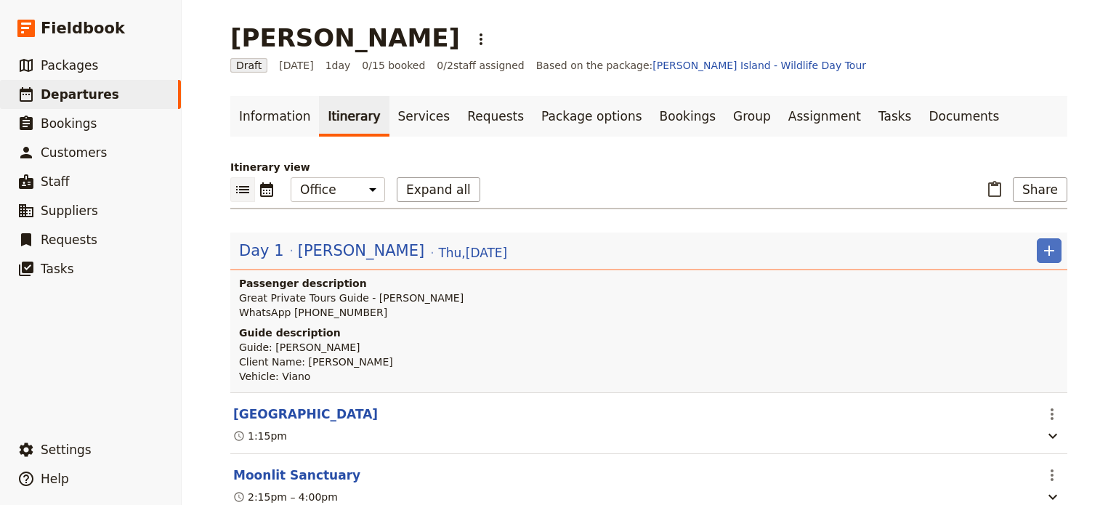
scroll to position [291, 0]
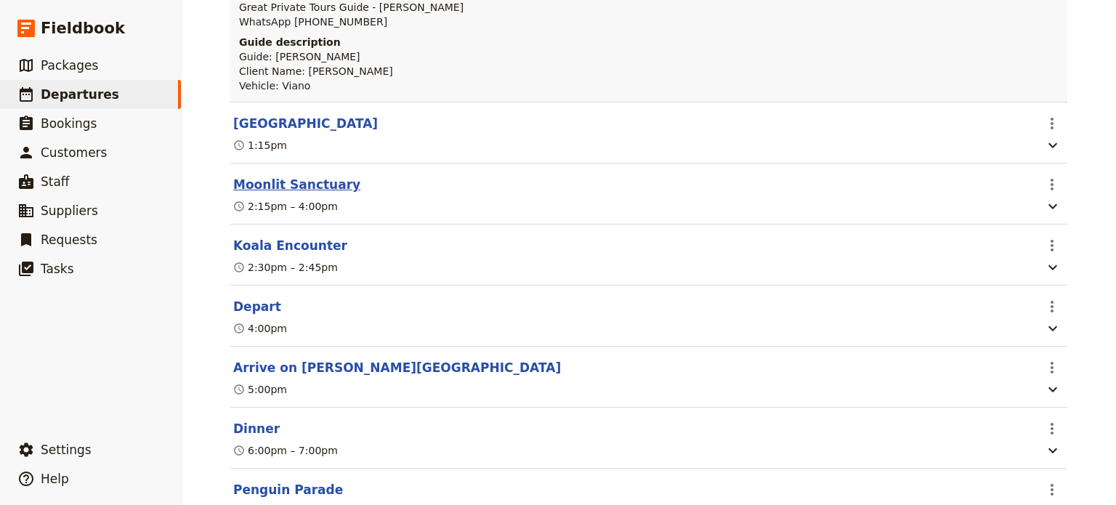
click at [288, 188] on button "Moonlit Sanctuary" at bounding box center [296, 184] width 127 height 17
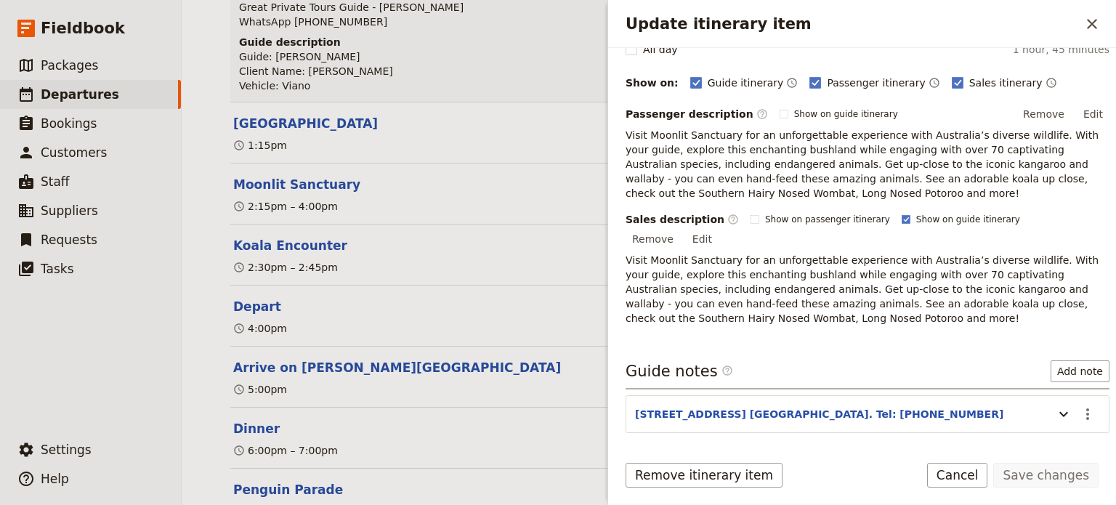
scroll to position [204, 0]
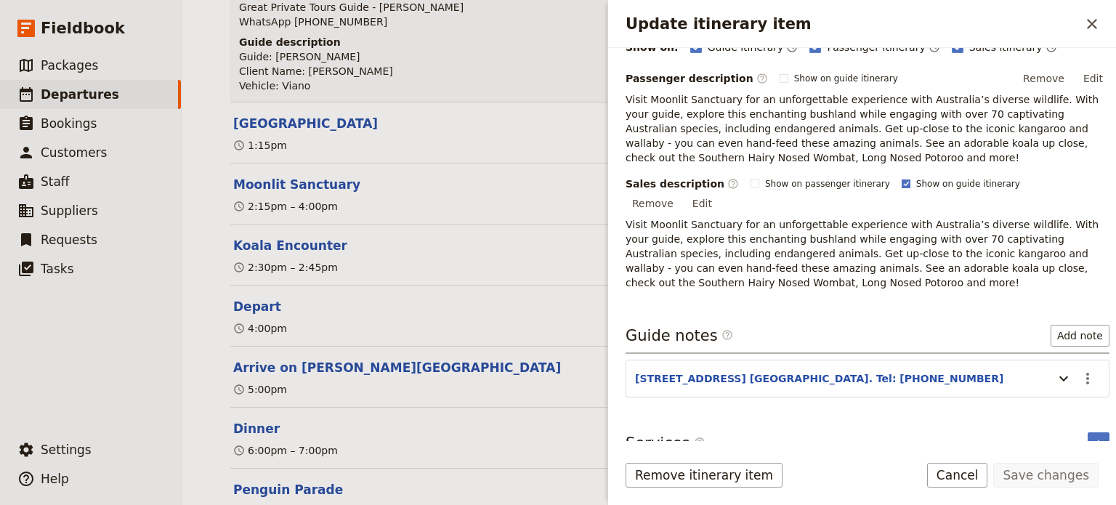
click at [902, 187] on rect "Update itinerary item" at bounding box center [906, 183] width 8 height 8
click at [901, 178] on input "Show on guide itinerary" at bounding box center [901, 177] width 1 height 1
checkbox input "false"
drag, startPoint x: 1062, startPoint y: 470, endPoint x: 966, endPoint y: 227, distance: 261.9
click at [1061, 470] on button "Save changes" at bounding box center [1045, 475] width 105 height 25
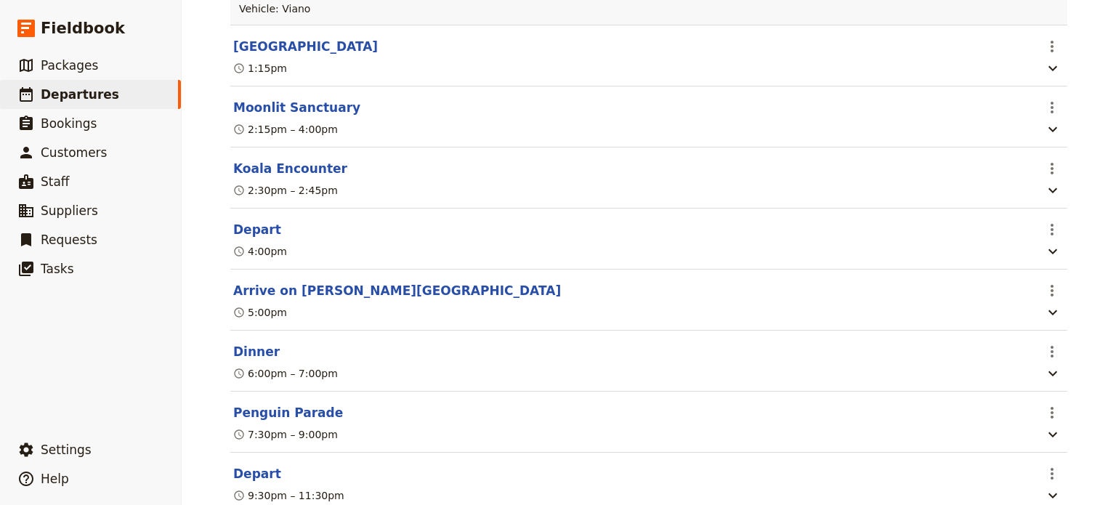
scroll to position [424, 0]
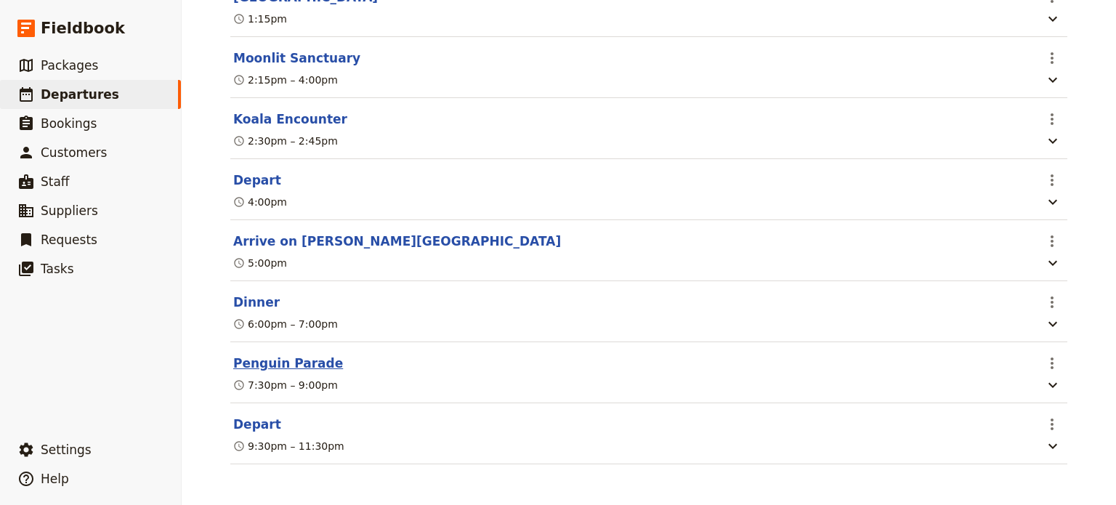
click at [259, 365] on button "Penguin Parade" at bounding box center [288, 363] width 110 height 17
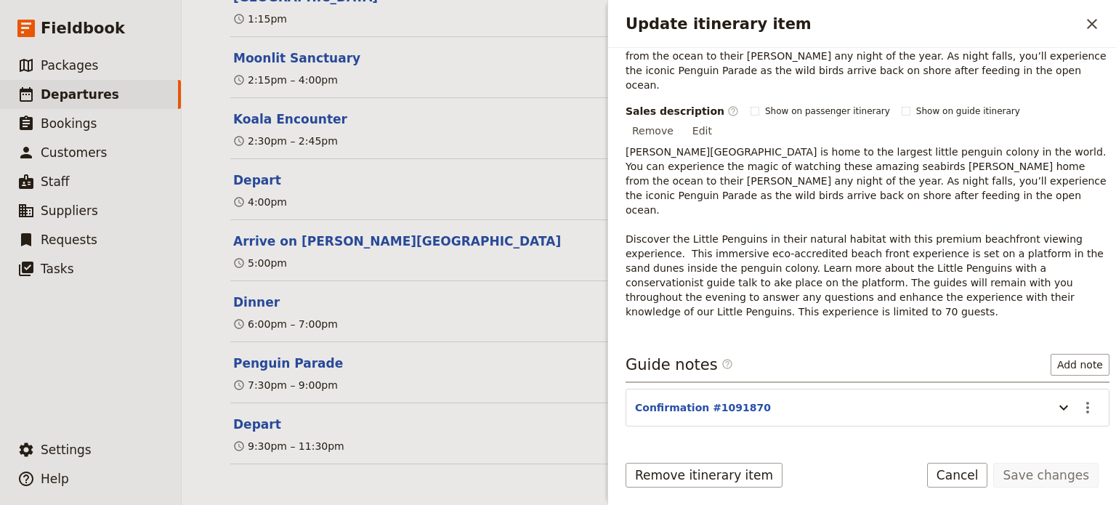
scroll to position [204, 0]
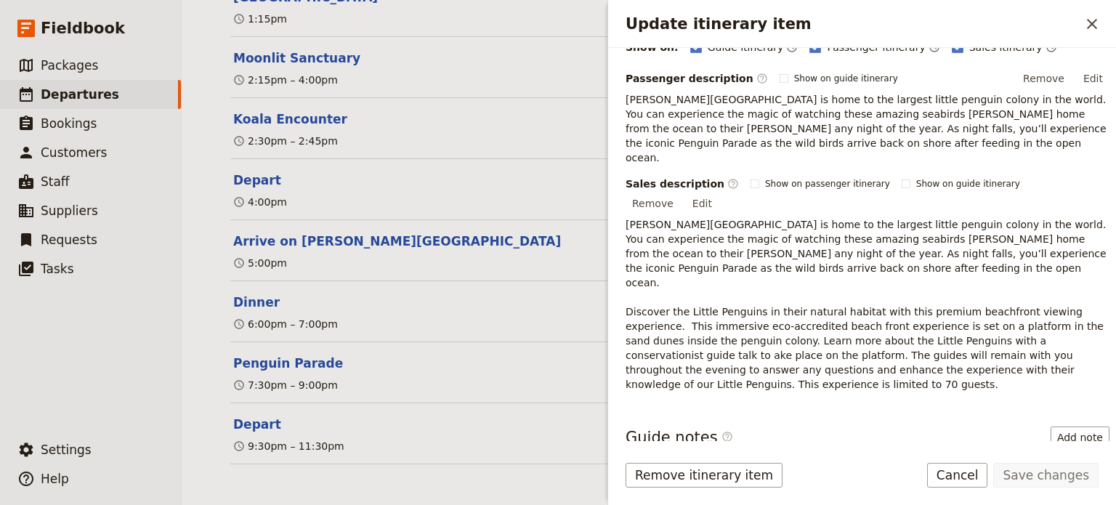
click at [1075, 468] on button "​" at bounding box center [1087, 480] width 25 height 25
click at [1056, 460] on span "Edit note" at bounding box center [1035, 463] width 46 height 15
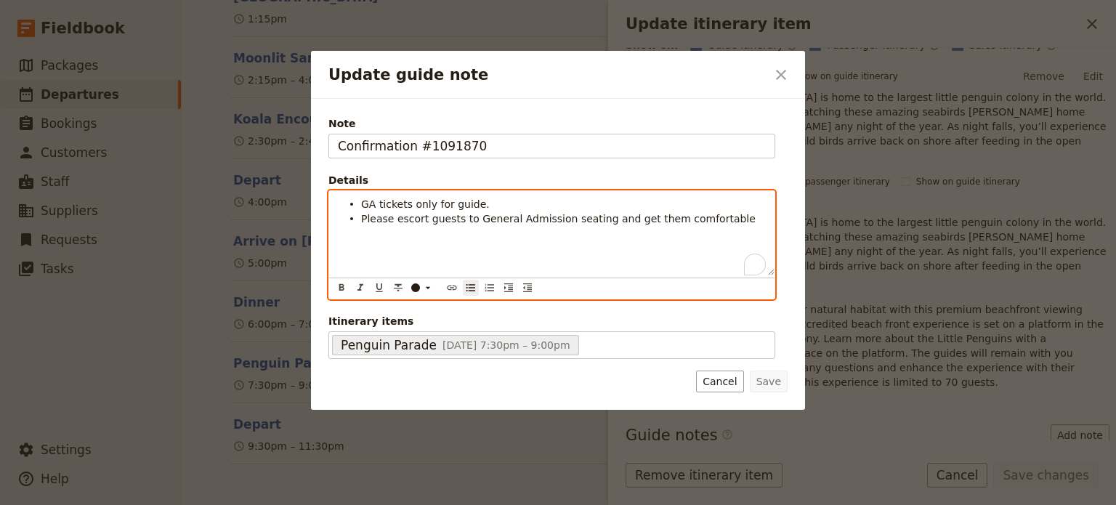
drag, startPoint x: 408, startPoint y: 206, endPoint x: 512, endPoint y: 204, distance: 104.6
click at [512, 204] on li "GA tickets only for guide." at bounding box center [563, 203] width 405 height 15
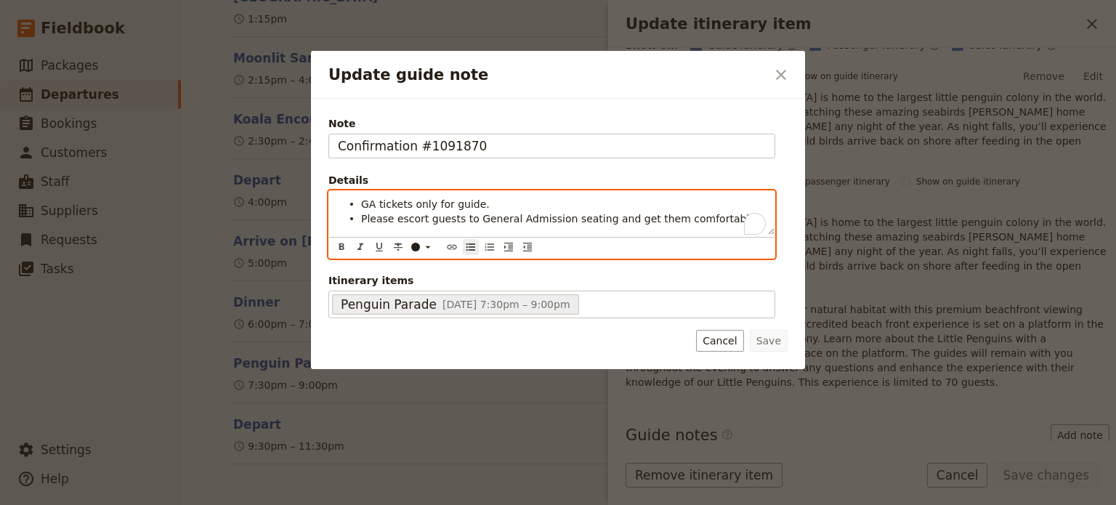
click at [503, 205] on li "GA tickets only for guide." at bounding box center [563, 203] width 405 height 15
click at [491, 205] on li "GA tickets only for guide." at bounding box center [563, 203] width 405 height 15
click at [429, 200] on span "GA tickets only for guide." at bounding box center [425, 204] width 129 height 12
drag, startPoint x: 442, startPoint y: 201, endPoint x: 512, endPoint y: 204, distance: 69.8
click at [511, 203] on li "GA tickets only for guide." at bounding box center [563, 203] width 405 height 15
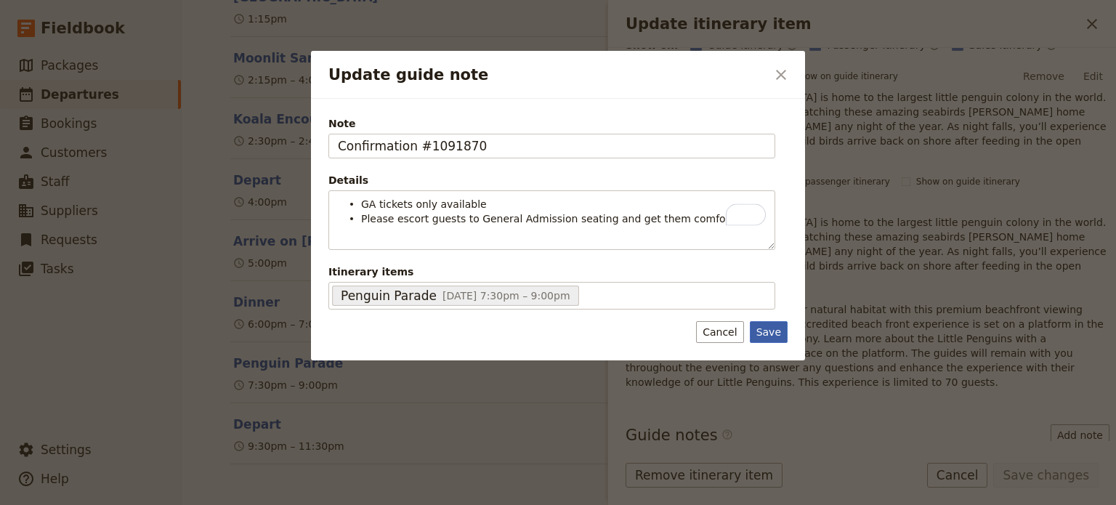
click at [775, 343] on div "Note Confirmation #1091870 Details GA tickets only available Please escort gues…" at bounding box center [558, 230] width 494 height 262
click at [767, 333] on button "Save" at bounding box center [769, 332] width 38 height 22
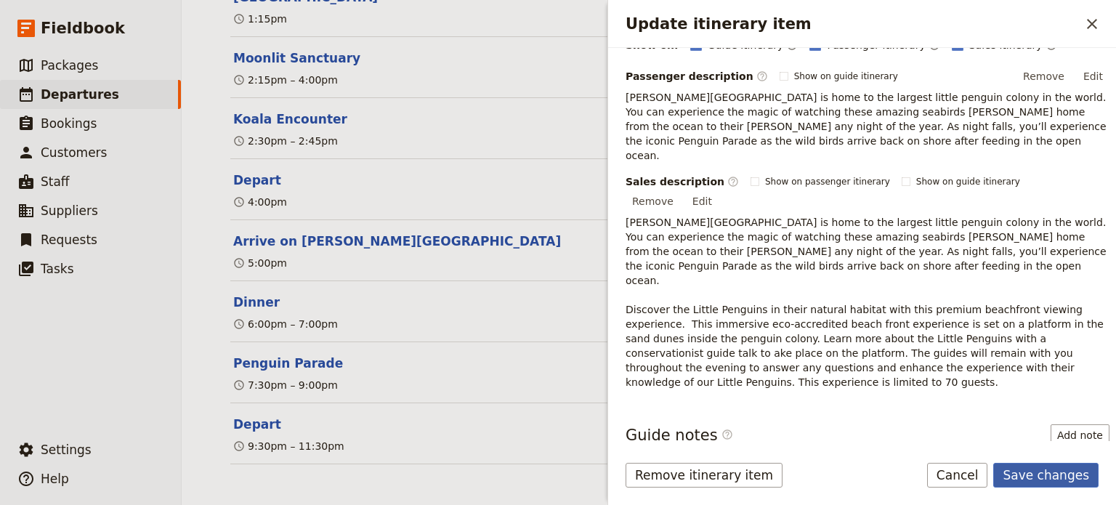
click at [1067, 467] on button "Save changes" at bounding box center [1045, 475] width 105 height 25
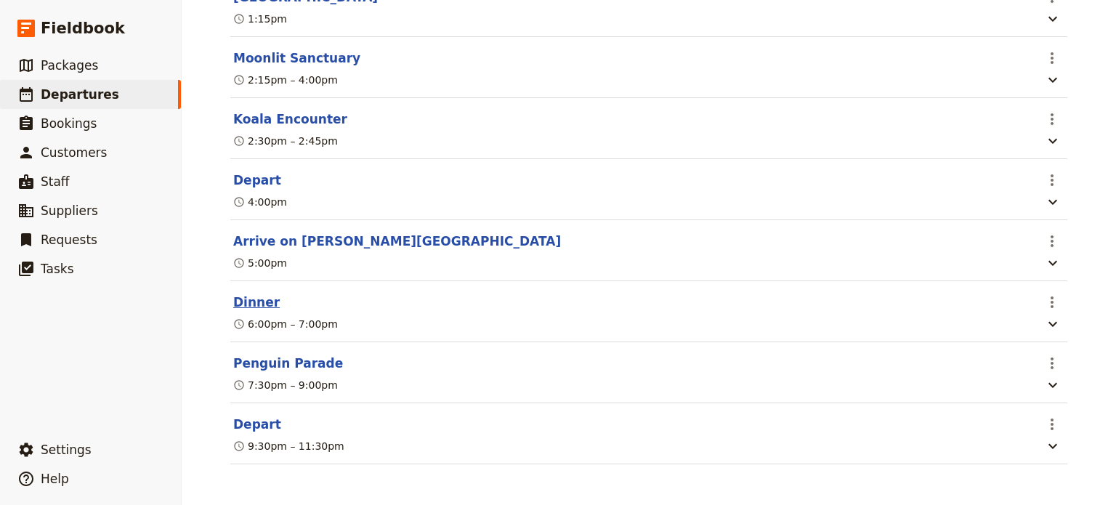
click at [254, 294] on button "Dinner" at bounding box center [256, 302] width 46 height 17
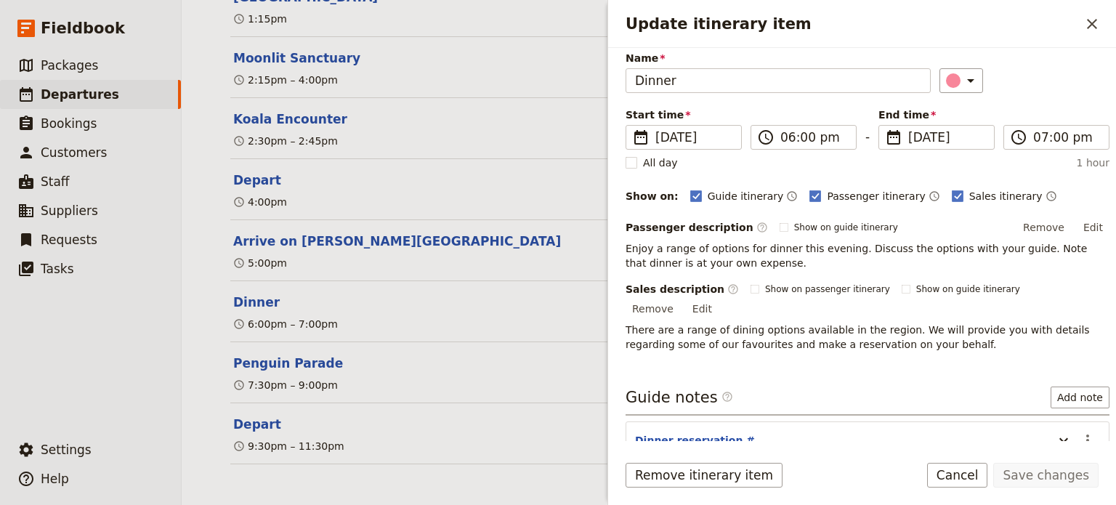
scroll to position [117, 0]
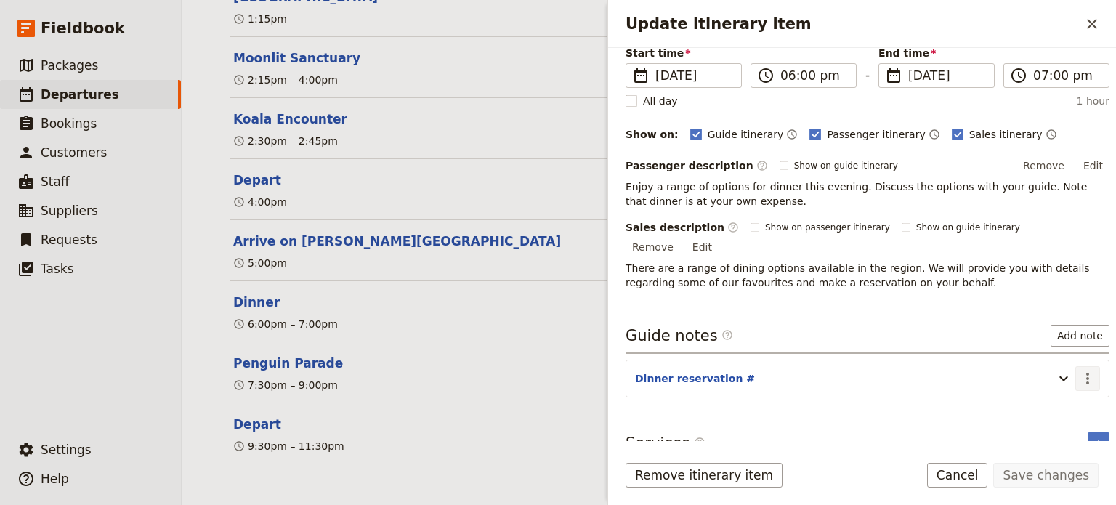
click at [1087, 366] on button "​" at bounding box center [1087, 378] width 25 height 25
click at [1074, 384] on span "Edit note" at bounding box center [1046, 390] width 68 height 15
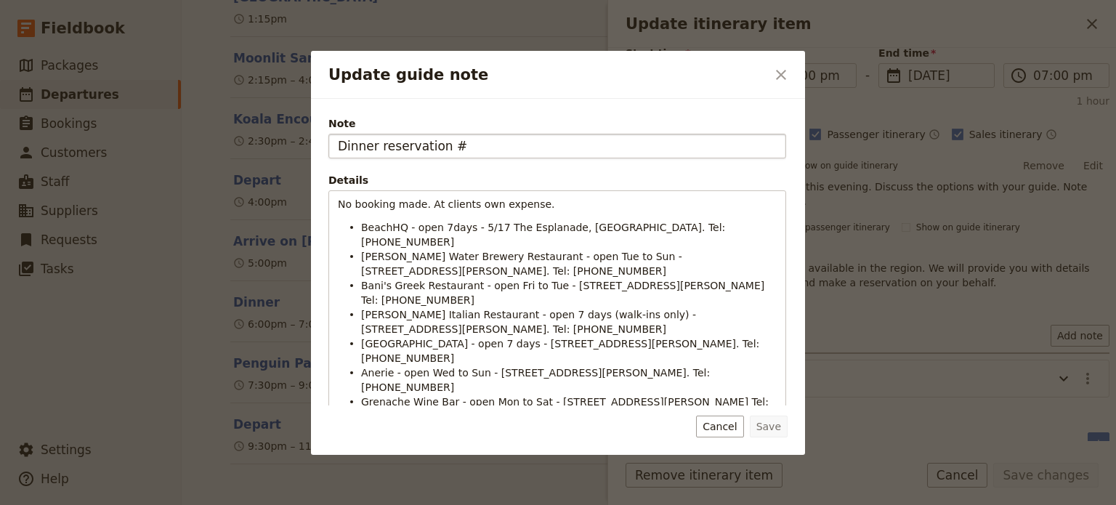
click at [484, 145] on input "Dinner reservation #" at bounding box center [557, 146] width 458 height 25
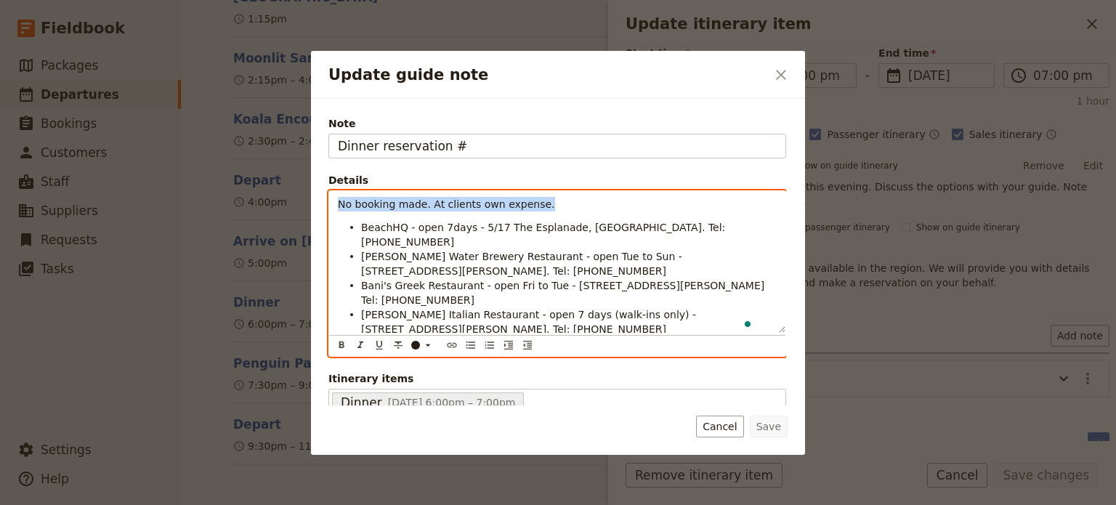
drag, startPoint x: 547, startPoint y: 203, endPoint x: 319, endPoint y: 203, distance: 228.1
click at [319, 203] on div "Note Dinner reservation # Details No booking made. At clients own expense. Beac…" at bounding box center [558, 277] width 494 height 356
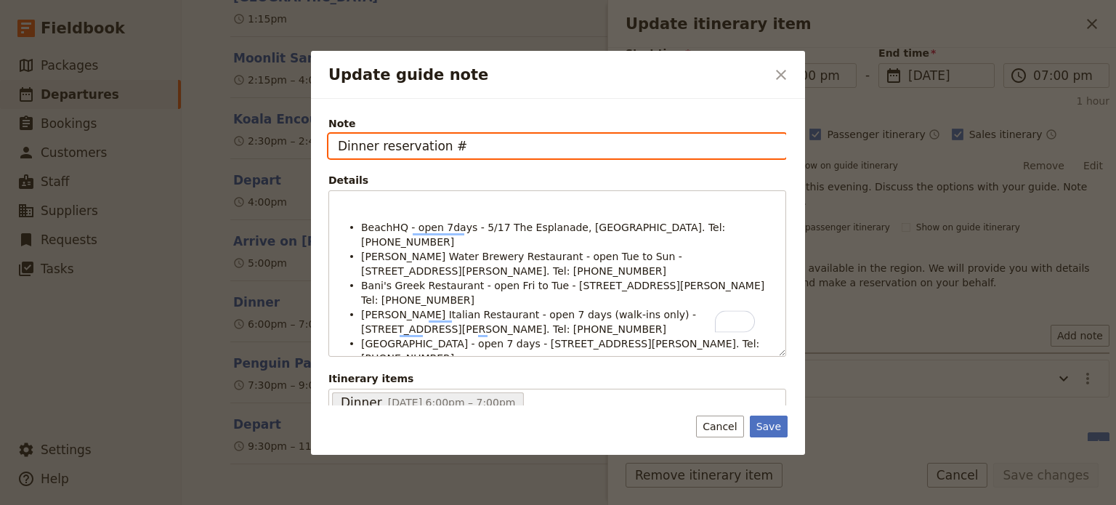
drag, startPoint x: 456, startPoint y: 147, endPoint x: 293, endPoint y: 147, distance: 163.5
click at [293, 505] on div "Update guide note ​ Note Dinner reservation # Details BeachHQ - open 7days - 5/…" at bounding box center [558, 505] width 1116 height 0
paste input "No booking made. At clients own expense."
type input "No booking made. At clients own expense."
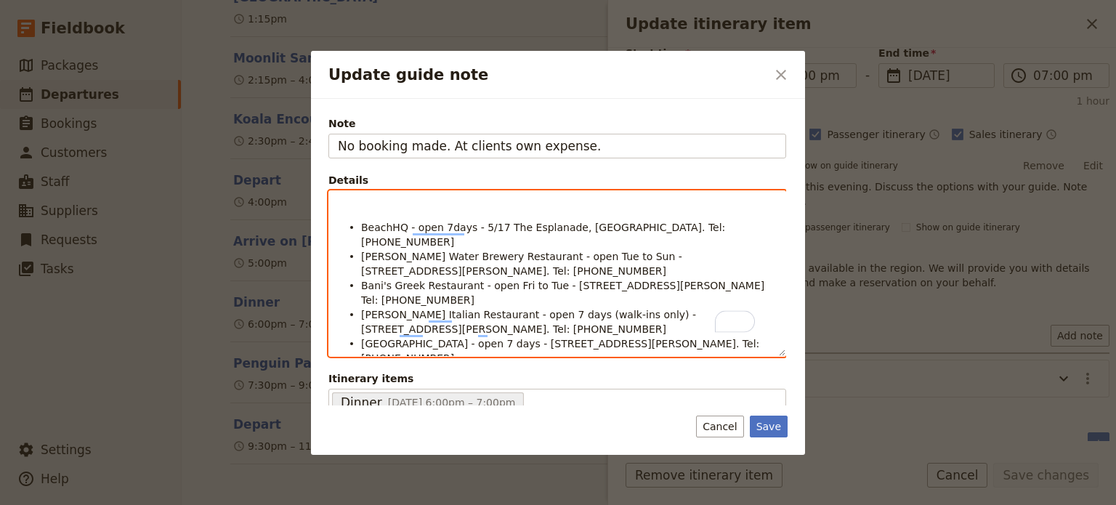
click at [355, 206] on p "To enrich screen reader interactions, please activate Accessibility in Grammarl…" at bounding box center [557, 204] width 439 height 15
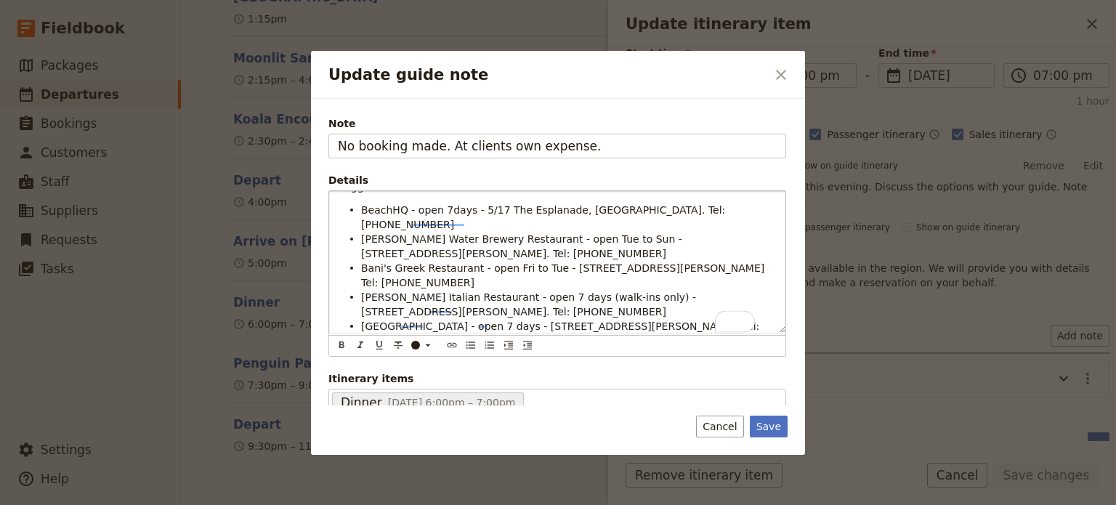
scroll to position [17, 0]
click at [769, 429] on button "Save" at bounding box center [769, 427] width 38 height 22
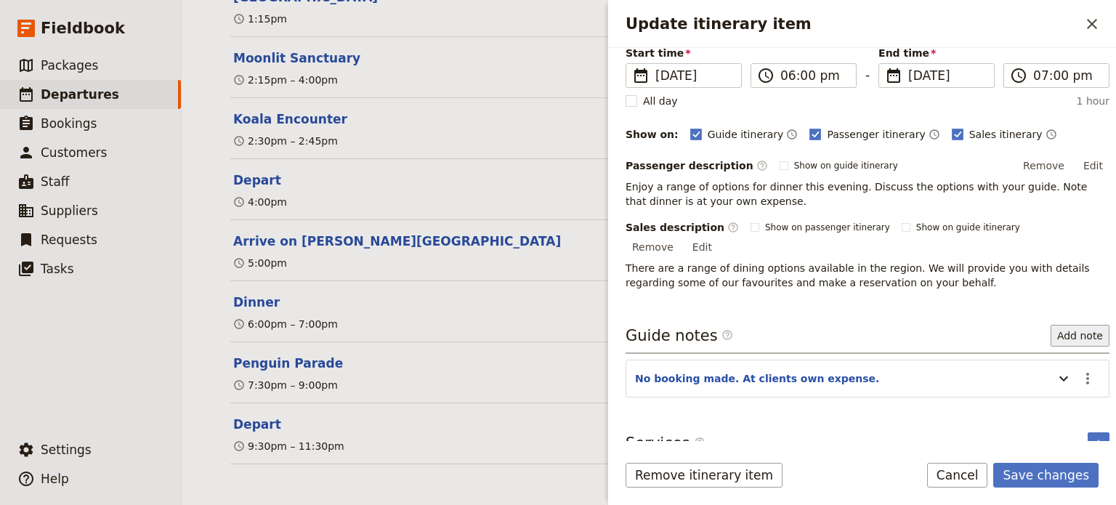
click at [1053, 325] on button "Add note" at bounding box center [1080, 336] width 59 height 22
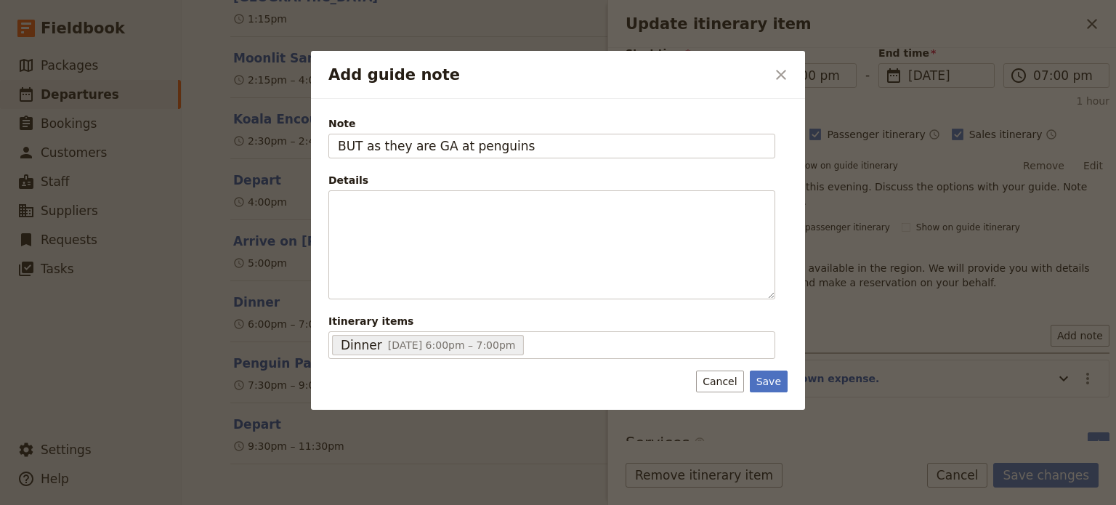
type input "BUT as they are GA at penguins"
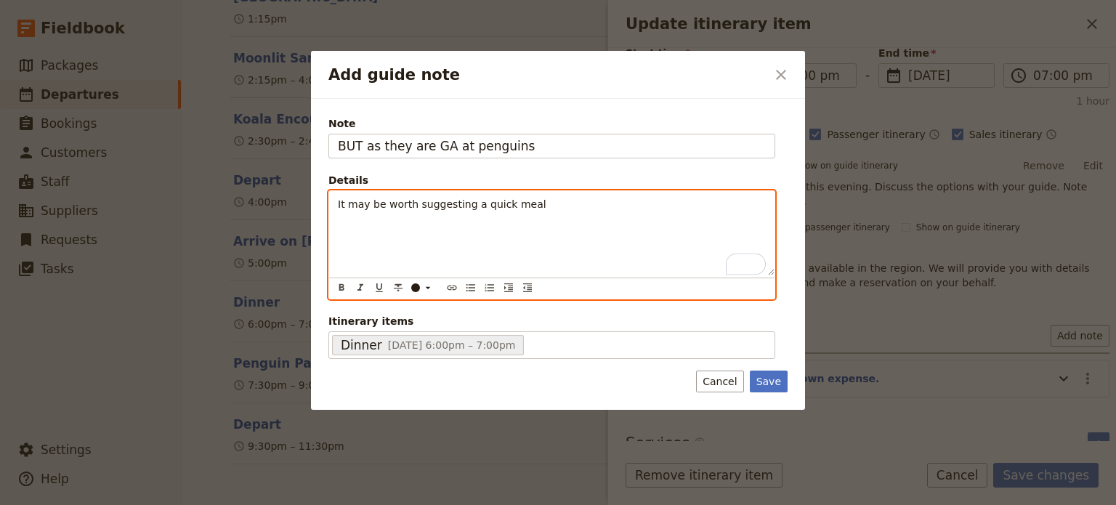
click at [570, 197] on p "It may be worth suggesting a quick meal" at bounding box center [552, 204] width 428 height 15
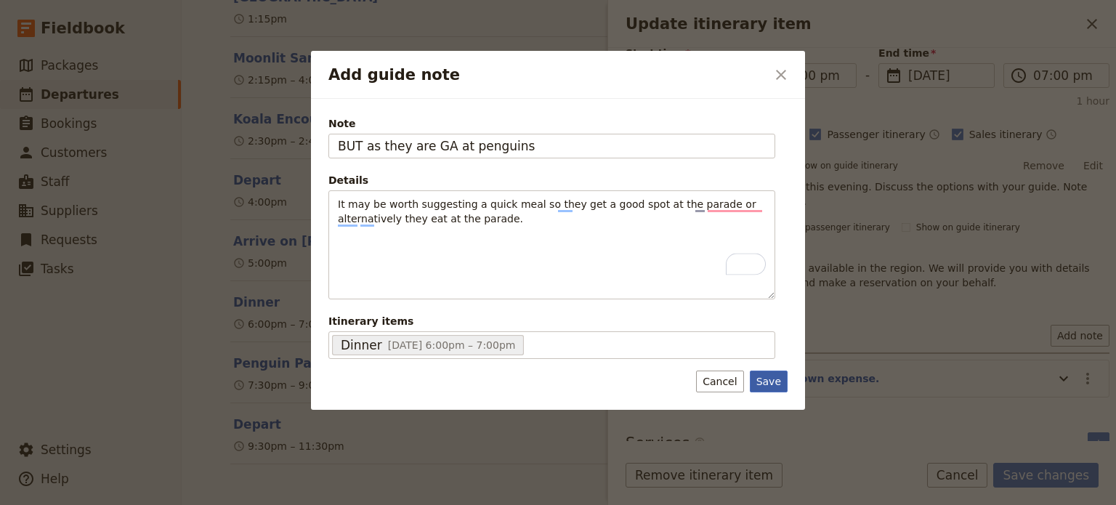
click at [777, 374] on button "Save" at bounding box center [769, 382] width 38 height 22
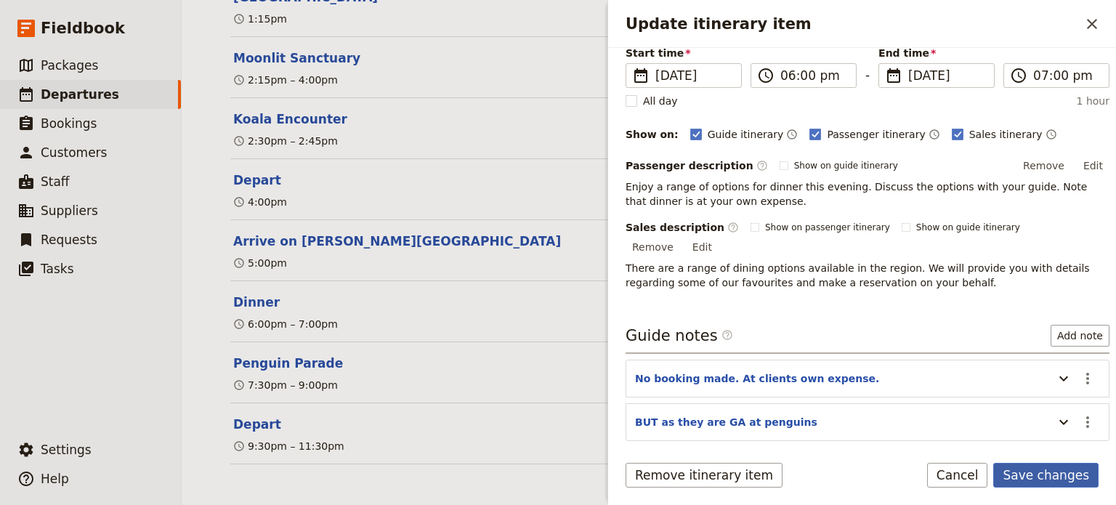
click at [1037, 471] on button "Save changes" at bounding box center [1045, 475] width 105 height 25
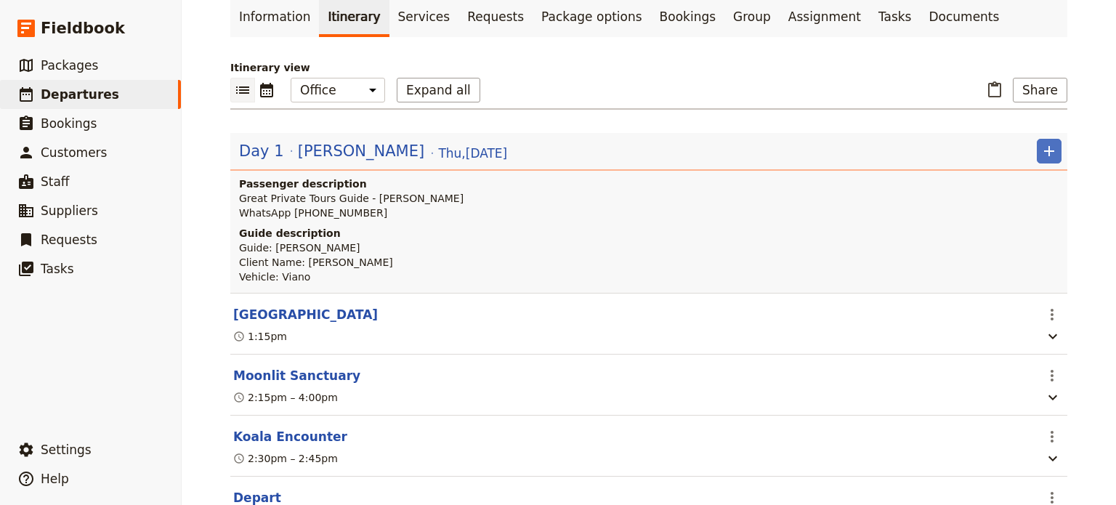
scroll to position [0, 0]
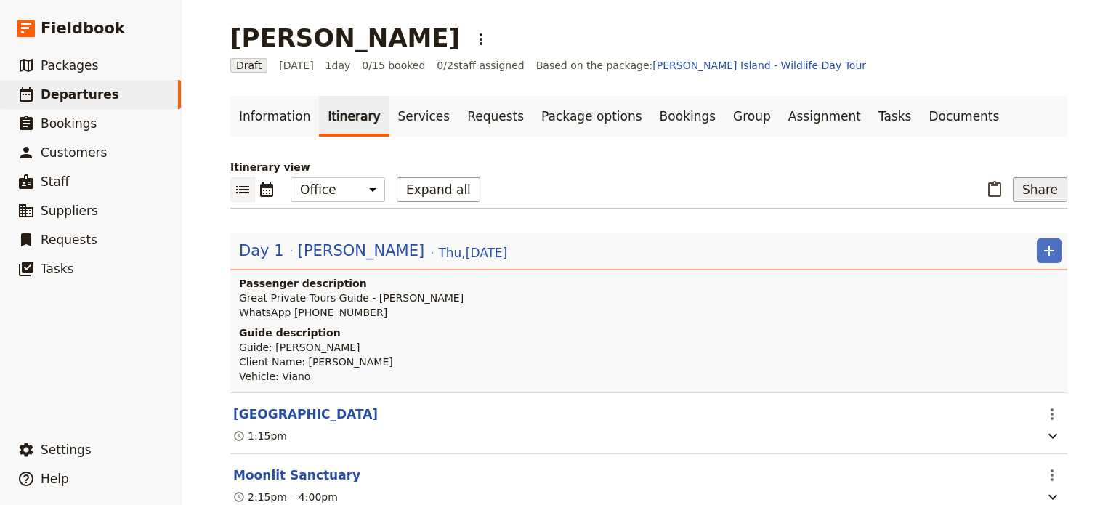
click at [1037, 190] on button "Share" at bounding box center [1040, 189] width 54 height 25
click at [1020, 222] on span "Guide itinerary" at bounding box center [992, 221] width 76 height 15
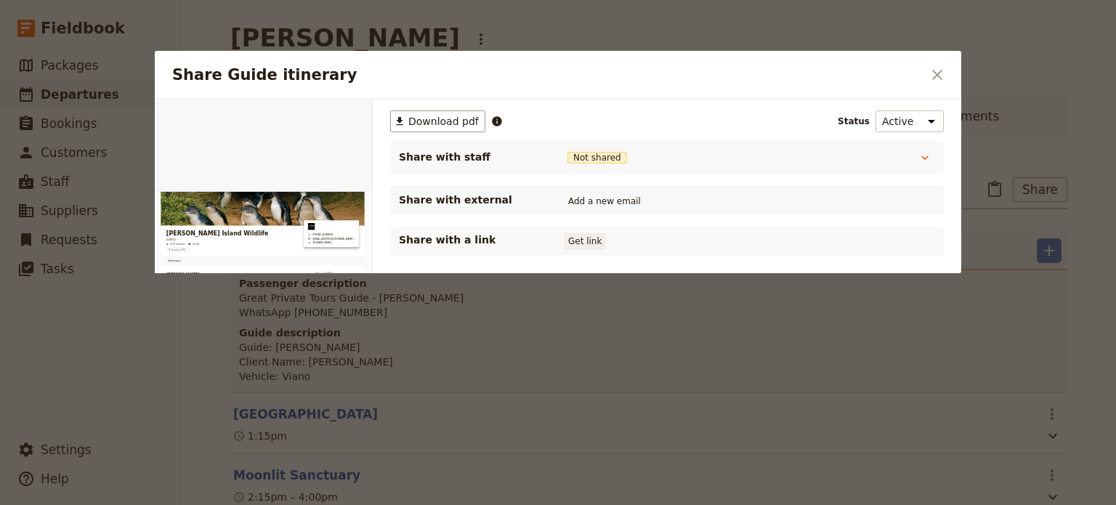
click at [594, 240] on button "Get link" at bounding box center [585, 241] width 41 height 16
drag, startPoint x: 939, startPoint y: 69, endPoint x: 930, endPoint y: 6, distance: 63.8
click at [939, 66] on icon "Close dialog" at bounding box center [936, 74] width 17 height 17
